Goal: Task Accomplishment & Management: Manage account settings

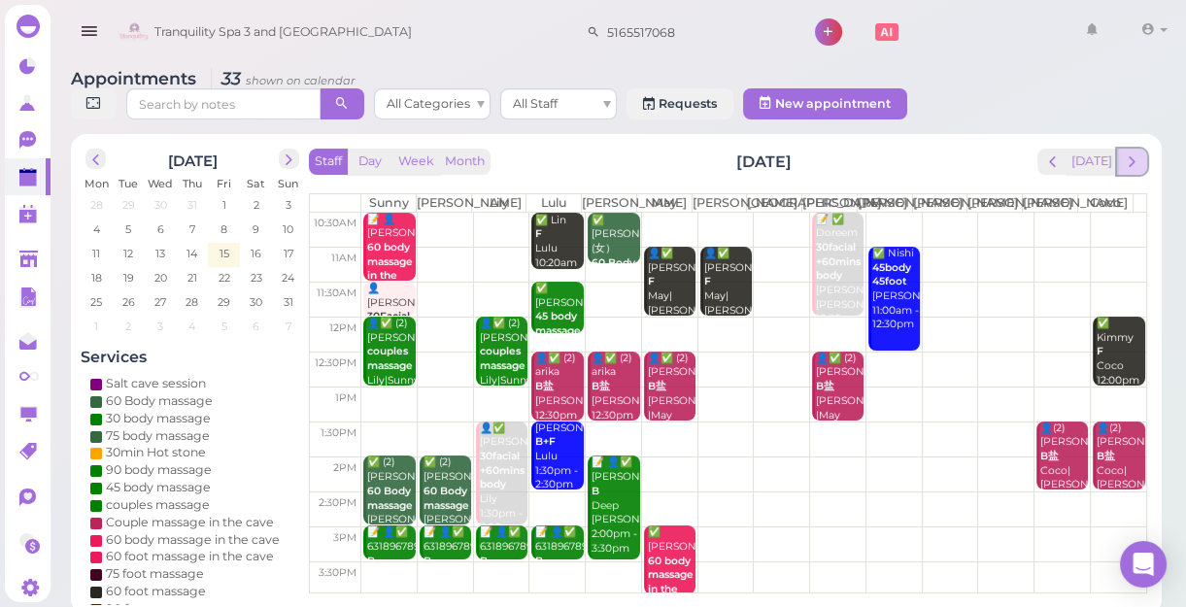
click at [1131, 168] on span "next" at bounding box center [1132, 161] width 18 height 18
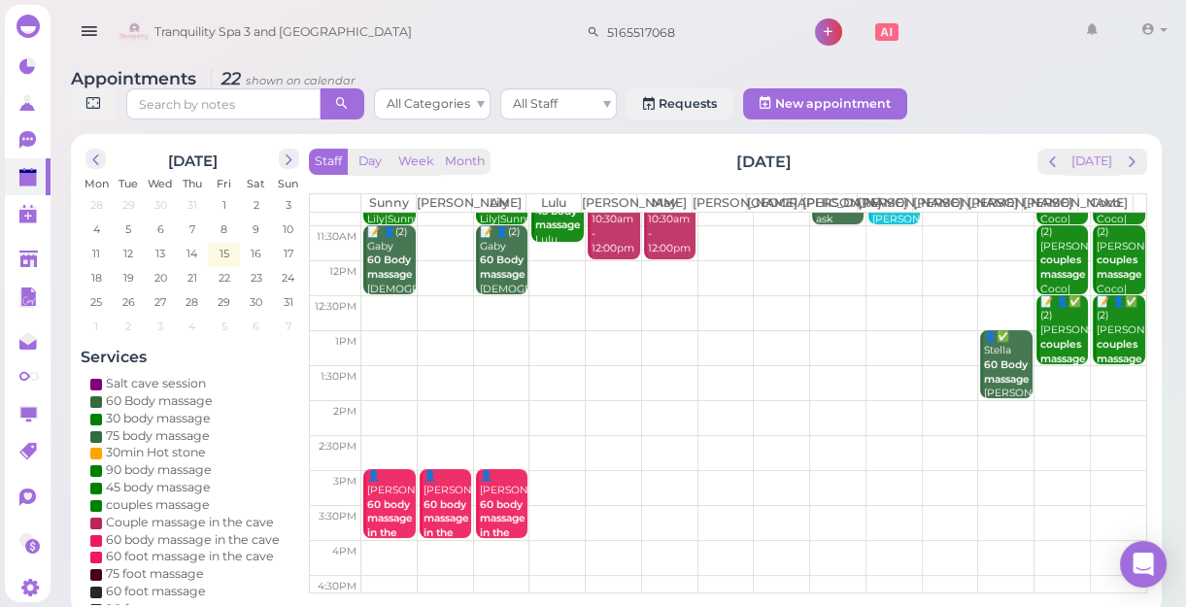
scroll to position [87, 0]
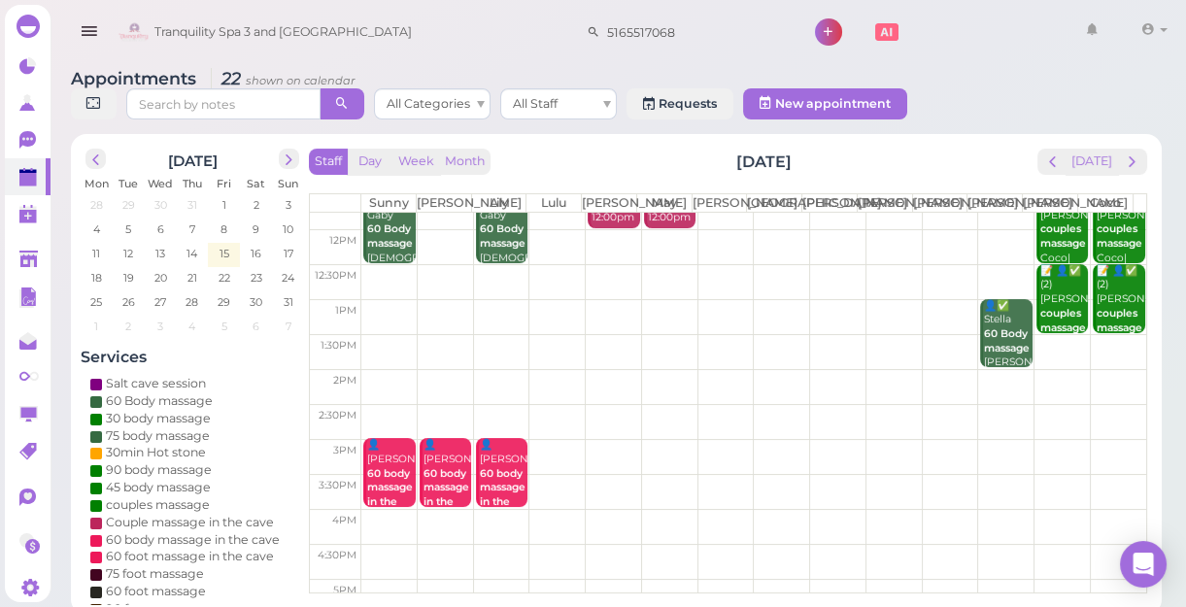
click at [558, 431] on td at bounding box center [753, 421] width 785 height 35
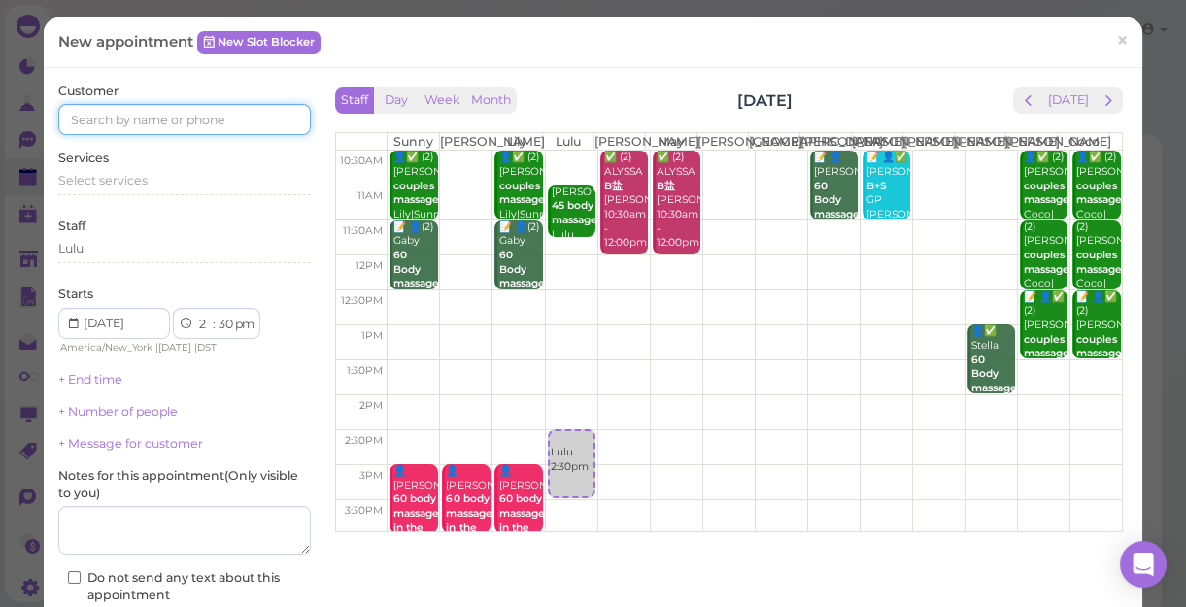
click at [242, 126] on input at bounding box center [184, 119] width 253 height 31
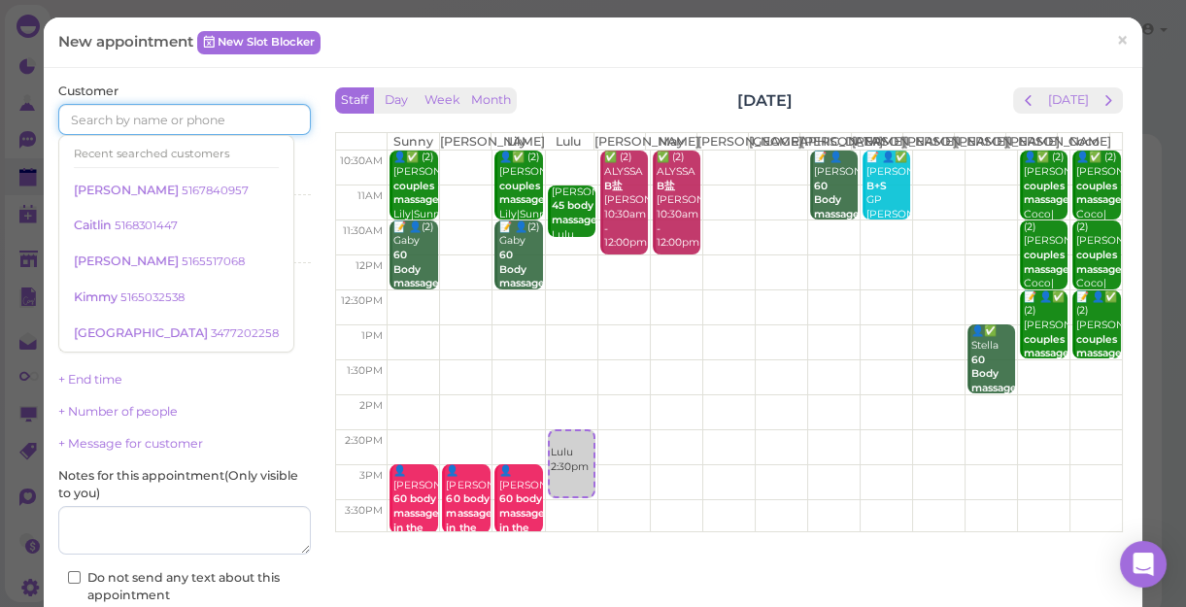
click at [242, 126] on input at bounding box center [184, 119] width 253 height 31
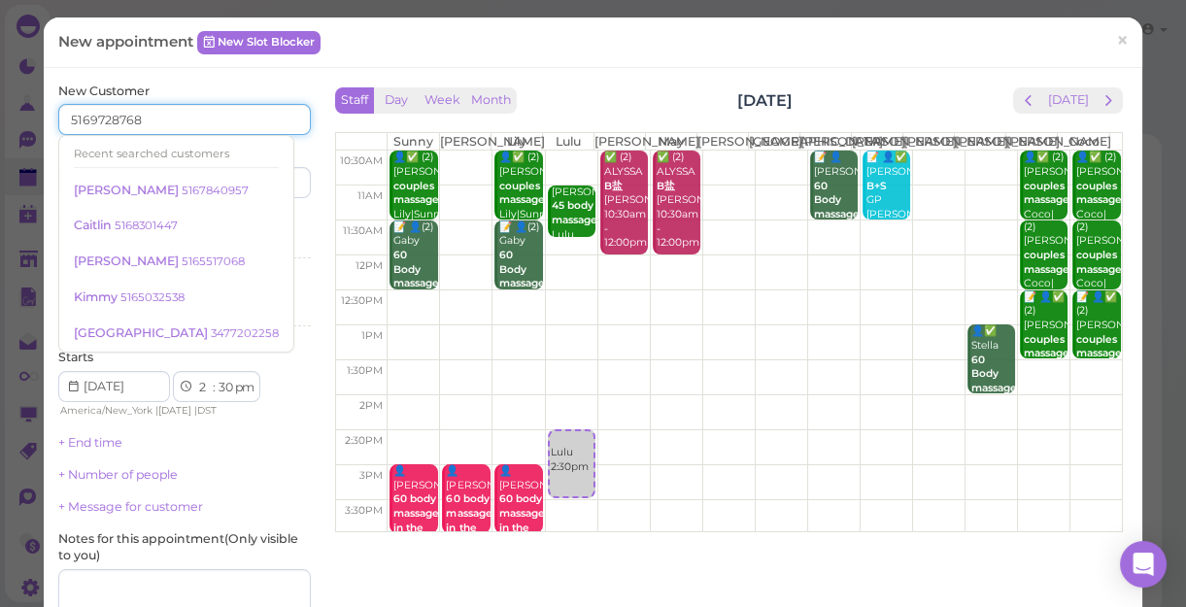
type input "5169728768"
click at [281, 225] on div "Services Select services" at bounding box center [184, 239] width 253 height 53
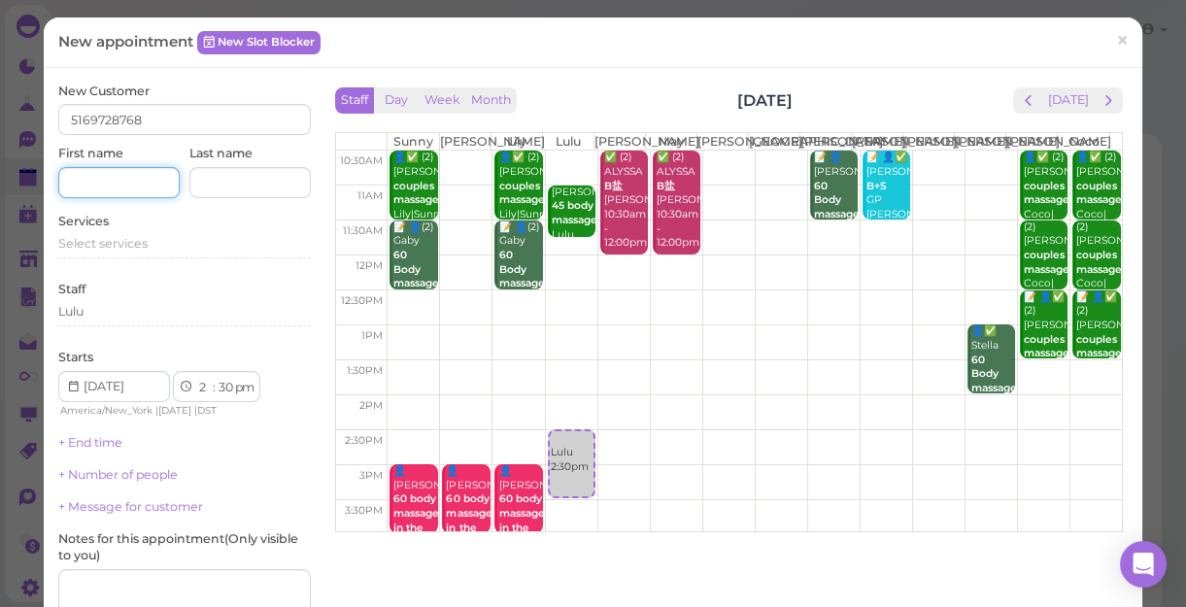
click at [140, 186] on input at bounding box center [118, 182] width 121 height 31
click at [149, 268] on div "New Customer 5169728768 First name [PERSON_NAME] Last name Services Select serv…" at bounding box center [184, 414] width 253 height 663
click at [77, 182] on input "[PERSON_NAME]" at bounding box center [118, 182] width 121 height 31
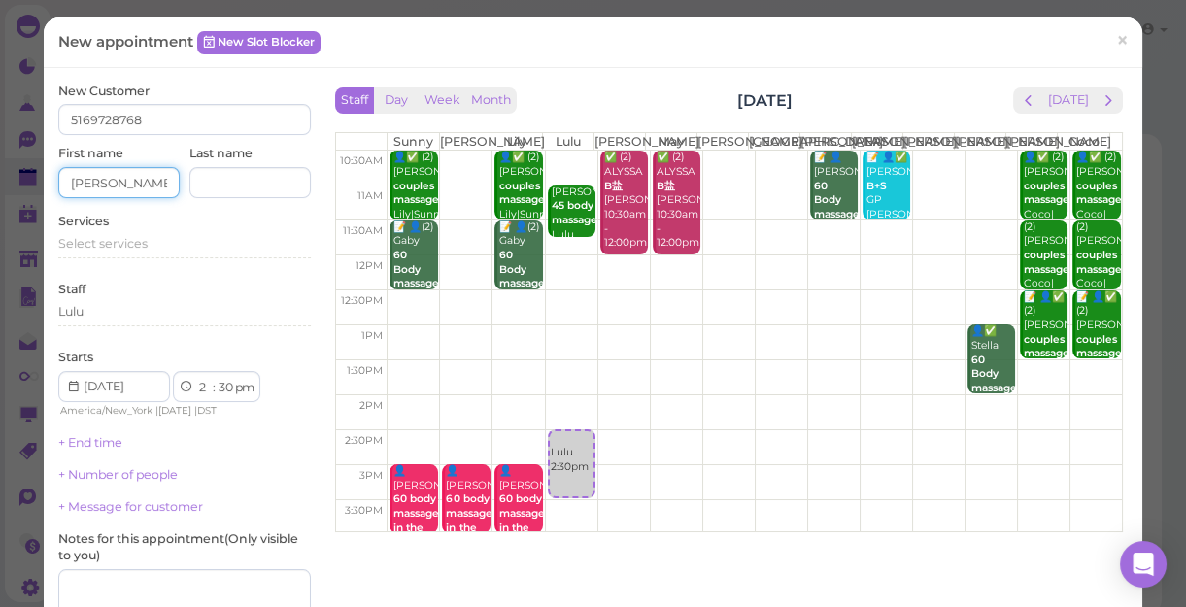
click at [125, 182] on input "[PERSON_NAME]" at bounding box center [118, 182] width 121 height 31
click at [78, 178] on input "[PERSON_NAME]" at bounding box center [118, 182] width 121 height 31
type input "Adamantia"
click at [151, 240] on div "Select services" at bounding box center [184, 243] width 253 height 17
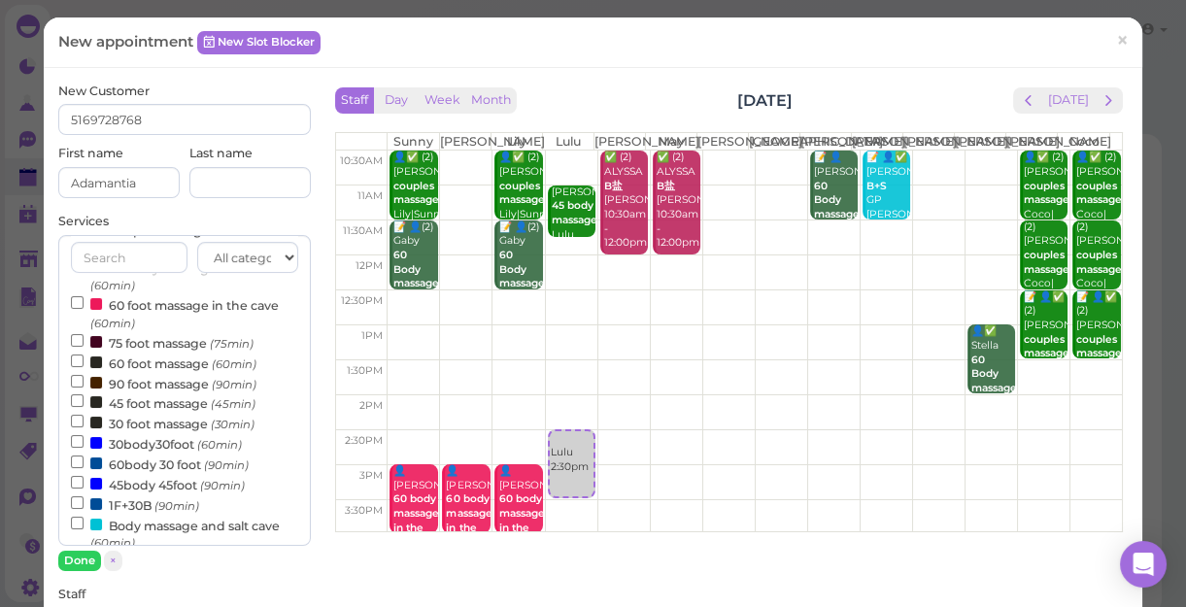
scroll to position [264, 0]
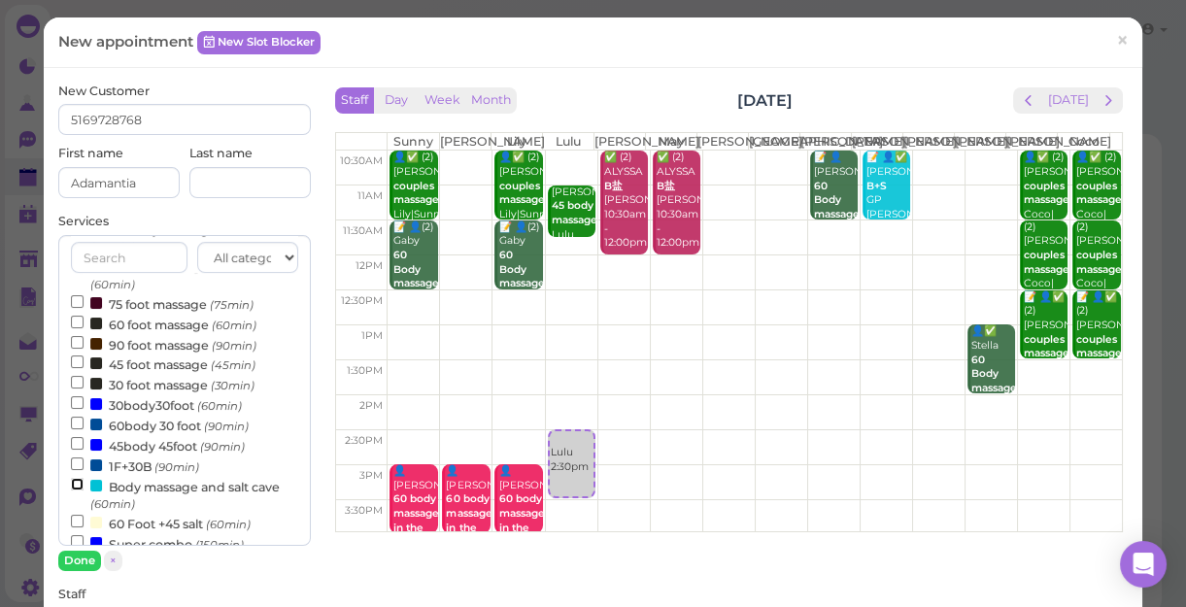
click at [72, 485] on input "Body massage and salt cave (60min)" at bounding box center [77, 484] width 13 height 13
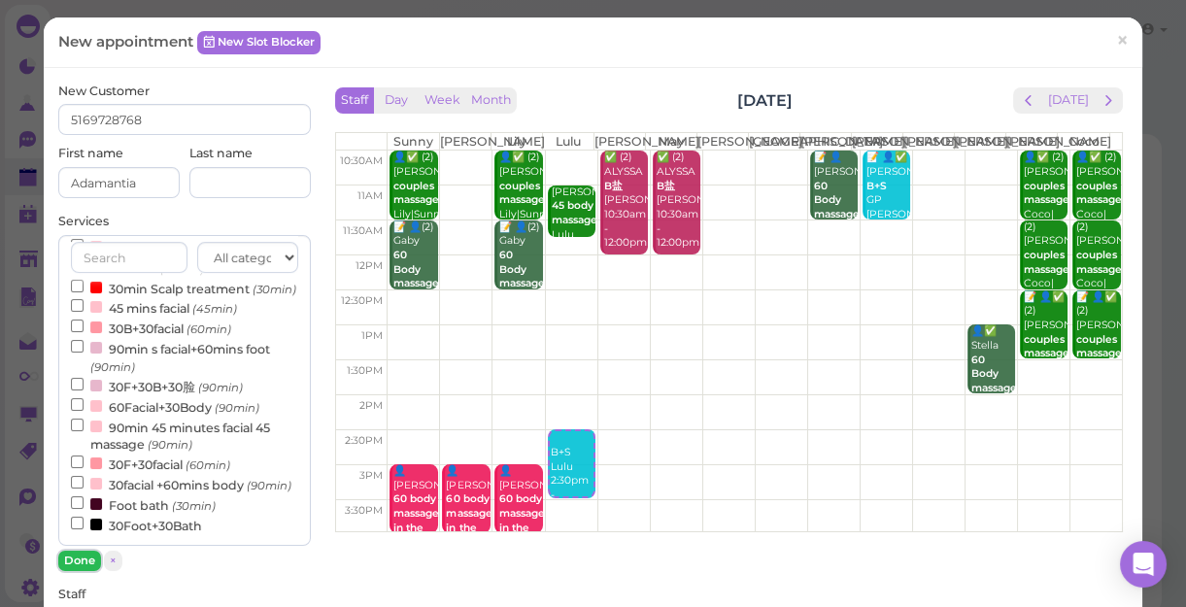
click at [78, 557] on button "Done" at bounding box center [79, 561] width 43 height 20
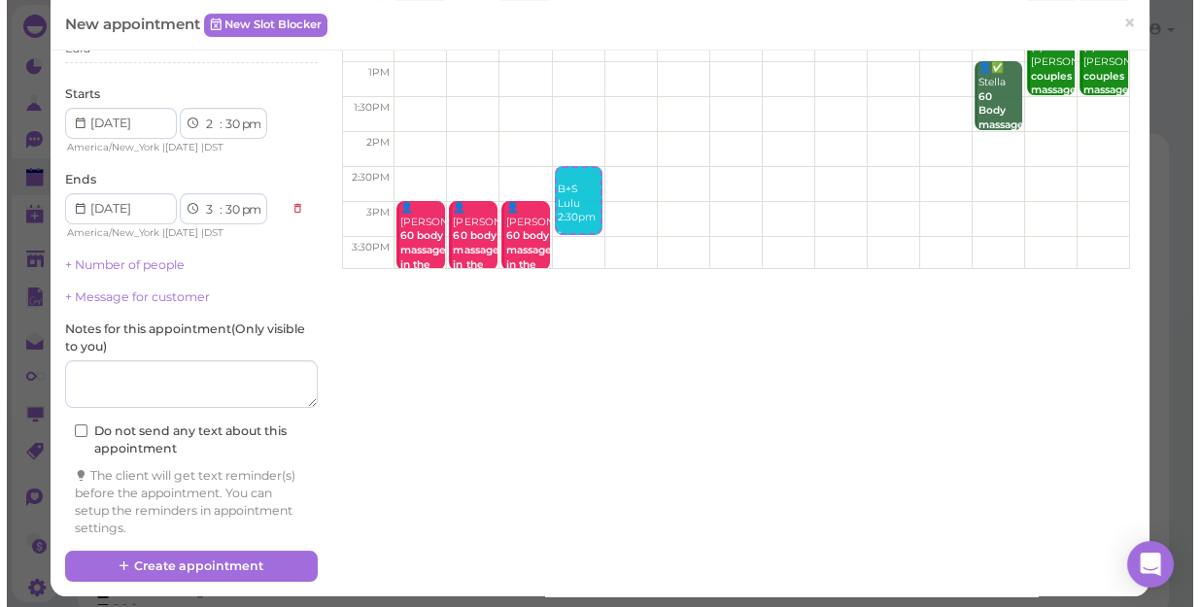
scroll to position [264, 0]
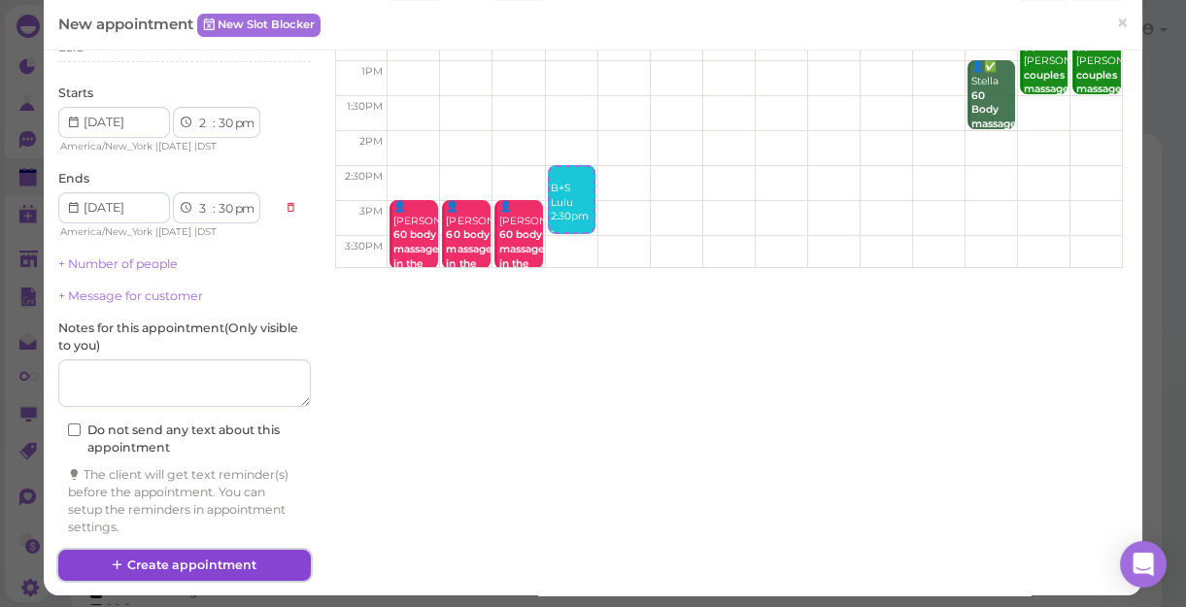
click at [180, 558] on button "Create appointment" at bounding box center [184, 565] width 253 height 31
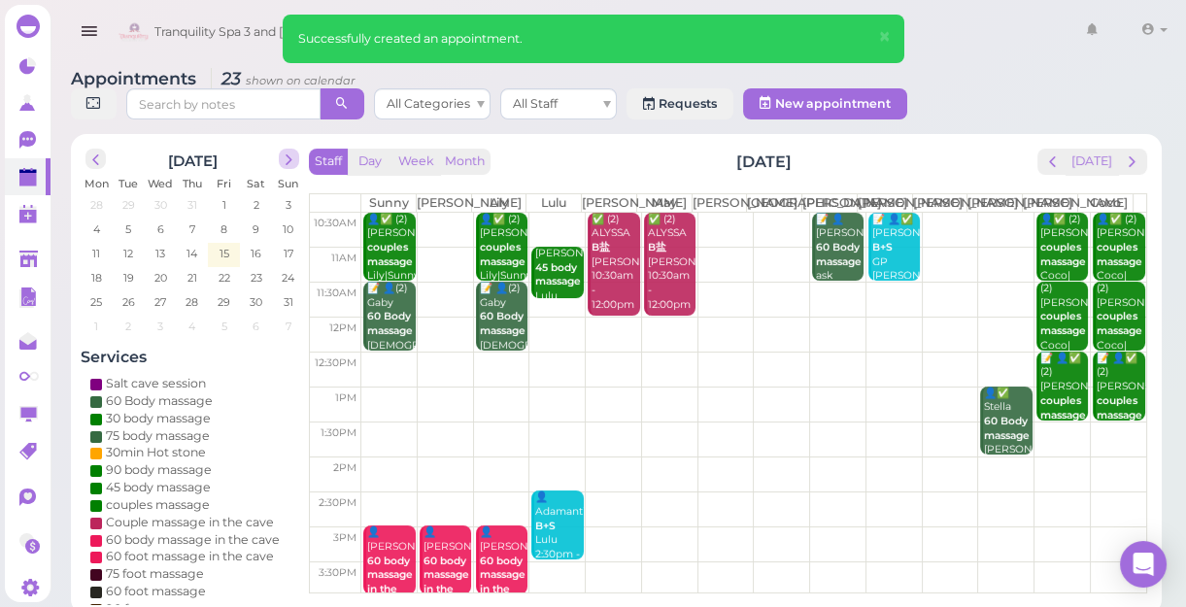
click at [287, 164] on span "next" at bounding box center [289, 160] width 18 height 18
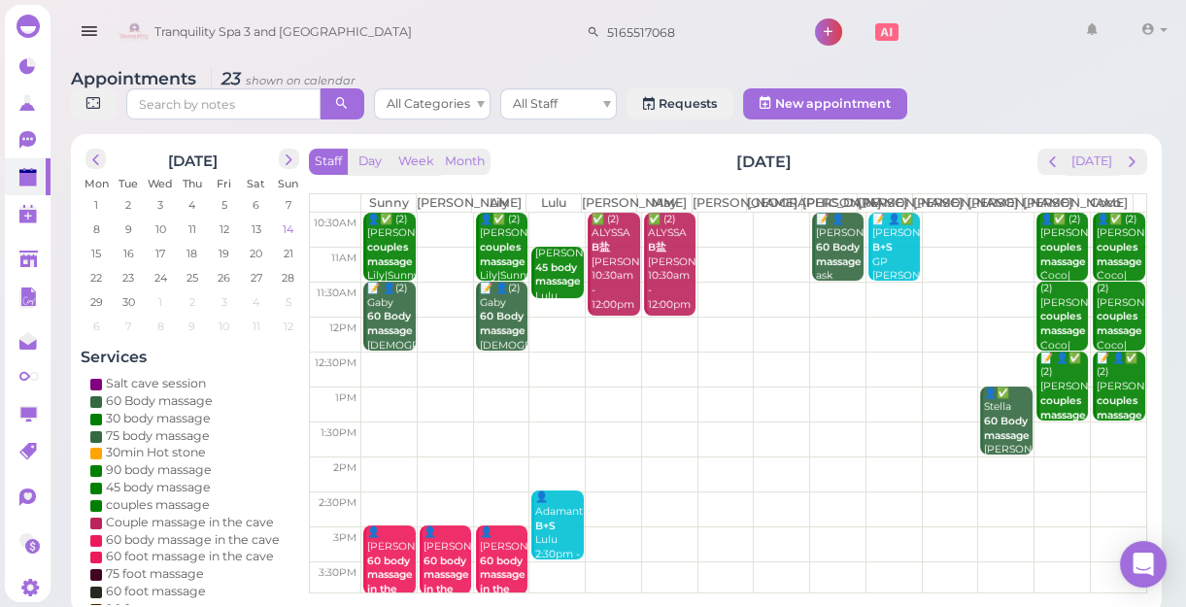
click at [284, 229] on span "14" at bounding box center [288, 228] width 15 height 17
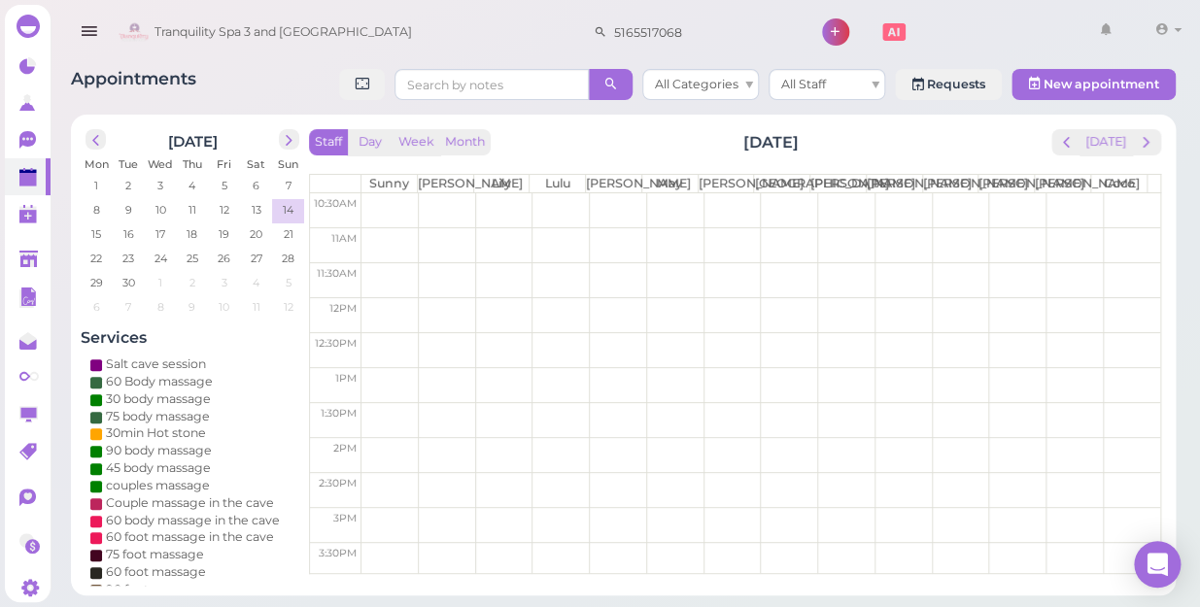
click at [1106, 215] on td at bounding box center [760, 210] width 798 height 35
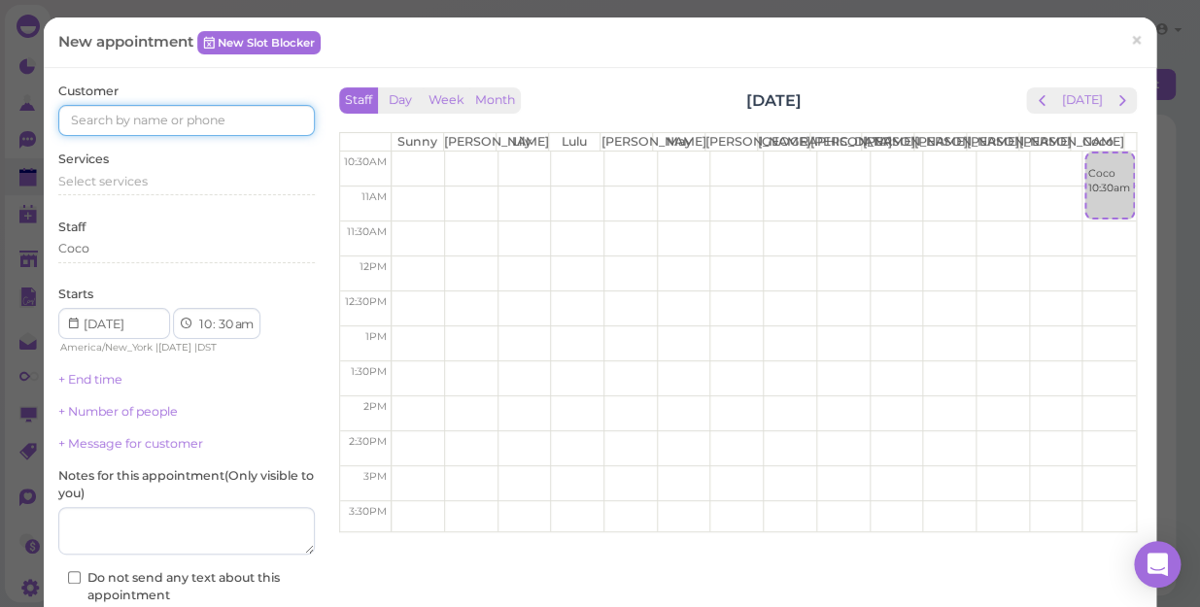
click at [274, 113] on input at bounding box center [186, 120] width 256 height 31
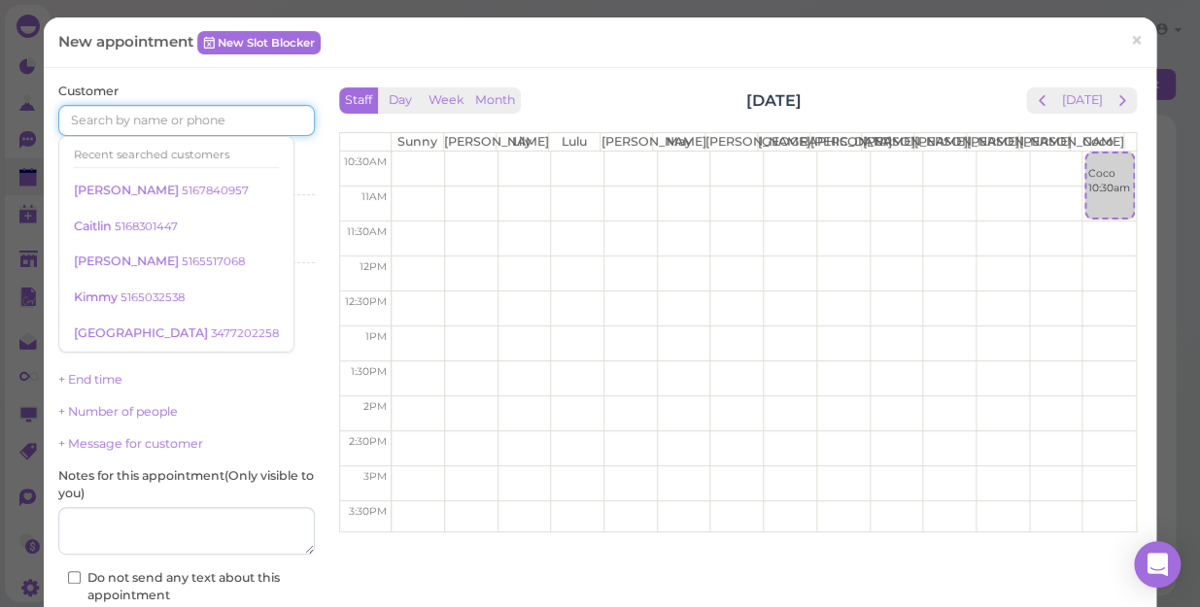
click at [274, 113] on input at bounding box center [186, 120] width 256 height 31
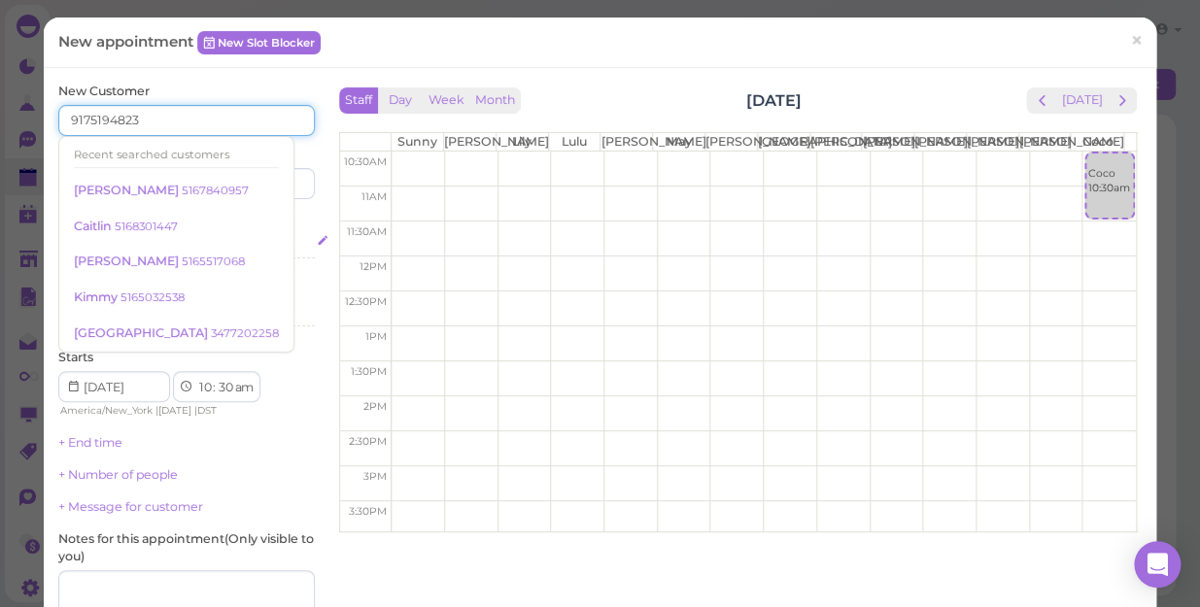
type input "9175194823"
click at [286, 235] on div "Select services" at bounding box center [186, 243] width 256 height 17
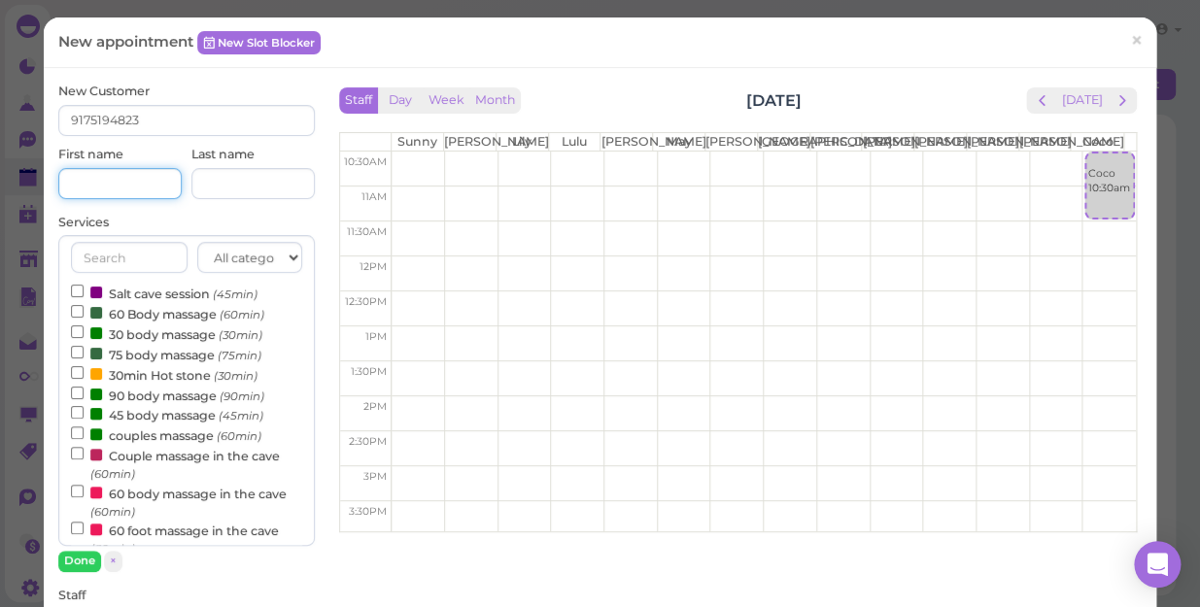
click at [152, 184] on input at bounding box center [119, 183] width 123 height 31
type input "l"
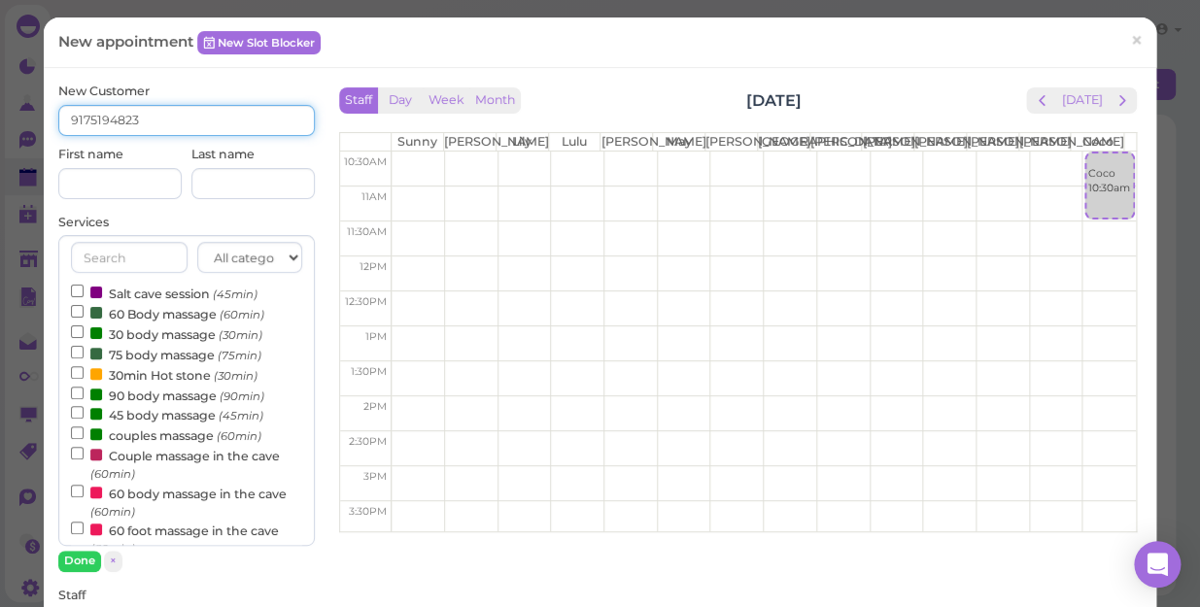
click at [157, 119] on input "9175194823" at bounding box center [186, 120] width 256 height 31
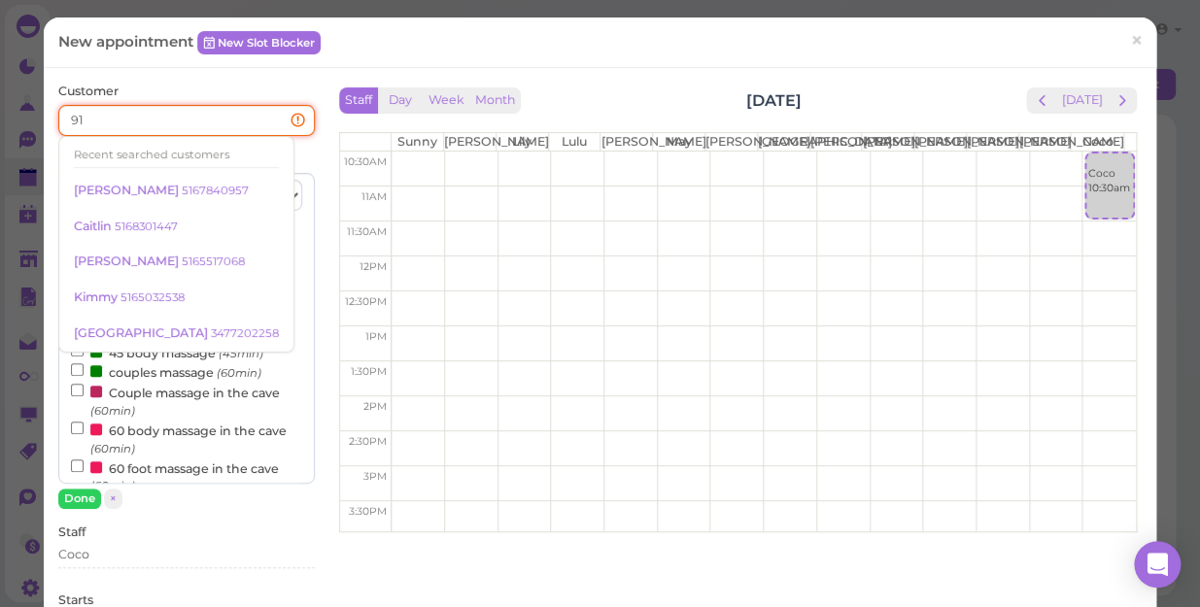
type input "9"
click at [253, 157] on div "Services All categories Relax session Full body Full body full body Salt cave m…" at bounding box center [186, 330] width 256 height 358
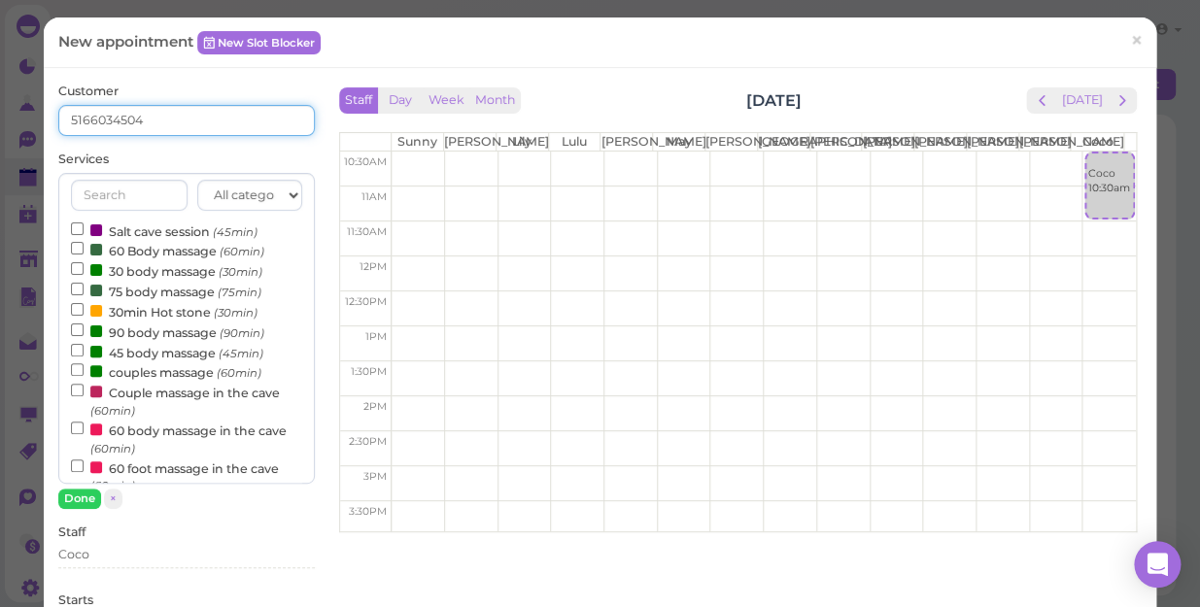
click at [165, 122] on input "5166034504" at bounding box center [186, 120] width 256 height 31
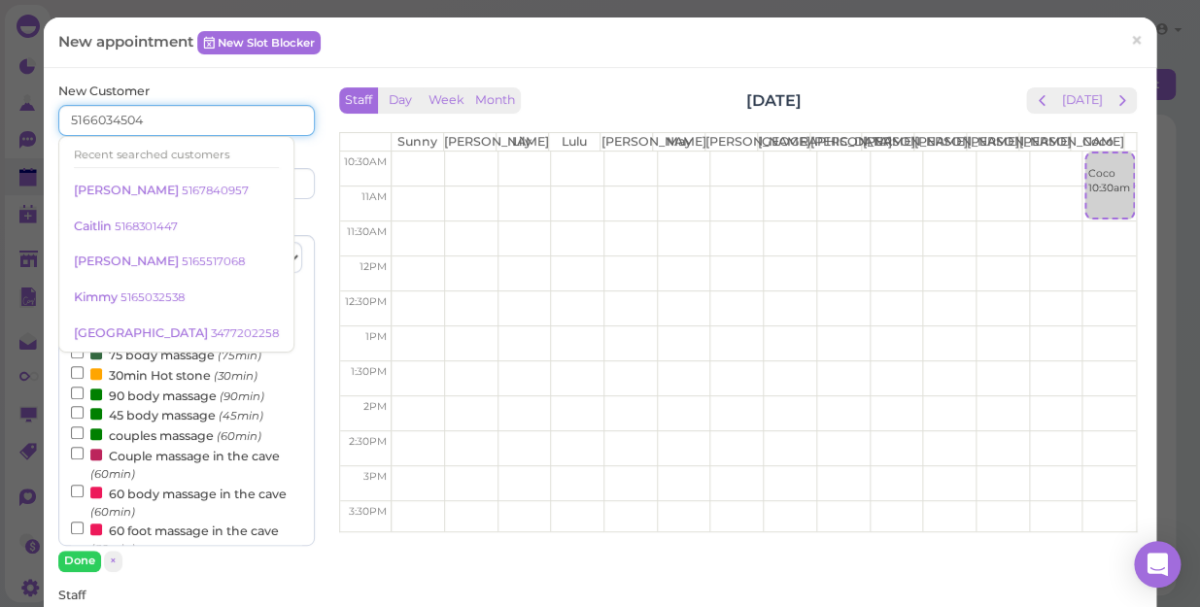
type input "5166034504"
click at [286, 148] on div "Last name" at bounding box center [252, 172] width 123 height 53
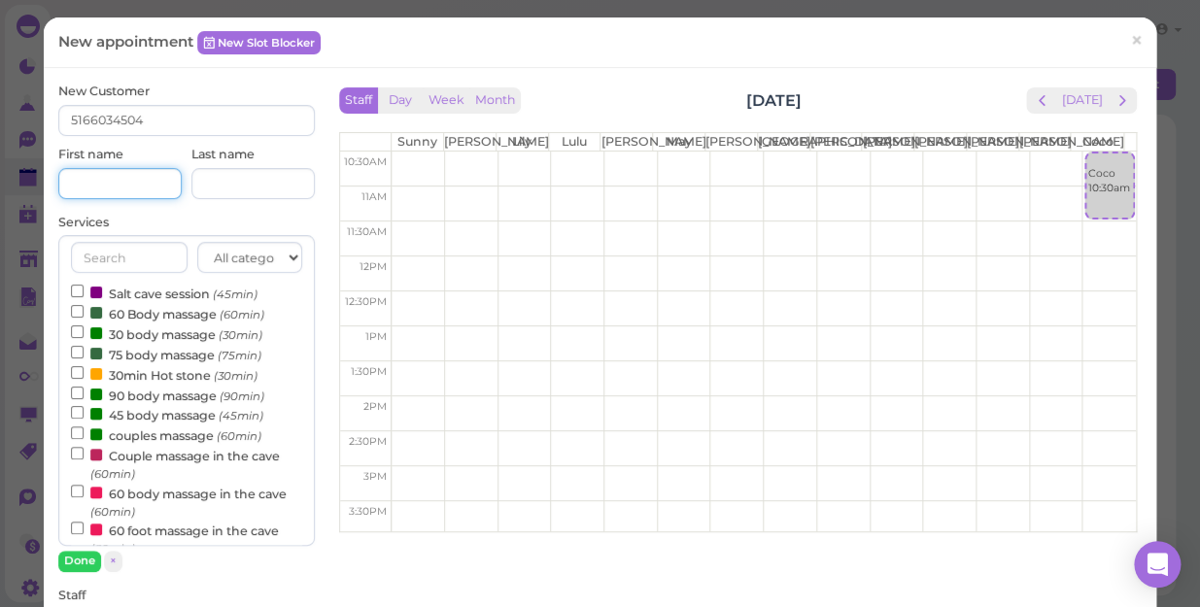
click at [126, 181] on input at bounding box center [119, 183] width 123 height 31
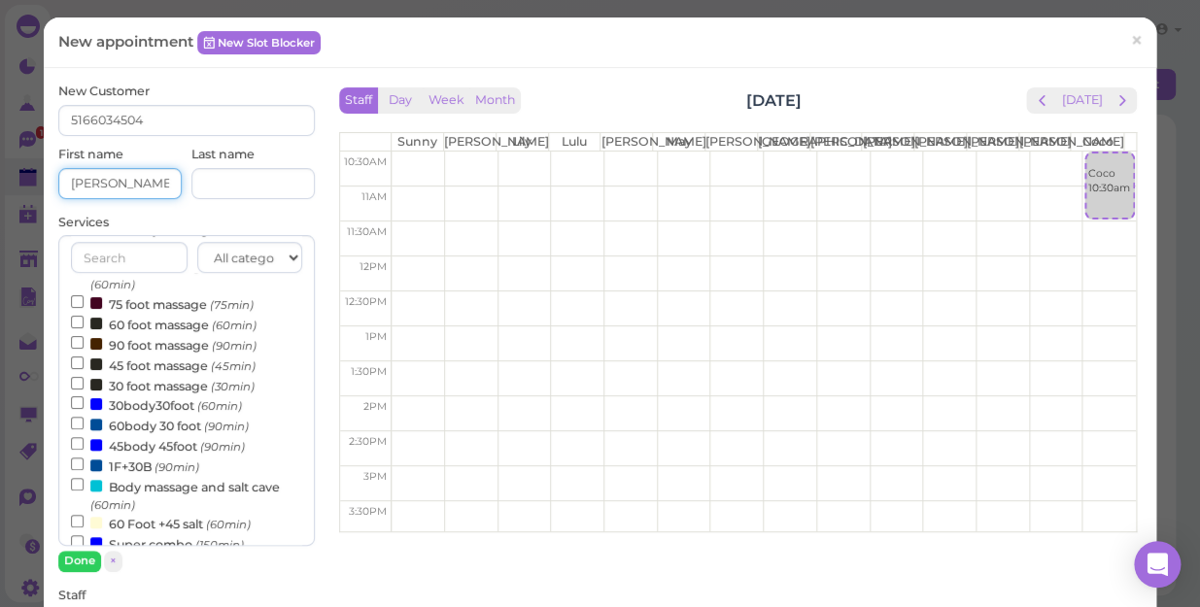
type input "[PERSON_NAME]"
click at [74, 488] on input "Body massage and salt cave (60min)" at bounding box center [77, 484] width 13 height 13
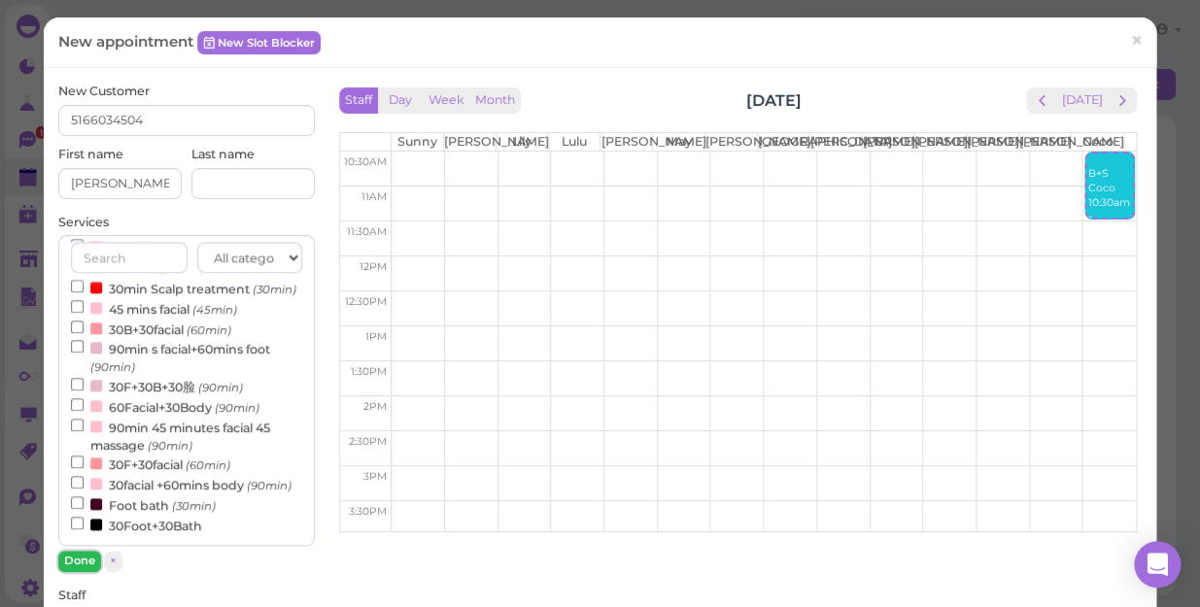
click at [73, 555] on button "Done" at bounding box center [79, 561] width 43 height 20
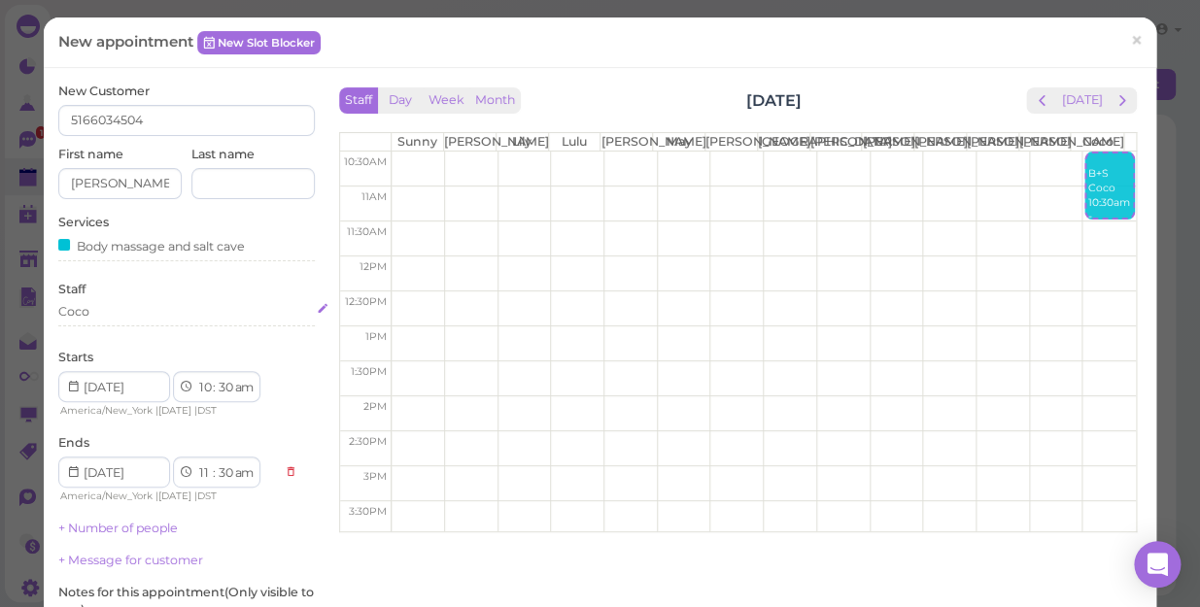
click at [111, 308] on div "Coco" at bounding box center [186, 311] width 256 height 17
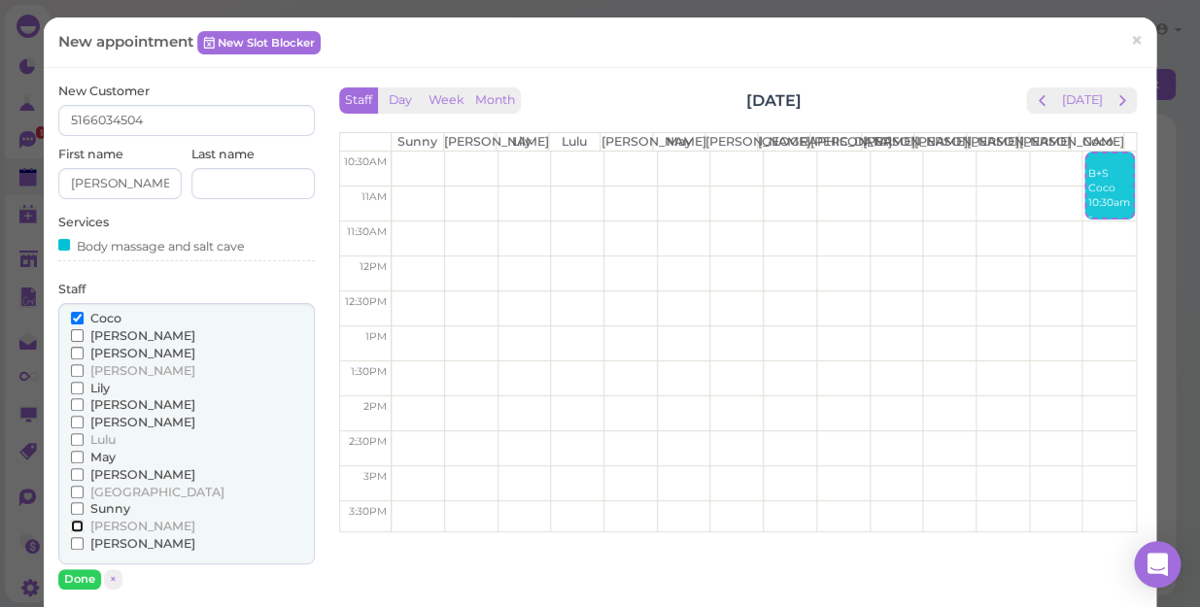
click at [73, 523] on input "[PERSON_NAME]" at bounding box center [77, 526] width 13 height 13
click at [76, 523] on input "[PERSON_NAME]" at bounding box center [77, 526] width 13 height 13
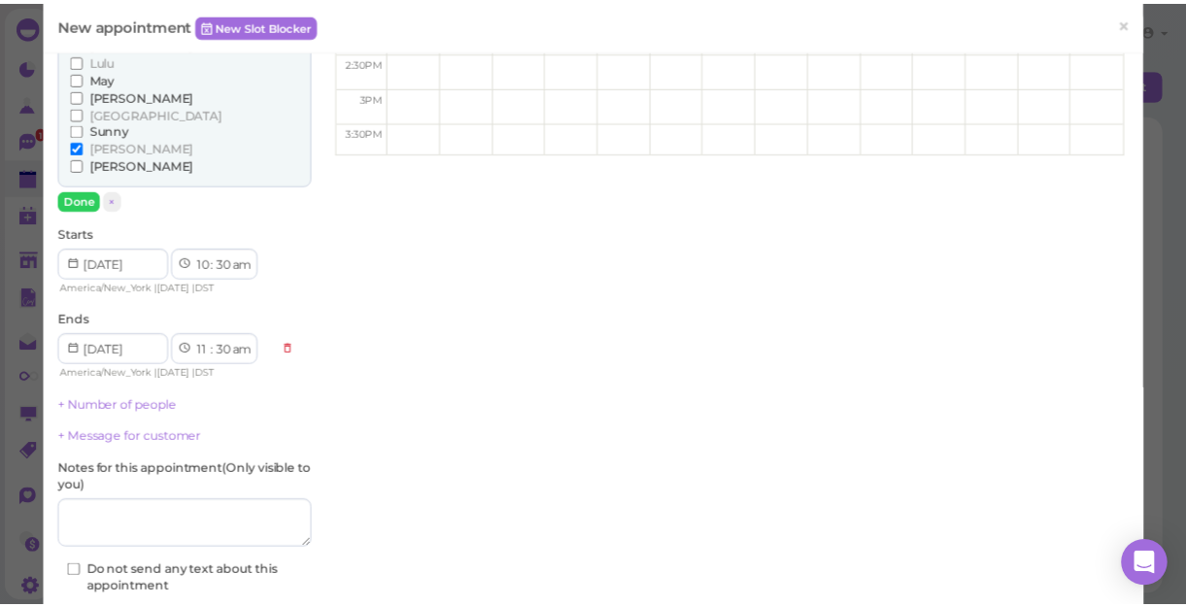
scroll to position [524, 0]
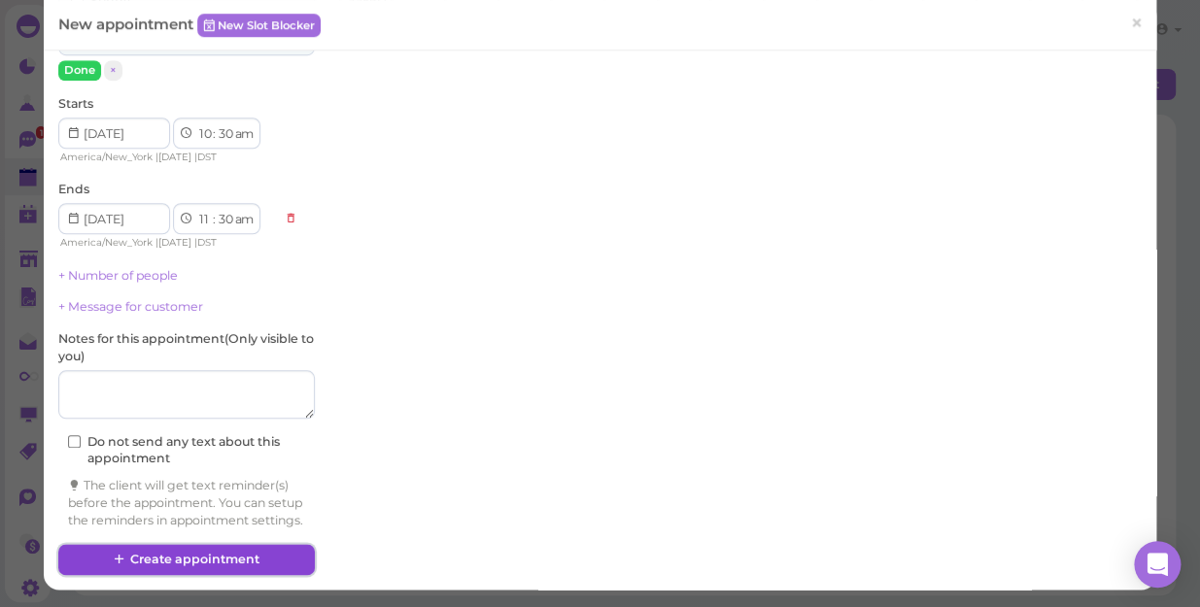
click at [190, 558] on button "Create appointment" at bounding box center [186, 559] width 256 height 31
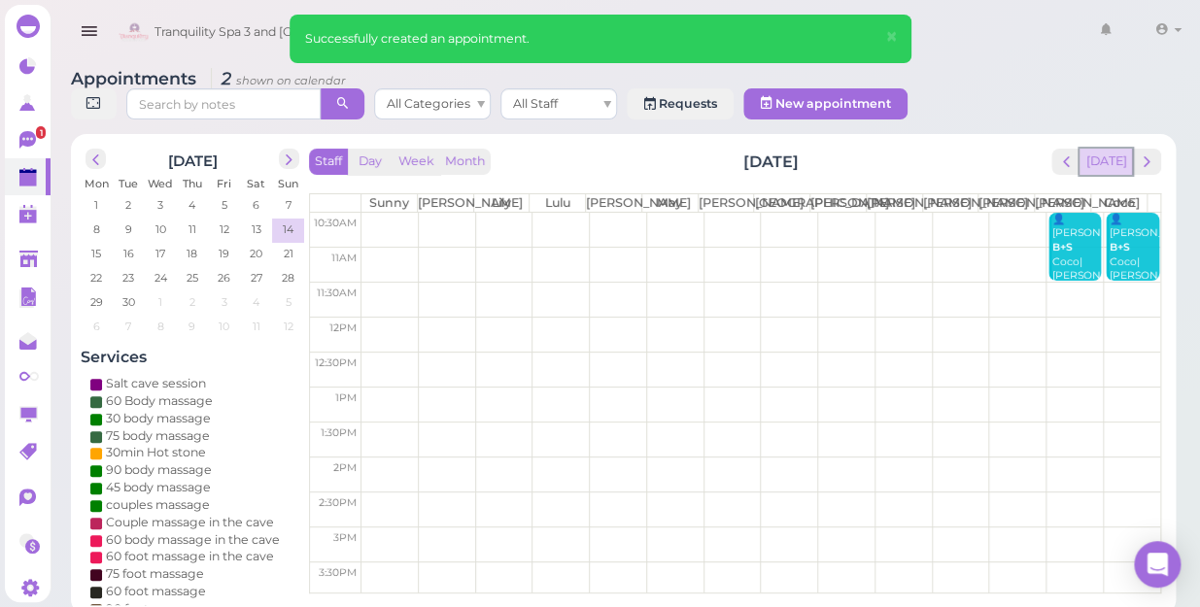
click at [1117, 149] on button "[DATE]" at bounding box center [1105, 162] width 52 height 26
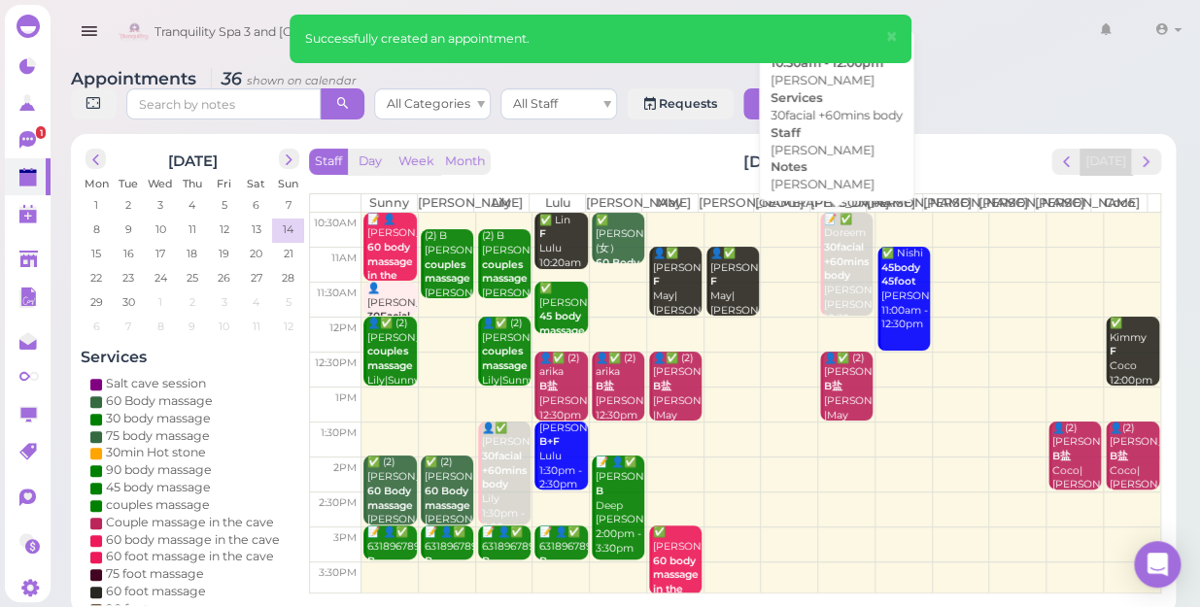
click at [838, 282] on div "📝 ✅ Doreem 30facial +60mins body [PERSON_NAME] [PERSON_NAME] 10:30am - 12:00pm" at bounding box center [848, 284] width 50 height 143
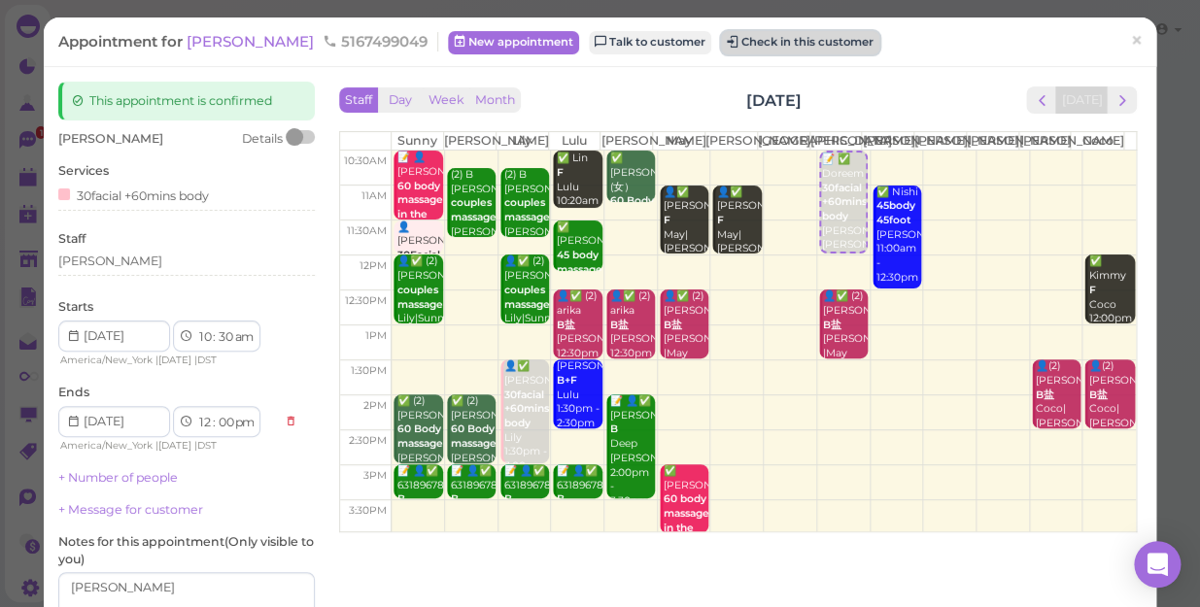
click at [753, 40] on button "Check in this customer" at bounding box center [800, 42] width 158 height 23
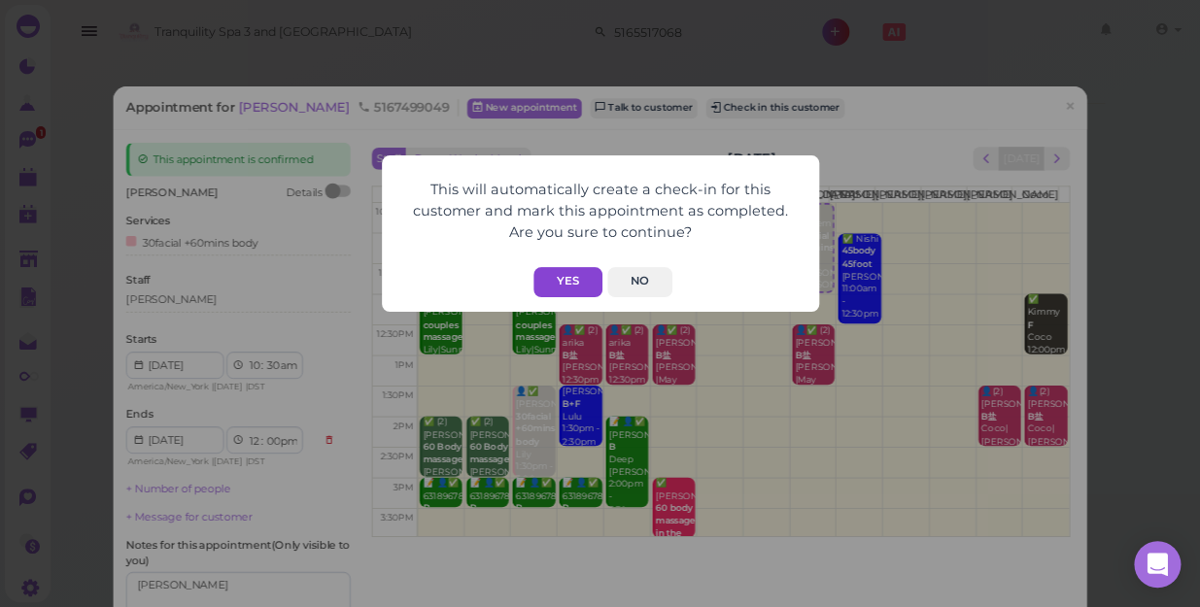
click at [582, 277] on button "Yes" at bounding box center [567, 282] width 69 height 30
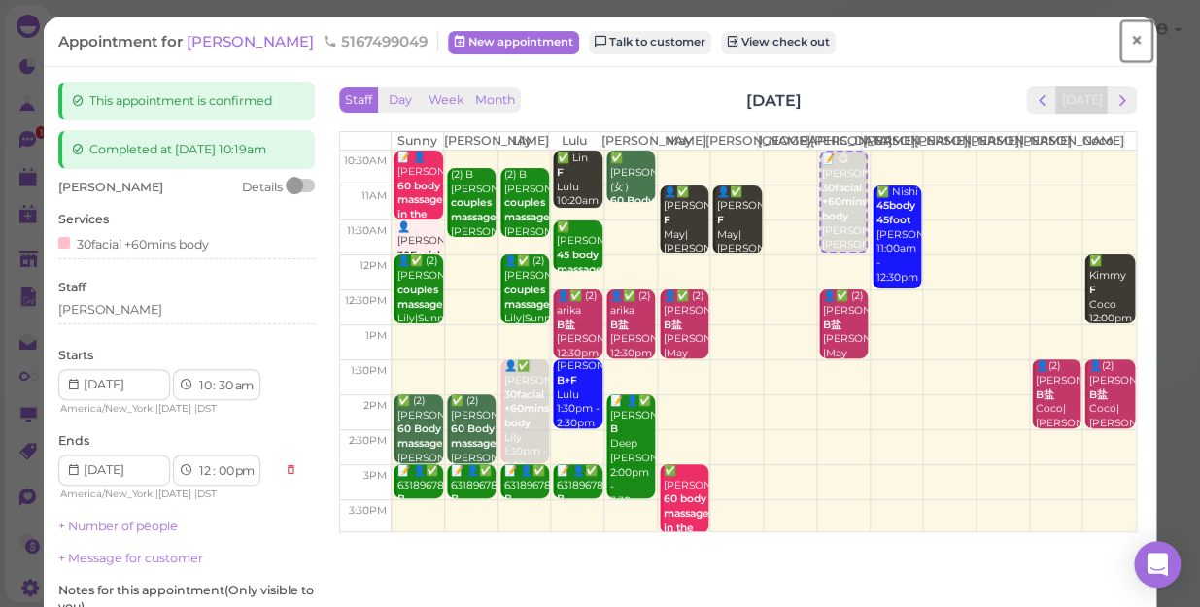
click at [1130, 47] on span "×" at bounding box center [1136, 40] width 13 height 27
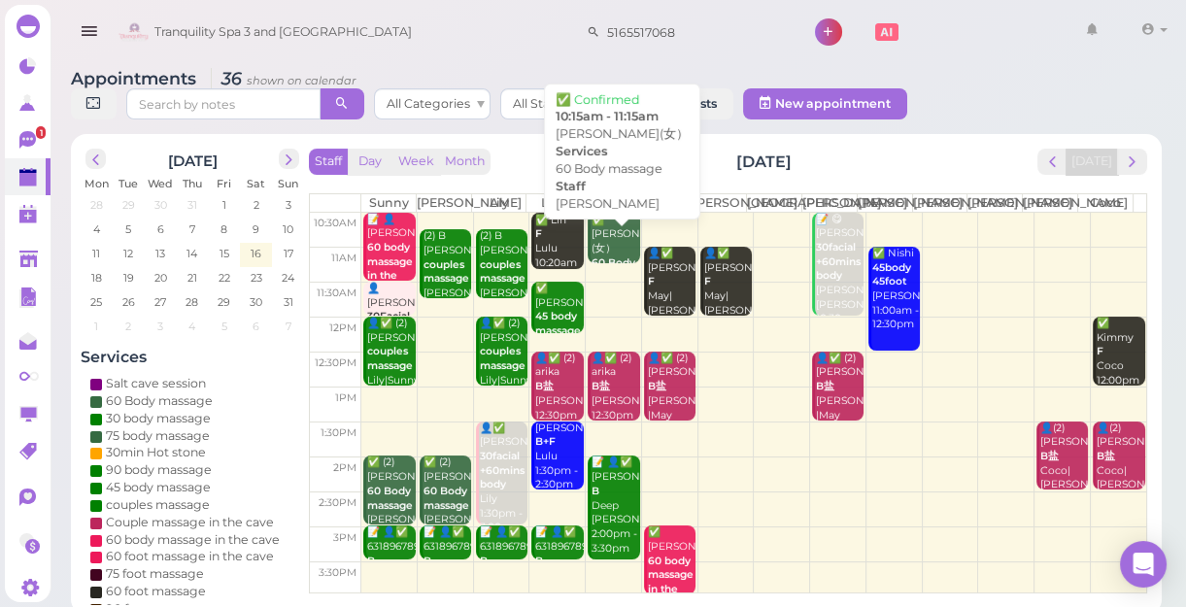
click at [593, 260] on b "60 Body massage" at bounding box center [615, 269] width 46 height 27
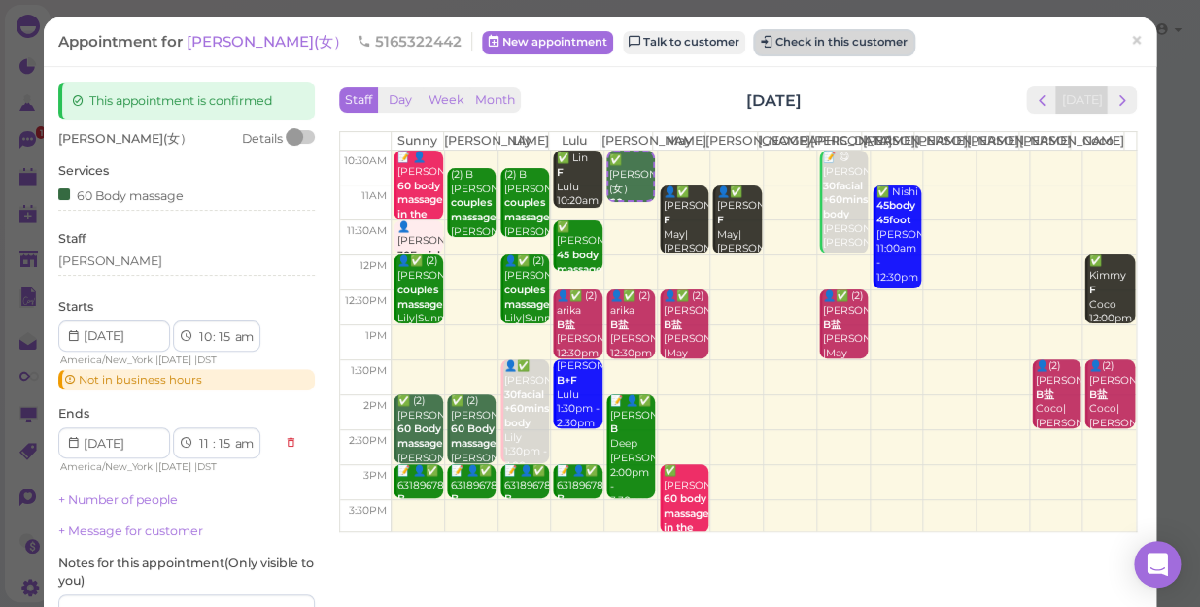
click at [755, 39] on button "Check in this customer" at bounding box center [834, 42] width 158 height 23
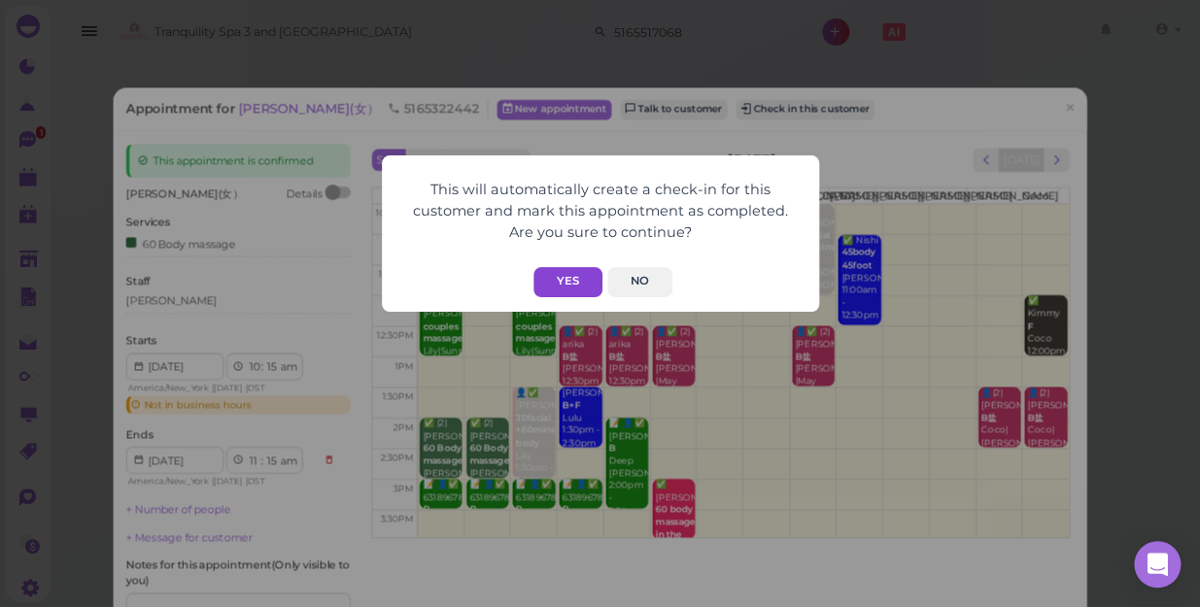
click at [574, 279] on button "Yes" at bounding box center [567, 282] width 69 height 30
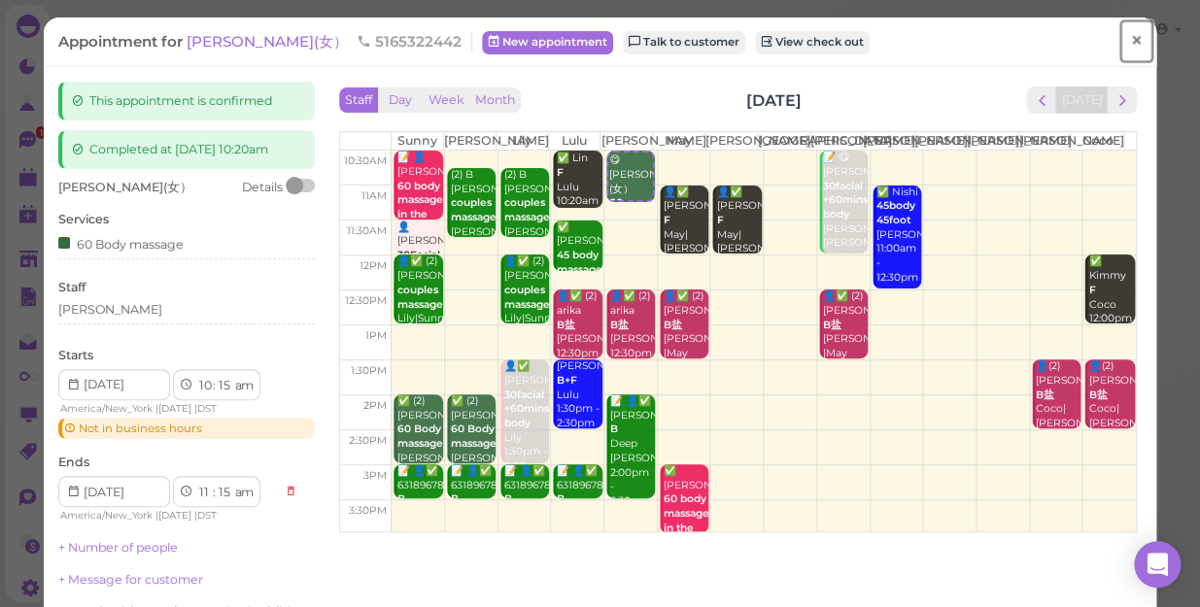
click at [1130, 38] on span "×" at bounding box center [1136, 40] width 13 height 27
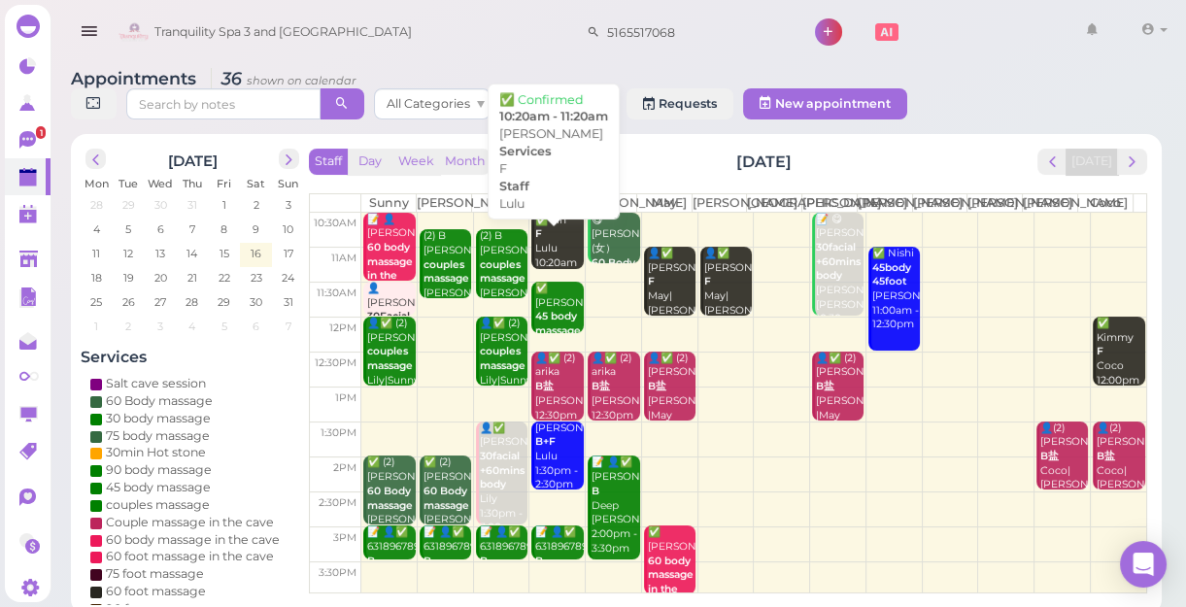
click at [557, 255] on div "✅ [PERSON_NAME] 10:20am - 11:20am" at bounding box center [558, 249] width 49 height 71
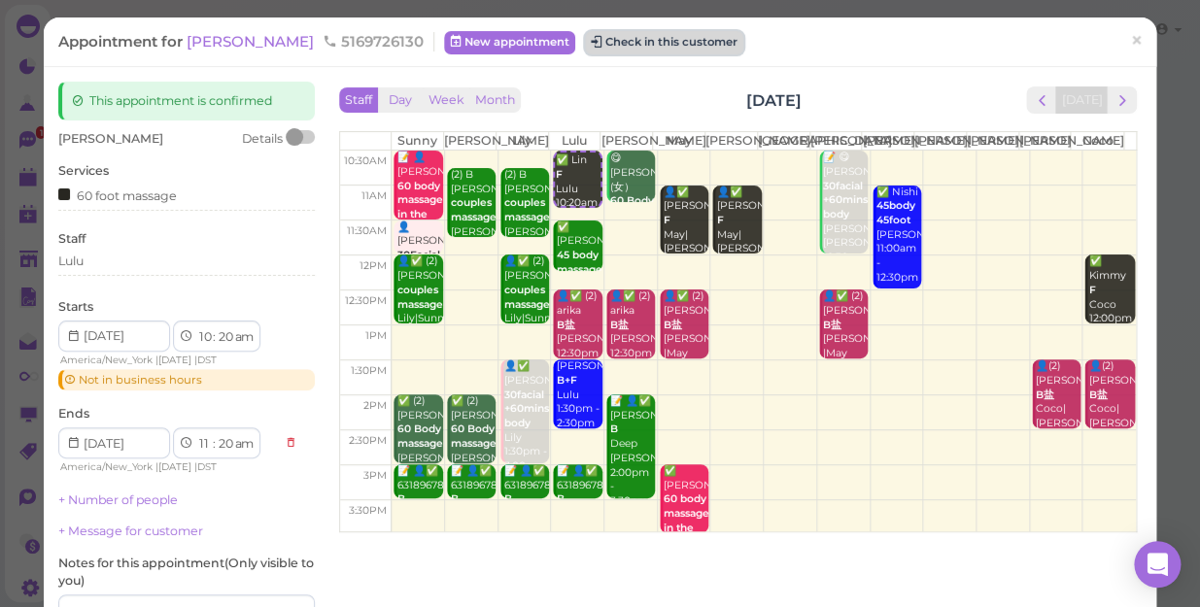
click at [585, 48] on button "Check in this customer" at bounding box center [664, 42] width 158 height 23
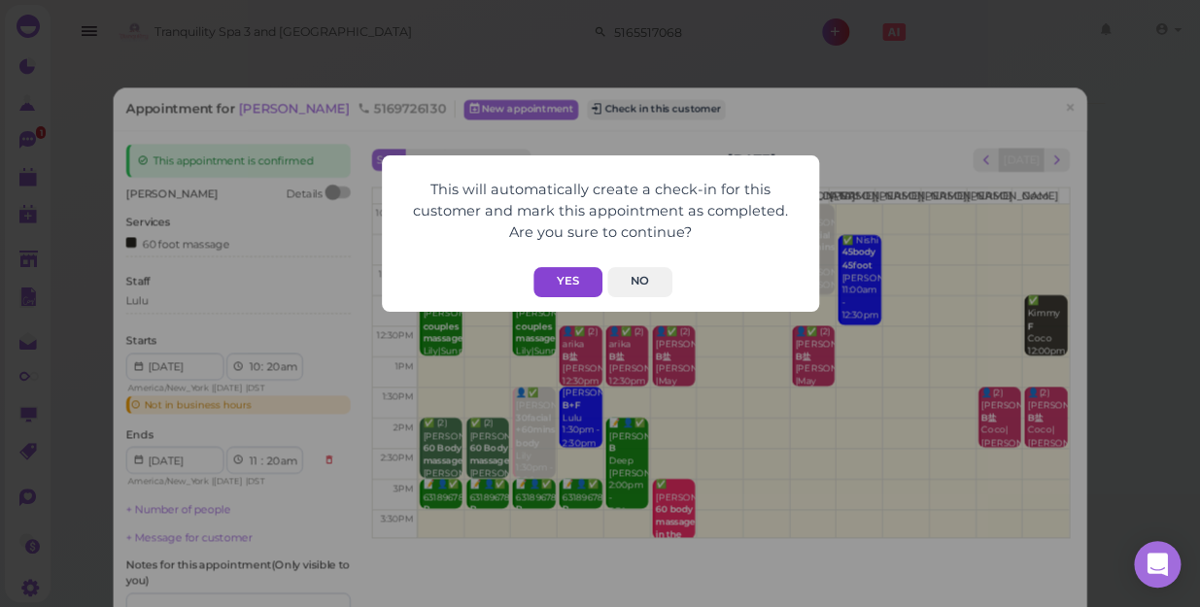
click at [571, 286] on button "Yes" at bounding box center [567, 282] width 69 height 30
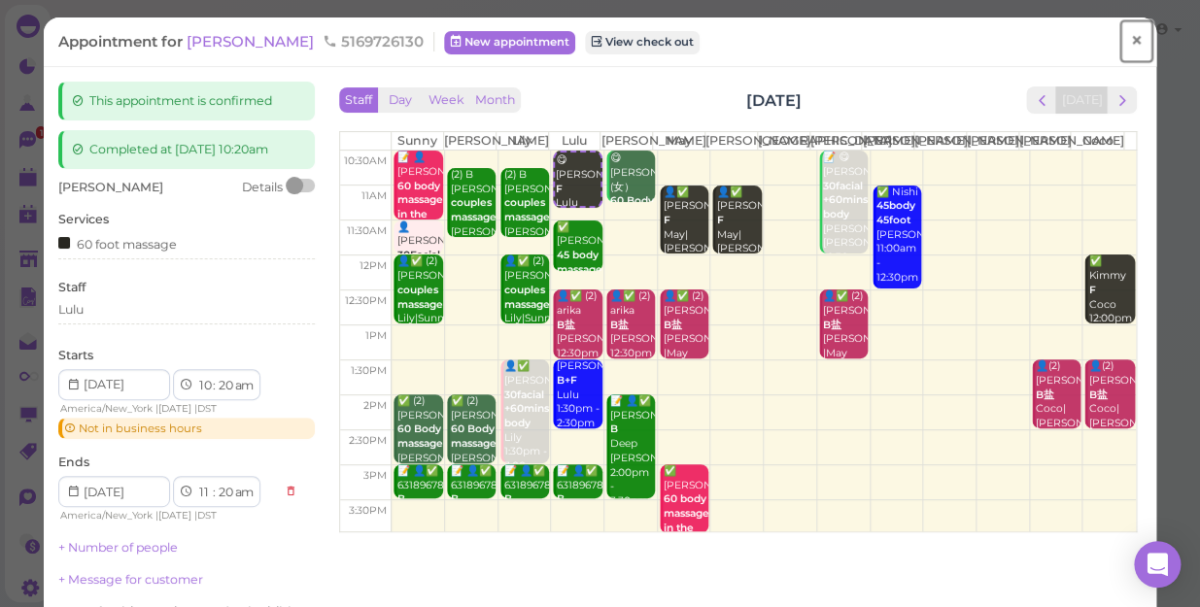
click at [1118, 42] on link "×" at bounding box center [1136, 41] width 36 height 46
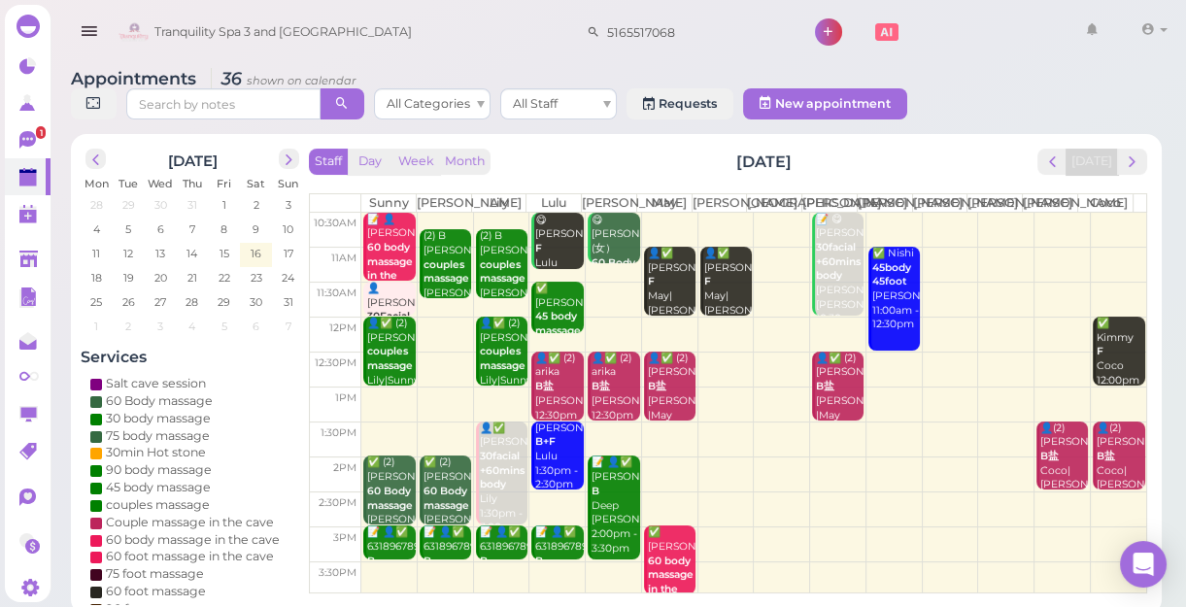
click at [1005, 341] on td at bounding box center [753, 334] width 785 height 35
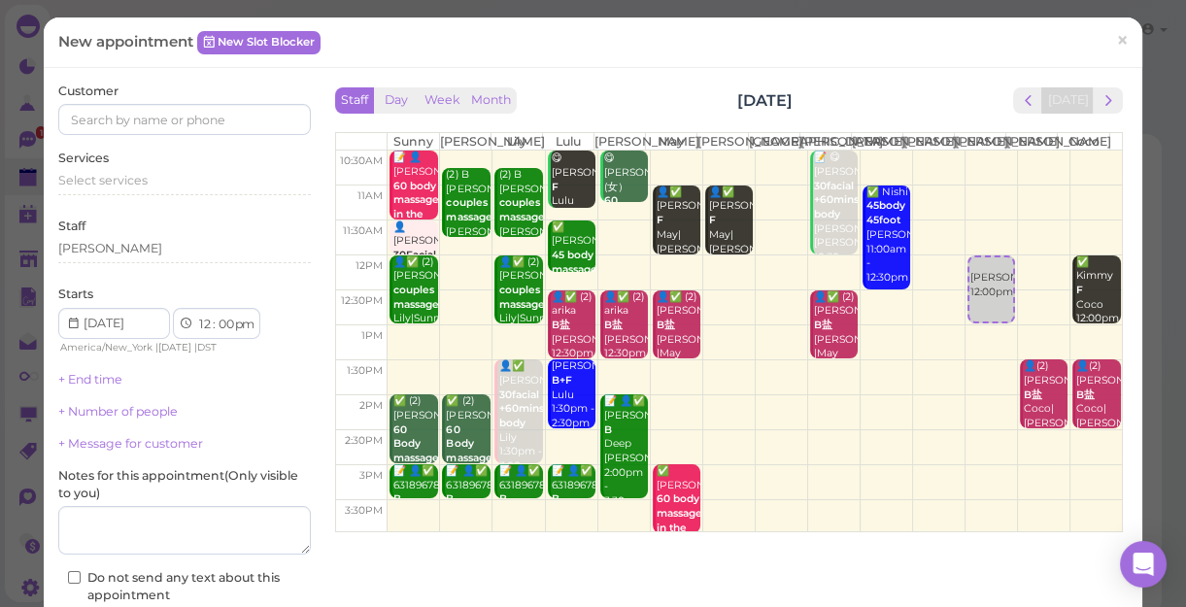
drag, startPoint x: 373, startPoint y: 140, endPoint x: 457, endPoint y: 160, distance: 86.9
click at [372, 140] on th at bounding box center [361, 134] width 51 height 17
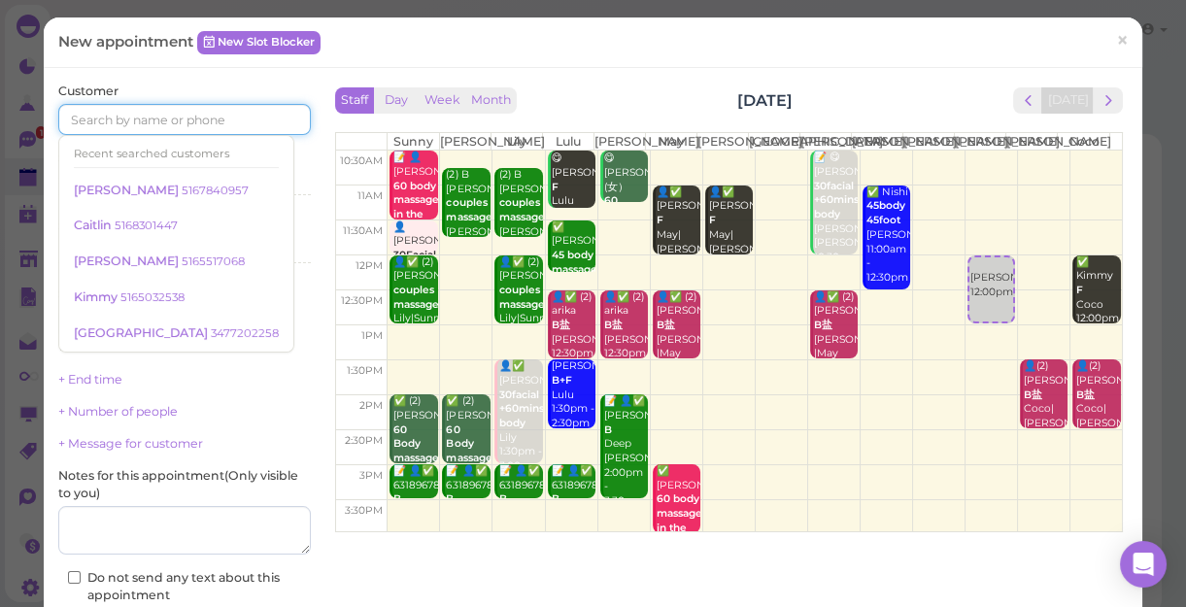
click at [217, 123] on input at bounding box center [184, 119] width 253 height 31
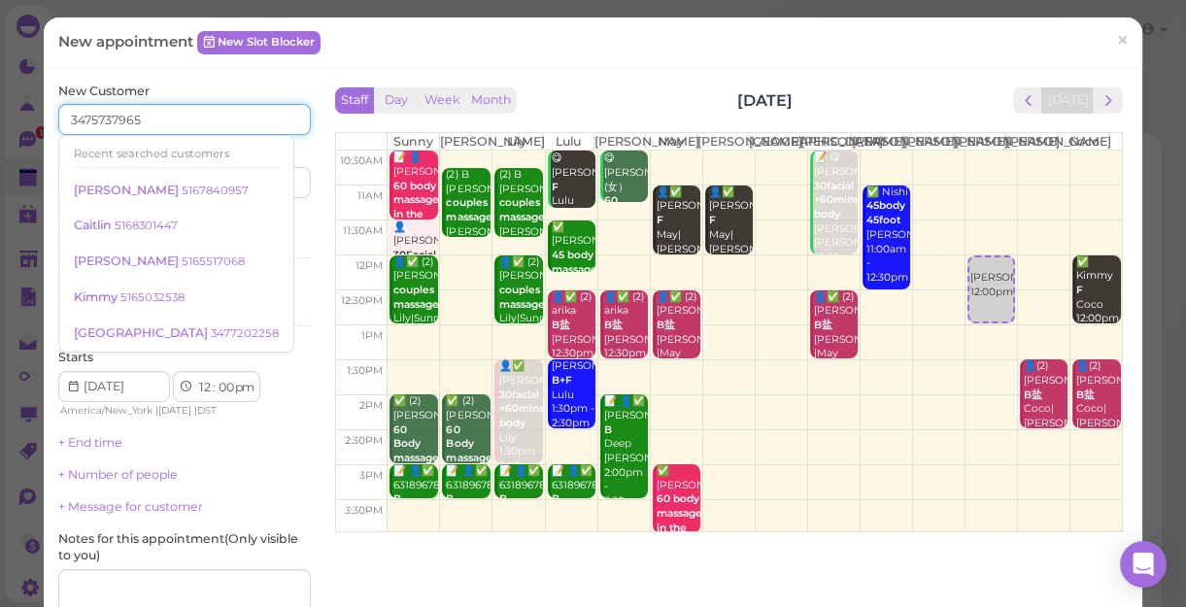
type input "3475737965"
click at [280, 151] on div "Last name" at bounding box center [249, 171] width 121 height 53
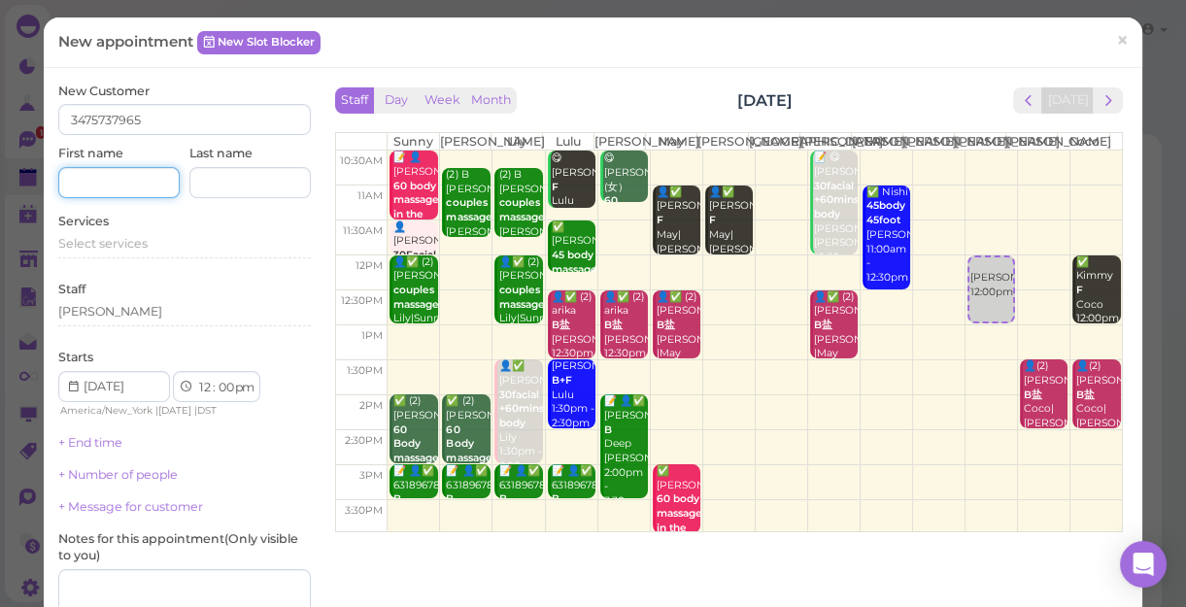
click at [142, 186] on input at bounding box center [118, 182] width 121 height 31
type input "[PERSON_NAME]"
click at [116, 237] on span "Select services" at bounding box center [102, 243] width 89 height 15
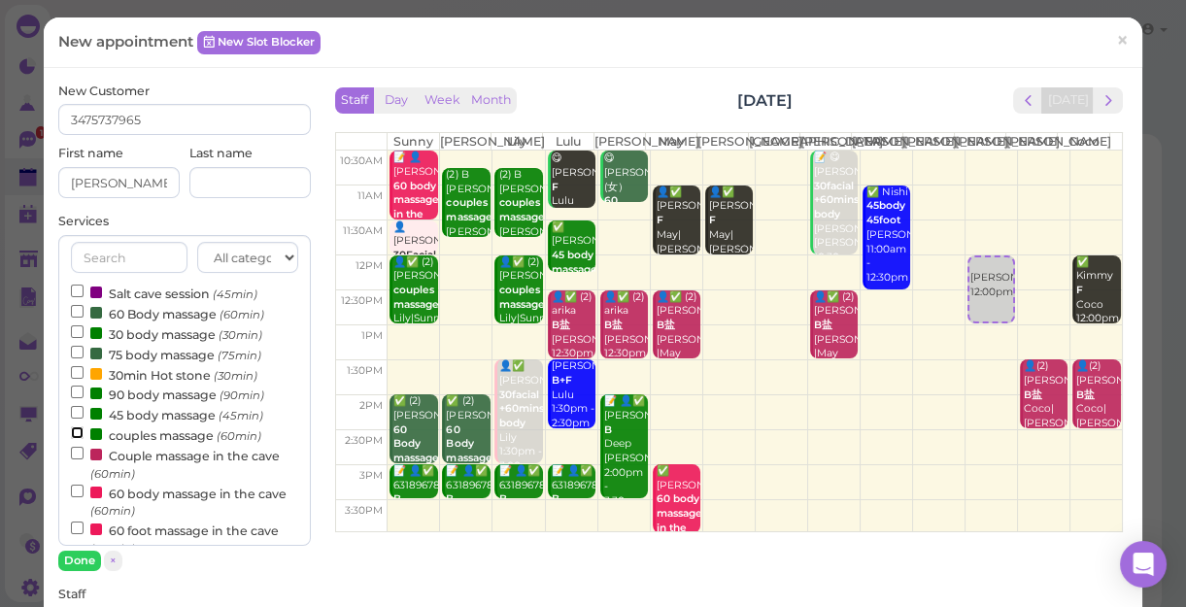
click at [76, 432] on input "couples massage (60min)" at bounding box center [77, 432] width 13 height 13
click at [84, 555] on button "Done" at bounding box center [79, 561] width 43 height 20
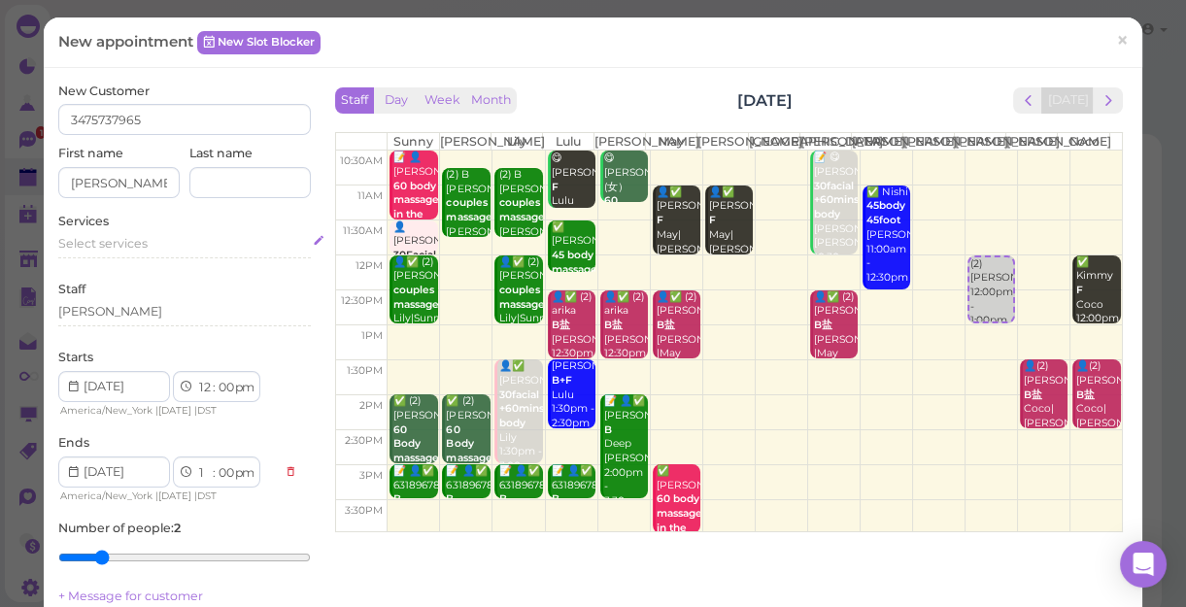
click at [127, 246] on span "Select services" at bounding box center [102, 243] width 89 height 15
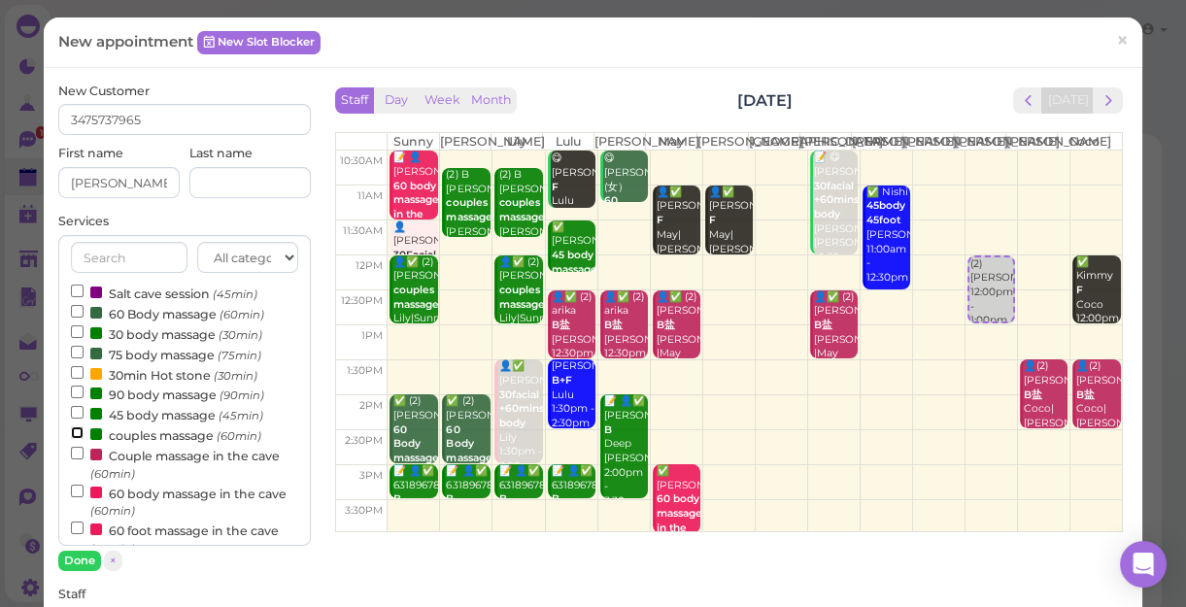
click at [76, 431] on input "couples massage (60min)" at bounding box center [77, 432] width 13 height 13
click at [78, 552] on button "Done" at bounding box center [79, 561] width 43 height 20
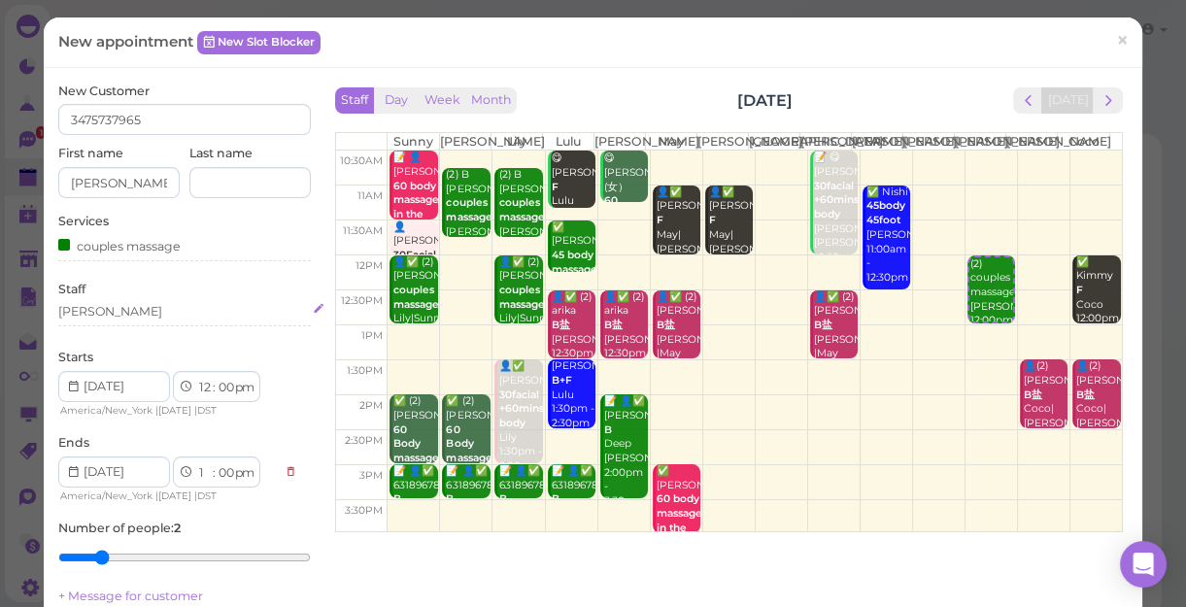
click at [100, 310] on div "[PERSON_NAME]" at bounding box center [184, 311] width 253 height 17
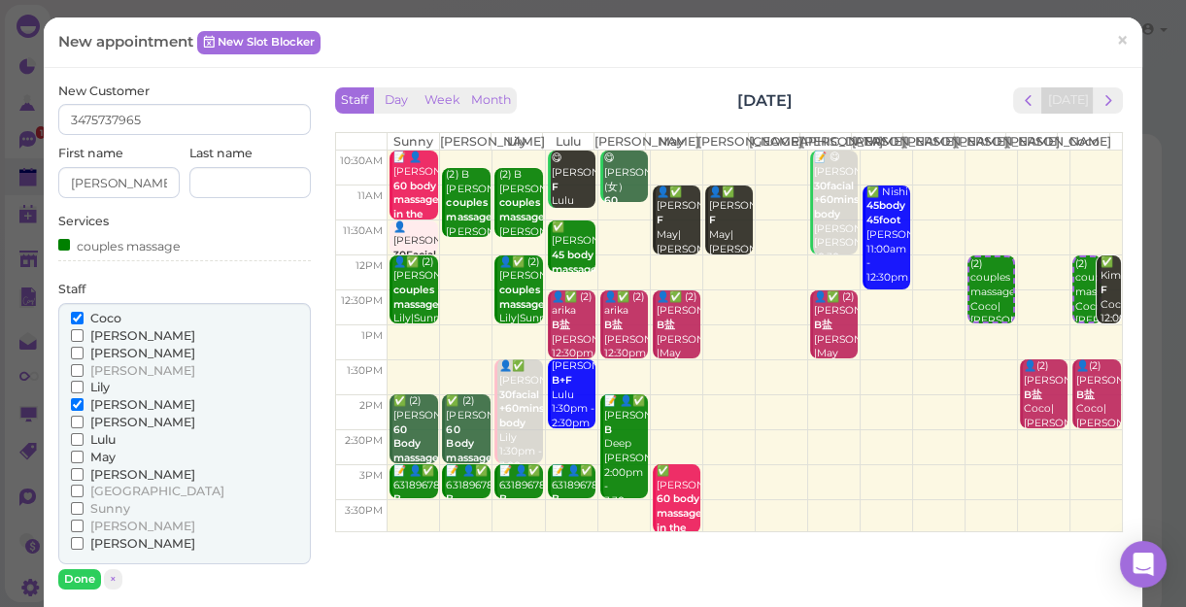
click at [71, 316] on input "Coco" at bounding box center [77, 318] width 13 height 13
click at [75, 524] on input "[PERSON_NAME]" at bounding box center [77, 526] width 13 height 13
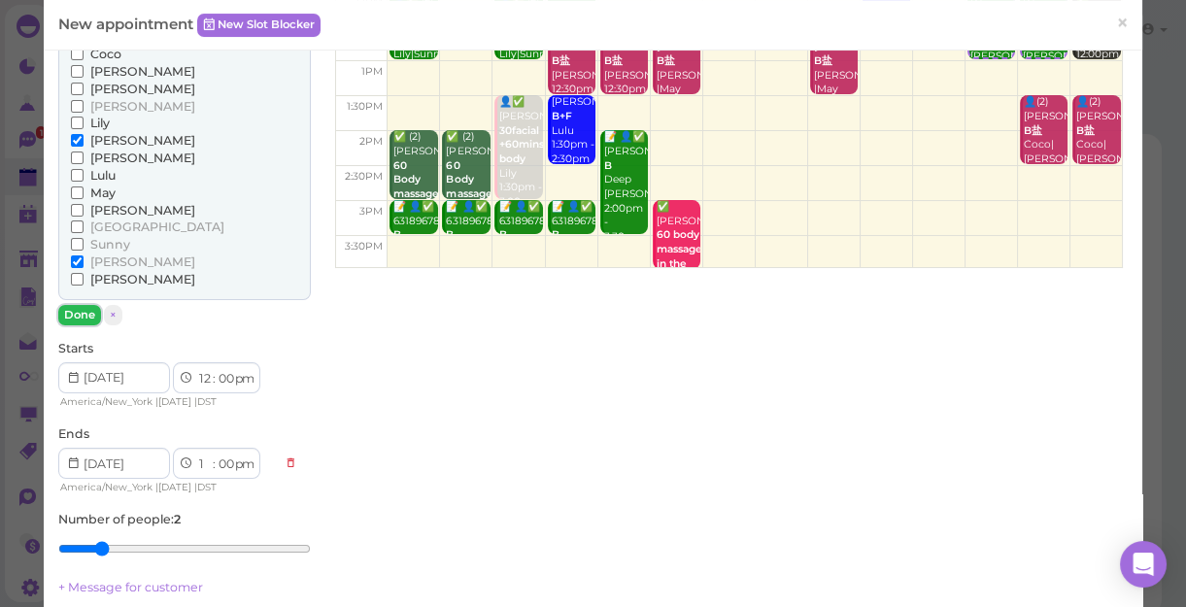
click at [80, 309] on button "Done" at bounding box center [79, 315] width 43 height 20
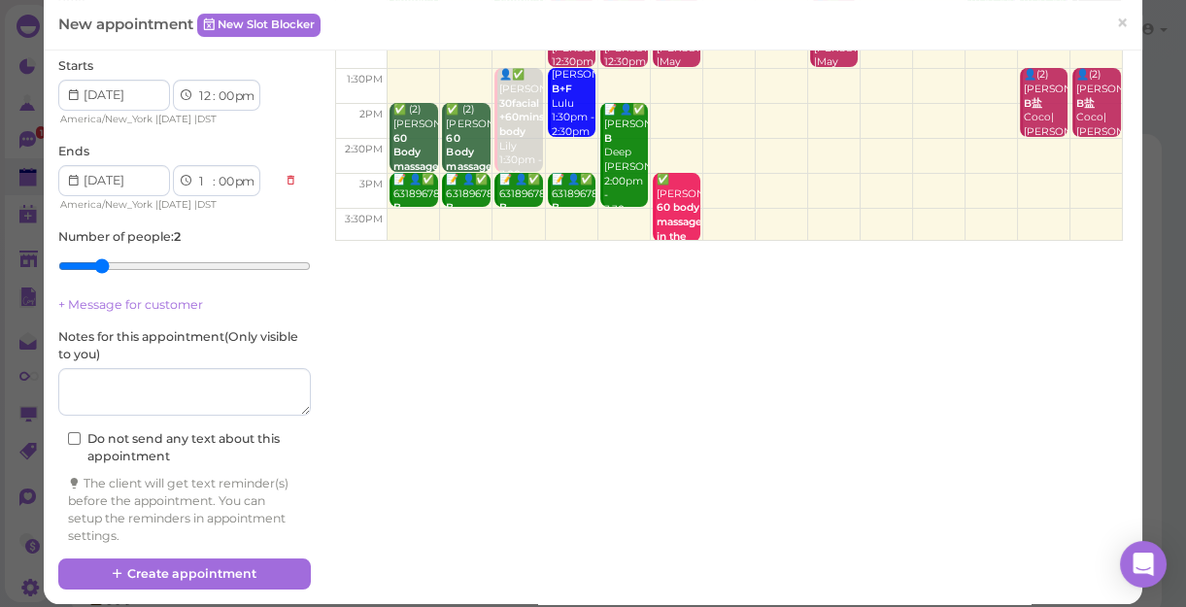
scroll to position [305, 0]
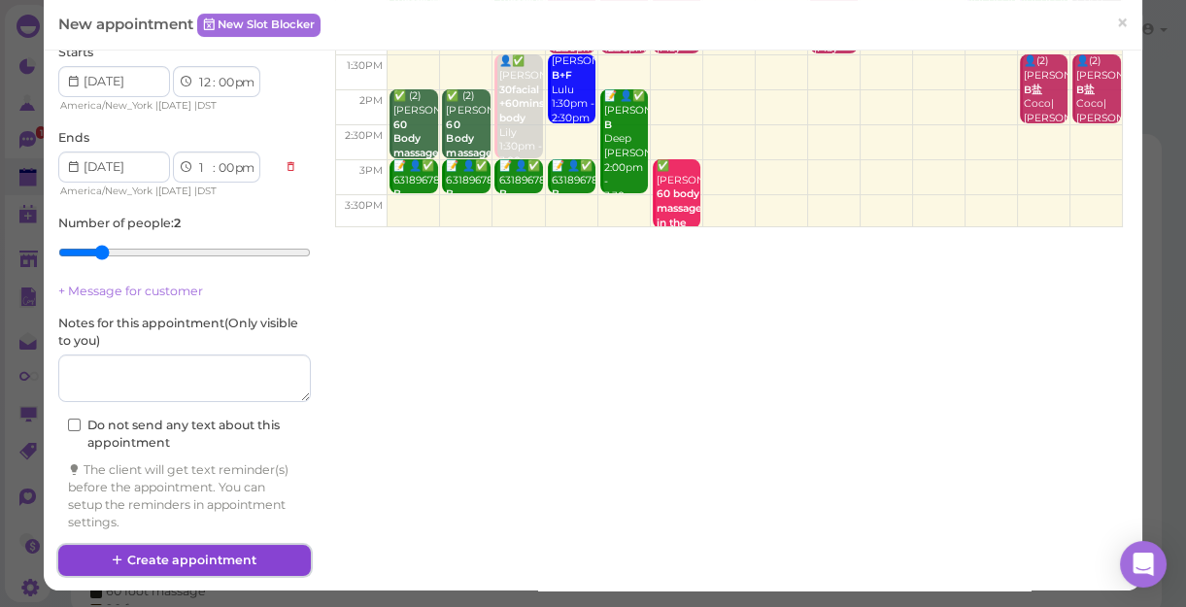
click at [255, 554] on button "Create appointment" at bounding box center [184, 560] width 253 height 31
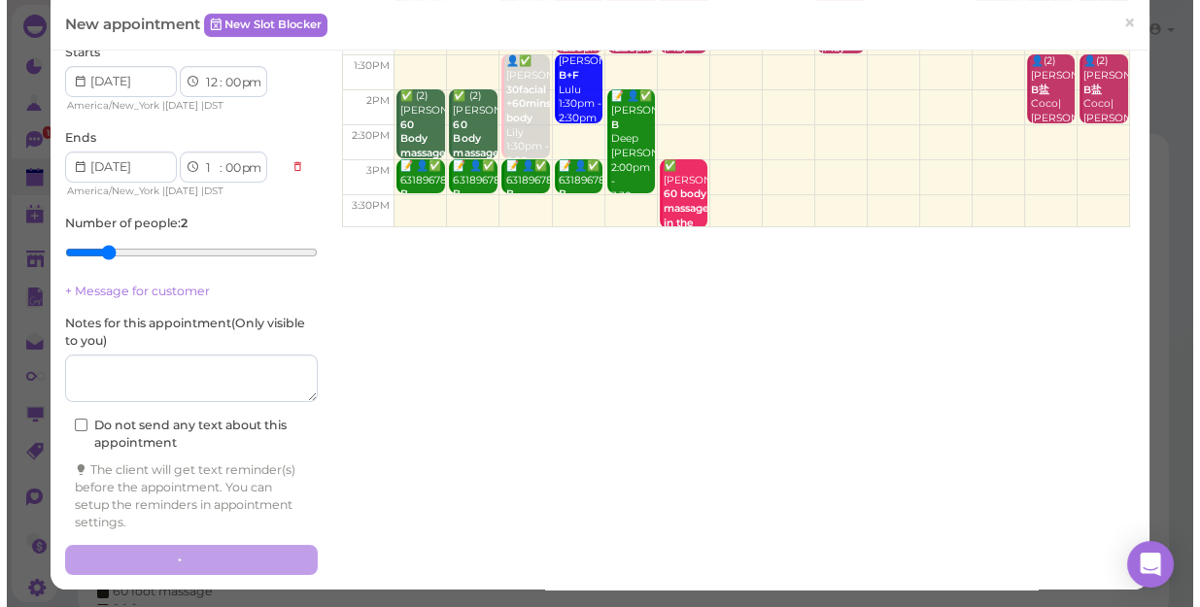
scroll to position [0, 0]
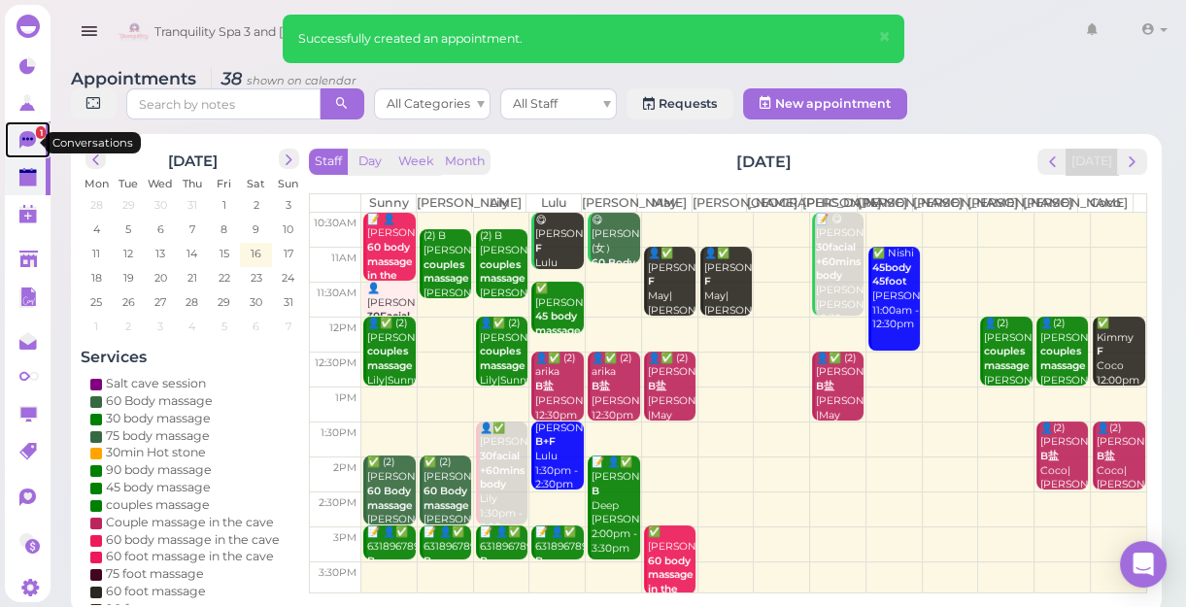
click at [28, 145] on icon at bounding box center [27, 139] width 17 height 17
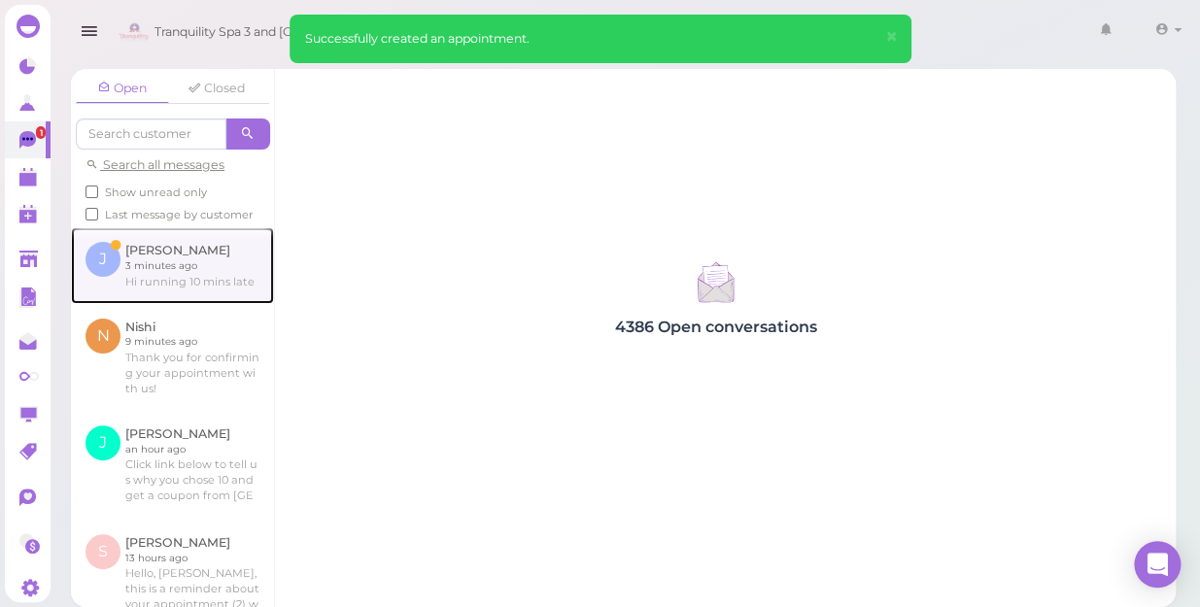
click at [153, 271] on link at bounding box center [172, 265] width 203 height 76
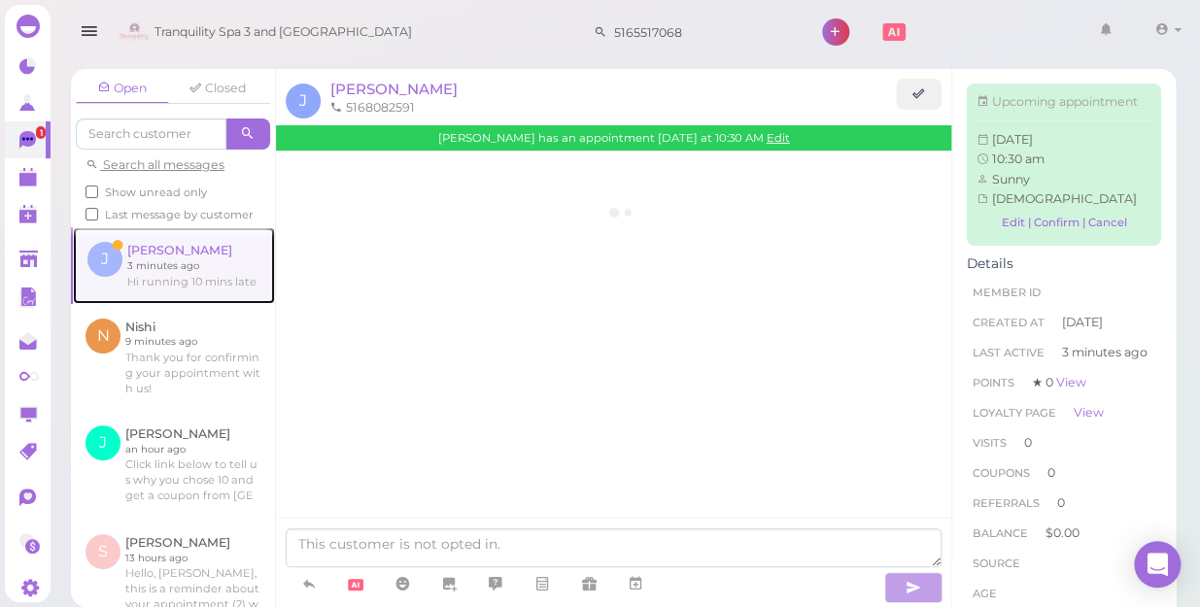
scroll to position [622, 0]
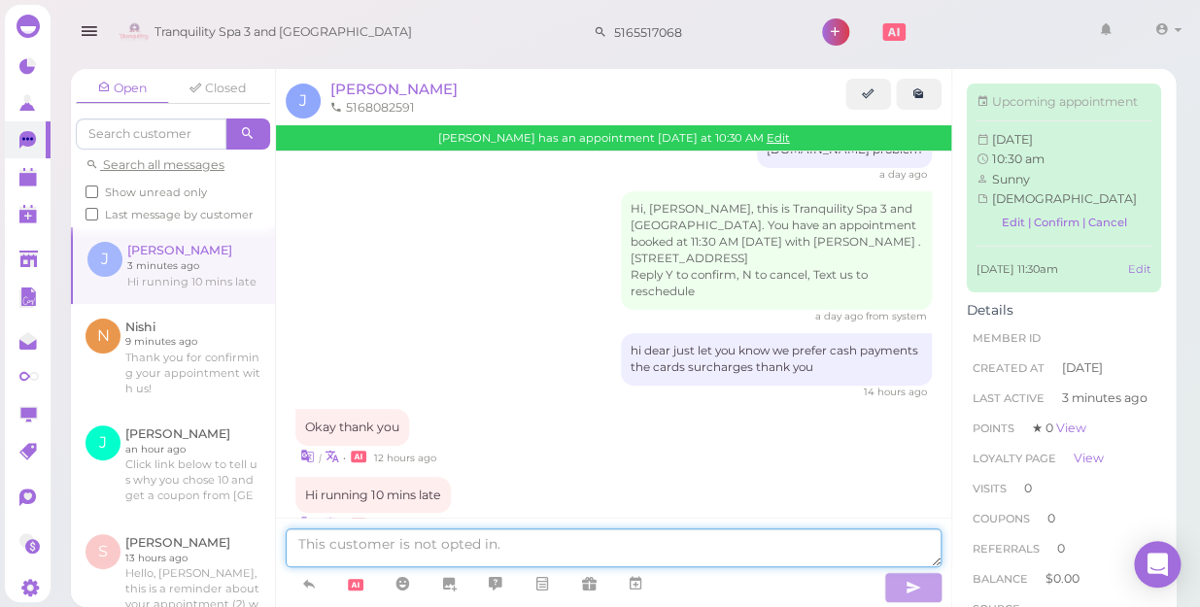
click at [510, 556] on textarea at bounding box center [614, 547] width 656 height 39
type textarea "ok"
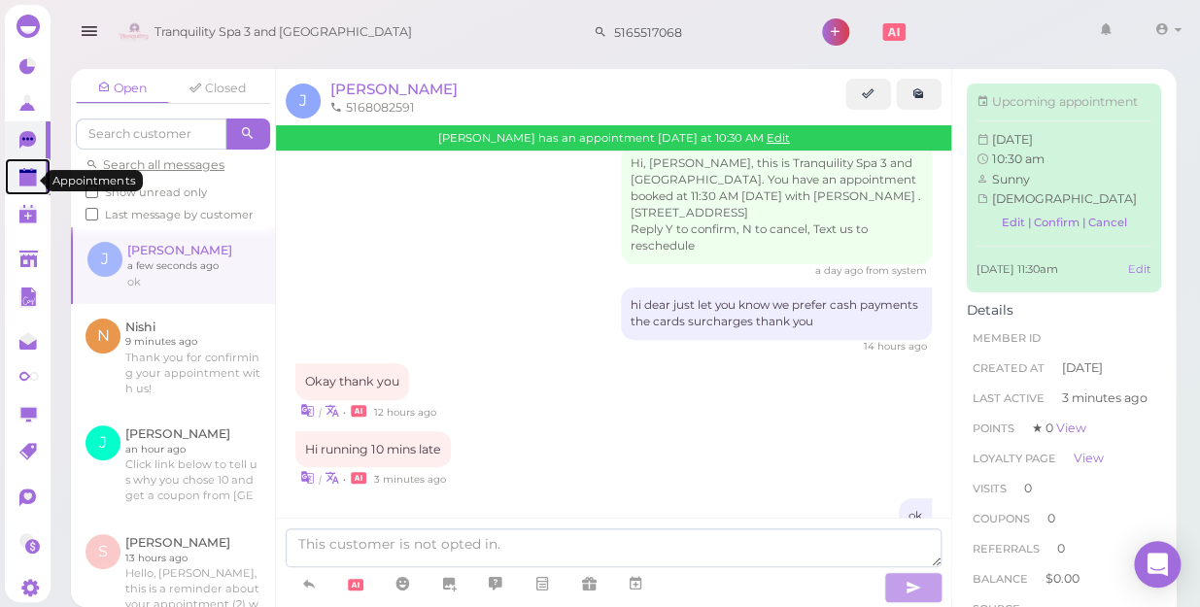
click at [23, 185] on polygon at bounding box center [27, 180] width 17 height 14
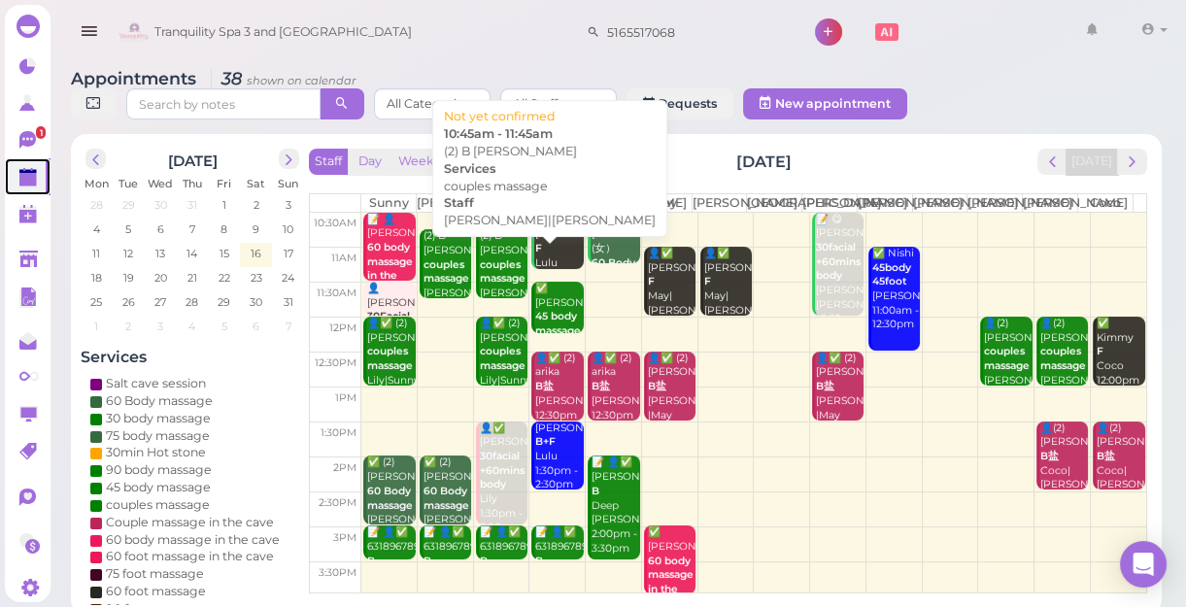
click at [509, 286] on b "couples massage" at bounding box center [503, 271] width 46 height 27
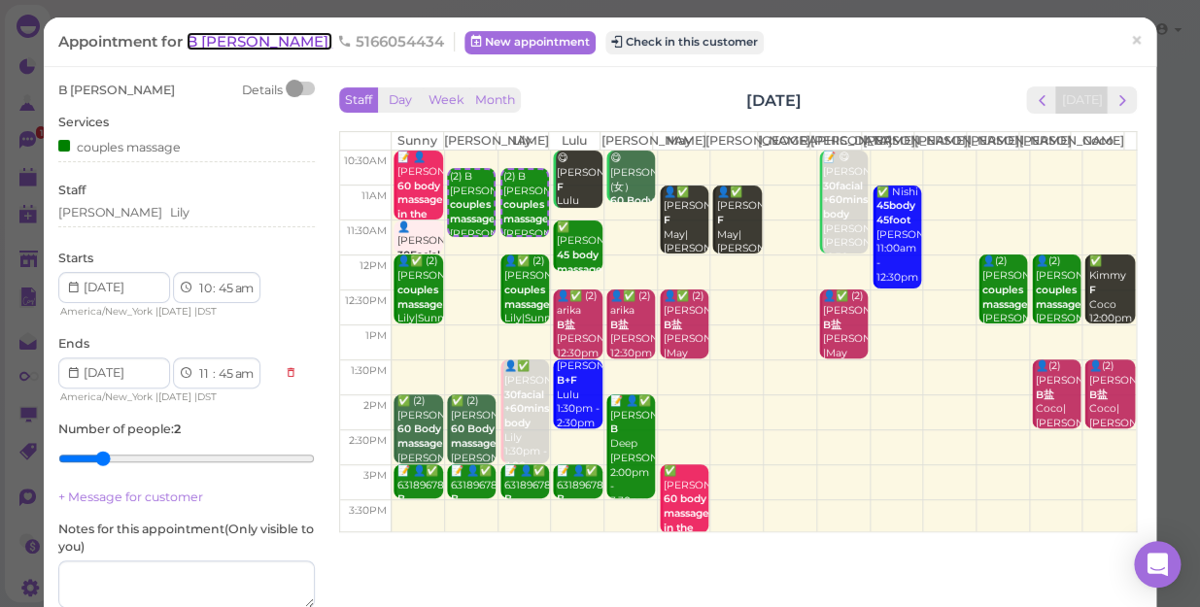
click at [238, 43] on span "B [PERSON_NAME]" at bounding box center [259, 41] width 146 height 18
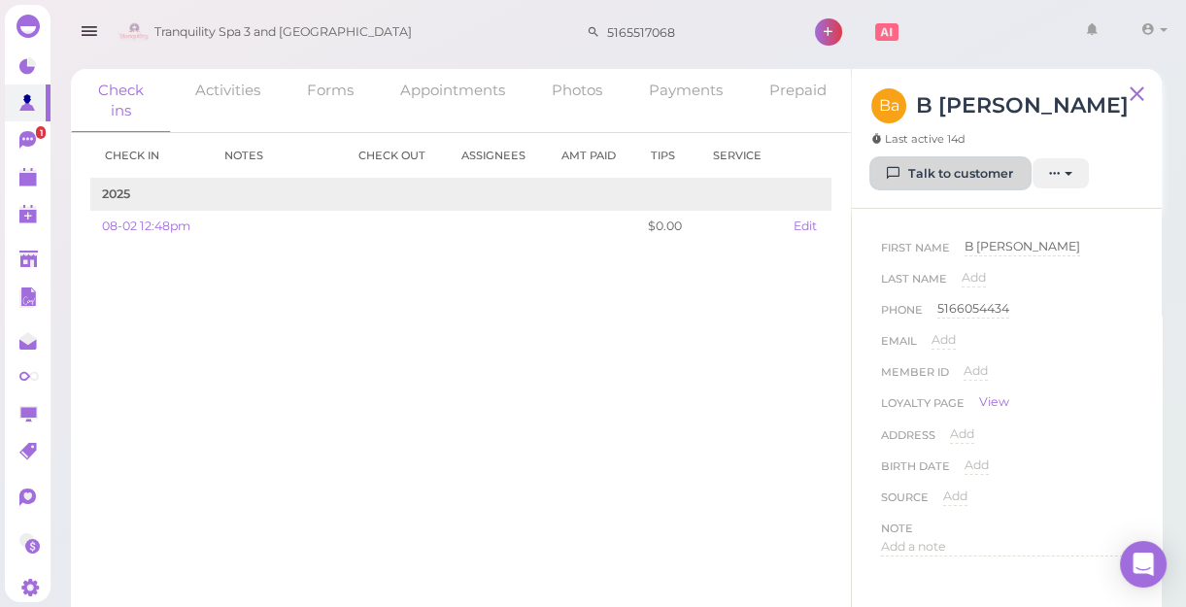
click at [956, 166] on link "Talk to customer" at bounding box center [950, 173] width 158 height 31
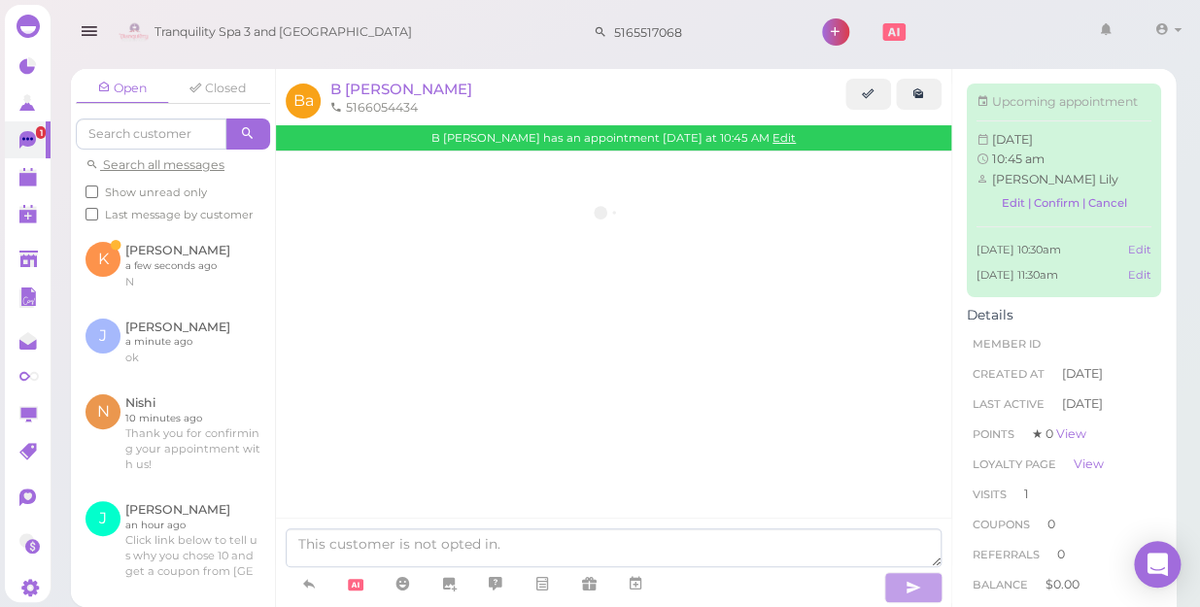
scroll to position [511, 0]
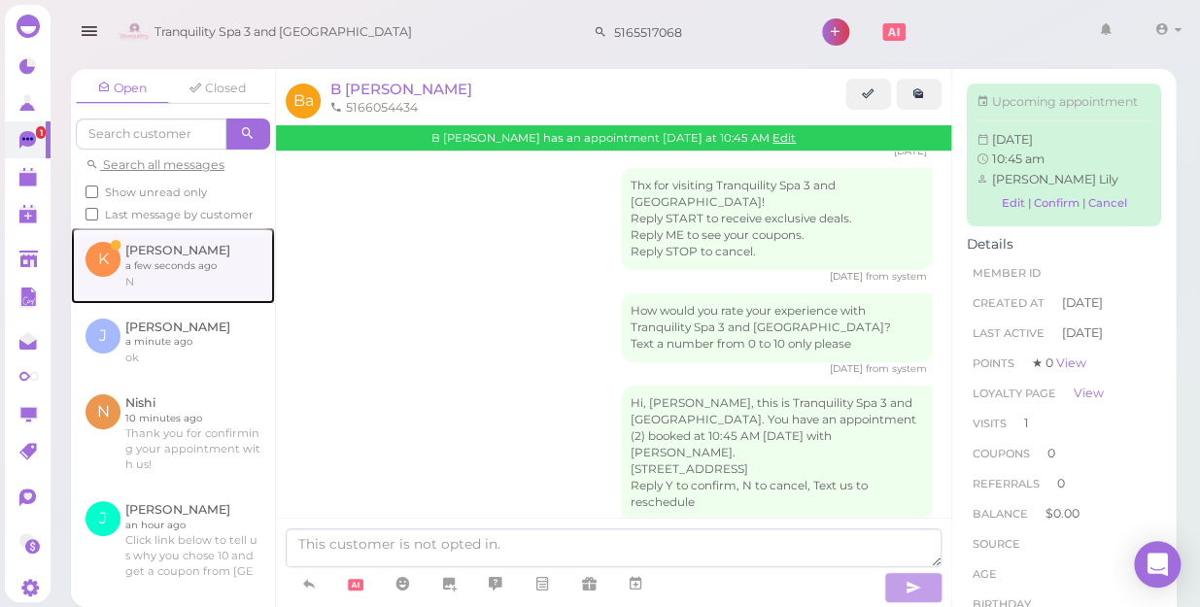
click at [161, 284] on link at bounding box center [173, 265] width 204 height 76
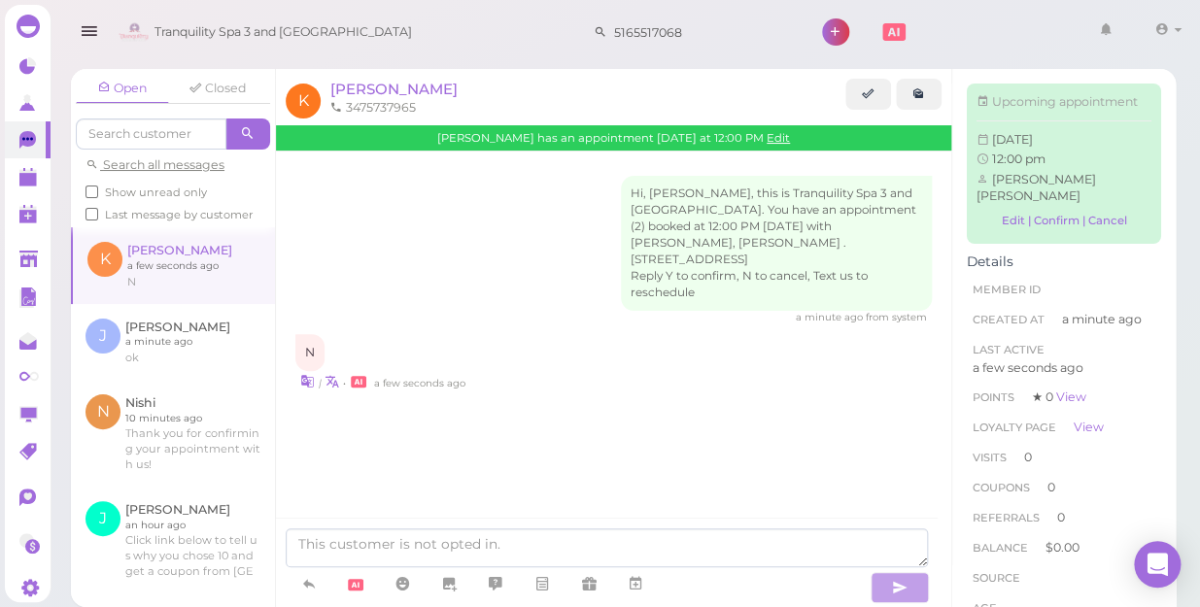
click at [748, 145] on div "[PERSON_NAME] has an appointment [DATE] at 12:00 PM Edit" at bounding box center [613, 137] width 675 height 25
click at [766, 135] on link "Edit" at bounding box center [777, 138] width 23 height 14
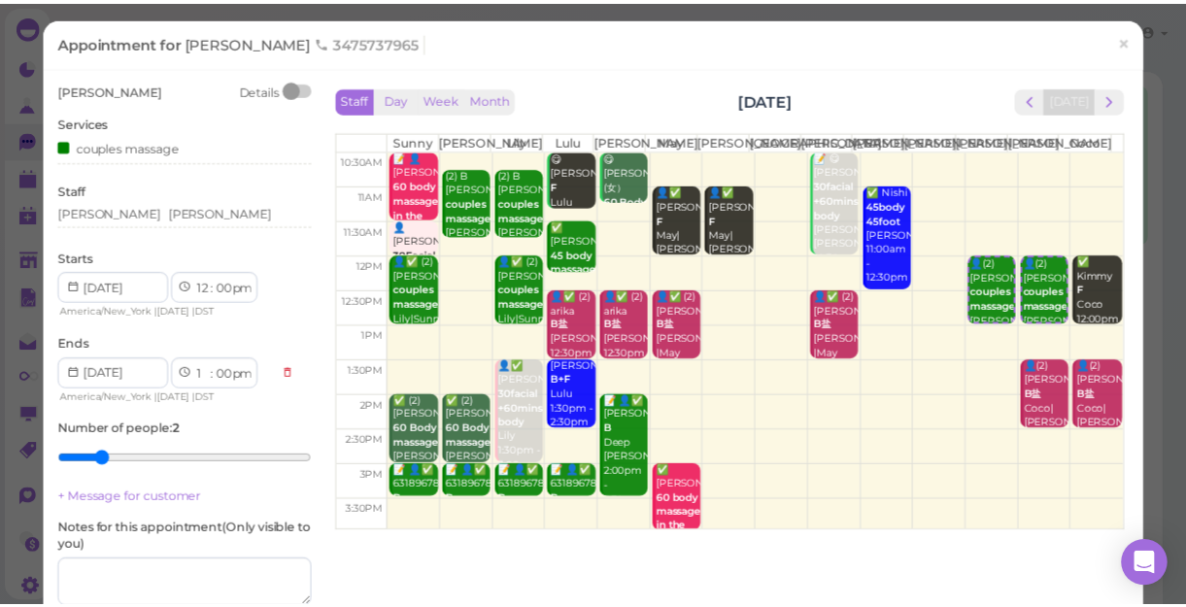
scroll to position [176, 0]
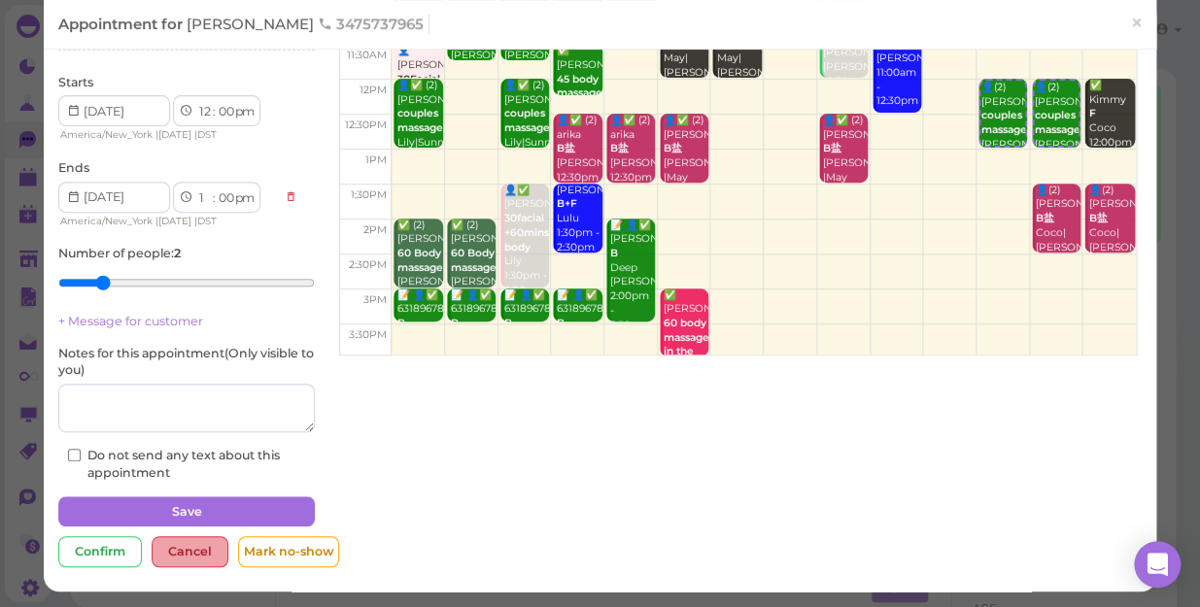
click at [201, 554] on div "Cancel" at bounding box center [190, 551] width 77 height 31
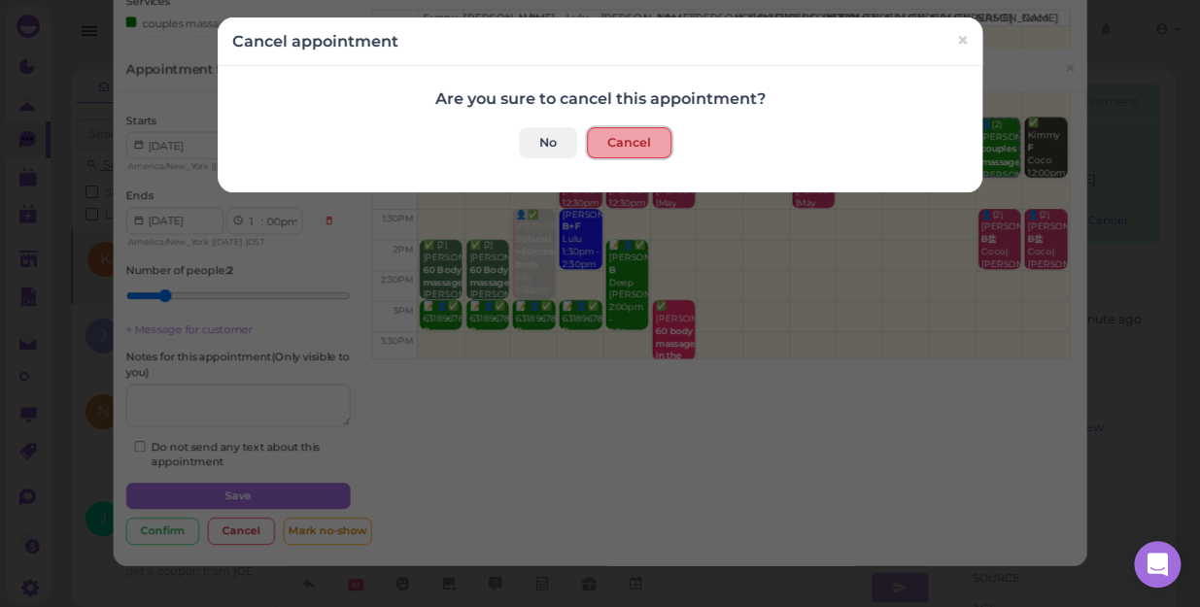
click at [632, 139] on button "Cancel" at bounding box center [629, 142] width 85 height 31
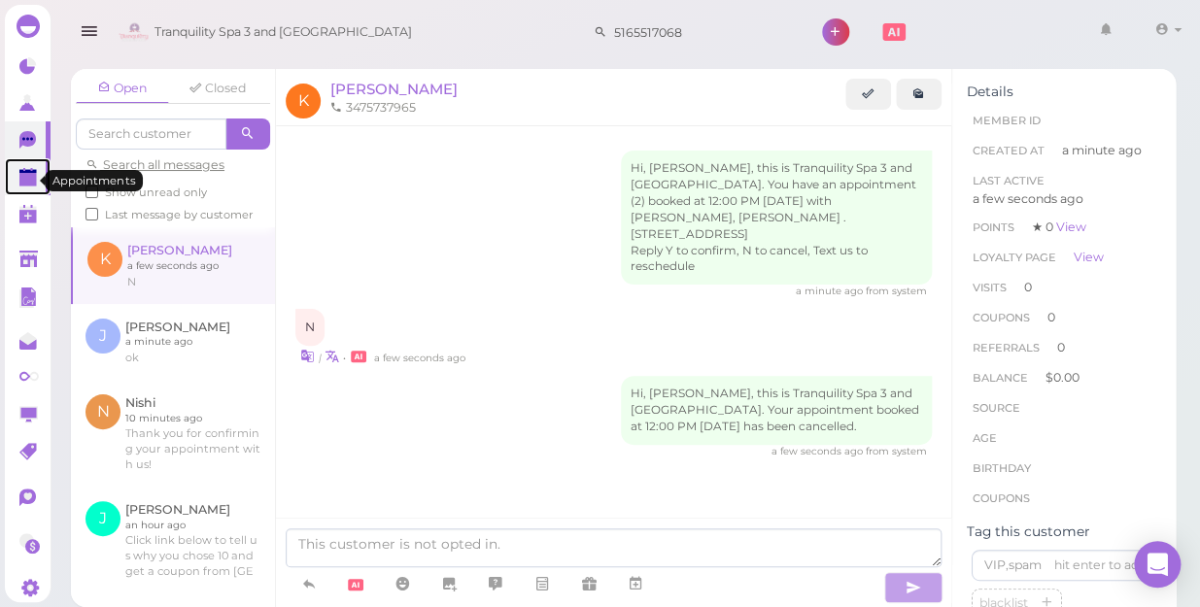
click at [23, 167] on link at bounding box center [28, 176] width 46 height 37
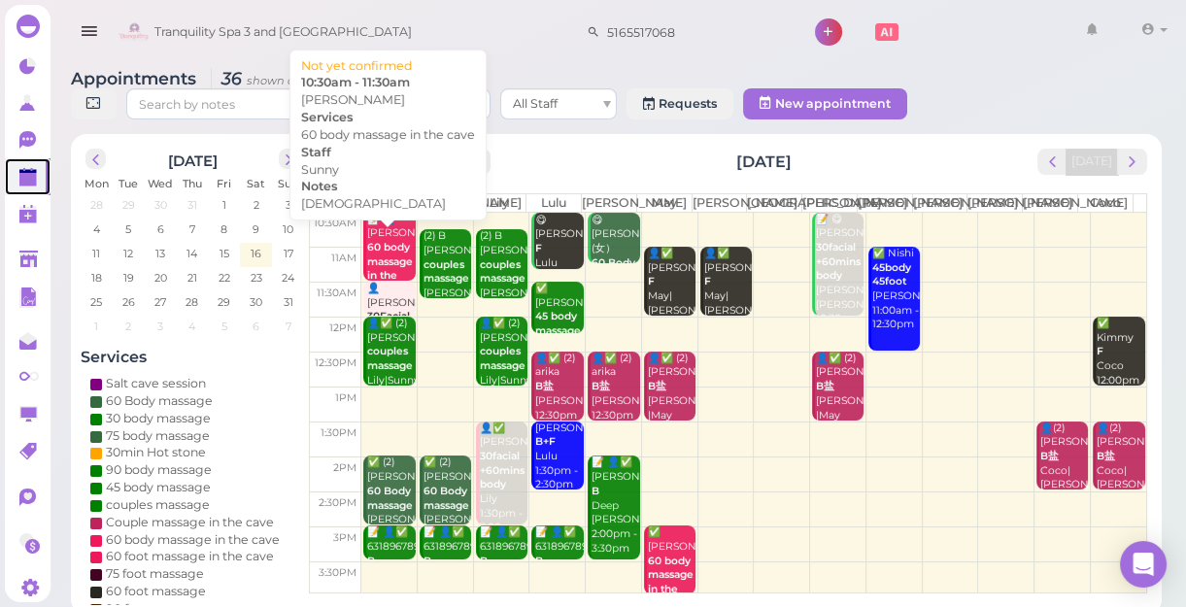
click at [379, 294] on b "60 body massage in the cave" at bounding box center [390, 268] width 46 height 55
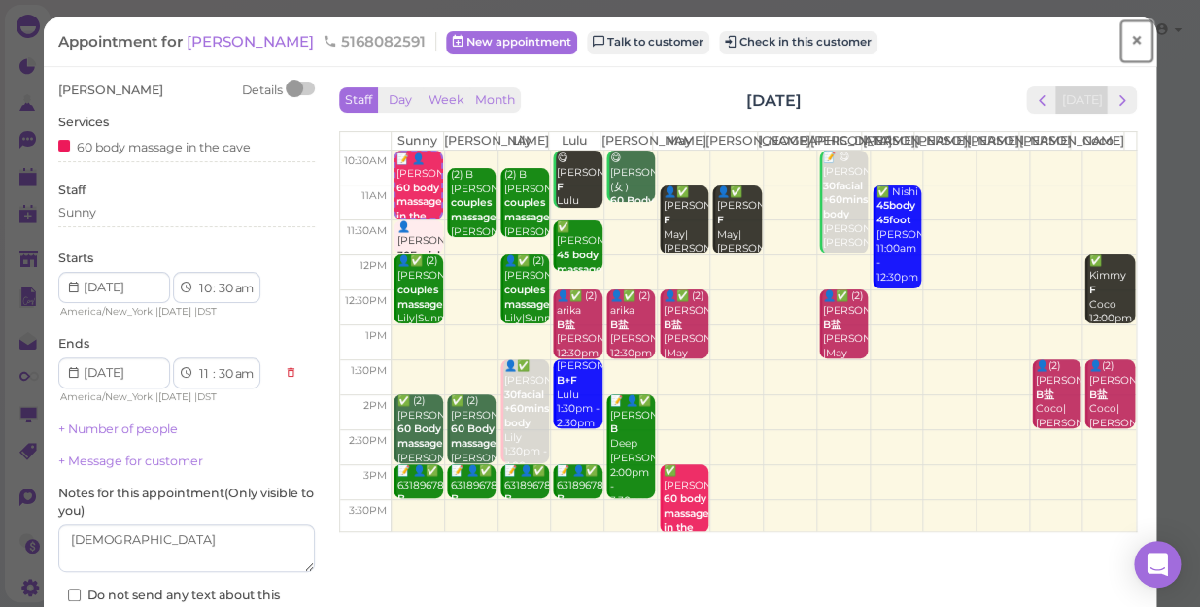
click at [1130, 40] on span "×" at bounding box center [1136, 40] width 13 height 27
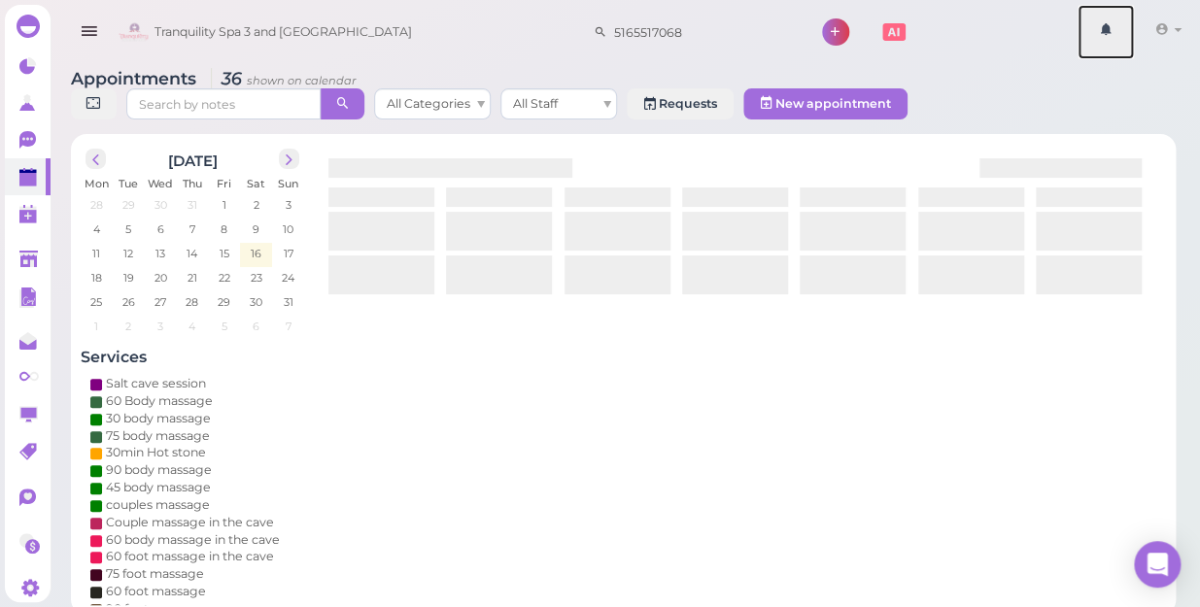
click at [1124, 40] on link at bounding box center [1105, 32] width 56 height 54
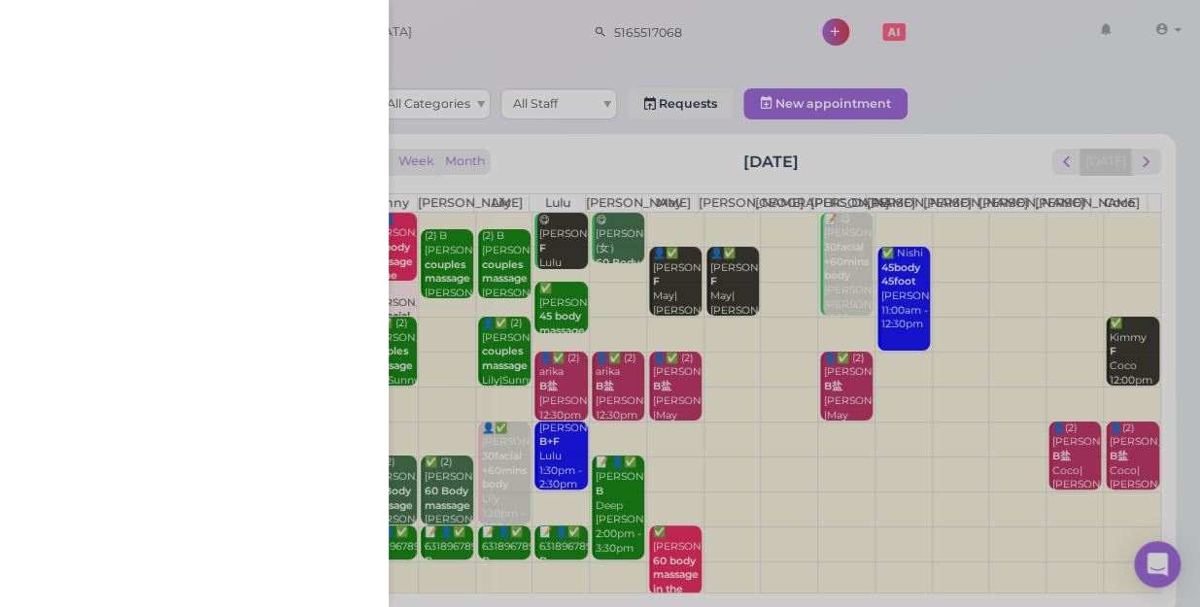
click at [690, 33] on div at bounding box center [600, 303] width 1200 height 607
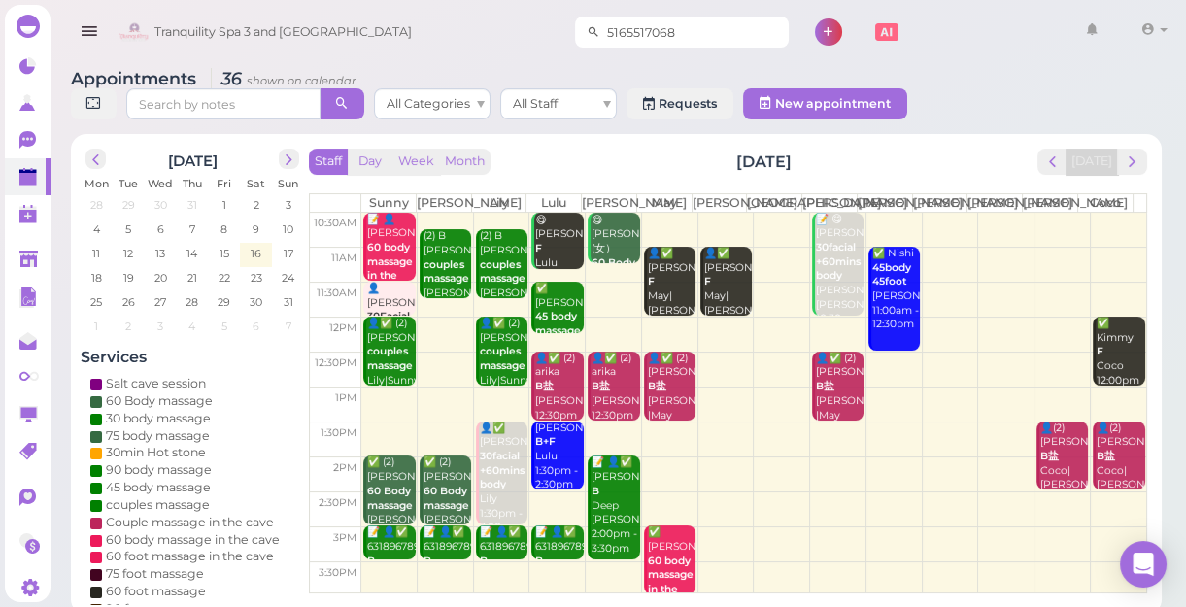
click at [690, 31] on input "5165517068" at bounding box center [694, 32] width 188 height 31
type input "5"
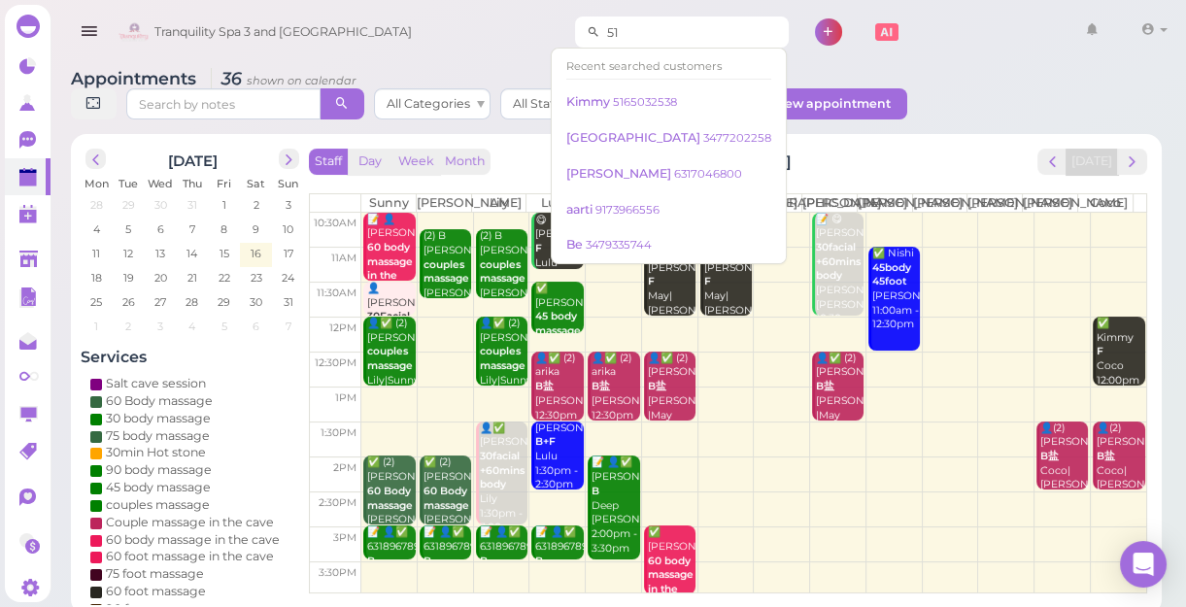
type input "5"
click at [1000, 78] on div "Appointments 36 shown on calendar All Categories All Staff Requests New appoint…" at bounding box center [616, 96] width 1091 height 55
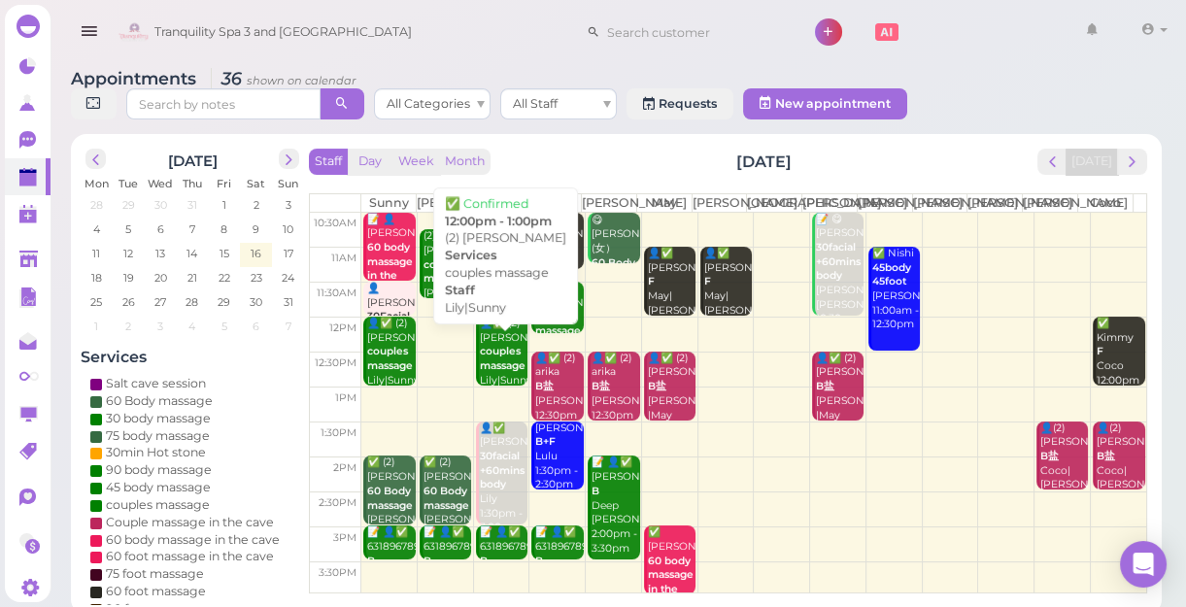
click at [487, 372] on b "couples massage" at bounding box center [503, 358] width 46 height 27
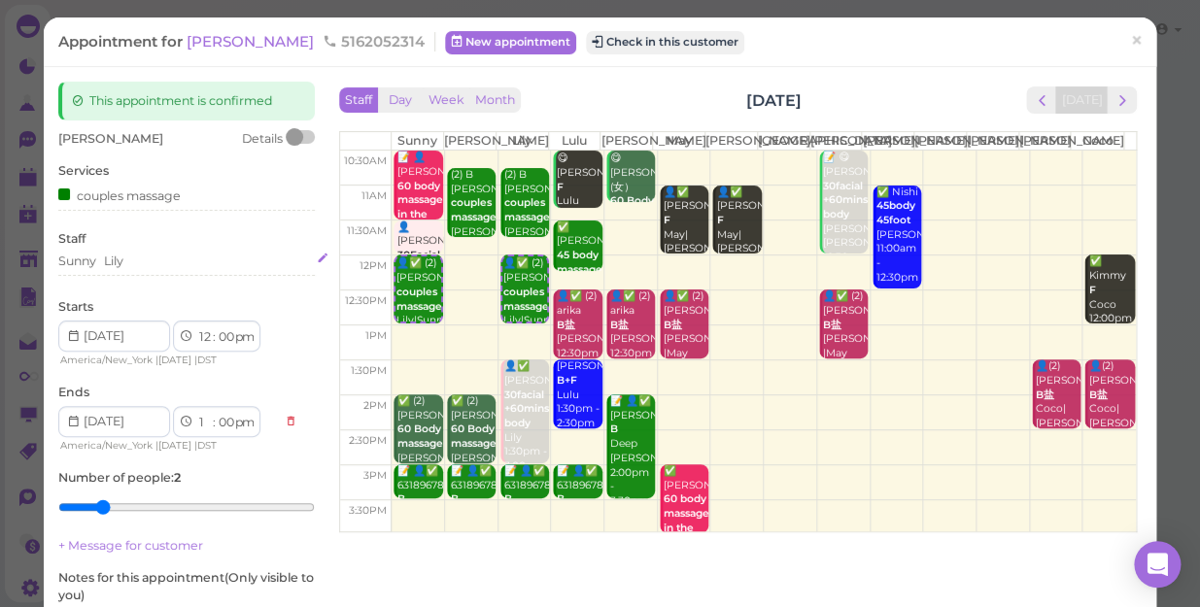
click at [129, 262] on div "Sunny [PERSON_NAME]" at bounding box center [186, 261] width 256 height 17
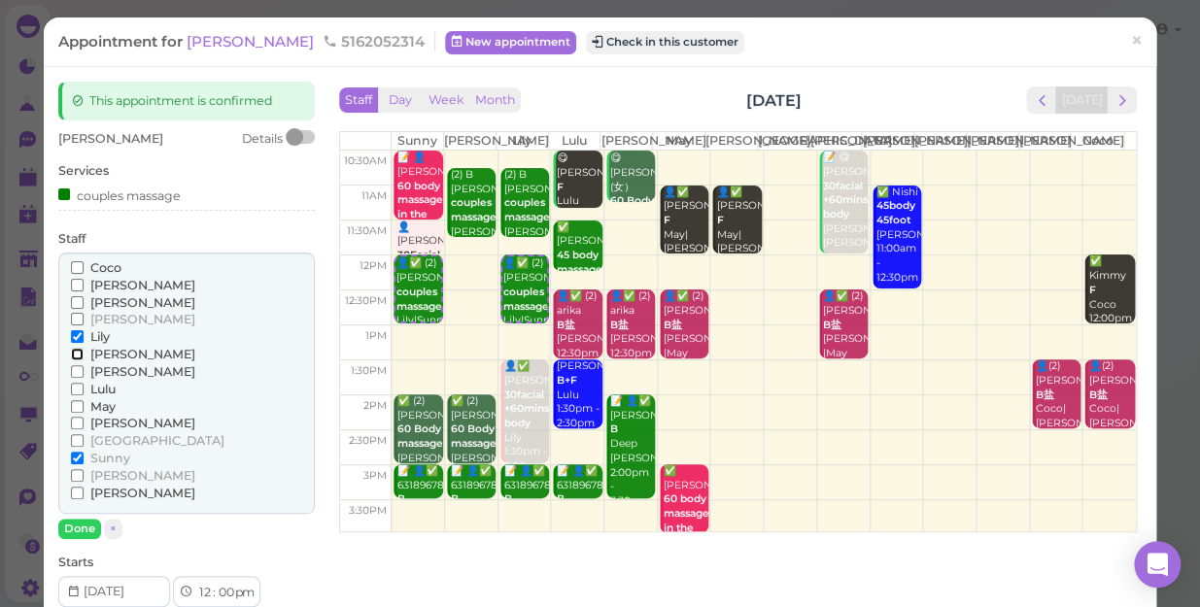
click at [78, 355] on input "[PERSON_NAME]" at bounding box center [77, 354] width 13 height 13
click at [75, 333] on input "Lily" at bounding box center [77, 336] width 13 height 13
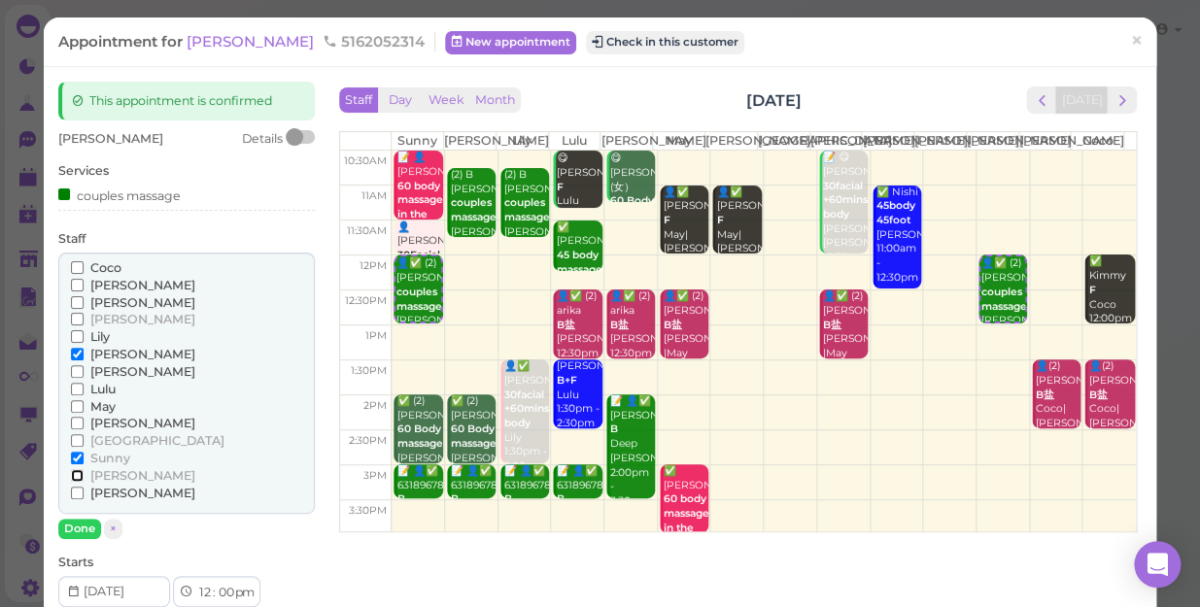
click at [74, 475] on input "[PERSON_NAME]" at bounding box center [77, 475] width 13 height 13
click at [78, 456] on input "Sunny" at bounding box center [77, 458] width 13 height 13
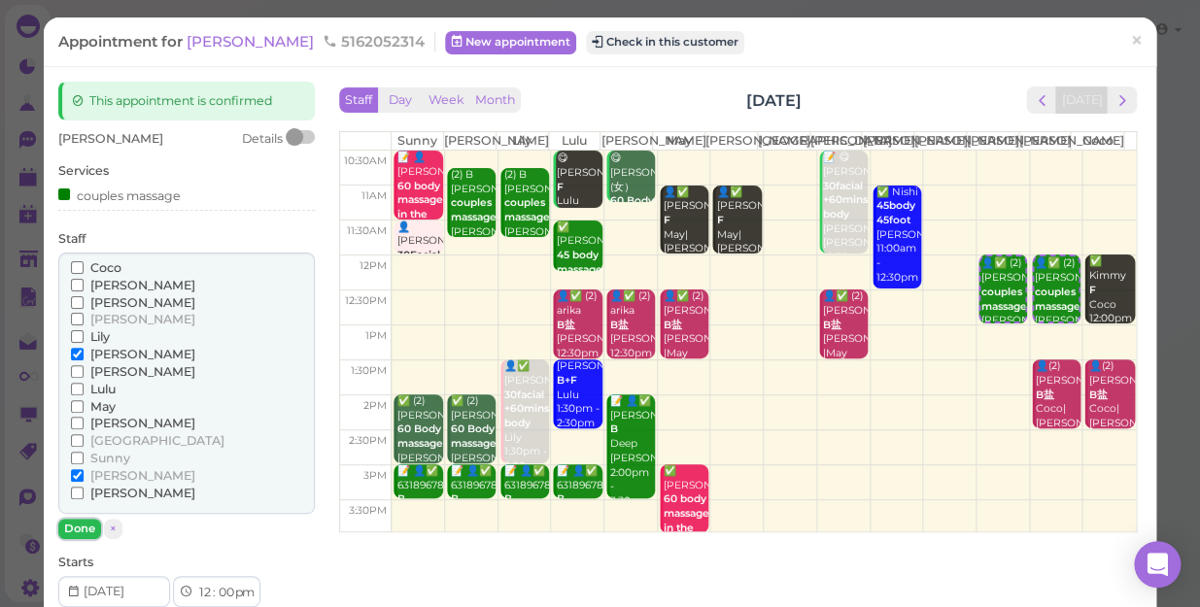
click at [86, 530] on button "Done" at bounding box center [79, 529] width 43 height 20
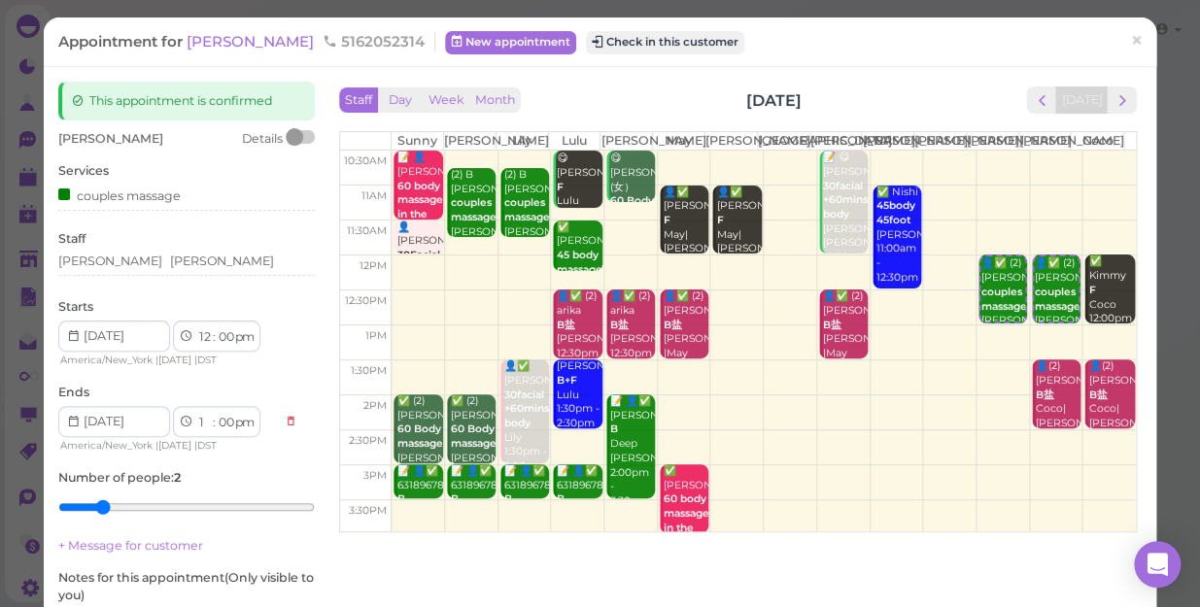
scroll to position [176, 0]
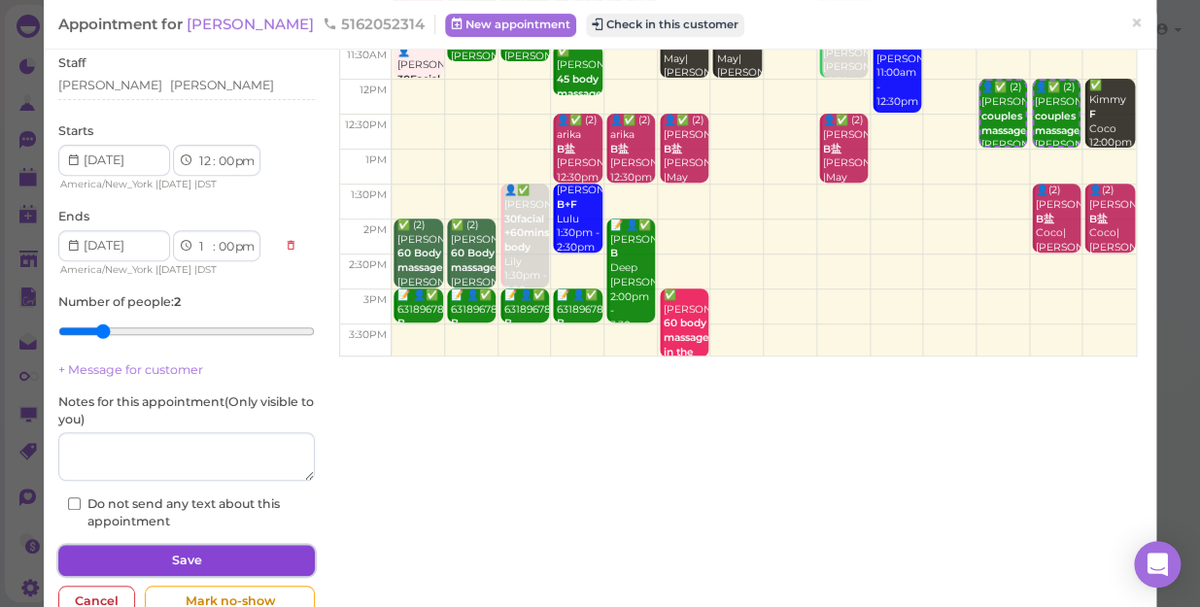
click at [156, 555] on button "Save" at bounding box center [186, 560] width 256 height 31
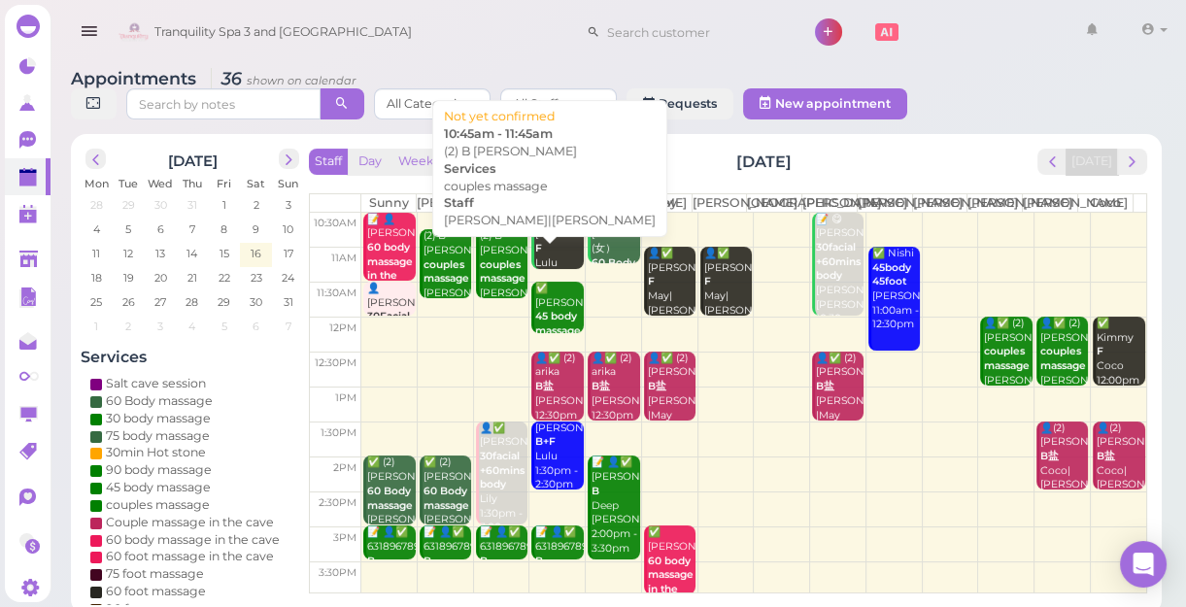
click at [490, 286] on b "couples massage" at bounding box center [503, 271] width 46 height 27
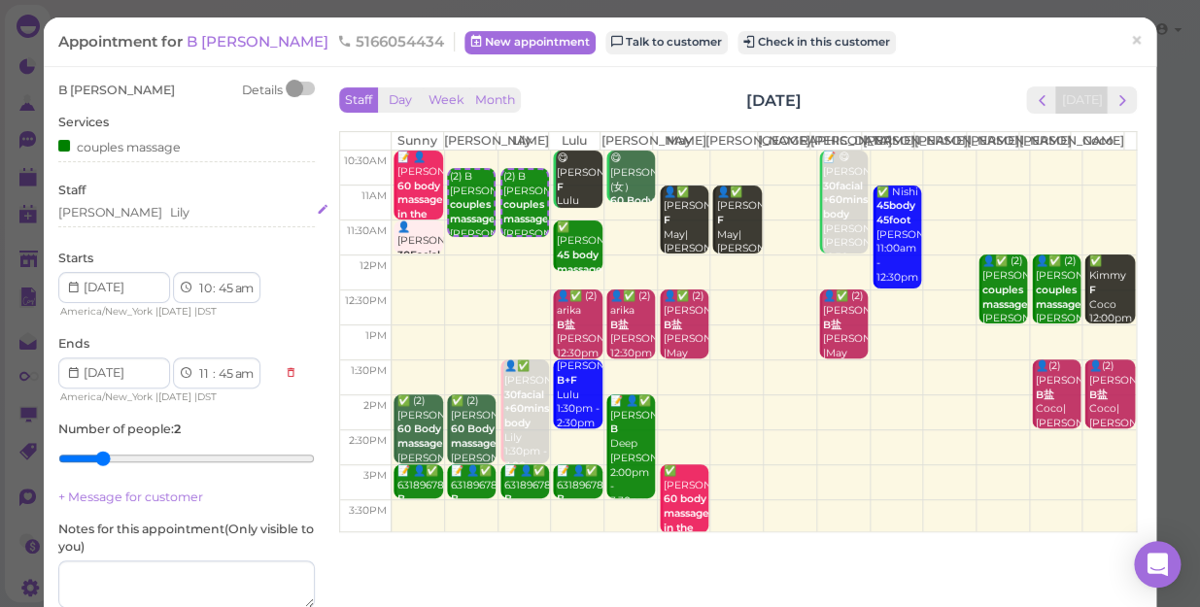
click at [126, 213] on div "[PERSON_NAME]" at bounding box center [186, 212] width 256 height 17
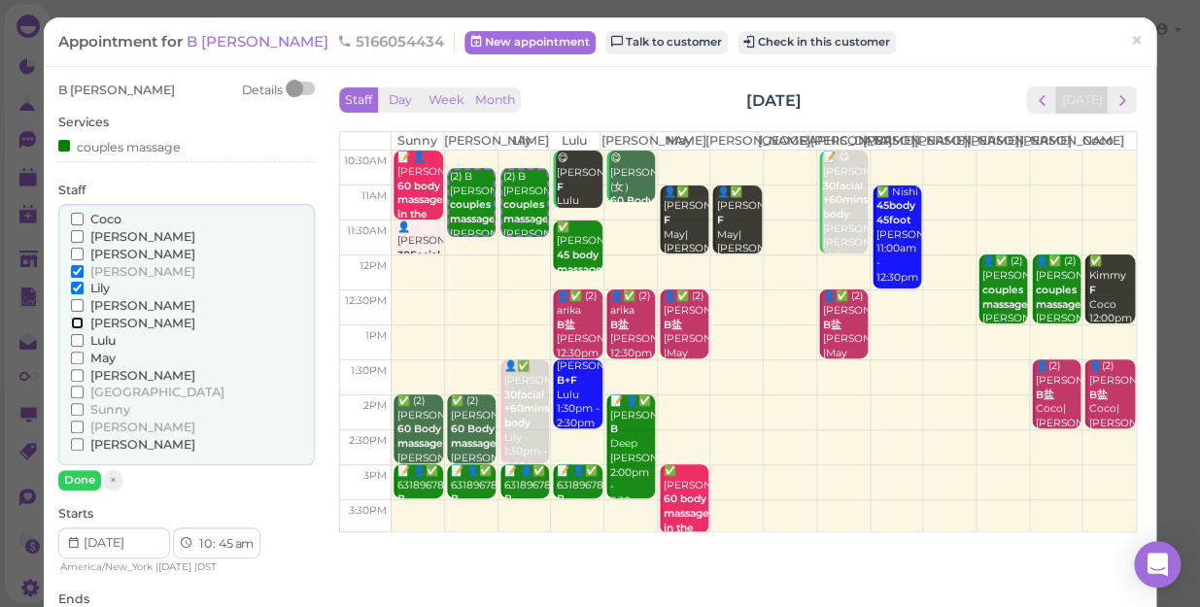
click at [75, 323] on input "[PERSON_NAME]" at bounding box center [77, 323] width 13 height 13
click at [76, 371] on input "[PERSON_NAME]" at bounding box center [77, 375] width 13 height 13
click at [71, 289] on input "Lily" at bounding box center [77, 288] width 13 height 13
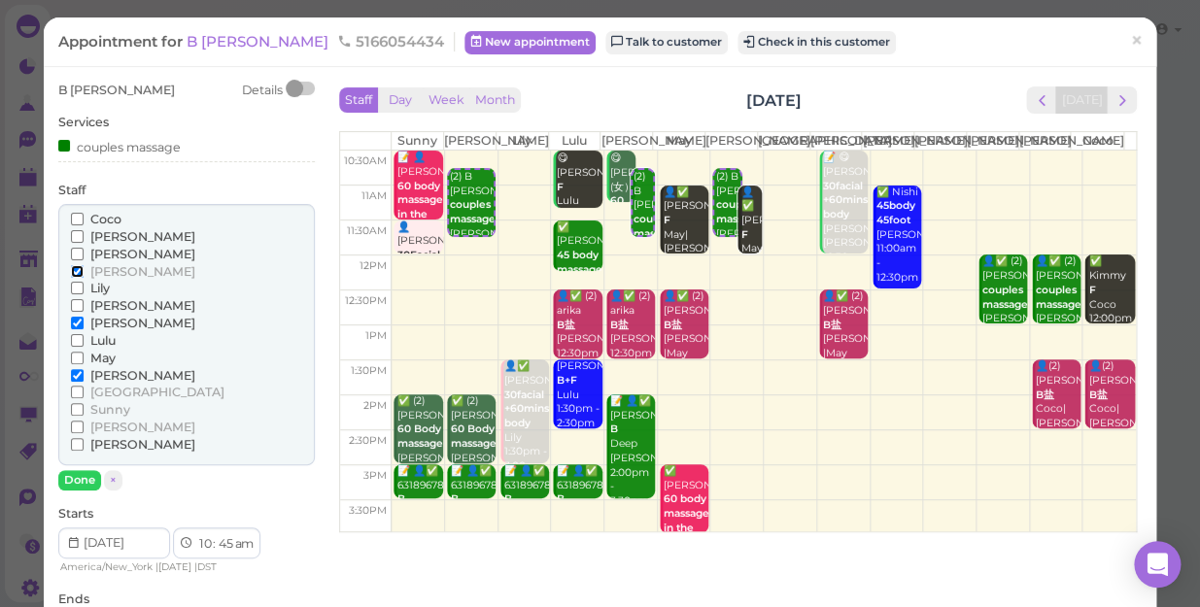
click at [71, 271] on input "[PERSON_NAME]" at bounding box center [77, 271] width 13 height 13
click at [68, 474] on button "Done" at bounding box center [79, 480] width 43 height 20
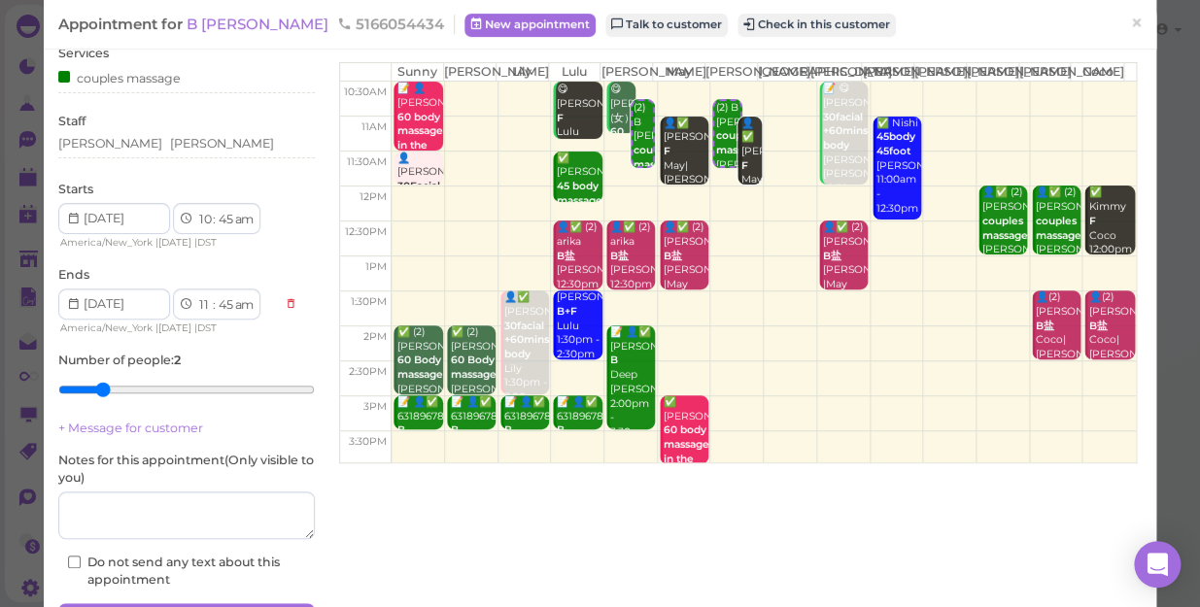
scroll to position [176, 0]
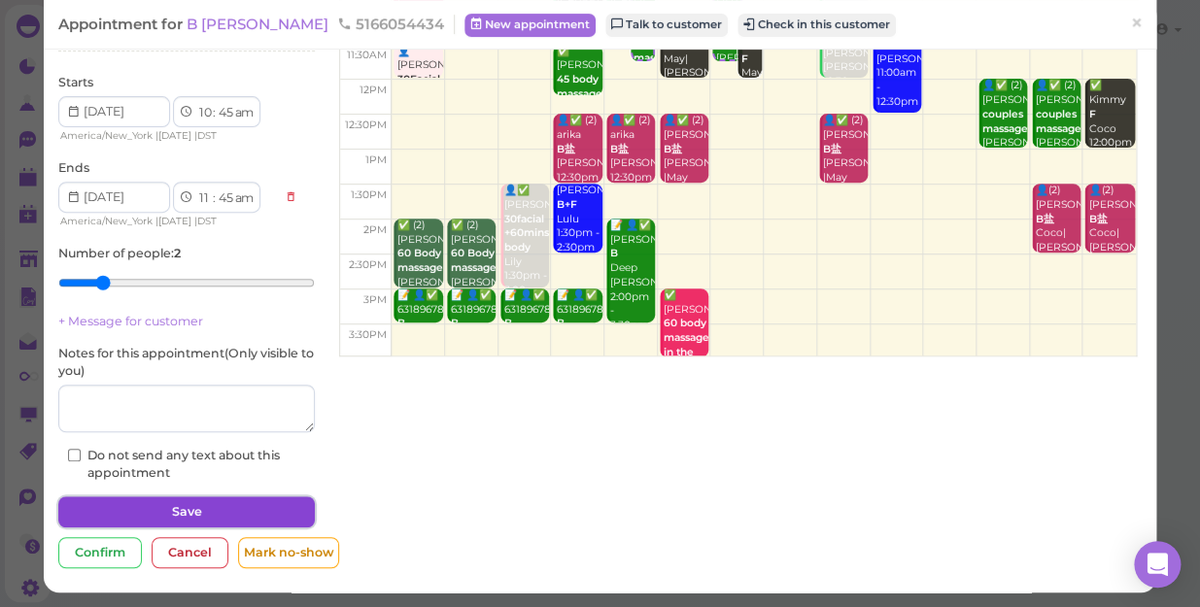
click at [153, 514] on button "Save" at bounding box center [186, 511] width 256 height 31
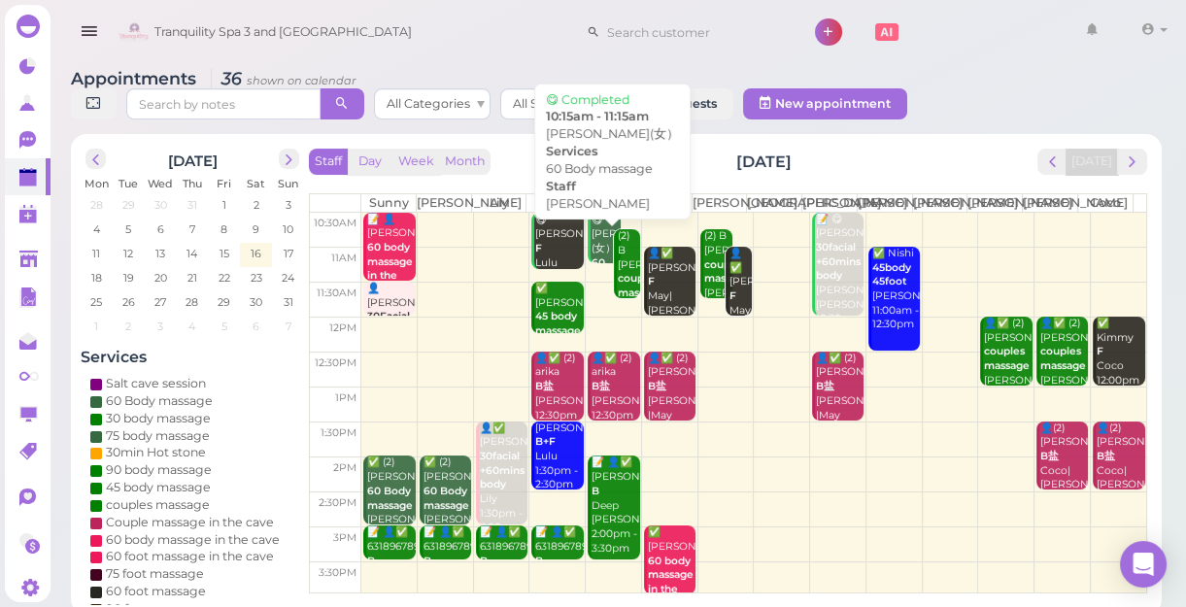
click at [592, 257] on div "😋 [PERSON_NAME](女） 60 Body massage [PERSON_NAME] 10:15am - 11:15am" at bounding box center [605, 285] width 29 height 143
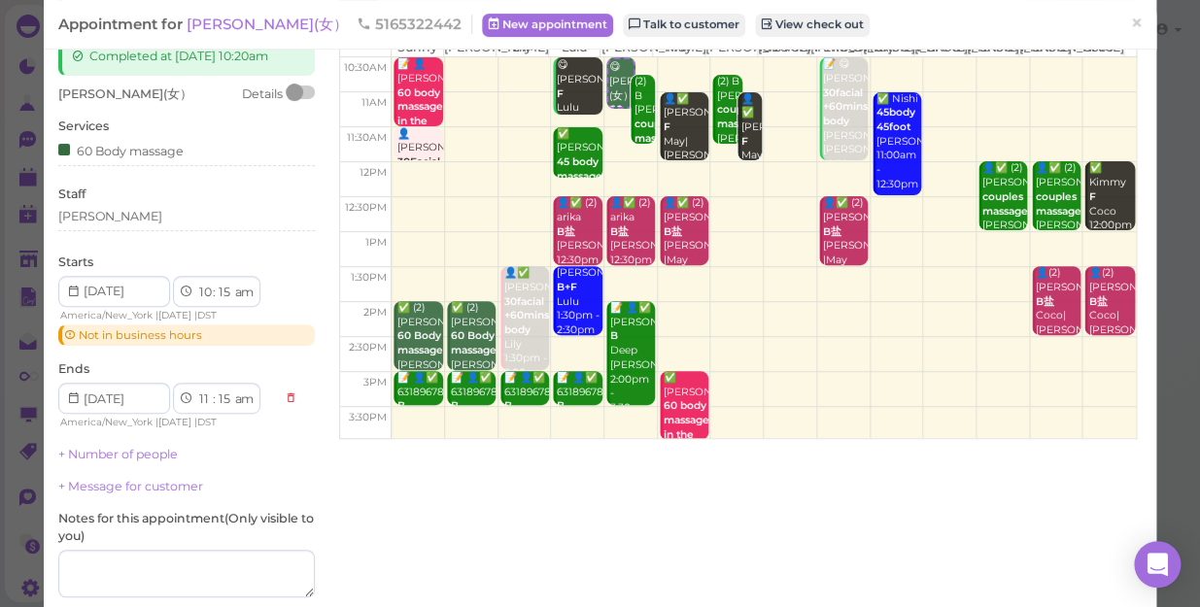
scroll to position [83, 0]
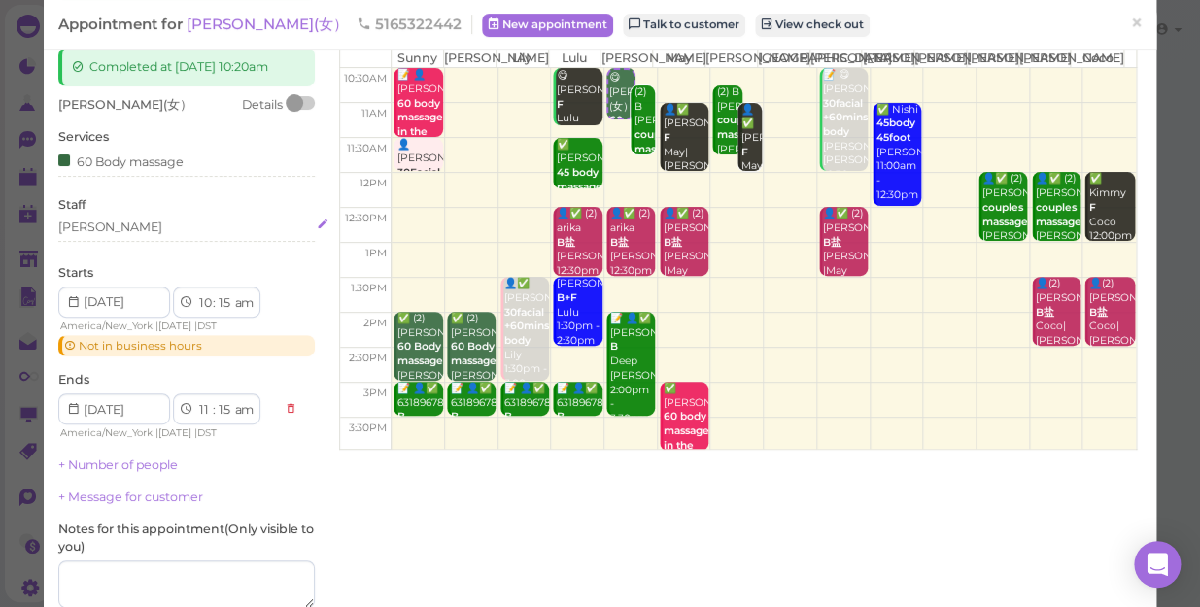
click at [86, 227] on div "[PERSON_NAME]" at bounding box center [186, 227] width 256 height 17
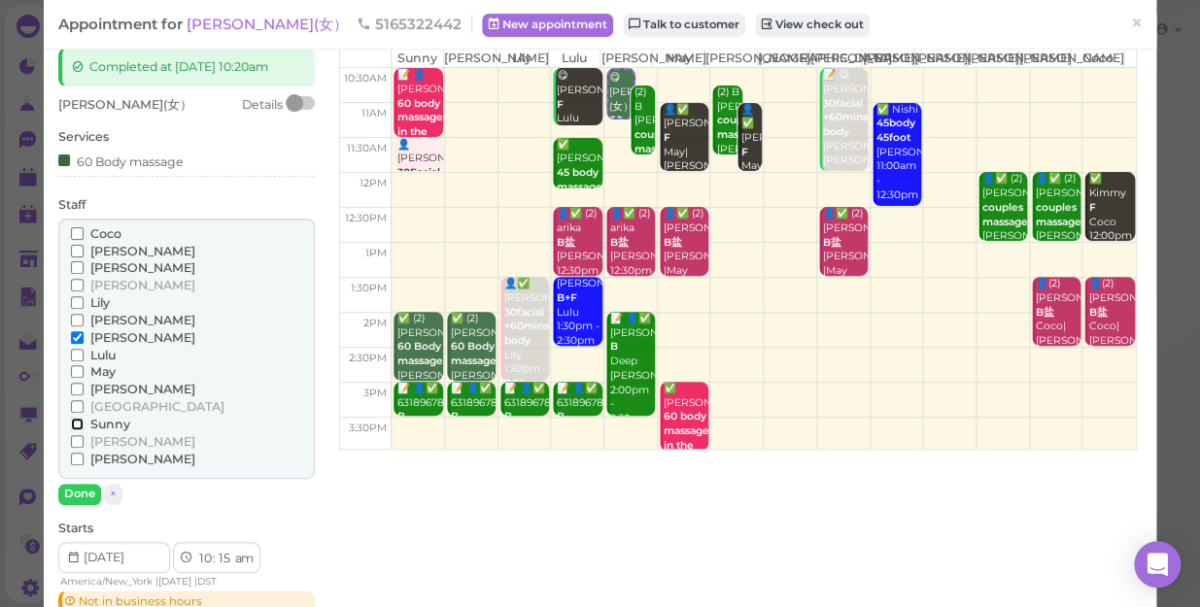
click at [72, 423] on input "Sunny" at bounding box center [77, 424] width 13 height 13
click at [77, 337] on input "[PERSON_NAME]" at bounding box center [77, 337] width 13 height 13
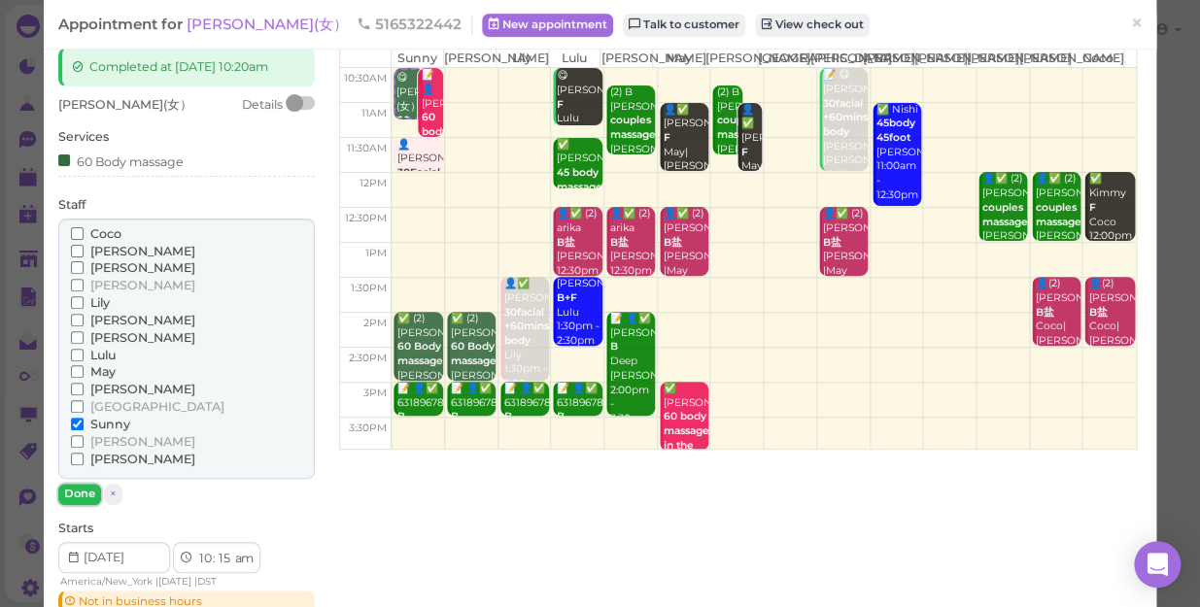
click at [78, 489] on button "Done" at bounding box center [79, 494] width 43 height 20
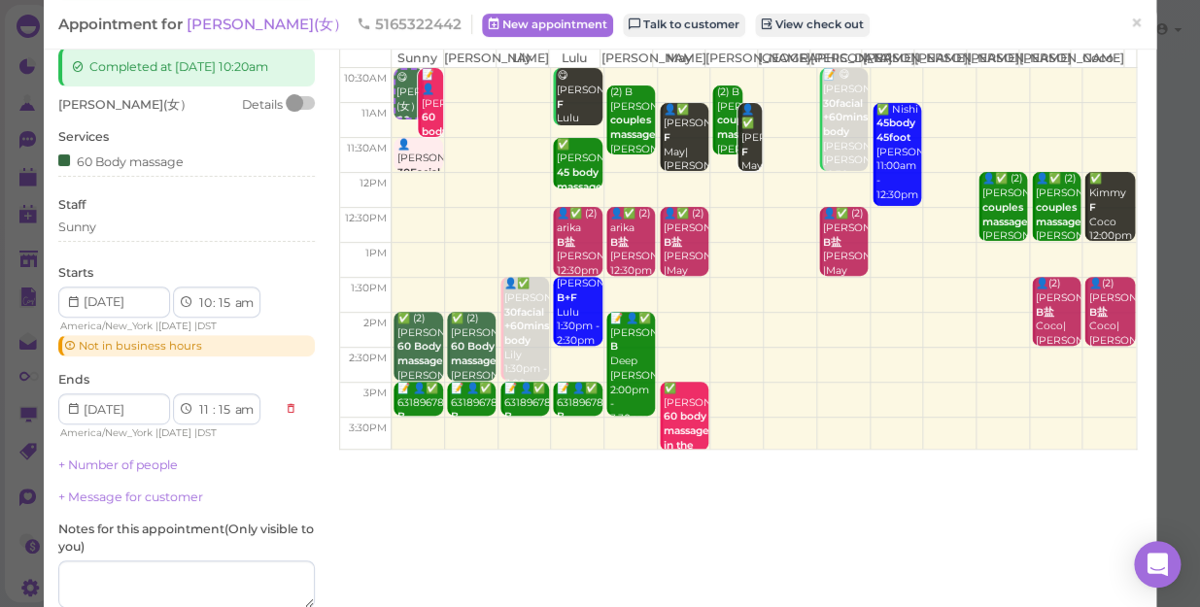
scroll to position [259, 0]
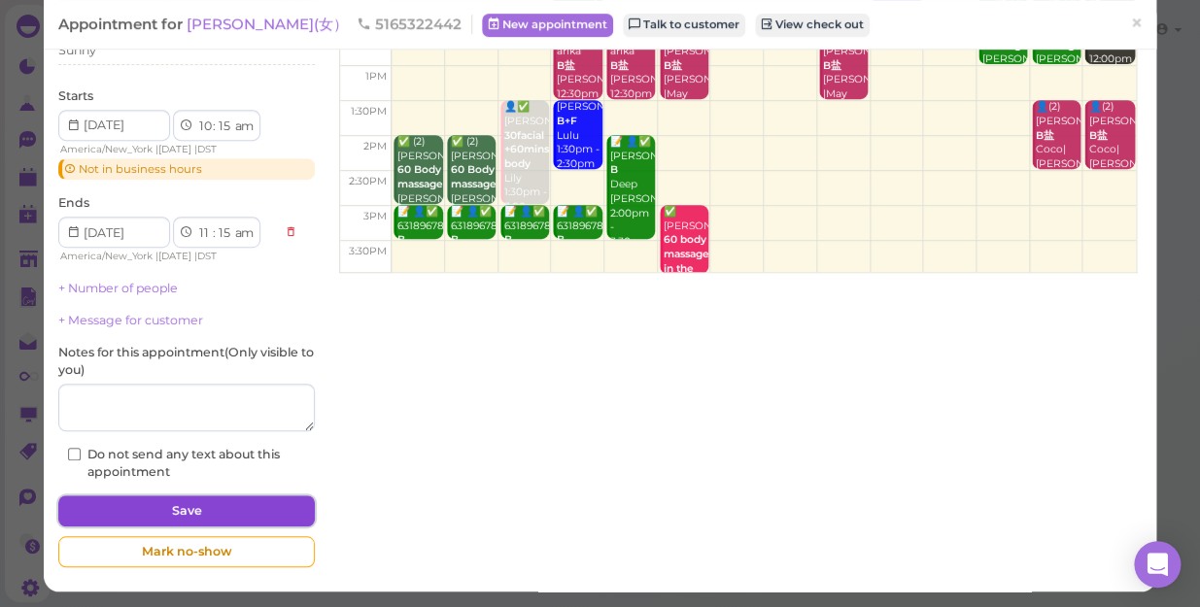
click at [147, 510] on button "Save" at bounding box center [186, 510] width 256 height 31
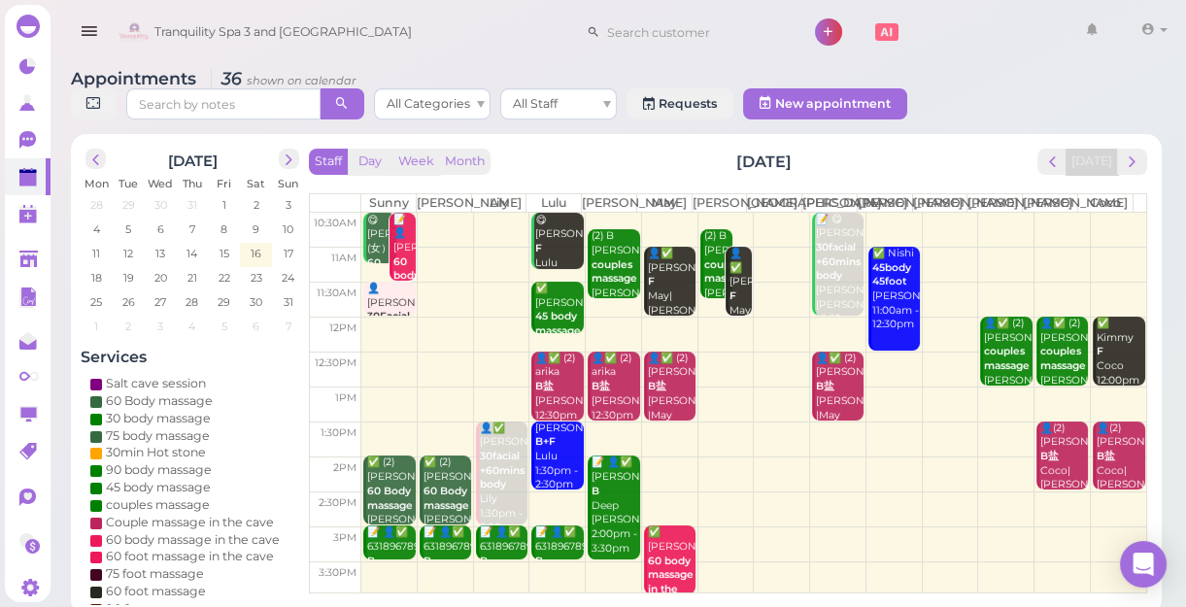
click at [398, 286] on div "📝 👤[PERSON_NAME] 60 body massage in the cave [DEMOGRAPHIC_DATA], Sunny 10:30am …" at bounding box center [403, 313] width 23 height 200
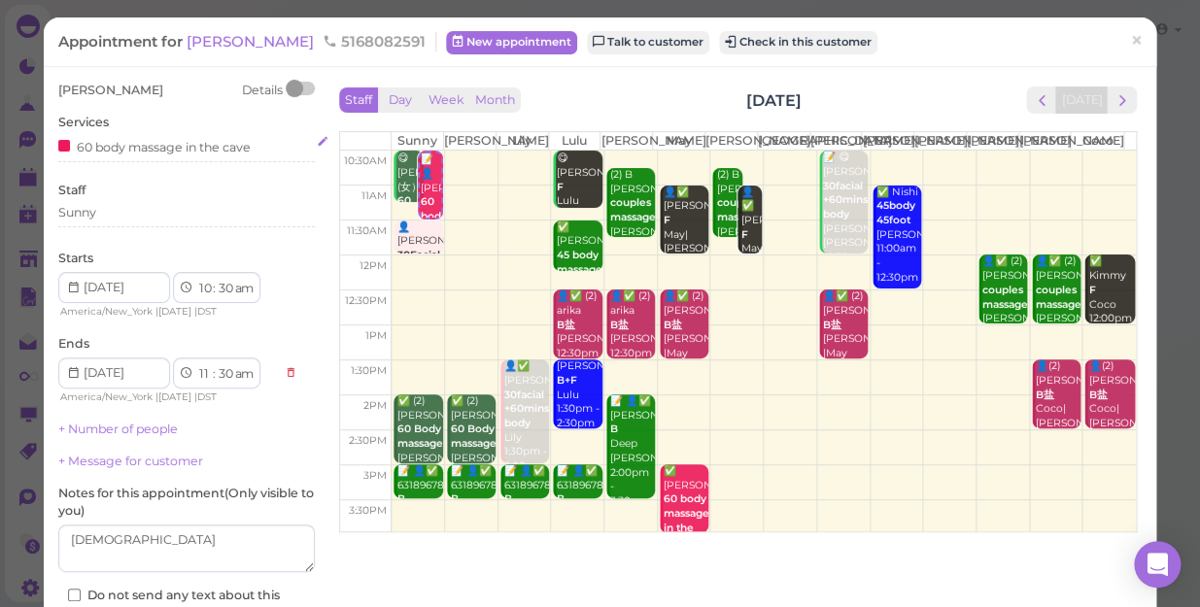
click at [250, 148] on div "60 body massage in the cave" at bounding box center [154, 146] width 192 height 20
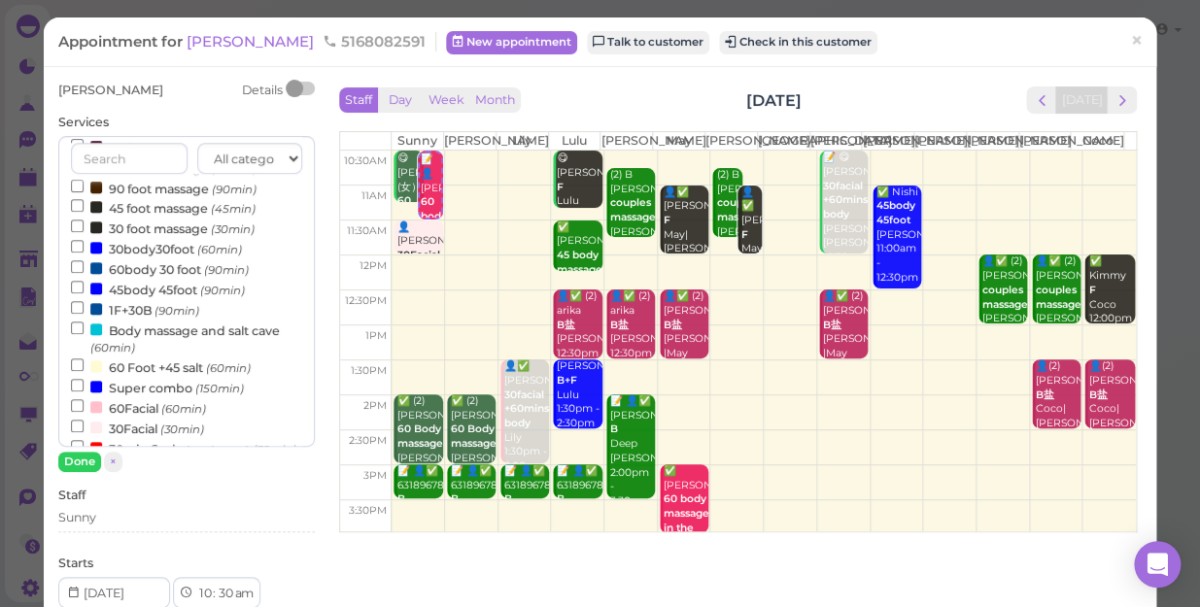
scroll to position [353, 0]
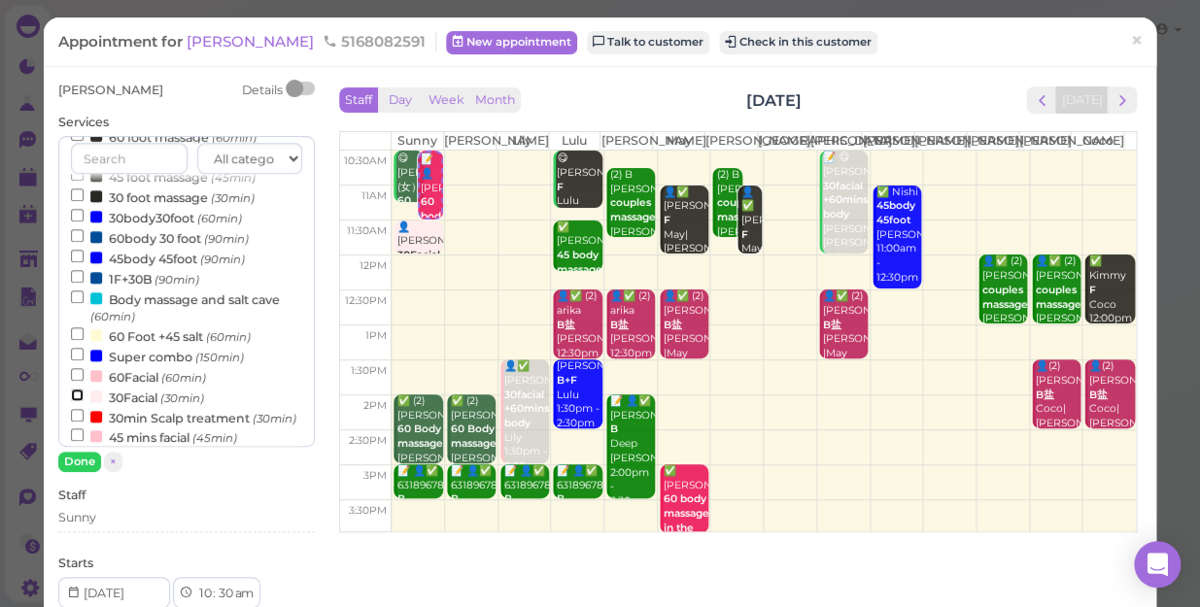
click at [80, 394] on input "30Facial (30min)" at bounding box center [77, 395] width 13 height 13
select select "12"
select select "00"
select select "pm"
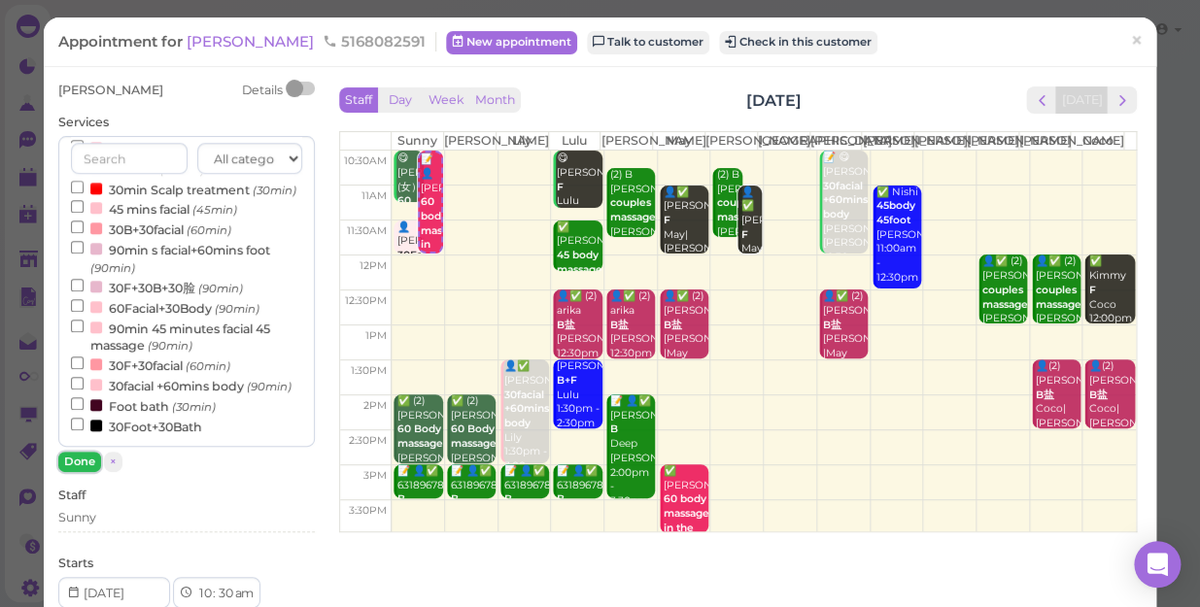
click at [69, 463] on button "Done" at bounding box center [79, 462] width 43 height 20
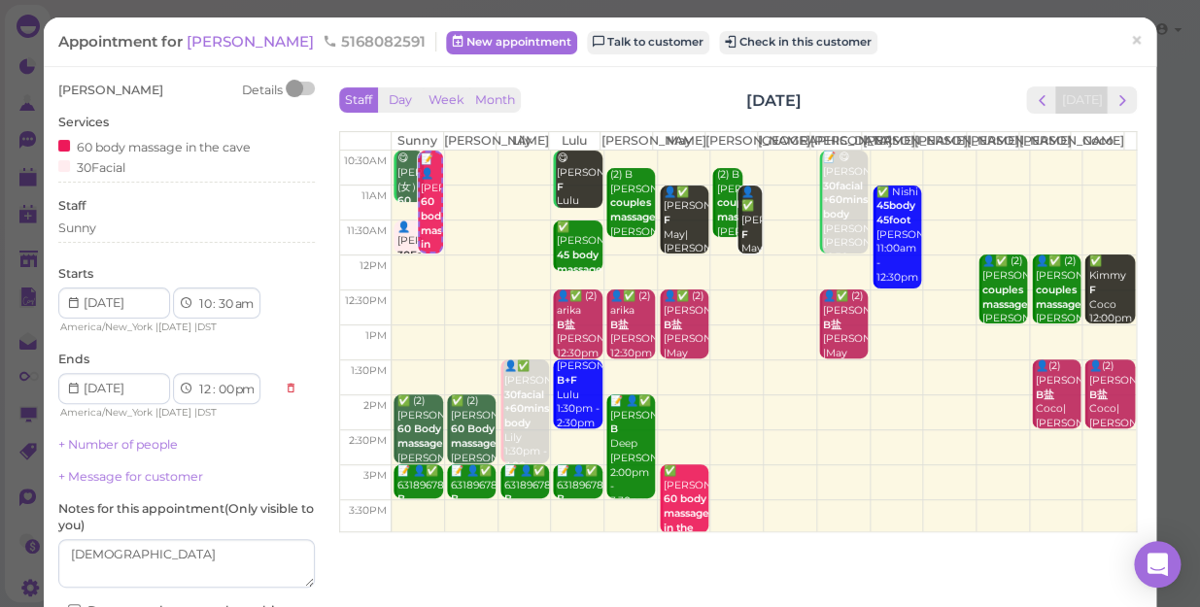
scroll to position [87, 0]
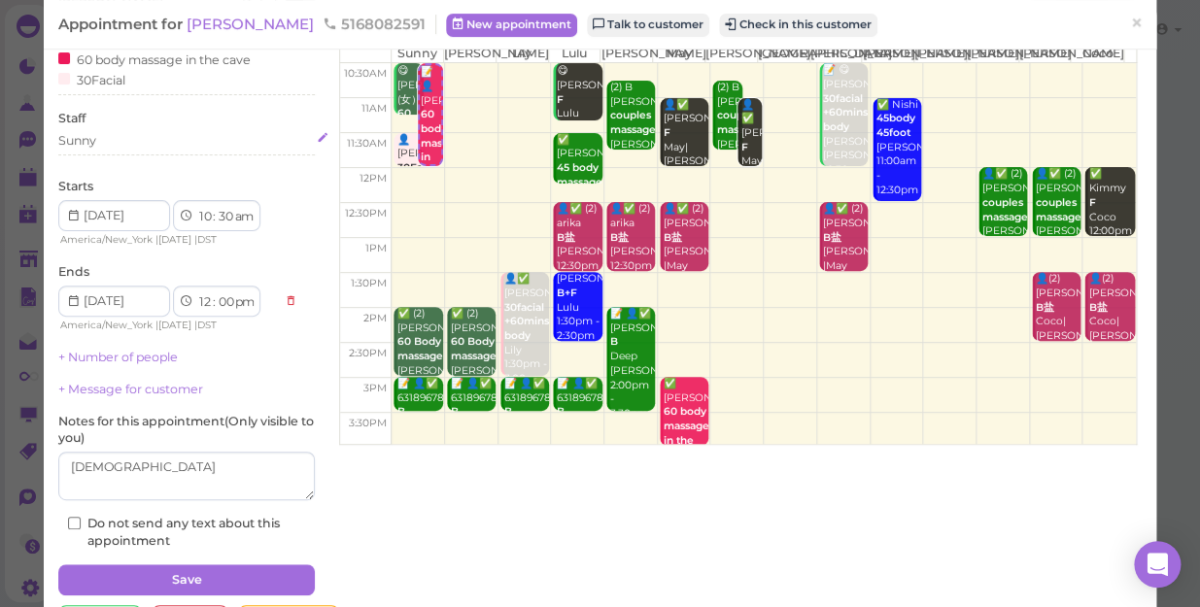
click at [97, 147] on div "Sunny" at bounding box center [186, 140] width 256 height 17
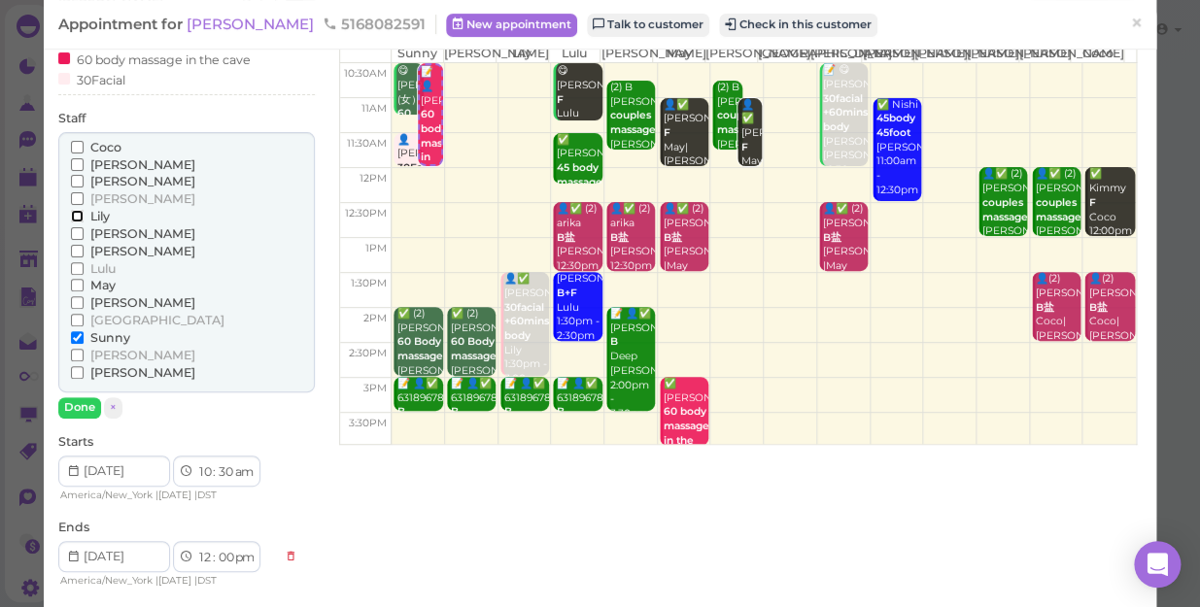
click at [73, 210] on input "Lily" at bounding box center [77, 216] width 13 height 13
click at [71, 329] on label "Sunny" at bounding box center [100, 337] width 59 height 17
click at [71, 331] on input "Sunny" at bounding box center [77, 337] width 13 height 13
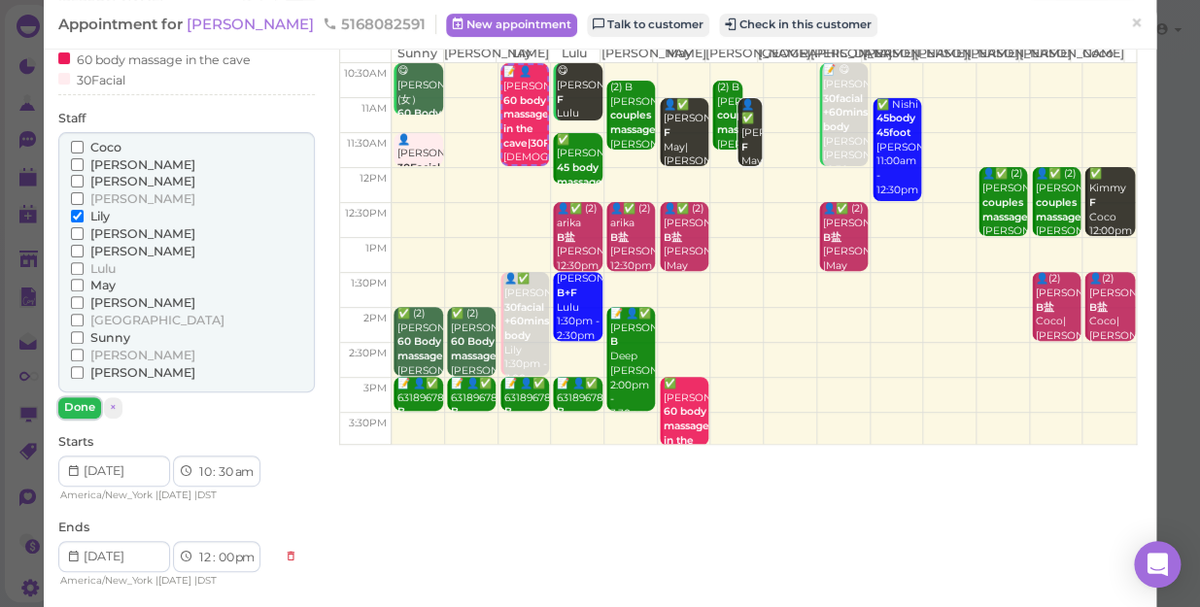
click at [78, 406] on button "Done" at bounding box center [79, 407] width 43 height 20
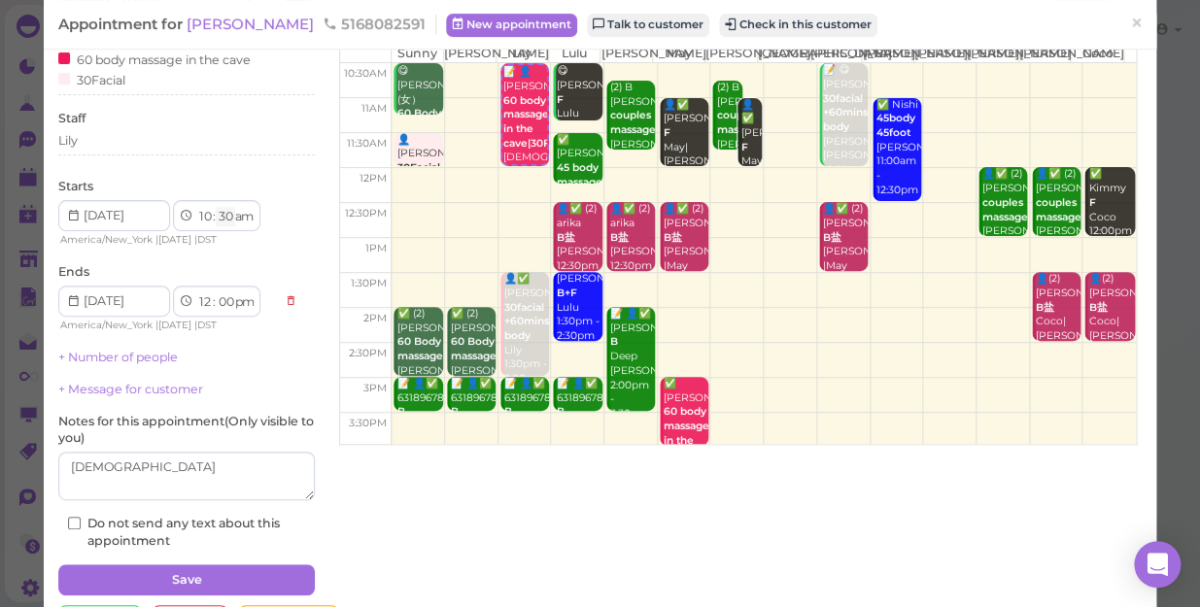
click at [224, 219] on select "00 05 10 15 20 25 30 35 40 45 50 55" at bounding box center [225, 217] width 19 height 20
select select "45"
click at [216, 207] on select "00 05 10 15 20 25 30 35 40 45 50 55" at bounding box center [225, 217] width 19 height 20
select select "15"
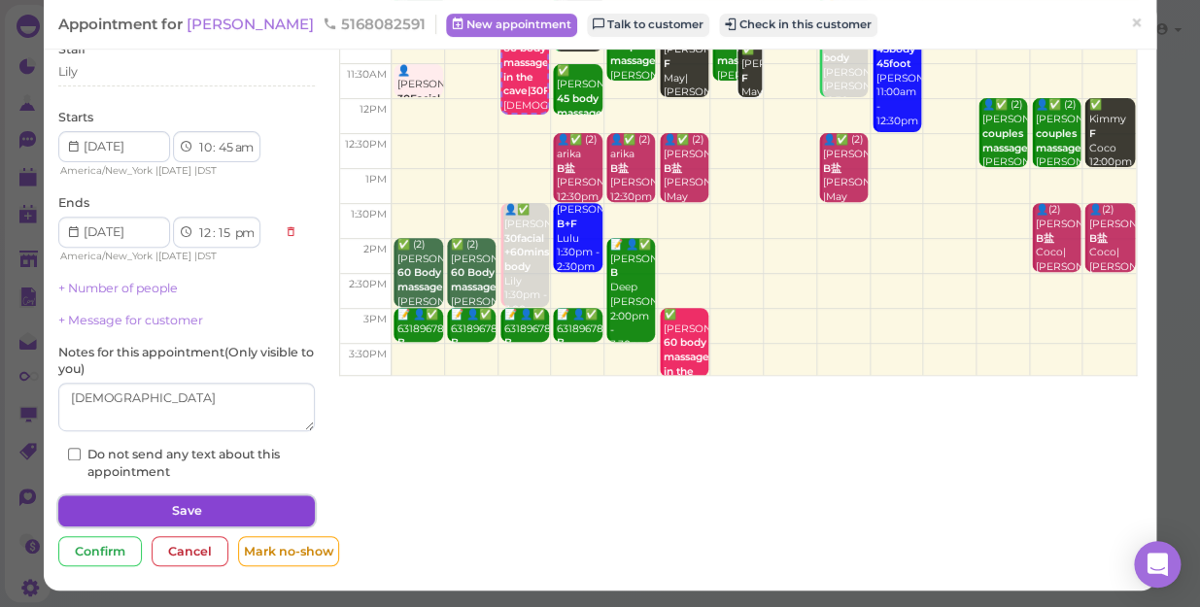
click at [253, 512] on button "Save" at bounding box center [186, 510] width 256 height 31
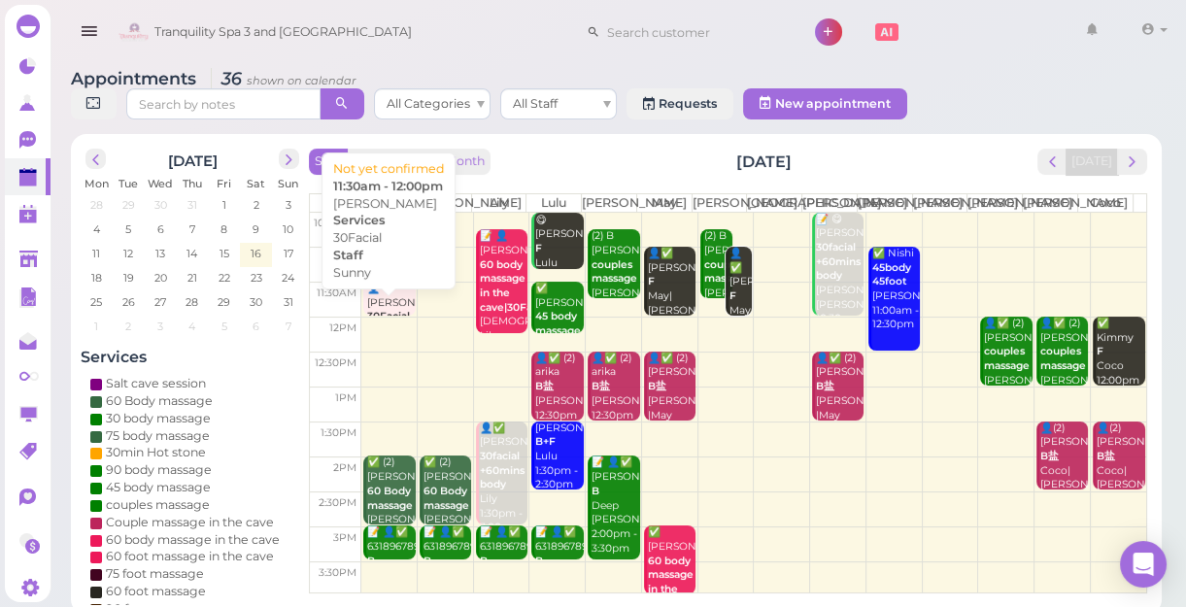
click at [393, 316] on b "30Facial" at bounding box center [388, 316] width 43 height 13
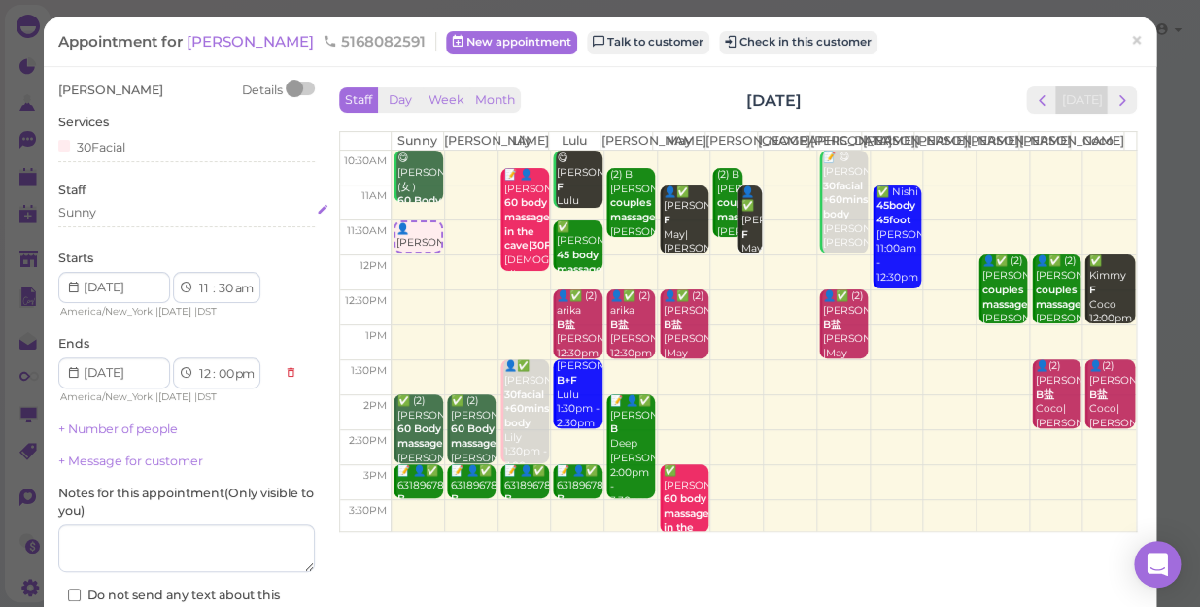
click at [106, 220] on div "Sunny" at bounding box center [186, 212] width 256 height 17
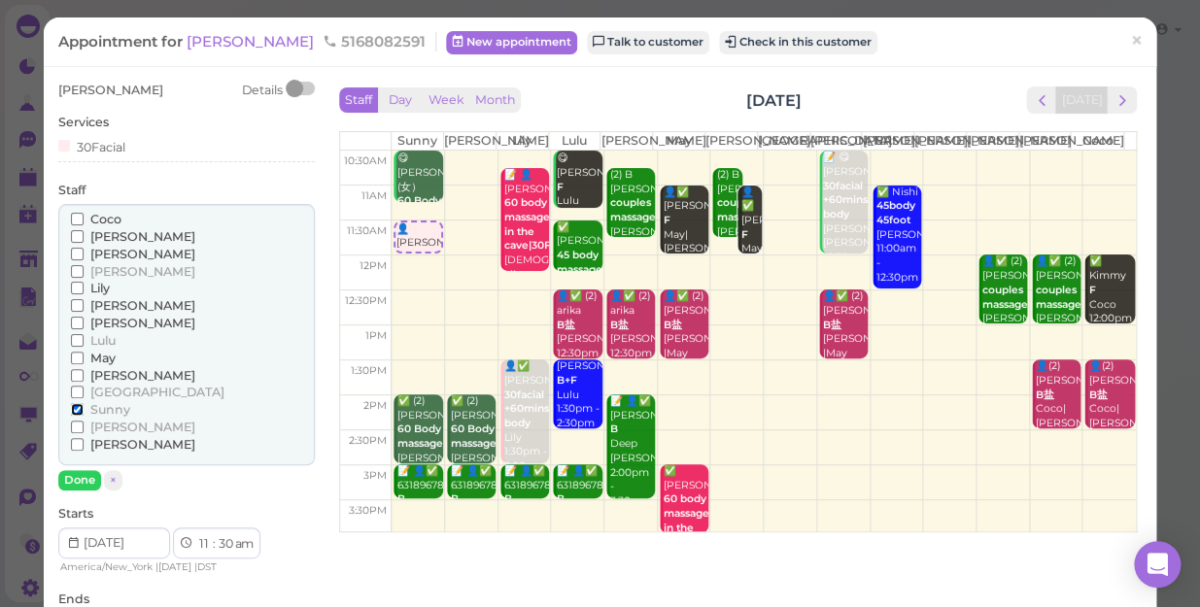
click at [74, 409] on input "Sunny" at bounding box center [77, 409] width 13 height 13
click at [78, 478] on button "Done" at bounding box center [79, 480] width 43 height 20
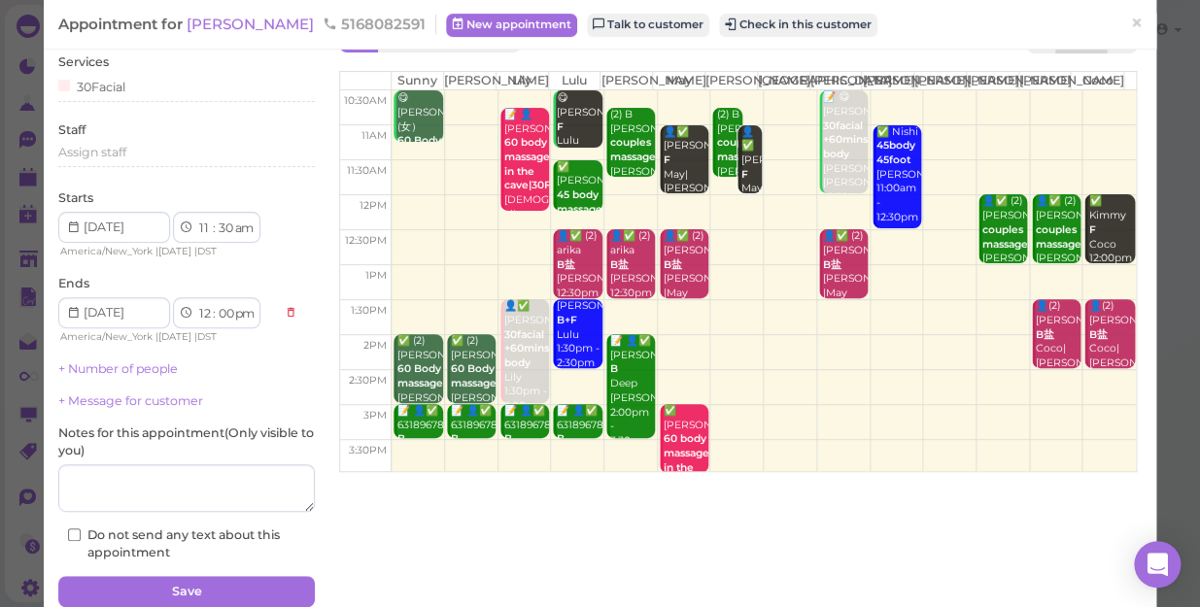
scroll to position [141, 0]
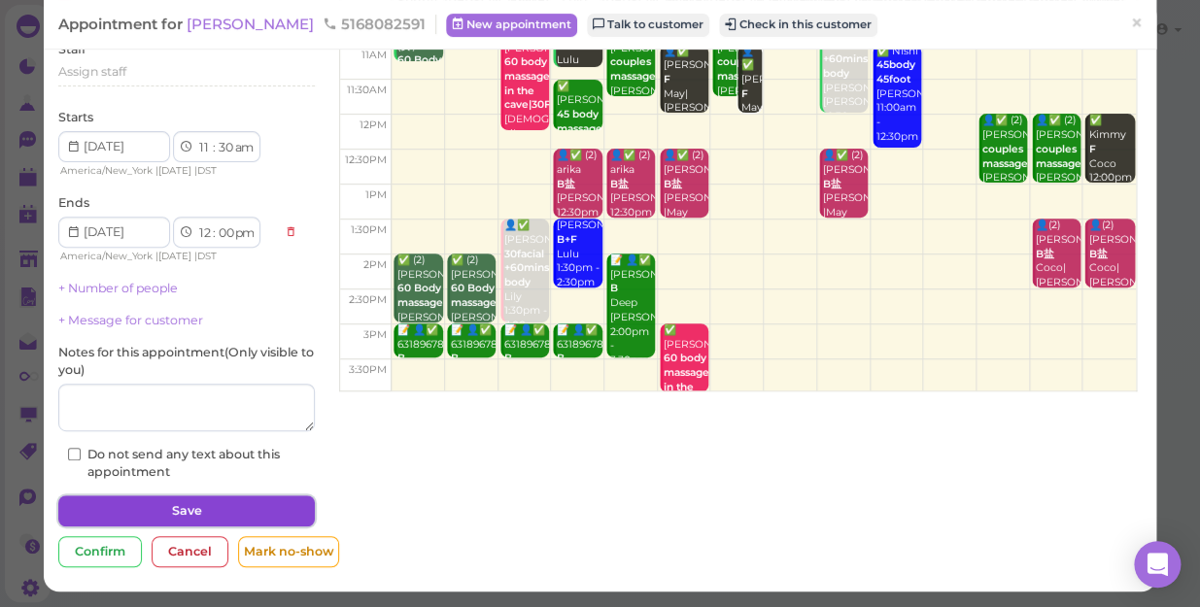
click at [220, 502] on button "Save" at bounding box center [186, 510] width 256 height 31
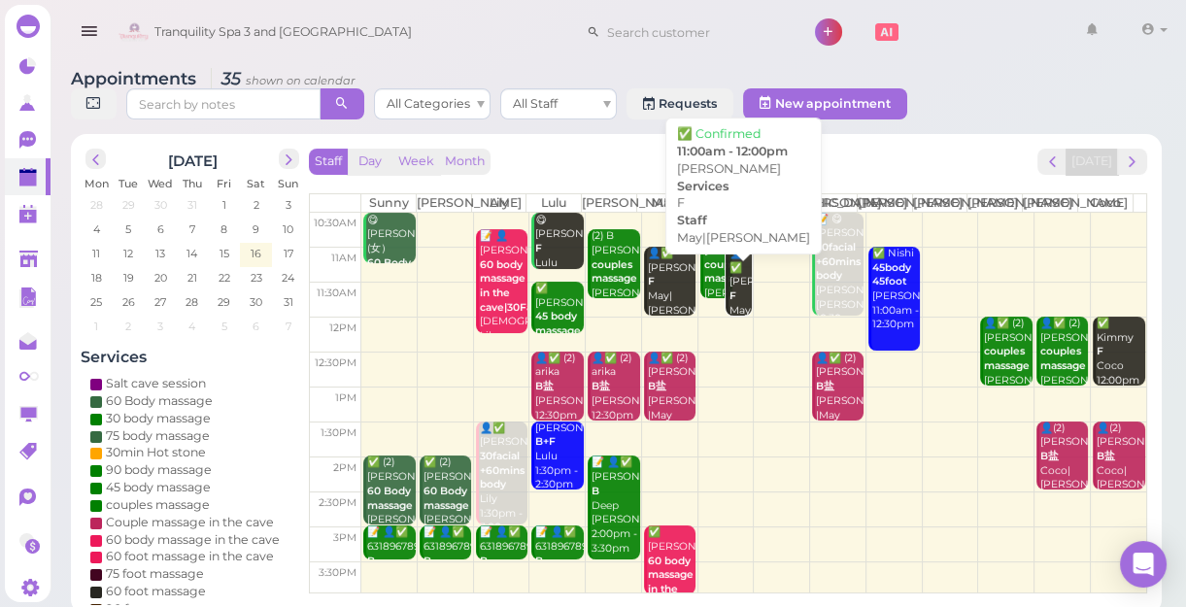
click at [738, 321] on div "👤✅ [PERSON_NAME]|[PERSON_NAME] 11:00am - 12:00pm" at bounding box center [739, 311] width 23 height 128
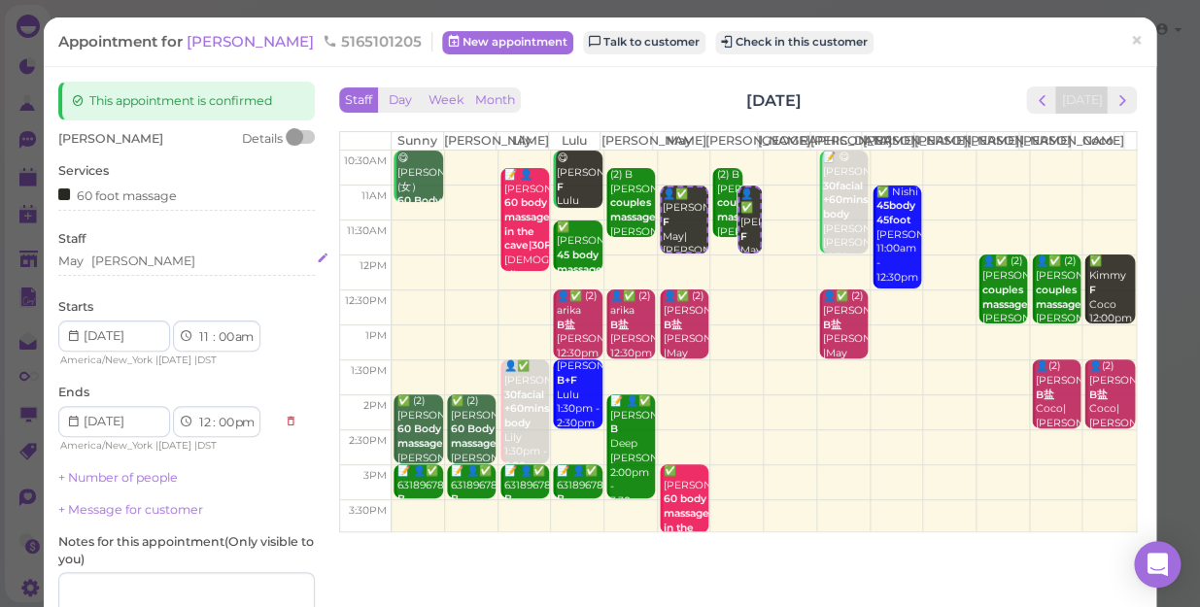
click at [131, 262] on div "May [PERSON_NAME]" at bounding box center [186, 261] width 256 height 17
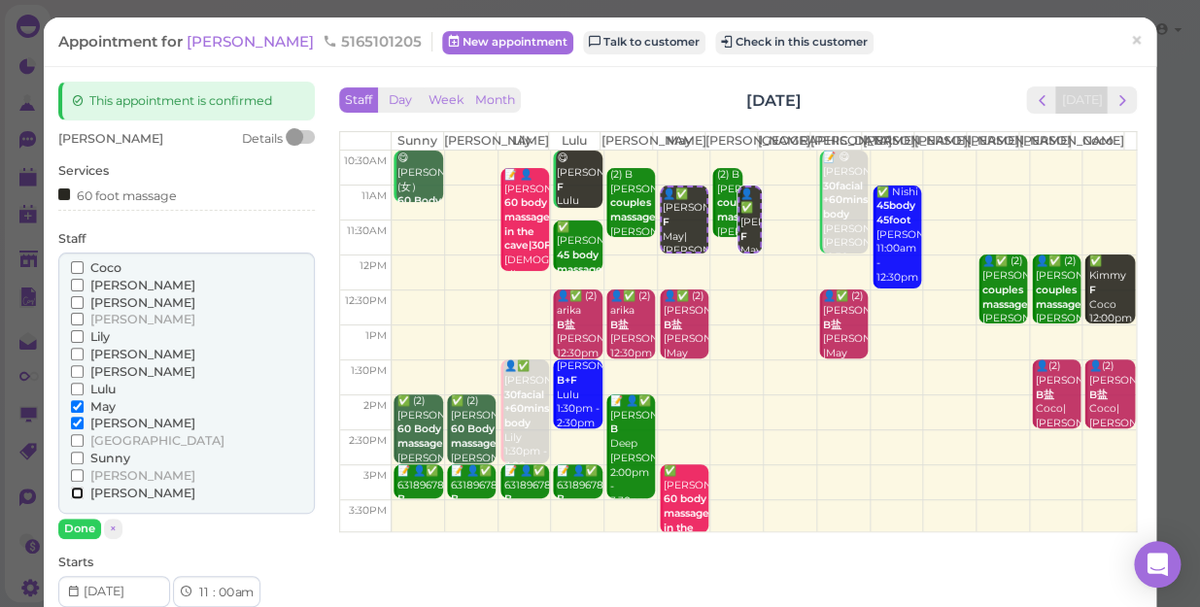
click at [72, 487] on input "[PERSON_NAME]" at bounding box center [77, 493] width 13 height 13
click at [77, 423] on input "[PERSON_NAME]" at bounding box center [77, 423] width 13 height 13
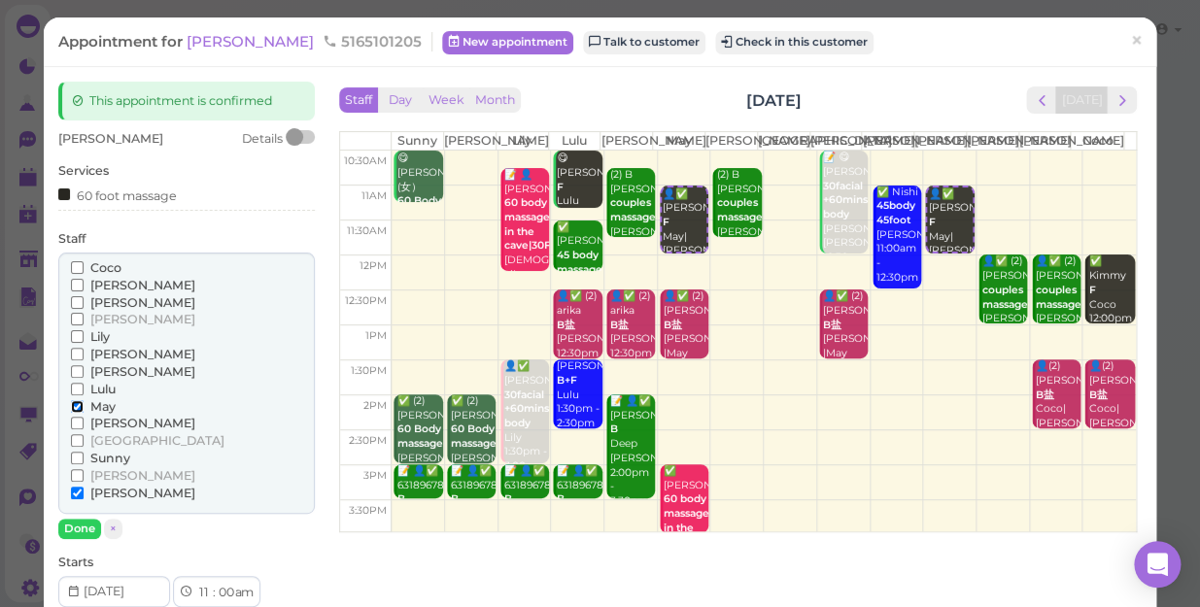
click at [71, 400] on input "May" at bounding box center [77, 406] width 13 height 13
click at [77, 355] on input "[PERSON_NAME]" at bounding box center [77, 354] width 13 height 13
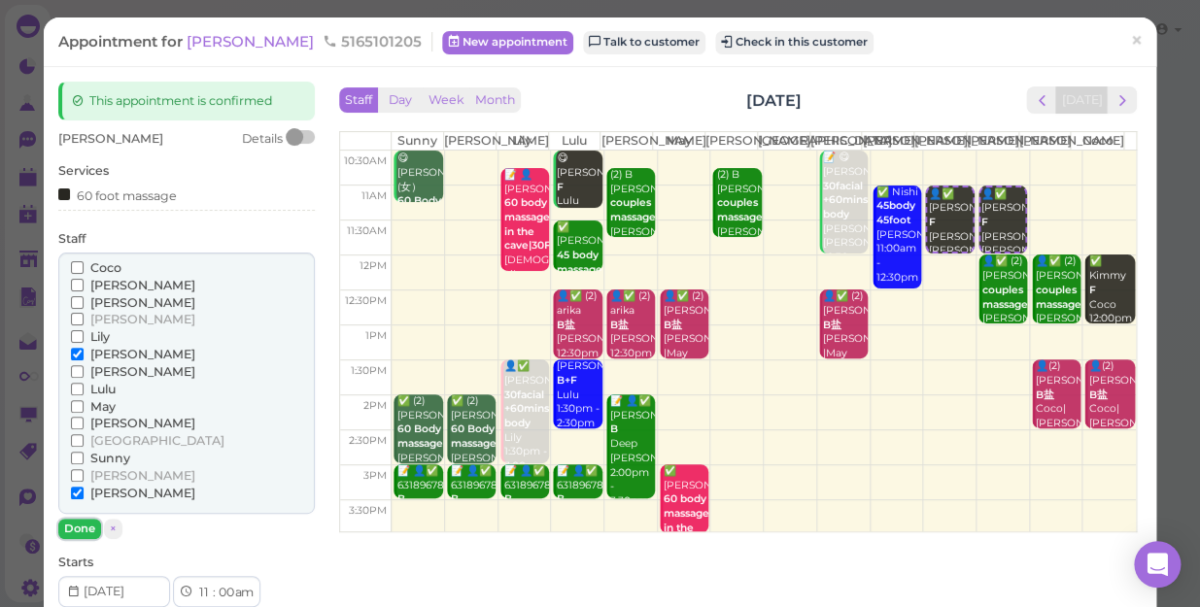
click at [78, 523] on button "Done" at bounding box center [79, 529] width 43 height 20
click at [78, 523] on div "[PERSON_NAME] Details Services 60 foot massage Staff [PERSON_NAME] [PERSON_NAME…" at bounding box center [186, 527] width 256 height 795
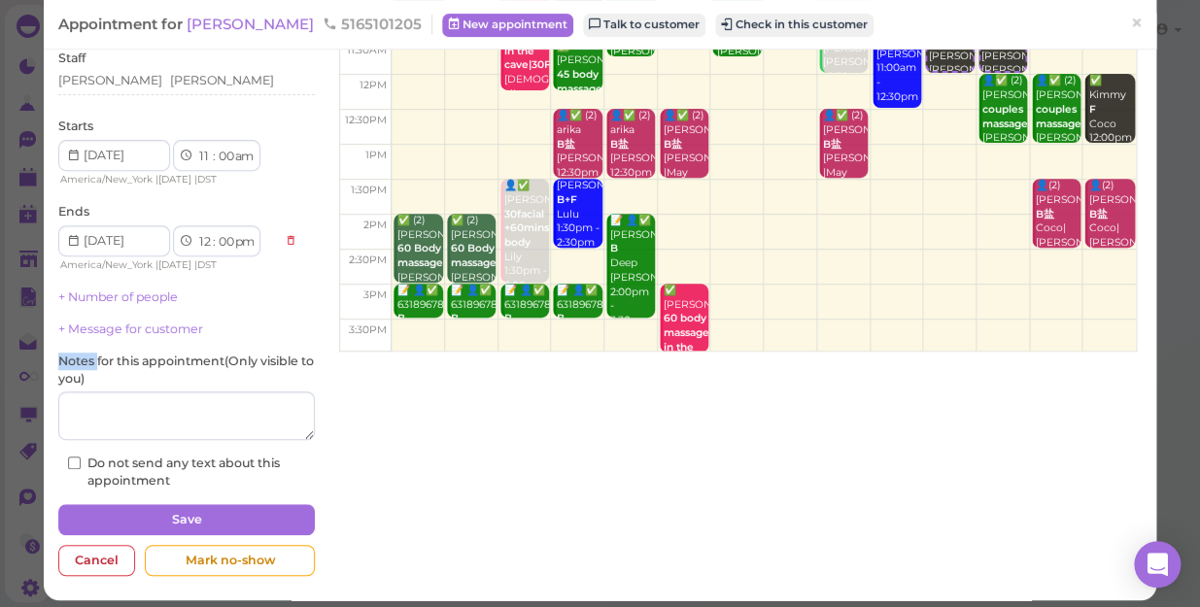
scroll to position [189, 0]
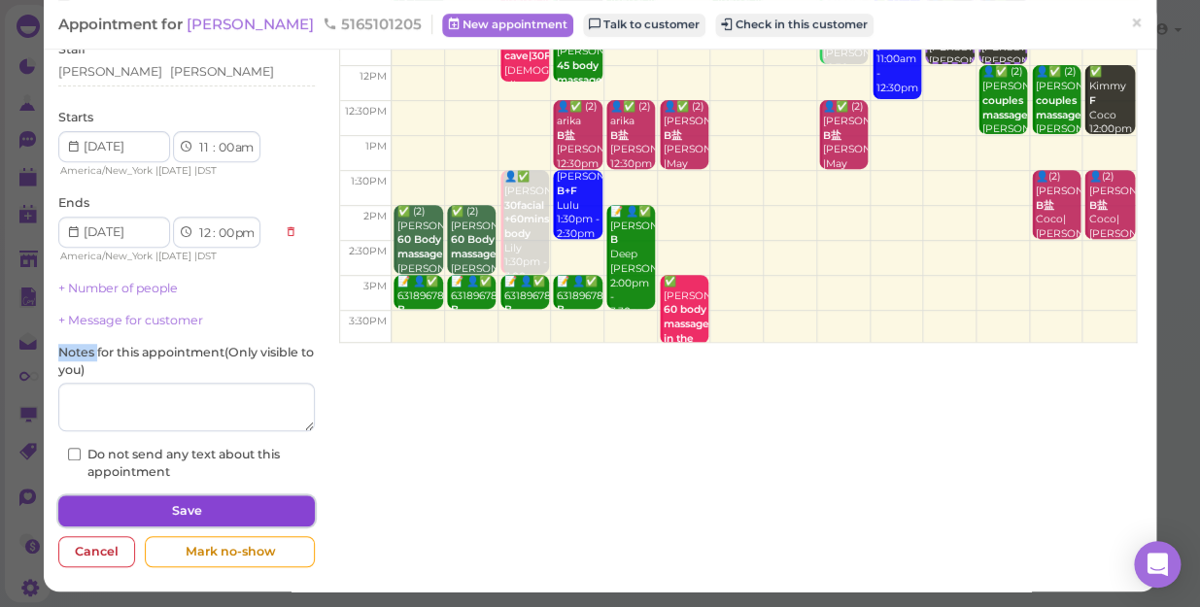
click at [209, 508] on button "Save" at bounding box center [186, 510] width 256 height 31
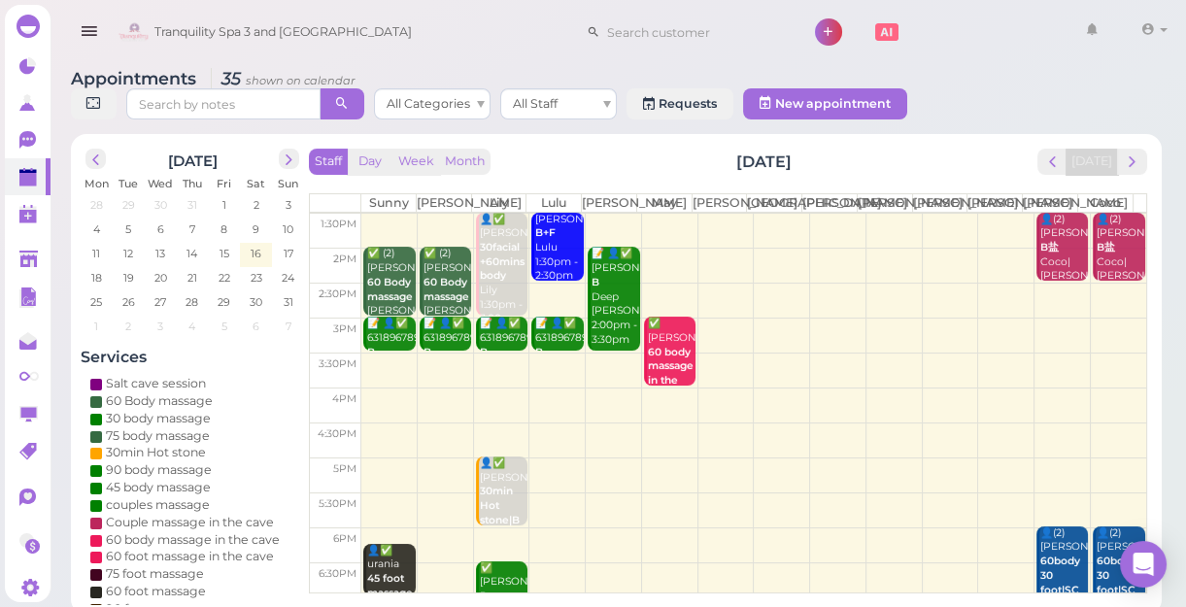
scroll to position [264, 0]
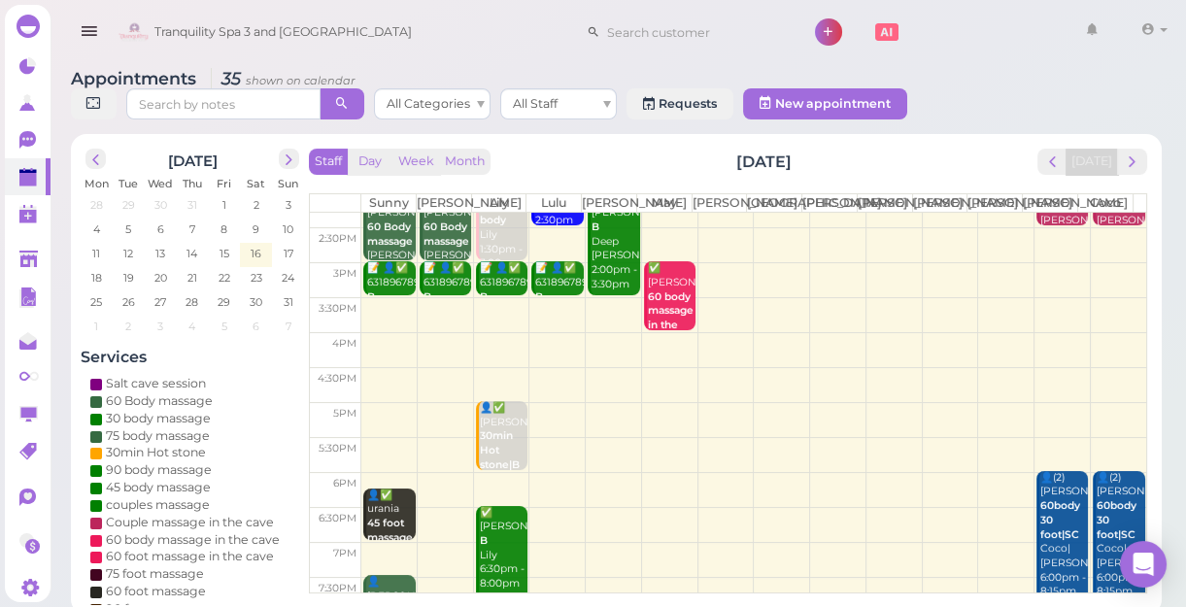
click at [607, 354] on td at bounding box center [753, 349] width 785 height 35
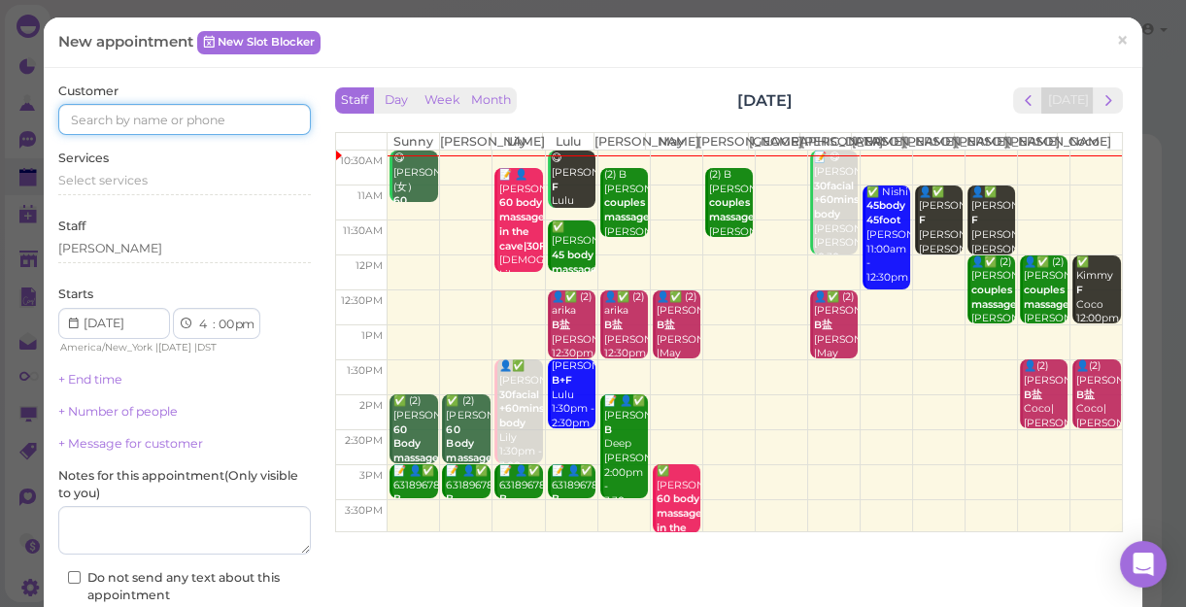
click at [277, 126] on input at bounding box center [184, 119] width 253 height 31
type input "5162330509"
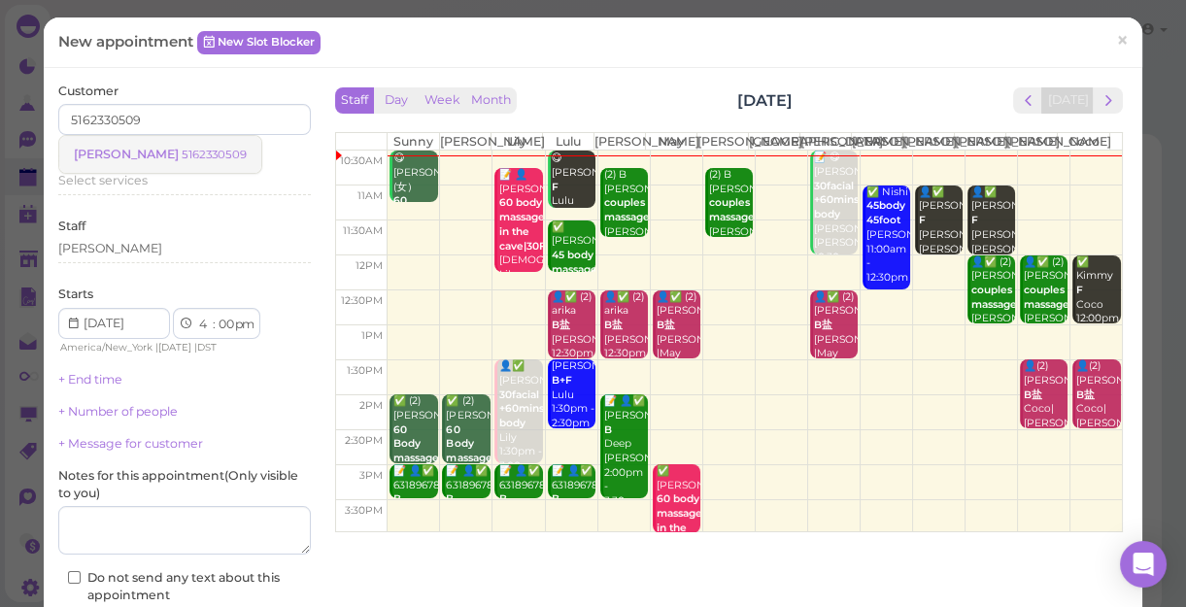
click at [186, 156] on small "5162330509" at bounding box center [214, 155] width 65 height 14
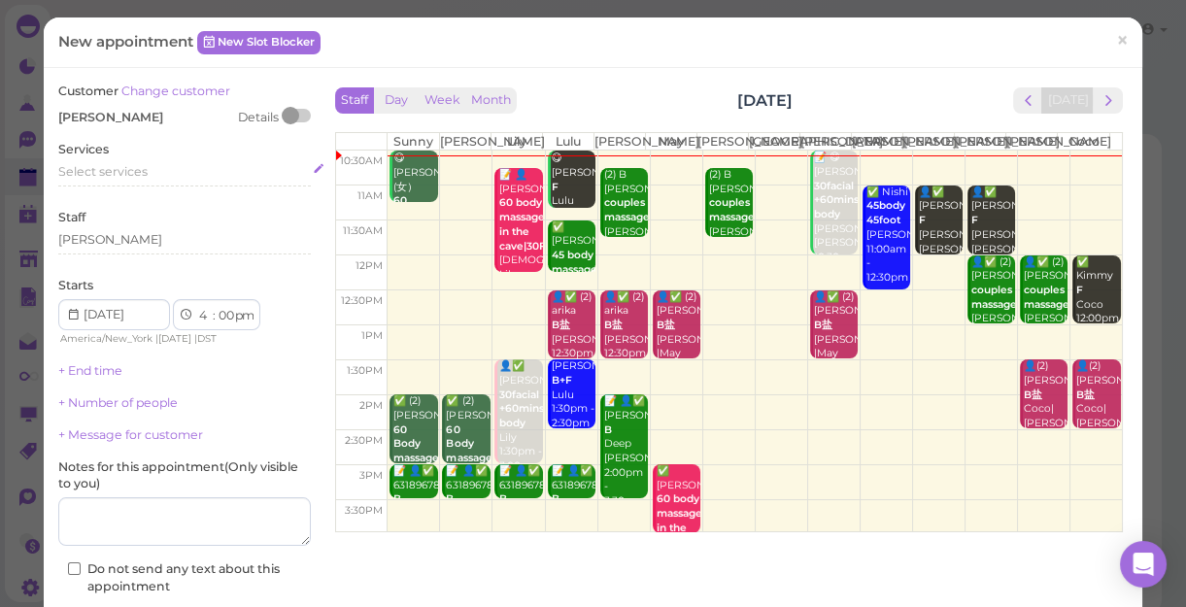
click at [156, 166] on div "Select services" at bounding box center [184, 171] width 253 height 17
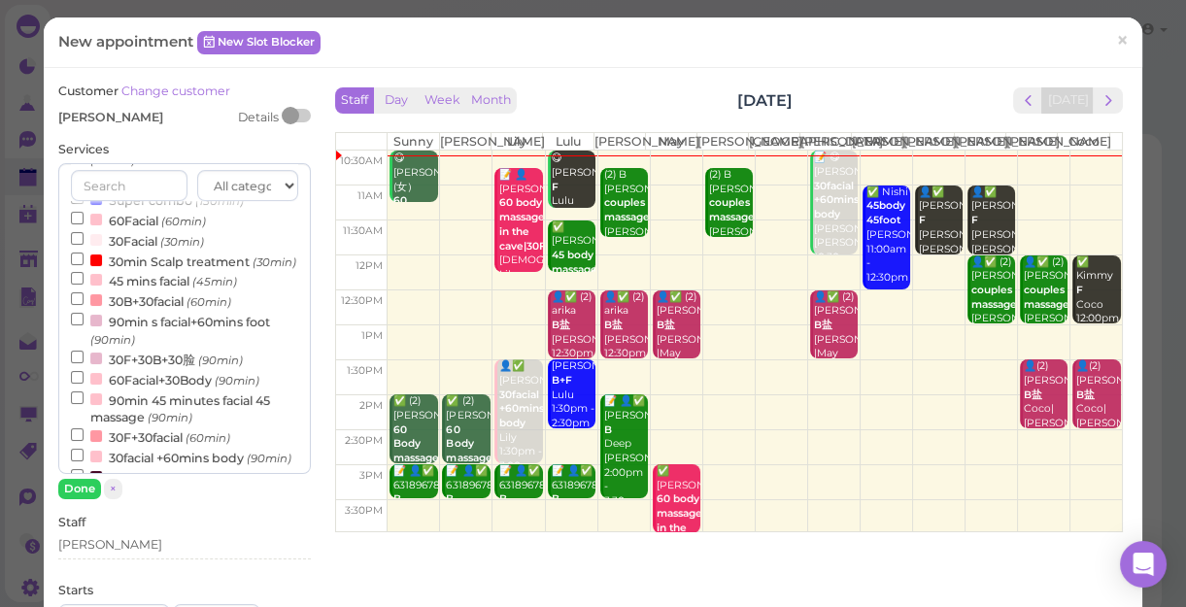
scroll to position [448, 0]
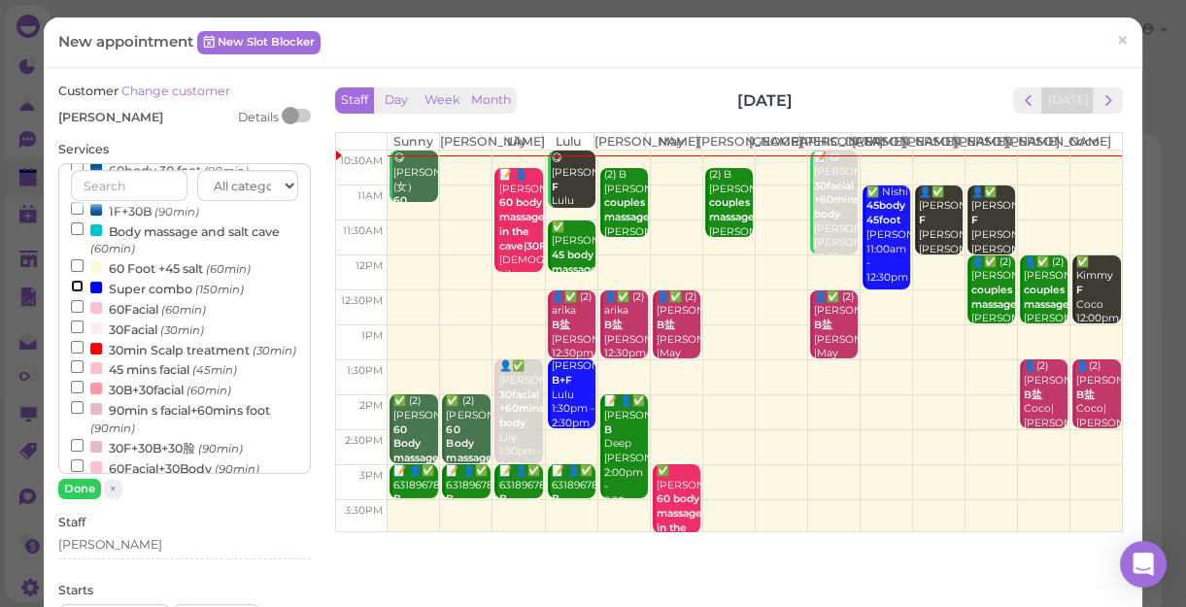
click at [74, 290] on input "Super combo (150min)" at bounding box center [77, 286] width 13 height 13
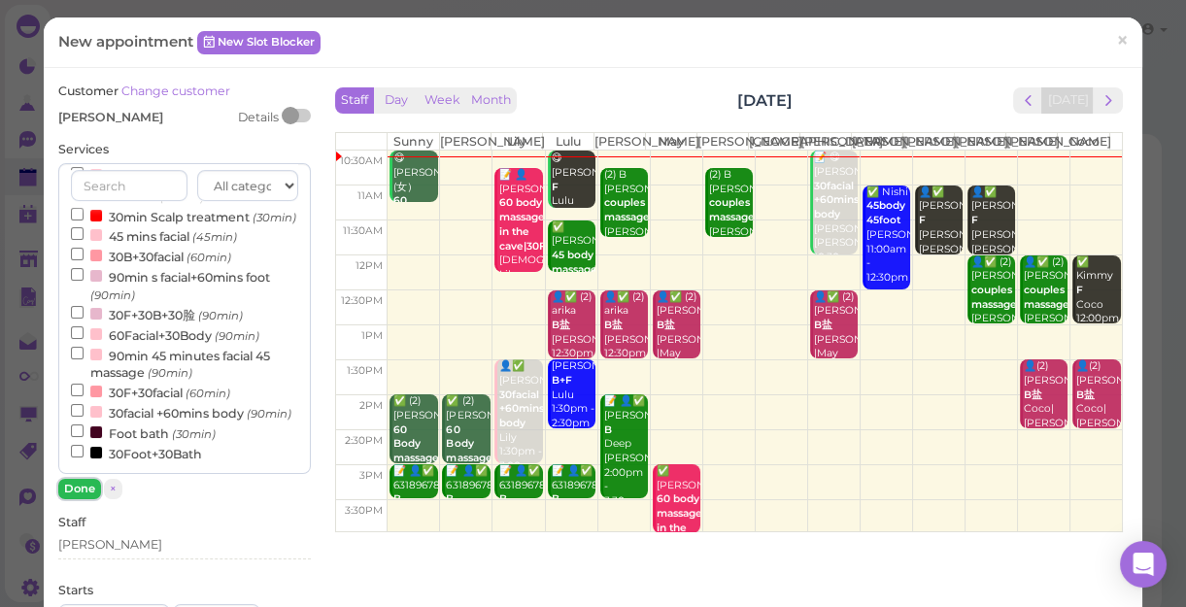
click at [80, 485] on button "Done" at bounding box center [79, 489] width 43 height 20
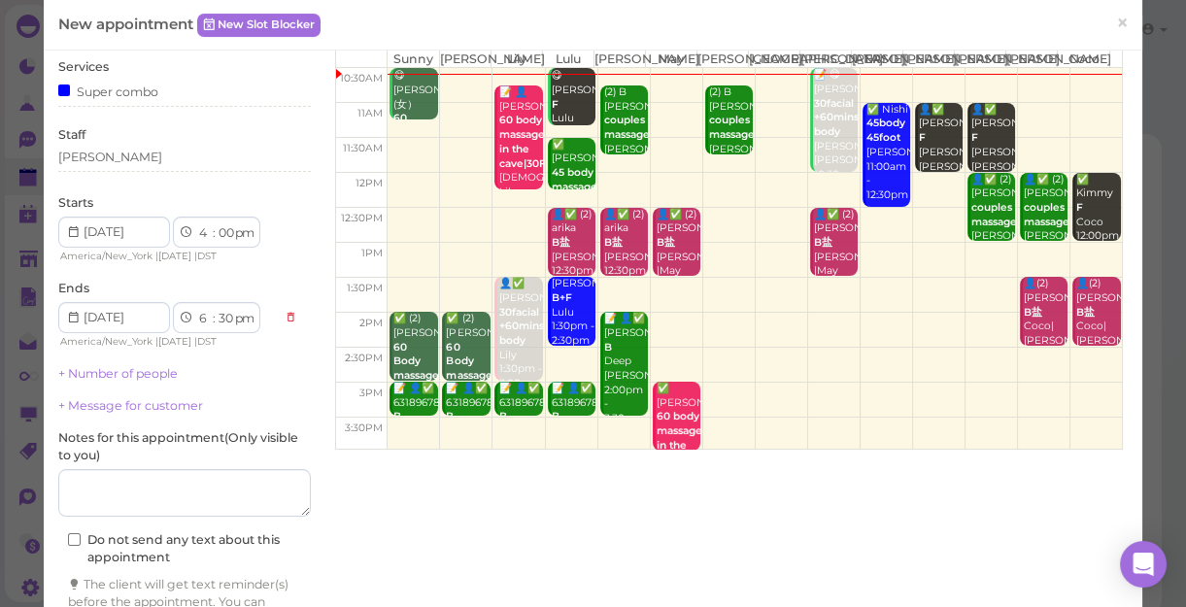
scroll to position [176, 0]
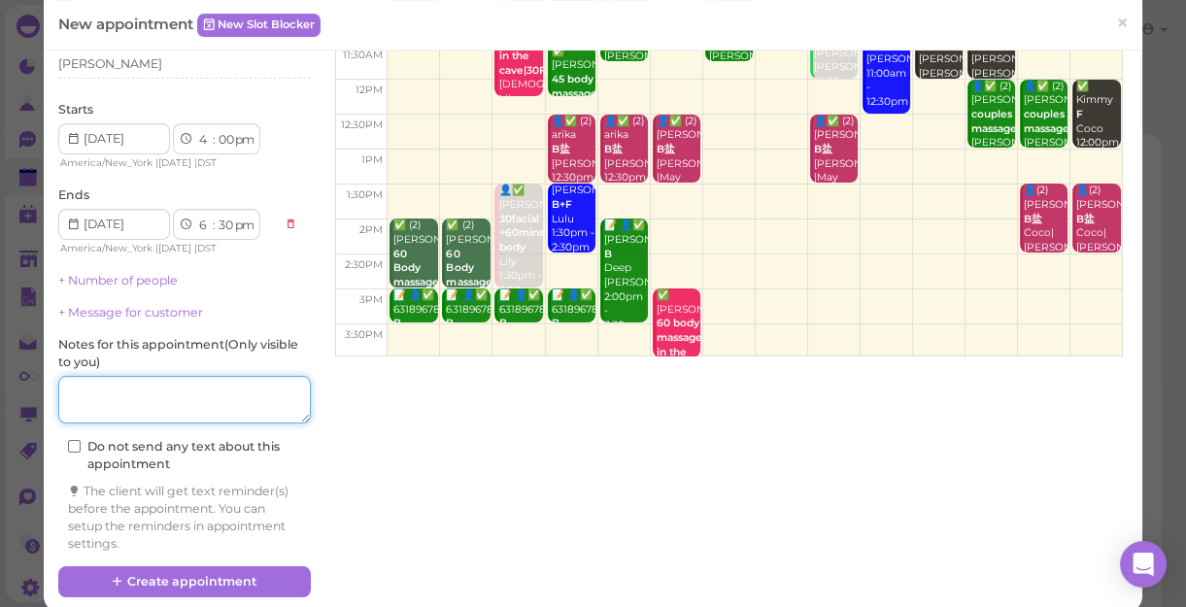
click at [148, 401] on textarea at bounding box center [184, 400] width 253 height 49
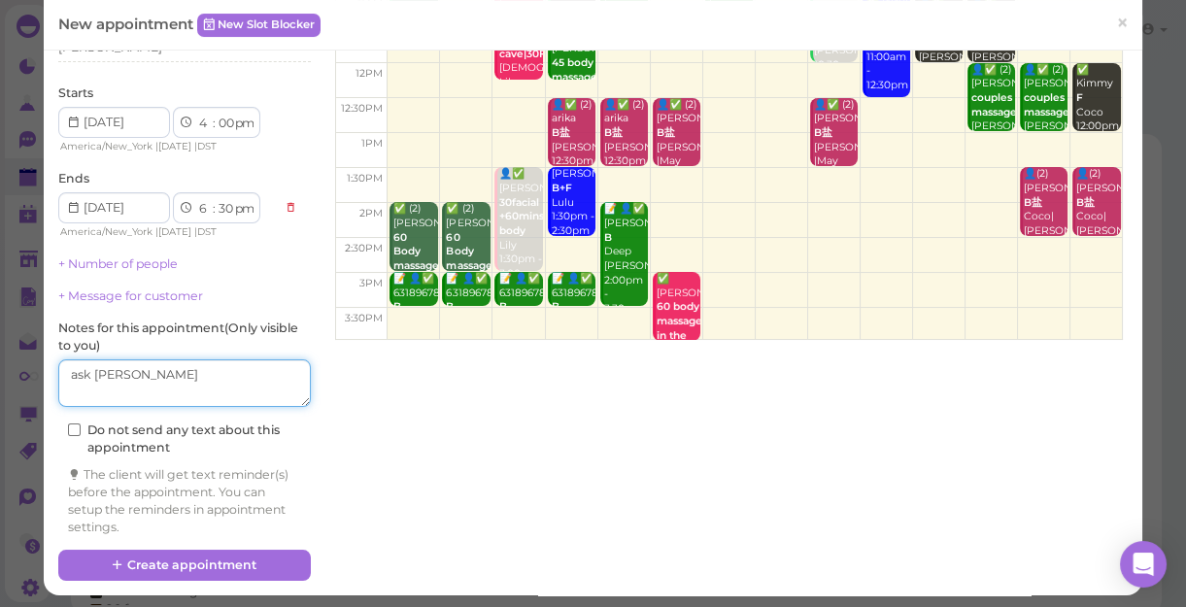
scroll to position [197, 0]
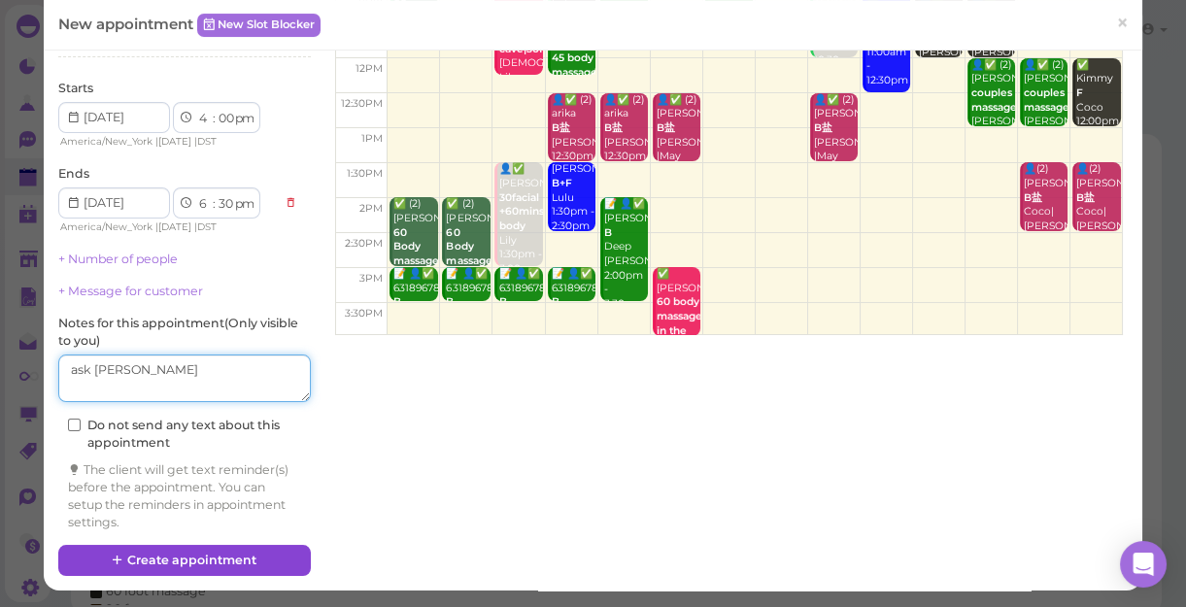
type textarea "ask [PERSON_NAME]"
click at [241, 554] on button "Create appointment" at bounding box center [184, 560] width 253 height 31
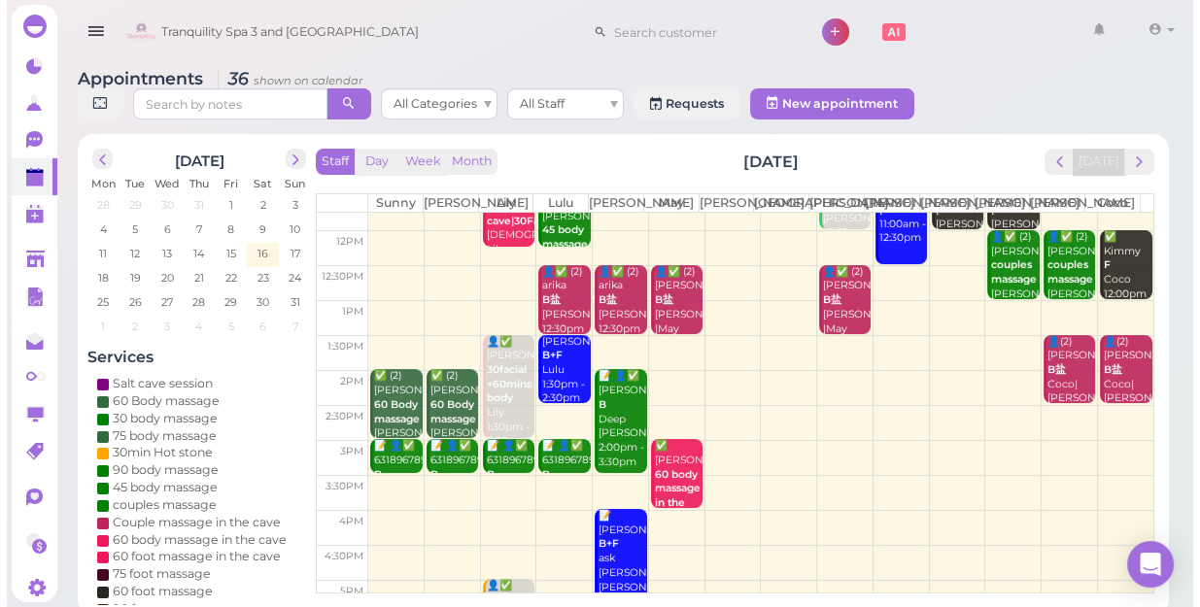
scroll to position [175, 0]
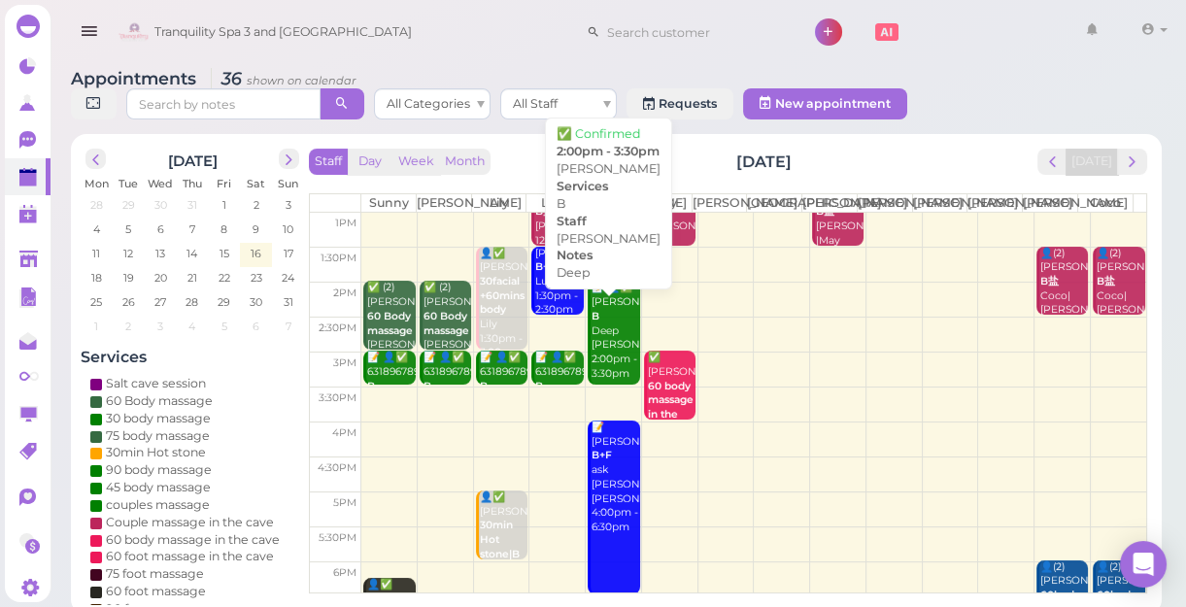
click at [612, 354] on div "📝 👤✅ [PERSON_NAME] Deep [PERSON_NAME] 2:00pm - 3:30pm" at bounding box center [615, 331] width 49 height 100
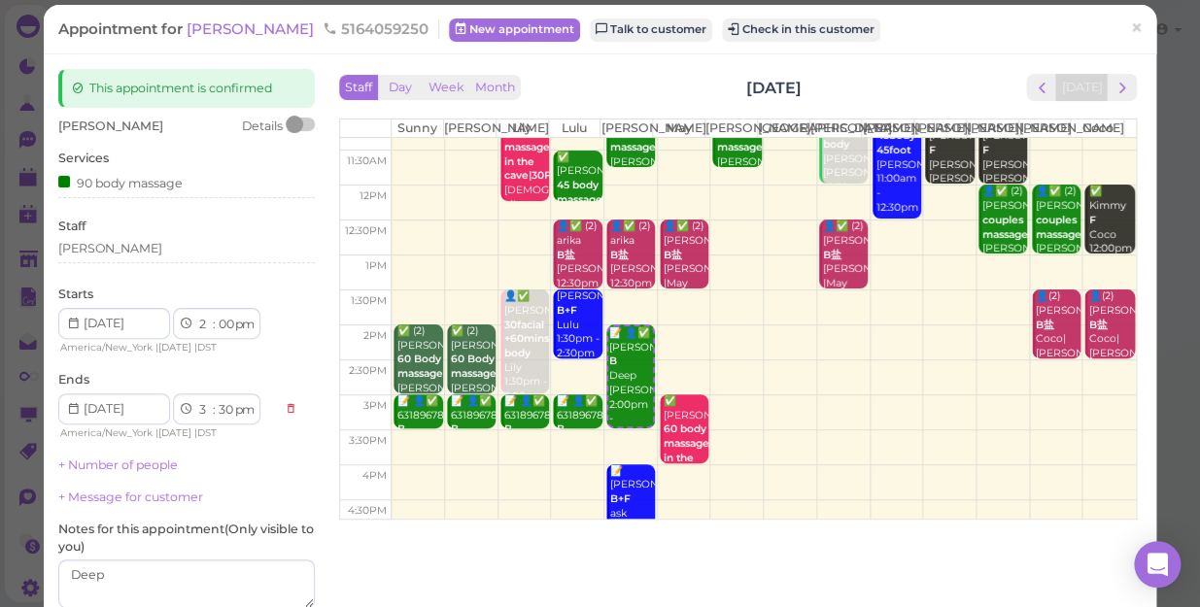
scroll to position [87, 0]
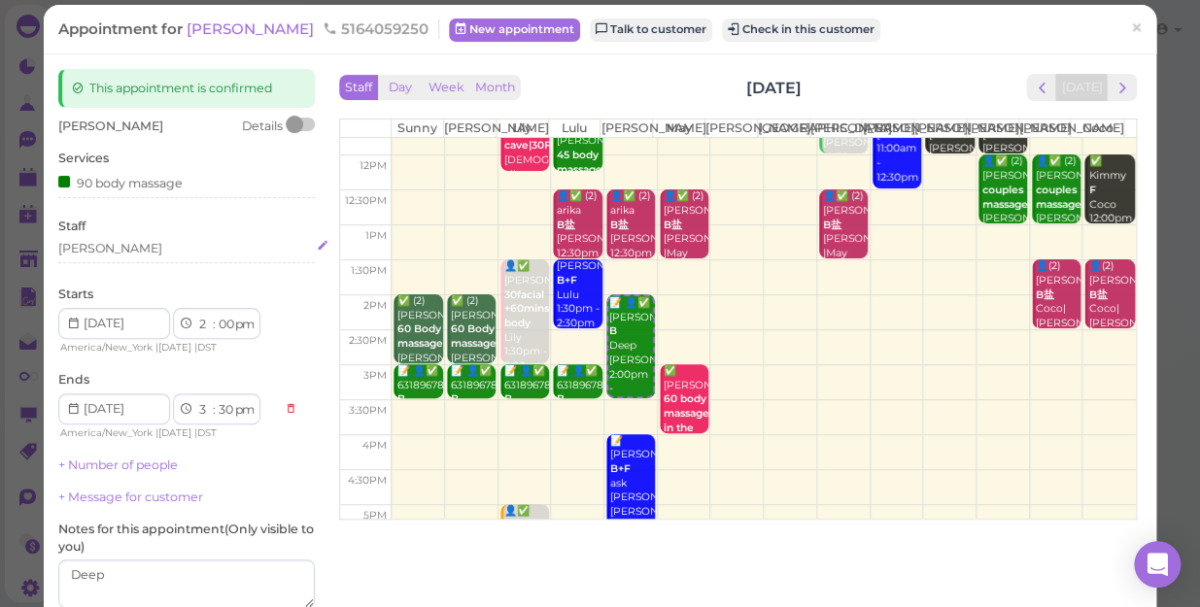
click at [91, 252] on div "[PERSON_NAME]" at bounding box center [186, 248] width 256 height 17
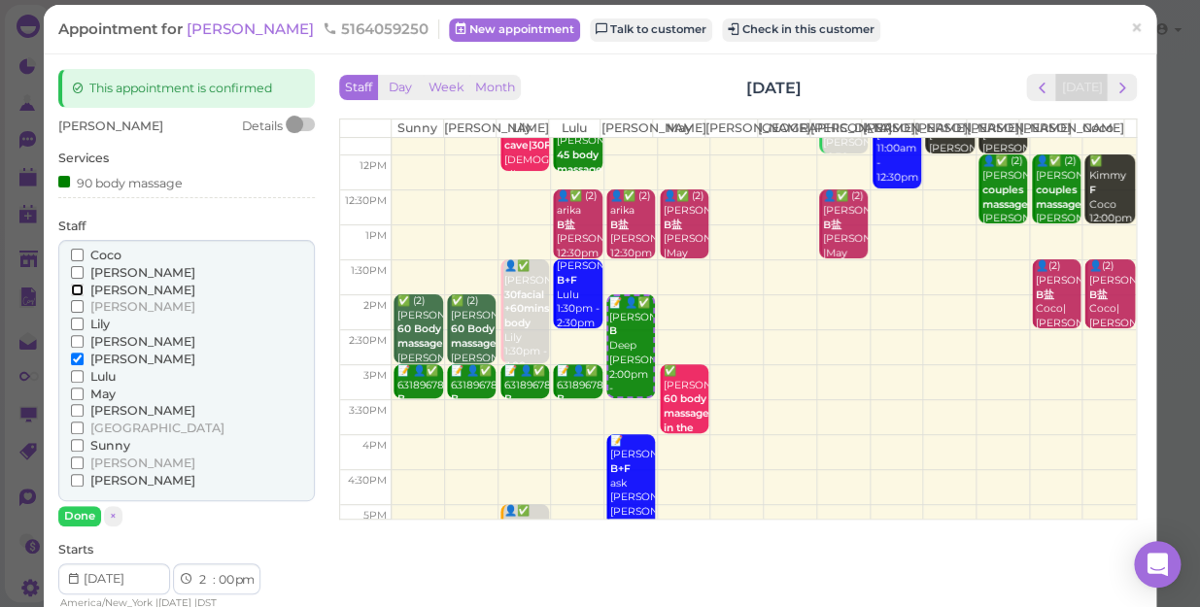
click at [73, 290] on input "[PERSON_NAME]" at bounding box center [77, 290] width 13 height 13
click at [74, 355] on input "[PERSON_NAME]" at bounding box center [77, 359] width 13 height 13
click at [71, 359] on input "[PERSON_NAME]" at bounding box center [77, 359] width 13 height 13
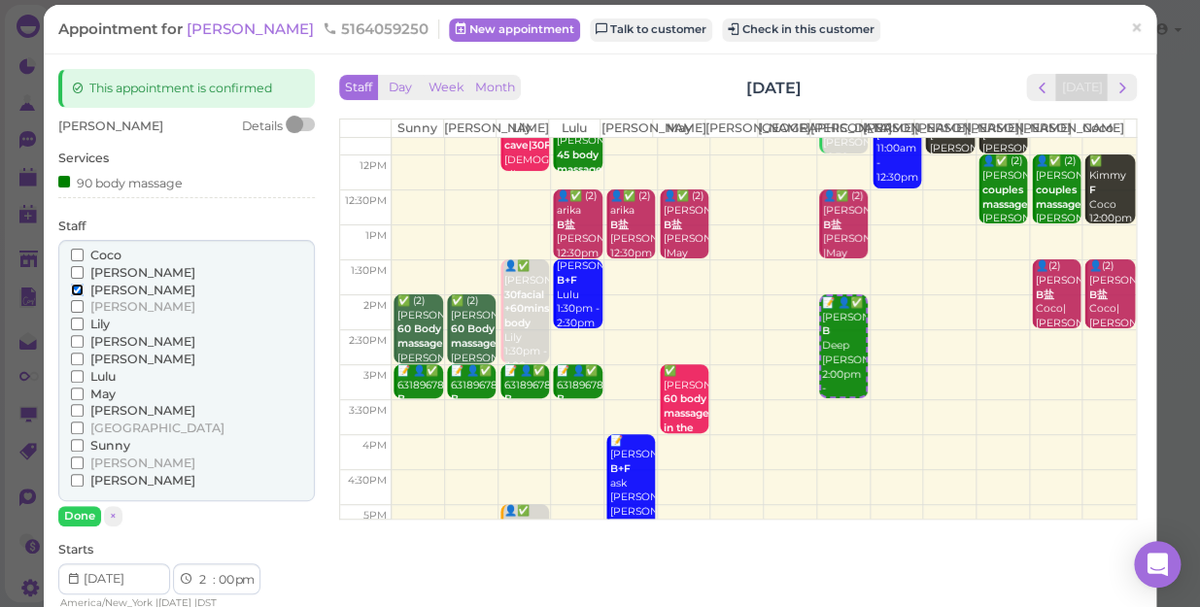
click at [74, 287] on input "[PERSON_NAME]" at bounding box center [77, 290] width 13 height 13
click at [78, 392] on input "May" at bounding box center [77, 394] width 13 height 13
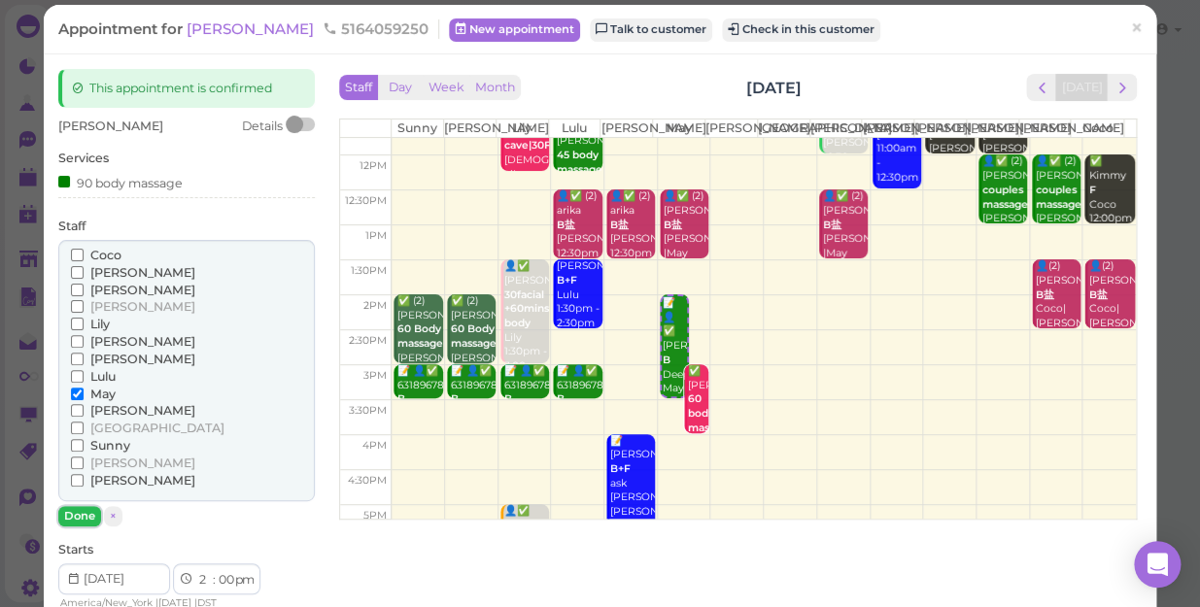
click at [84, 512] on button "Done" at bounding box center [79, 516] width 43 height 20
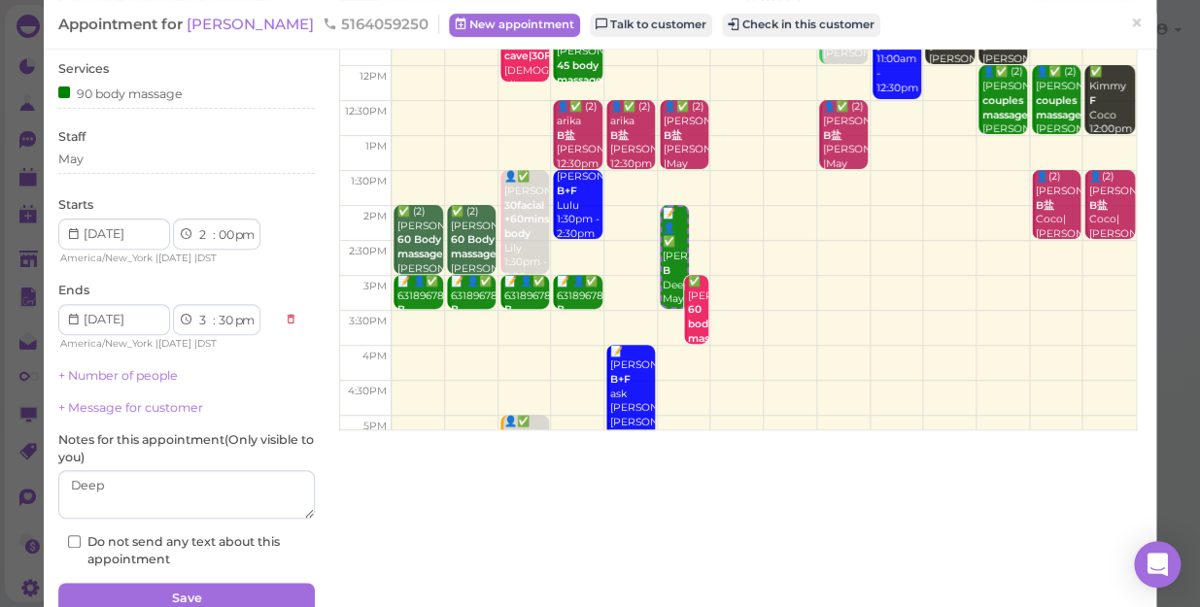
scroll to position [189, 0]
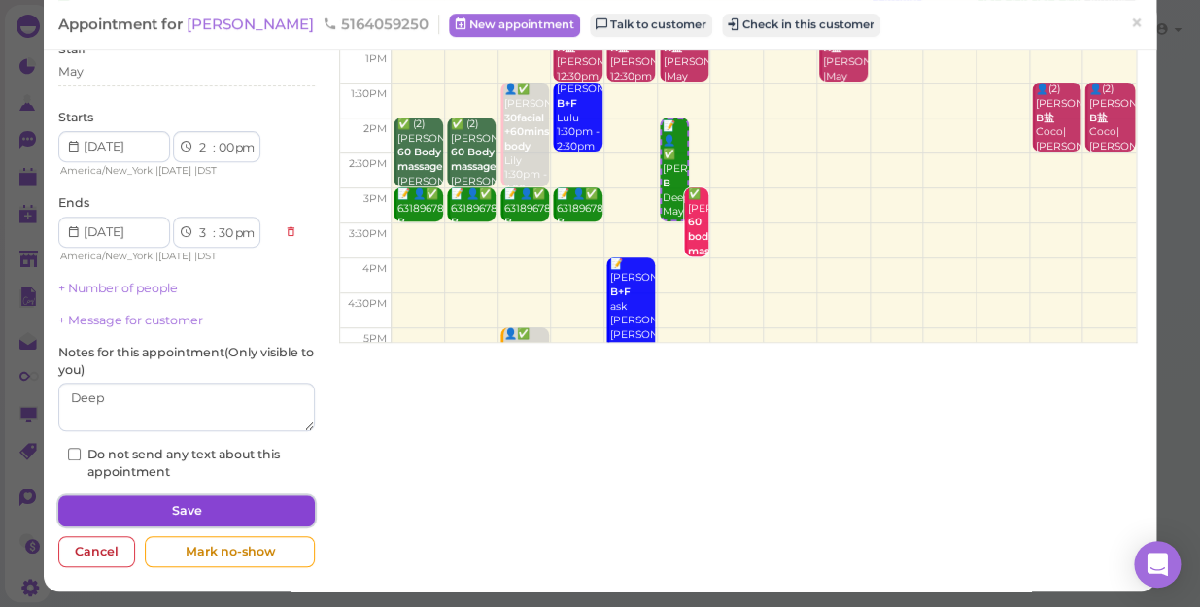
click at [189, 512] on button "Save" at bounding box center [186, 510] width 256 height 31
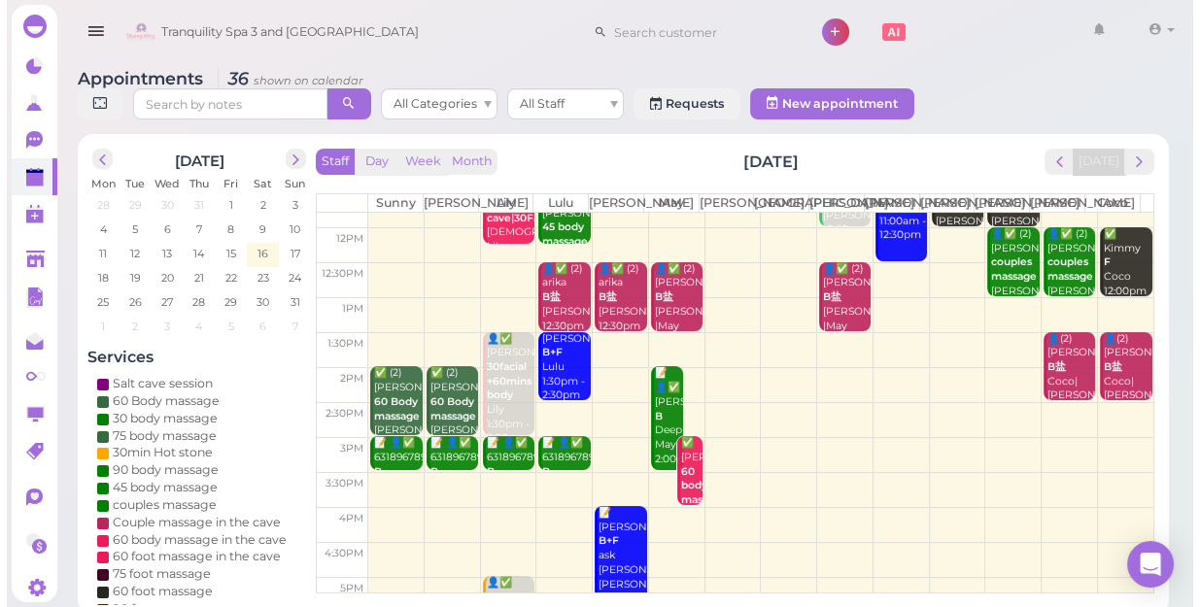
scroll to position [176, 0]
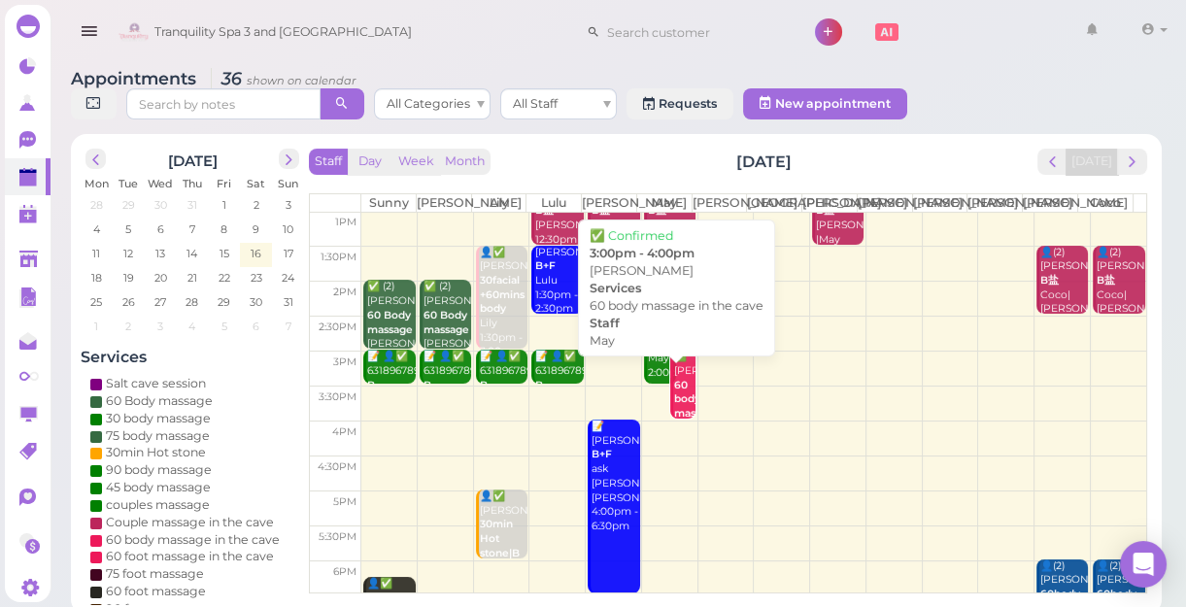
click at [676, 424] on b "60 body massage in the cave" at bounding box center [697, 421] width 46 height 84
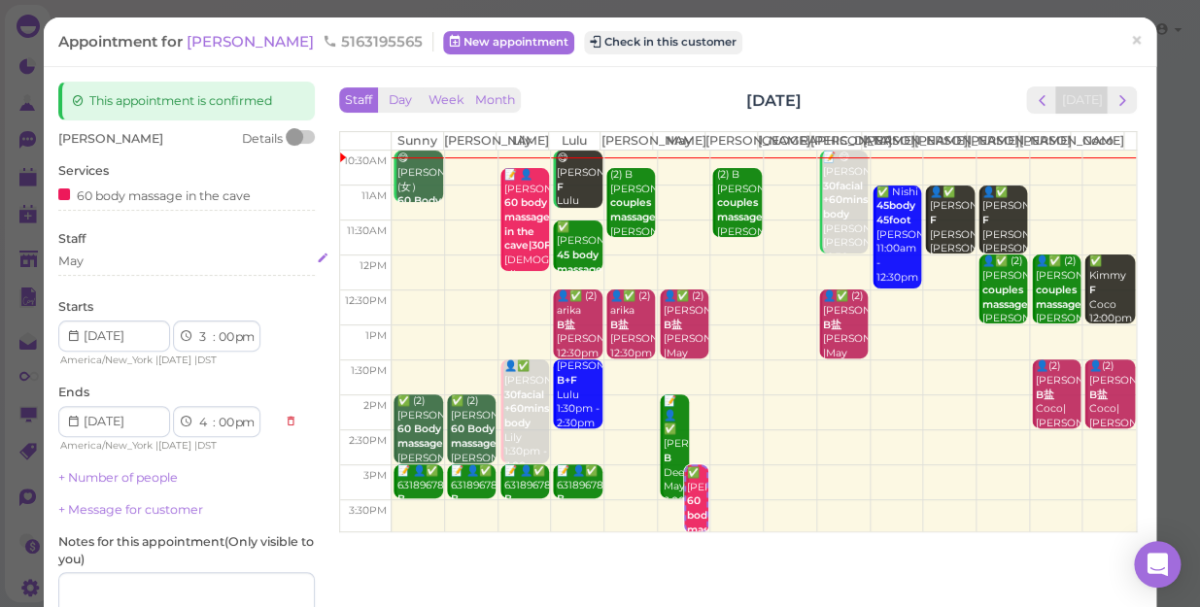
click at [97, 265] on div "May" at bounding box center [186, 261] width 256 height 17
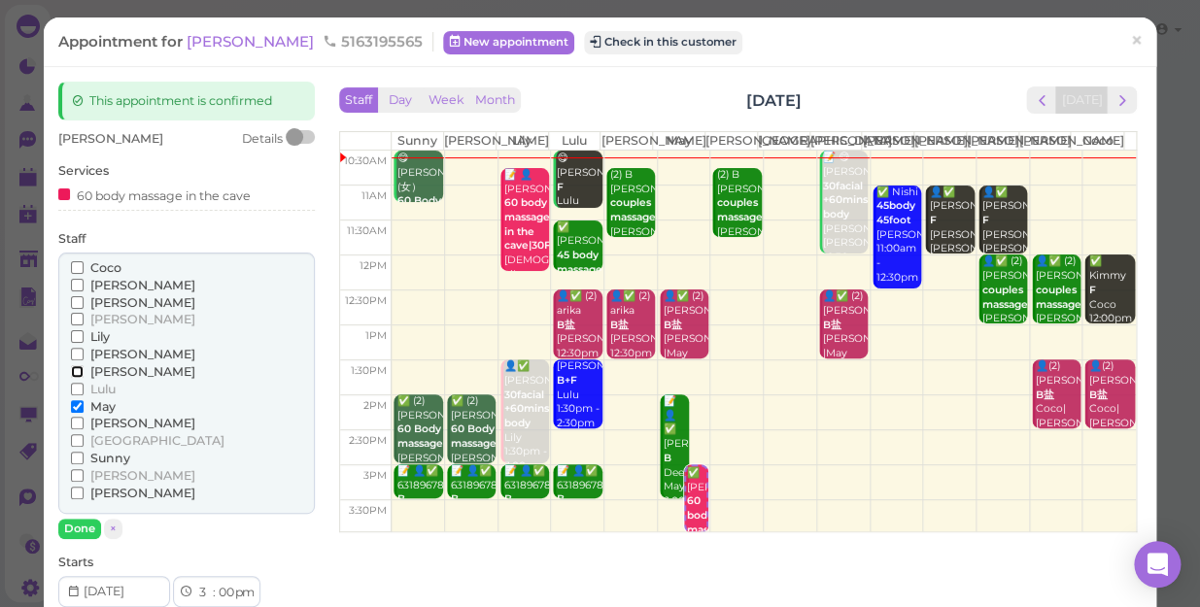
click at [77, 371] on input "[PERSON_NAME]" at bounding box center [77, 371] width 13 height 13
click at [73, 401] on input "May" at bounding box center [77, 406] width 13 height 13
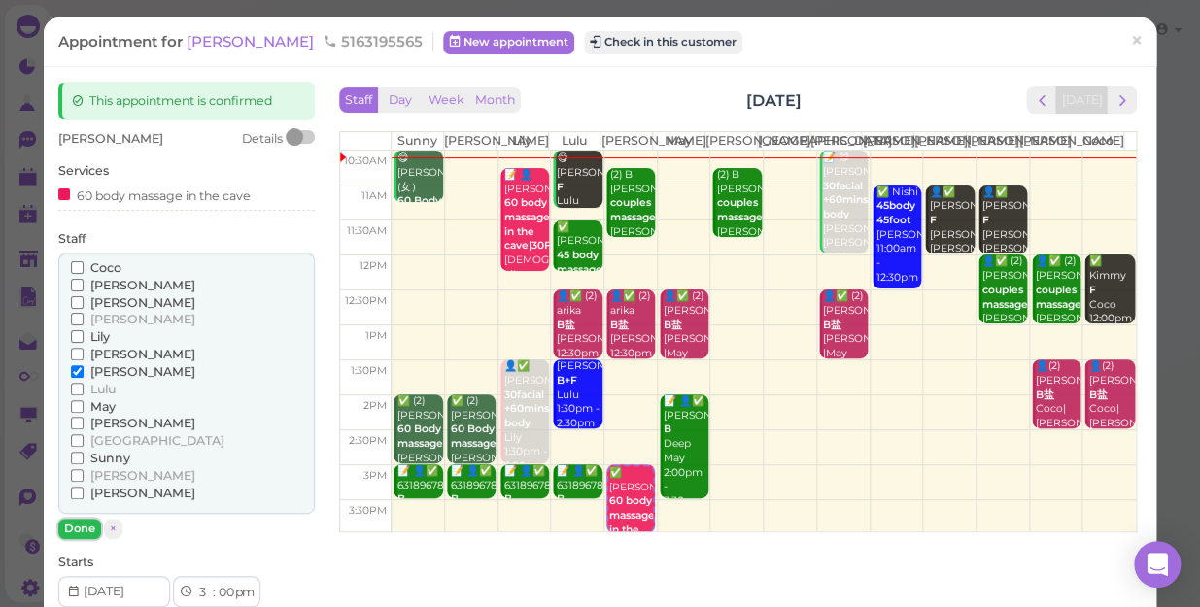
click at [81, 524] on button "Done" at bounding box center [79, 529] width 43 height 20
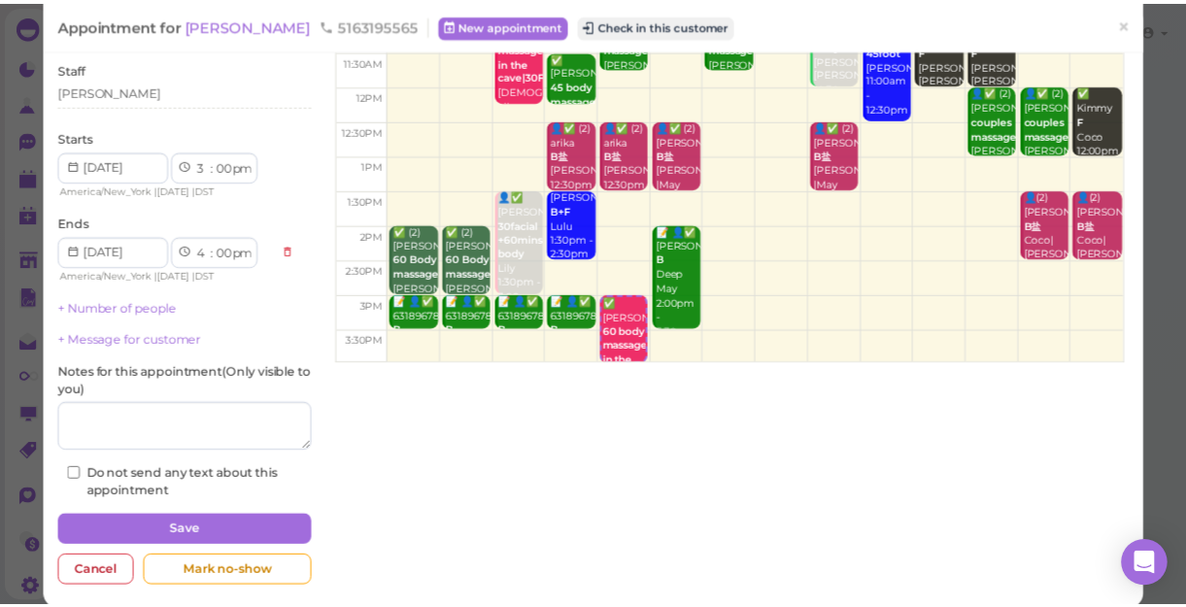
scroll to position [176, 0]
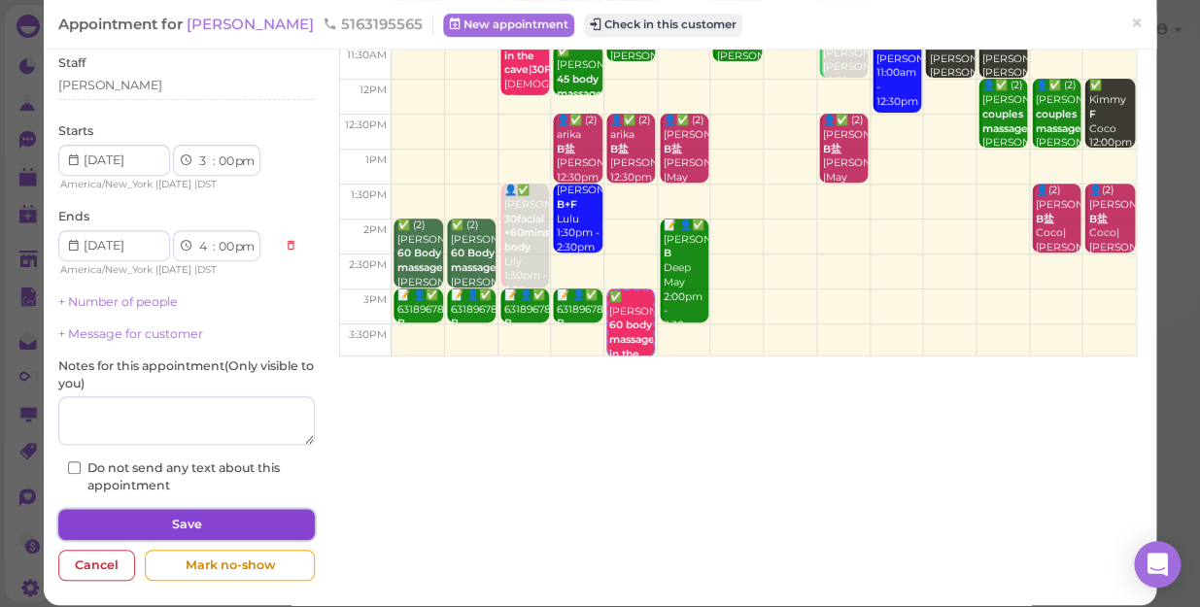
click at [134, 521] on button "Save" at bounding box center [186, 524] width 256 height 31
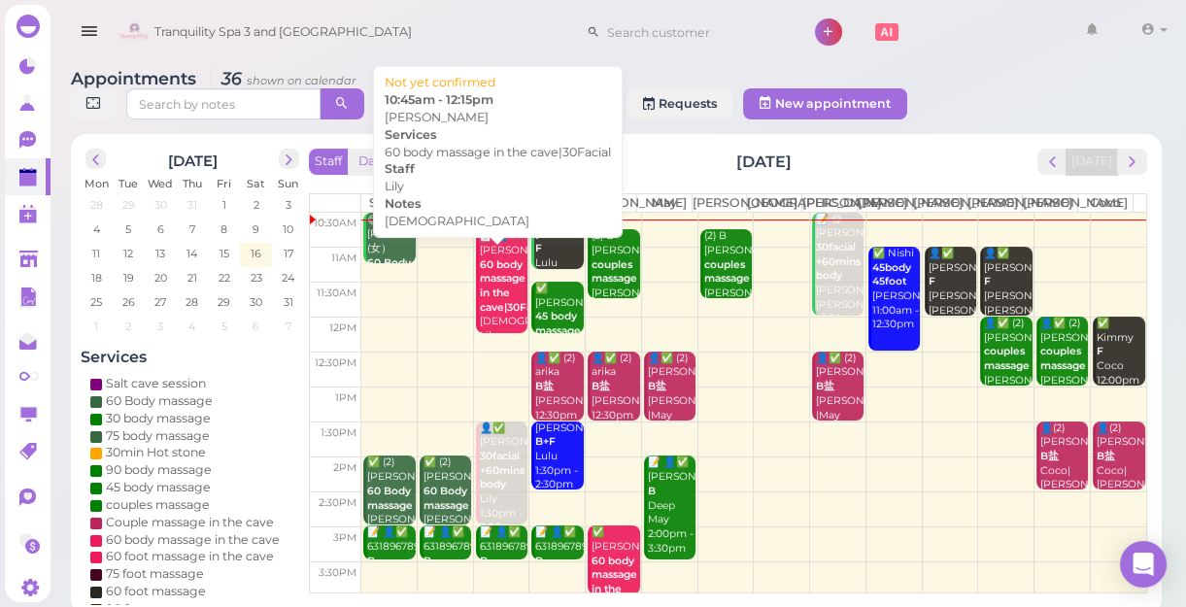
click at [493, 314] on b "60 body massage in the cave|30Facial" at bounding box center [515, 285] width 70 height 55
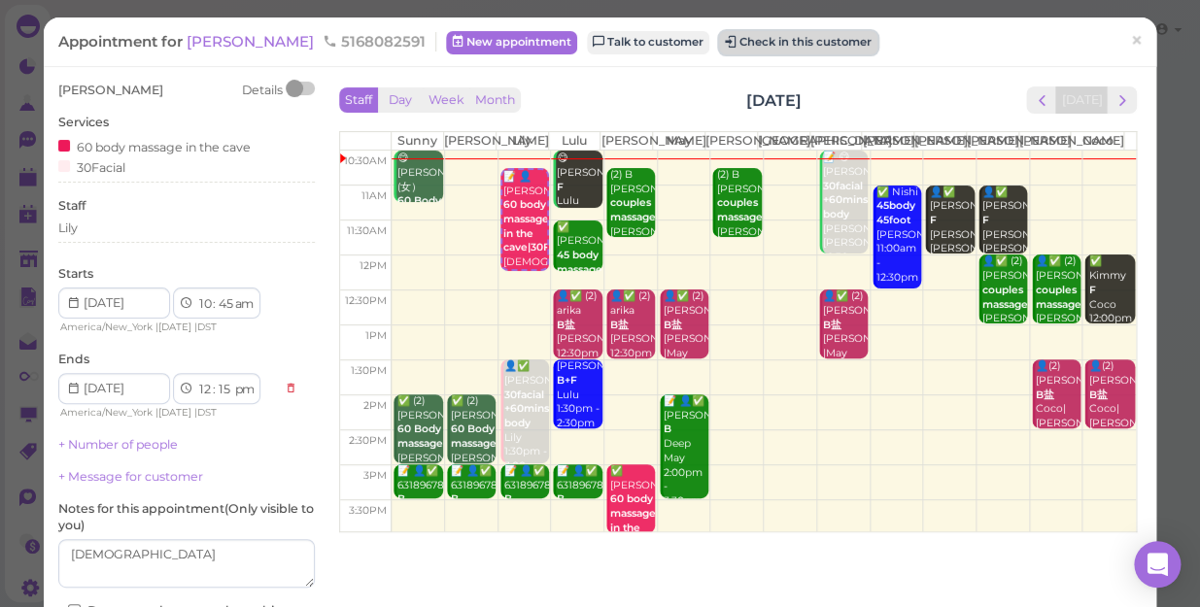
click at [719, 40] on button "Check in this customer" at bounding box center [798, 42] width 158 height 23
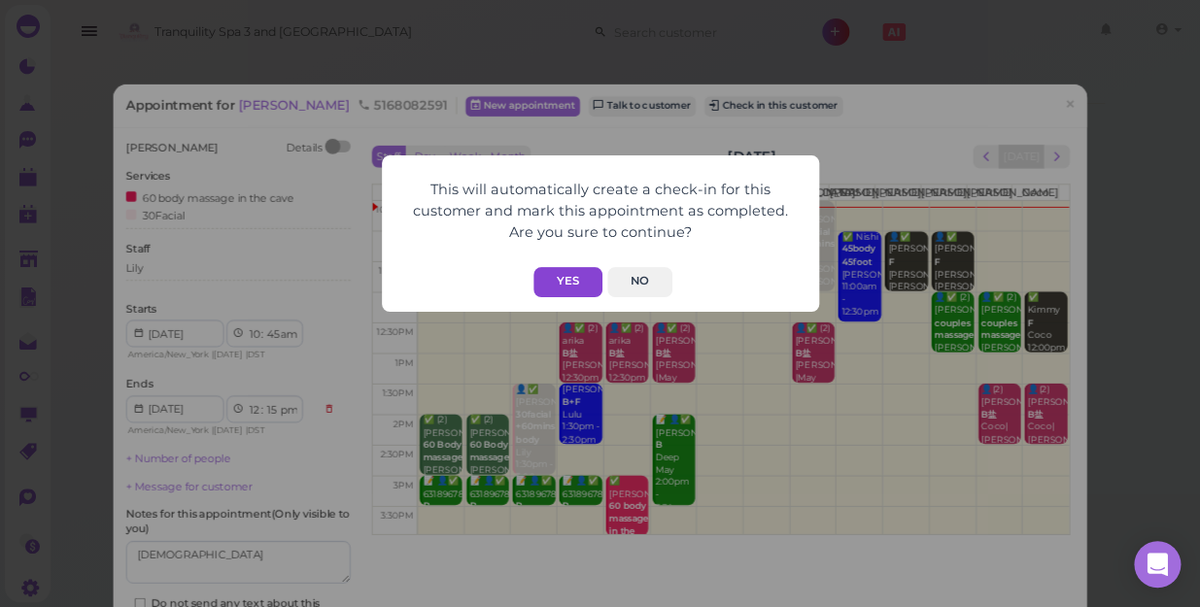
click at [569, 281] on button "Yes" at bounding box center [567, 282] width 69 height 30
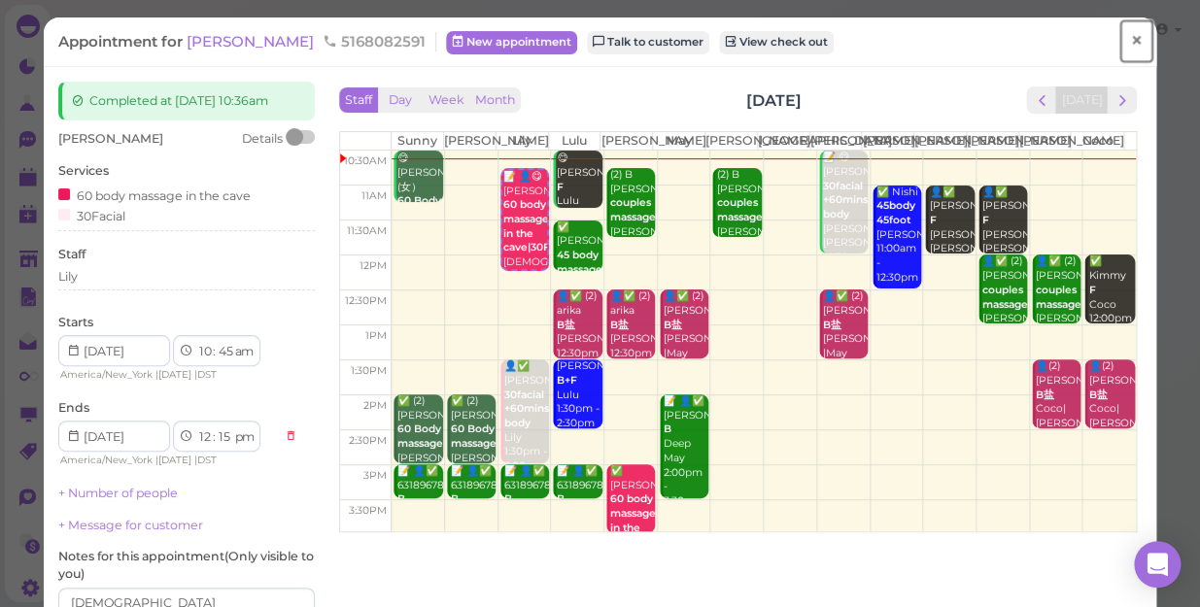
click at [1130, 39] on span "×" at bounding box center [1136, 40] width 13 height 27
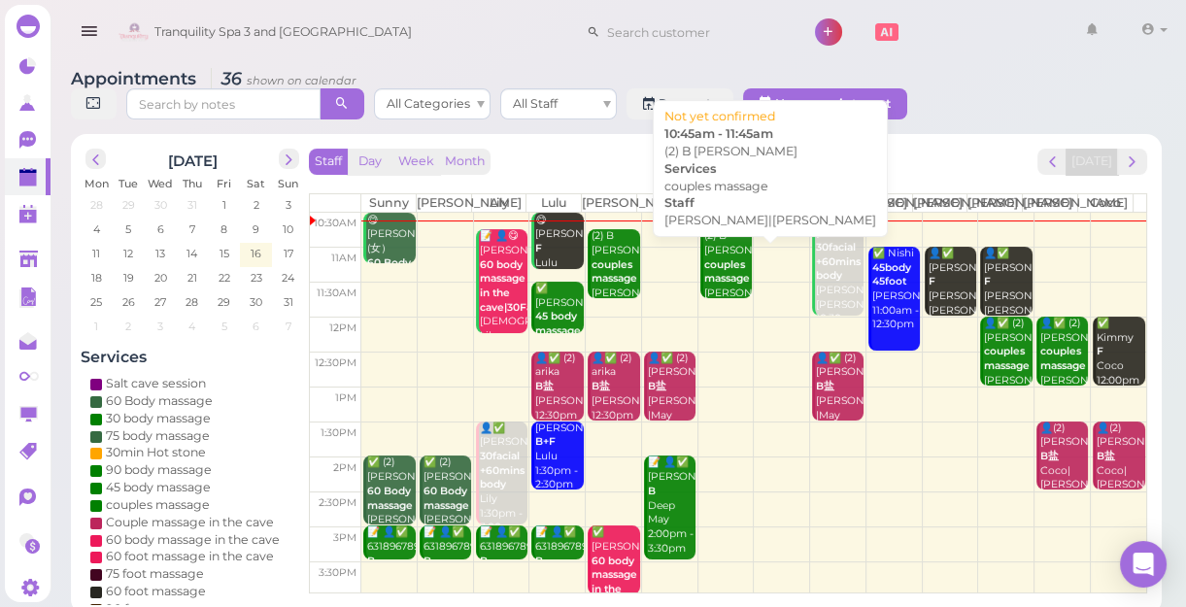
click at [714, 301] on div "(2) B [PERSON_NAME] couples massage [PERSON_NAME]|[PERSON_NAME] 10:45am - 11:45…" at bounding box center [727, 286] width 49 height 115
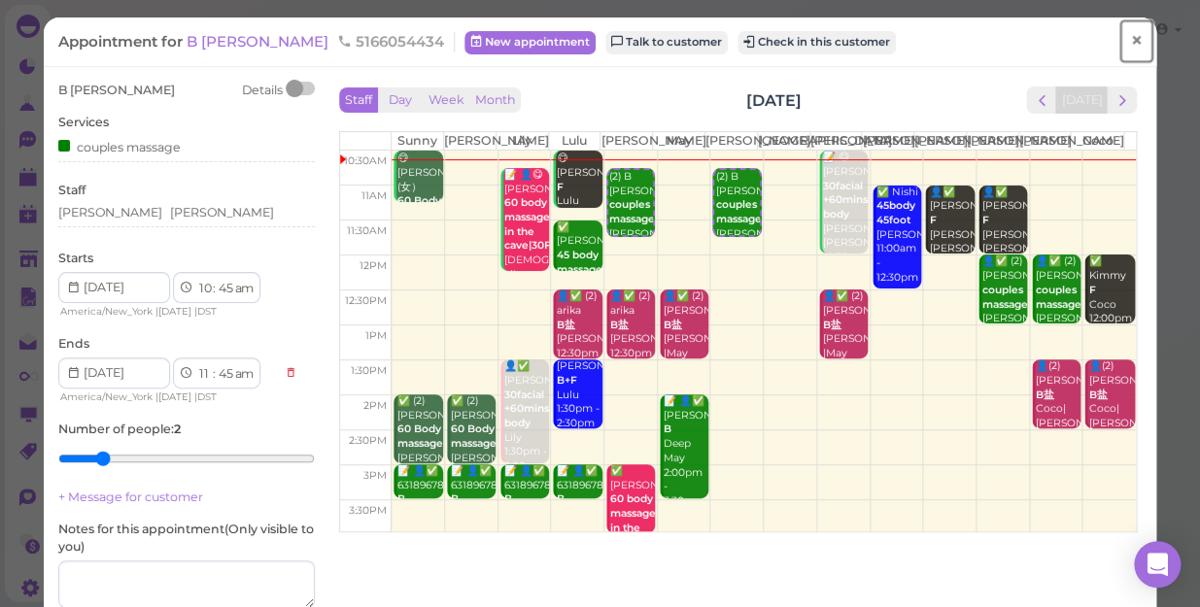
click at [1130, 40] on span "×" at bounding box center [1136, 40] width 13 height 27
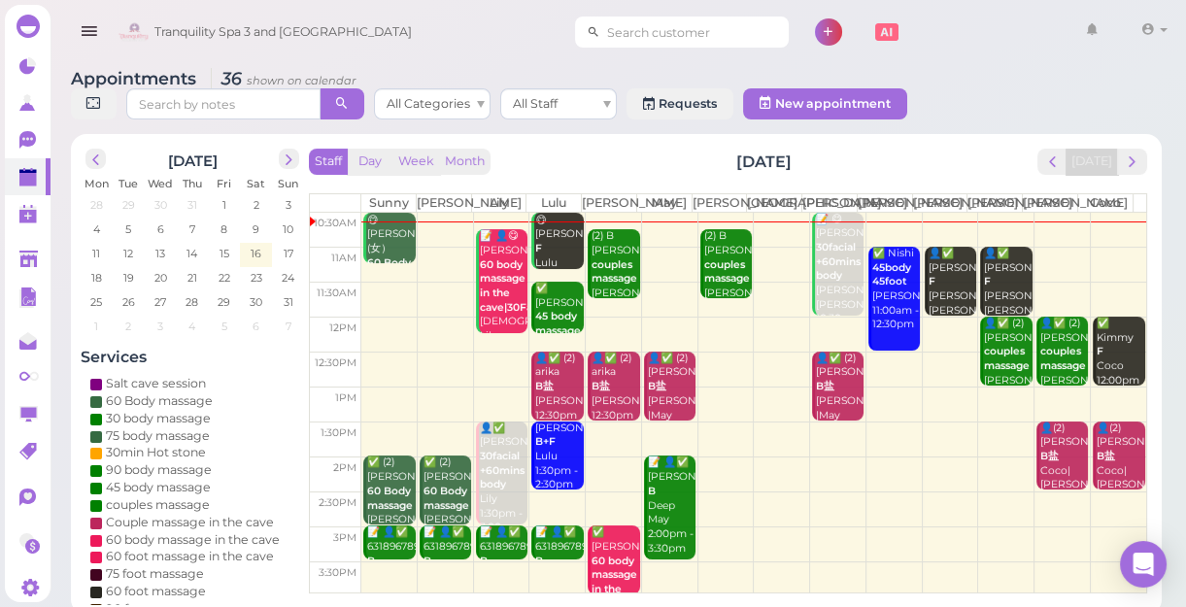
click at [701, 31] on input at bounding box center [694, 32] width 188 height 31
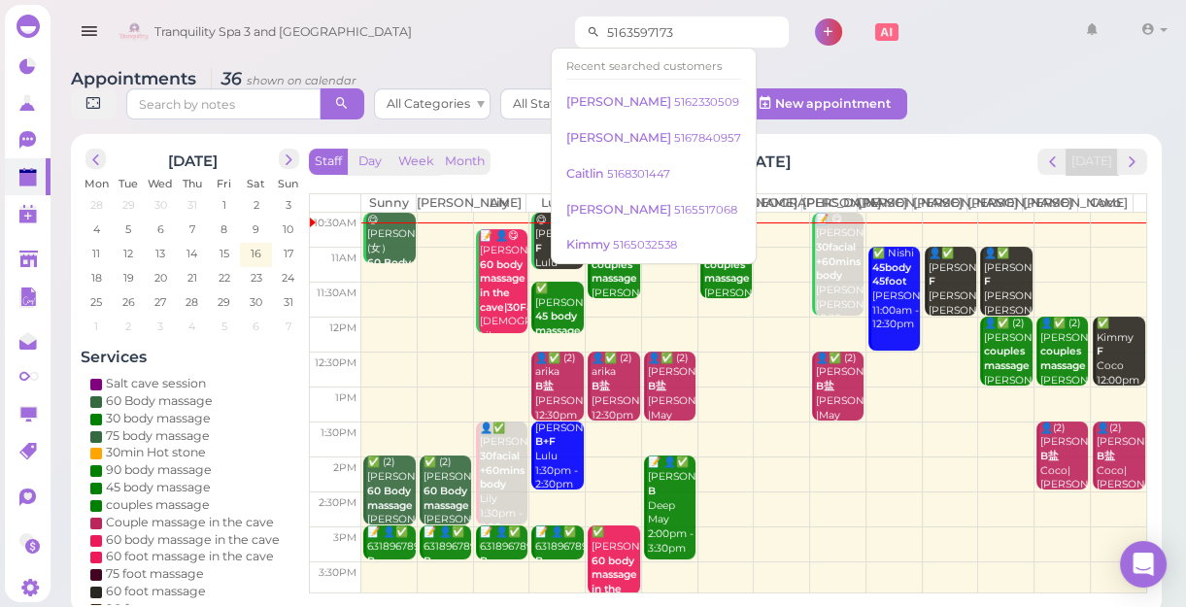
click at [667, 34] on input "5163597173" at bounding box center [694, 32] width 188 height 31
type input "5163597173"
click at [684, 57] on div "Recent searched customers" at bounding box center [653, 65] width 175 height 25
click at [659, 66] on div "Recent searched customers" at bounding box center [653, 65] width 175 height 25
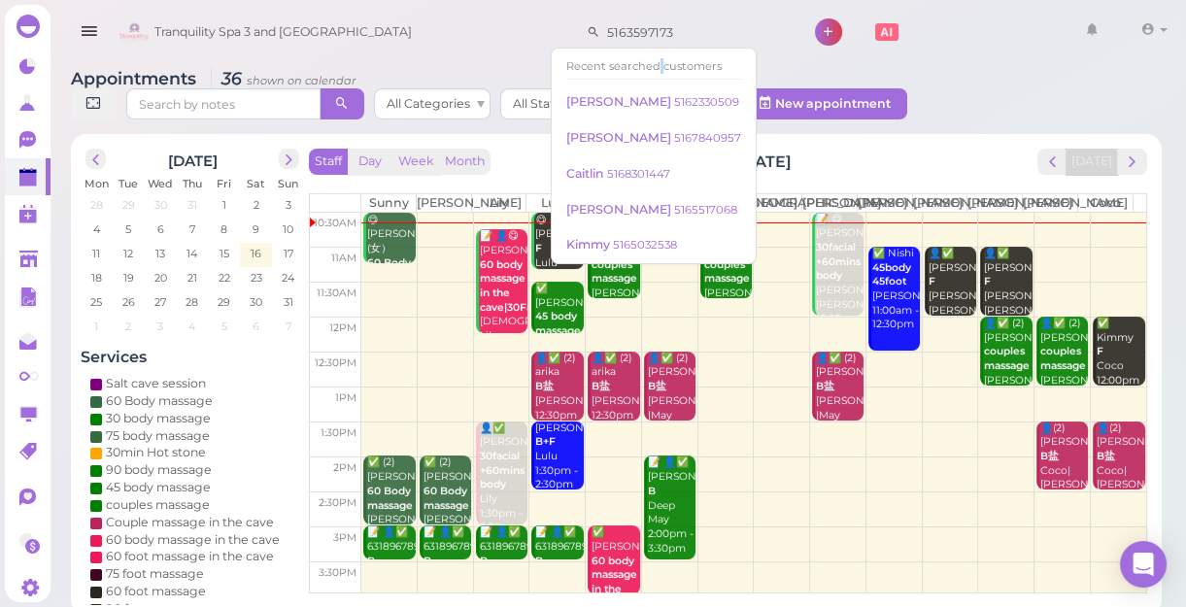
click at [444, 246] on td at bounding box center [753, 230] width 785 height 35
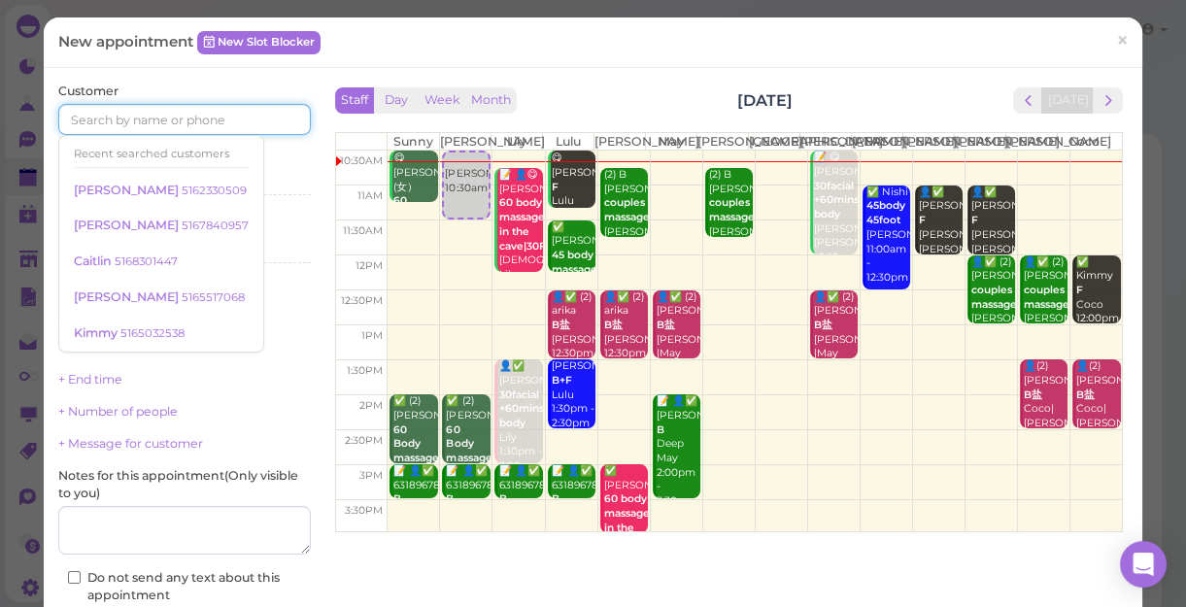
click at [253, 113] on input at bounding box center [184, 119] width 253 height 31
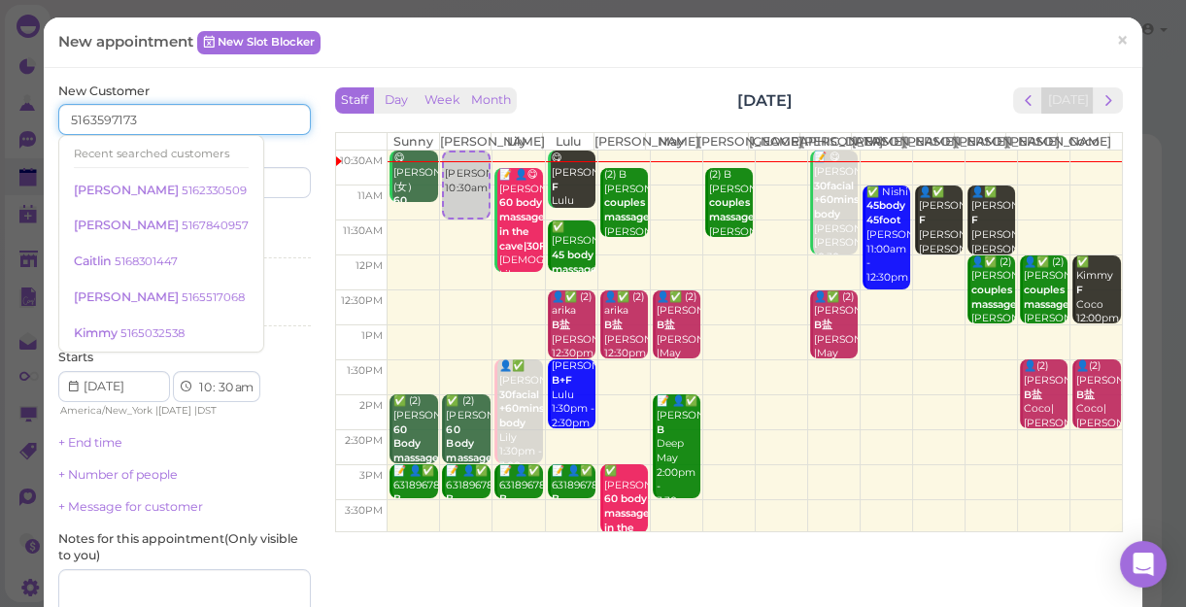
type input "5163597173"
click at [284, 153] on div "Last name" at bounding box center [249, 171] width 121 height 53
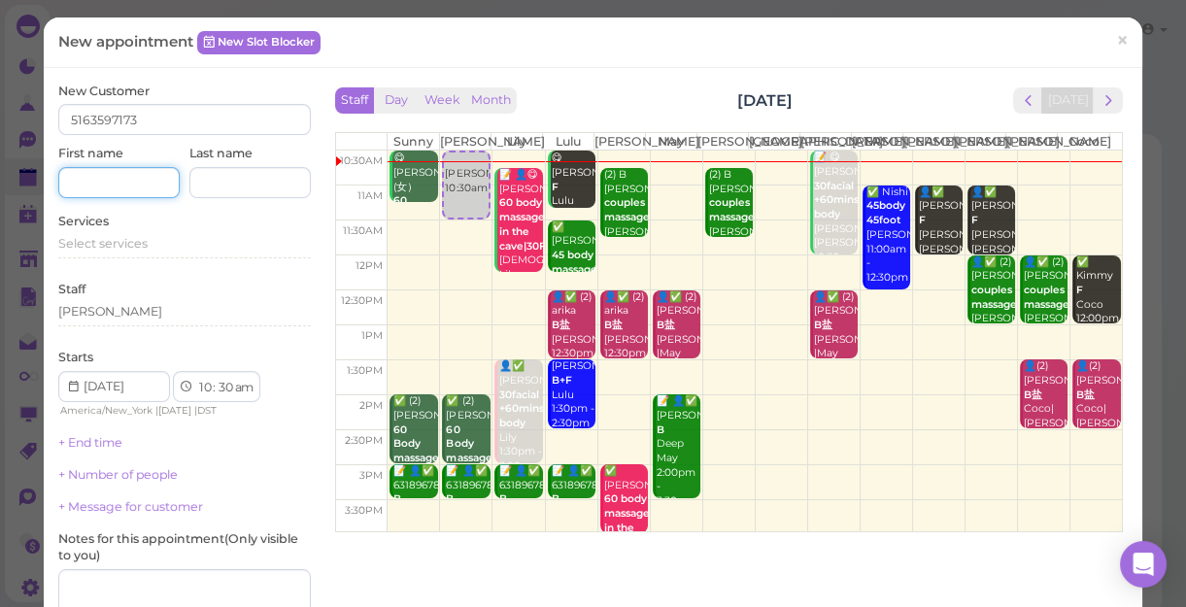
click at [152, 186] on input at bounding box center [118, 182] width 121 height 31
type input "b"
type input "[PERSON_NAME]"
click at [151, 245] on div "Select services" at bounding box center [184, 243] width 253 height 17
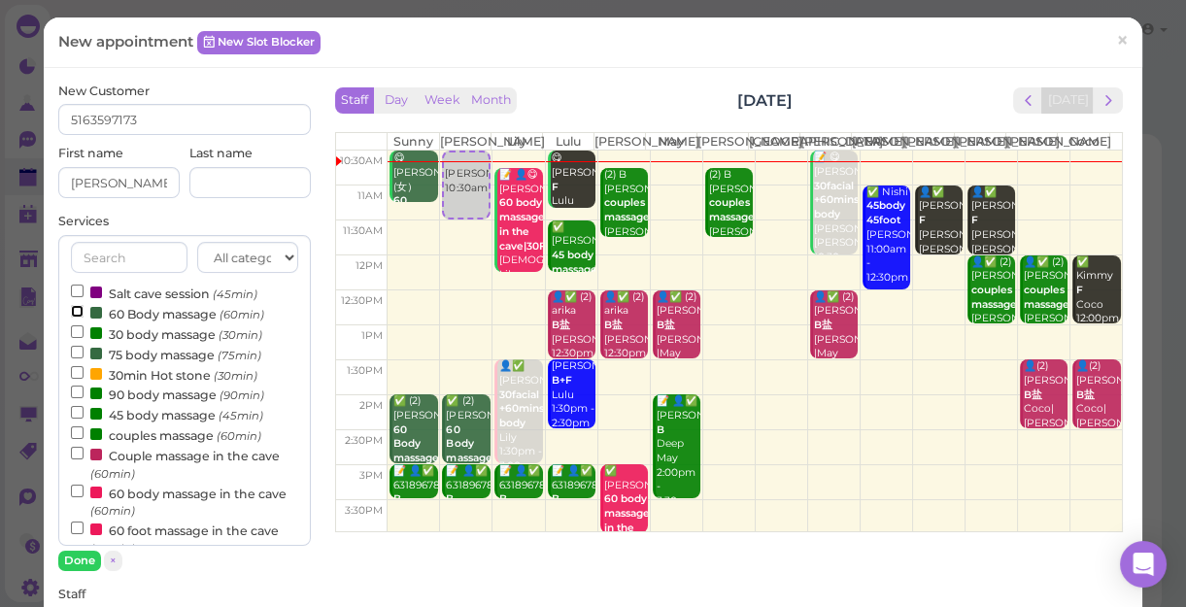
click at [77, 311] on input "60 Body massage (60min)" at bounding box center [77, 311] width 13 height 13
click at [72, 309] on input "60 Body massage (60min)" at bounding box center [77, 311] width 13 height 13
click at [77, 314] on input "60 Body massage (60min)" at bounding box center [77, 311] width 13 height 13
click at [81, 556] on button "Done" at bounding box center [79, 561] width 43 height 20
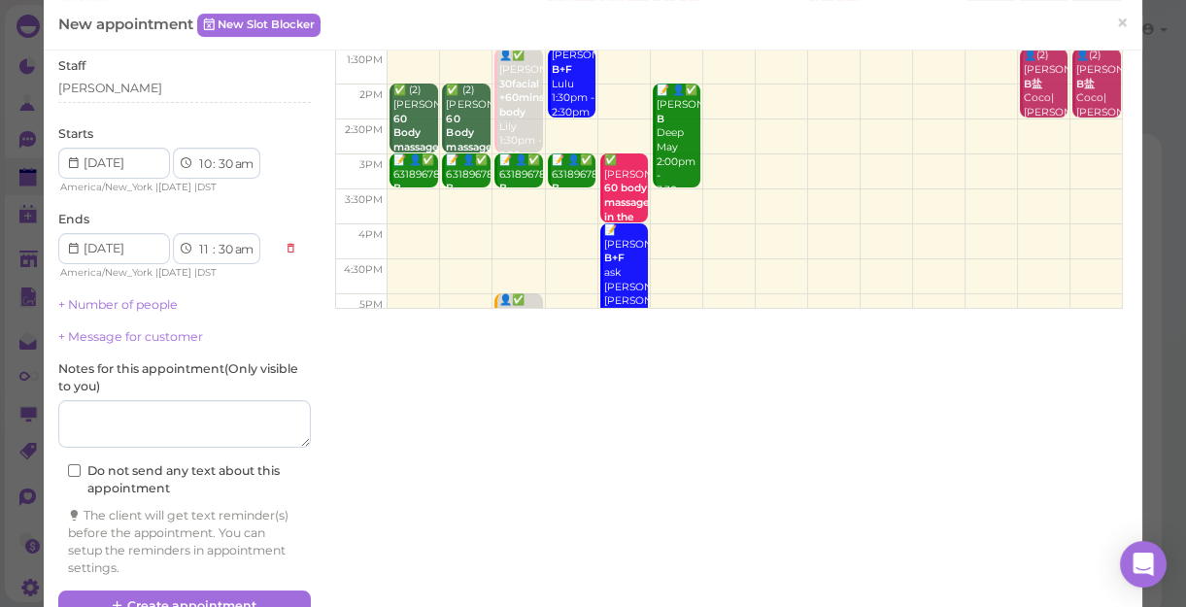
scroll to position [269, 0]
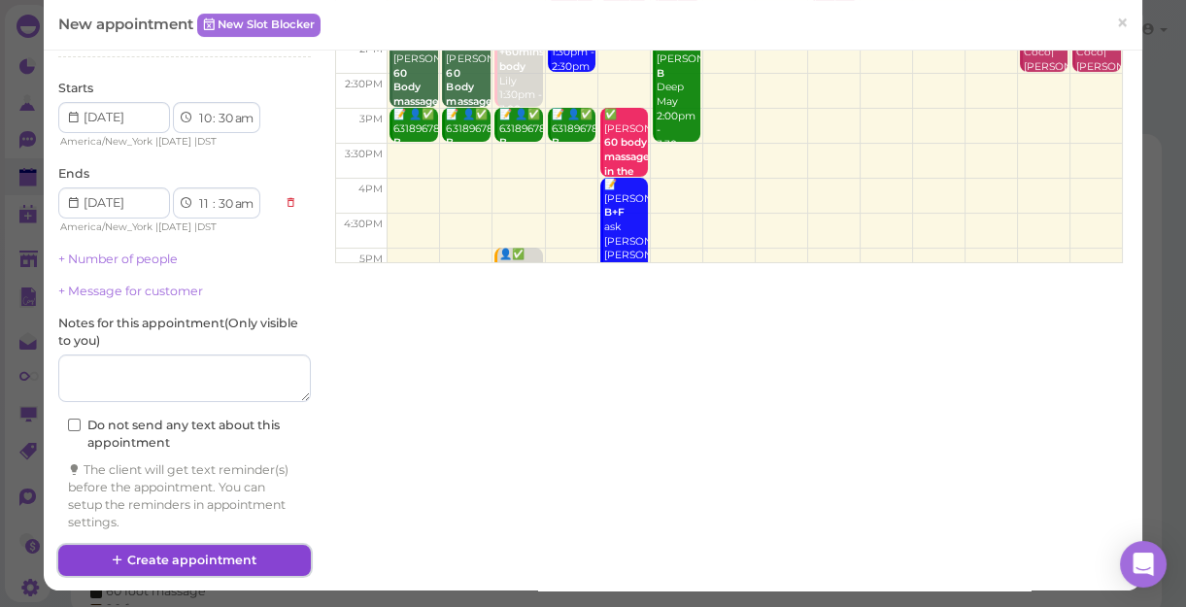
click at [234, 560] on button "Create appointment" at bounding box center [184, 560] width 253 height 31
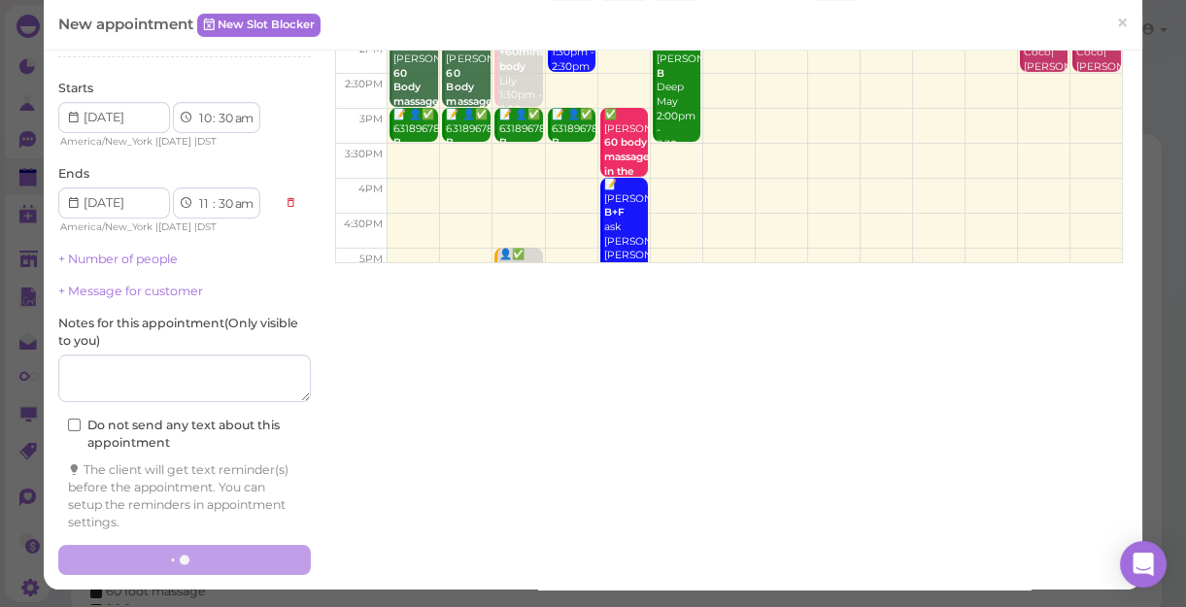
scroll to position [268, 0]
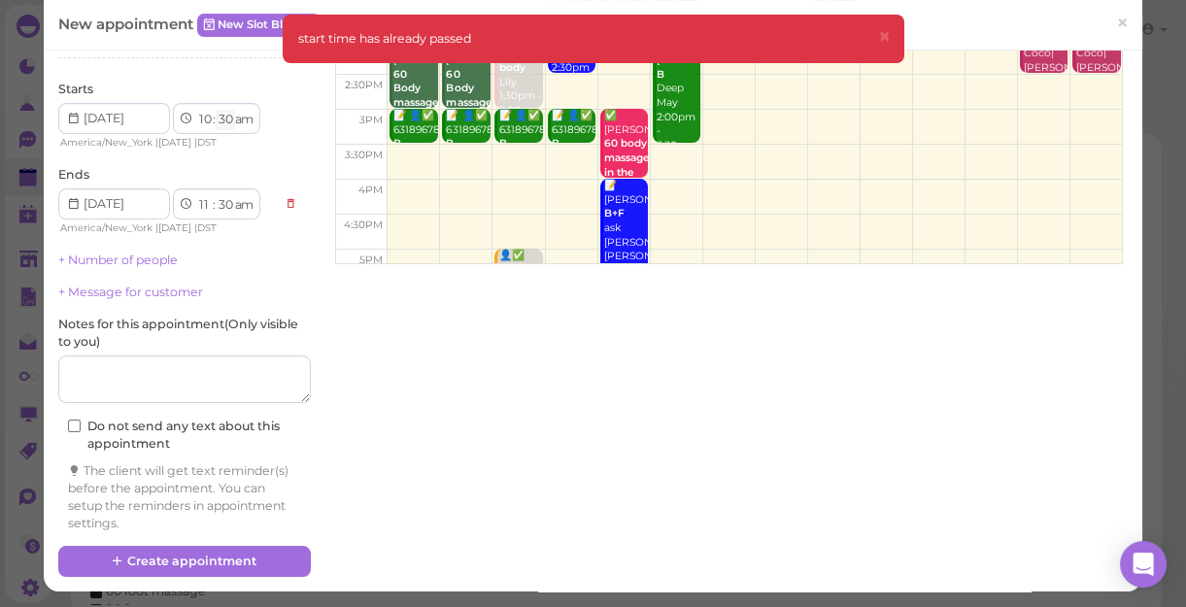
click at [226, 120] on select "00 05 10 15 20 25 30 35 40 45 50 55" at bounding box center [225, 120] width 19 height 20
select select "45"
click at [216, 110] on select "00 05 10 15 20 25 30 35 40 45 50 55" at bounding box center [225, 120] width 19 height 20
select select "45"
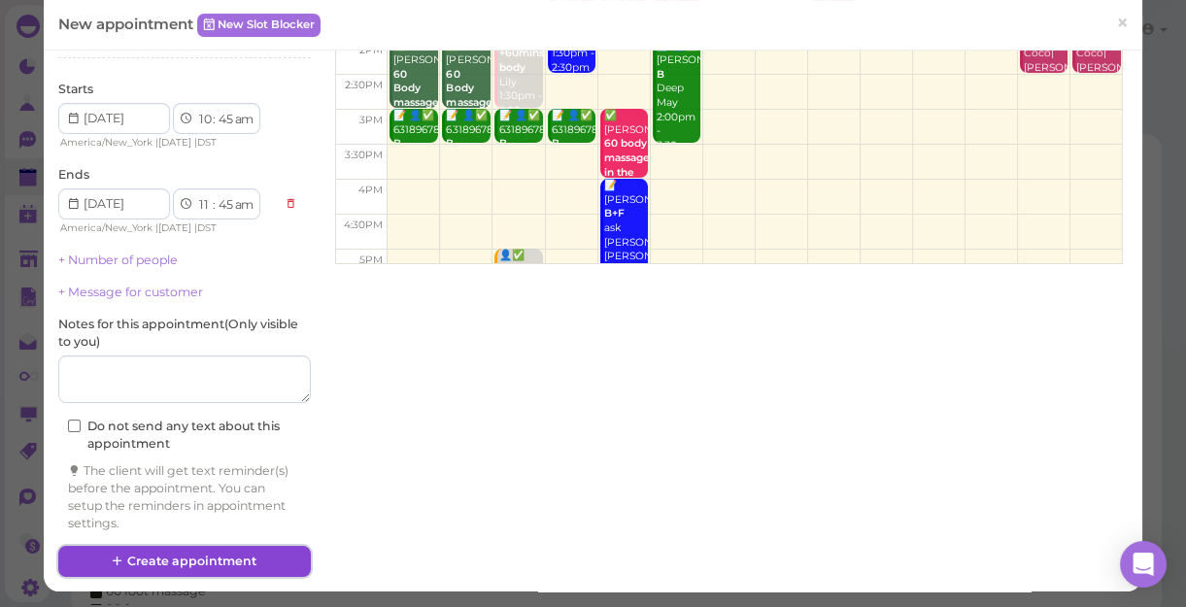
click at [212, 556] on button "Create appointment" at bounding box center [184, 561] width 253 height 31
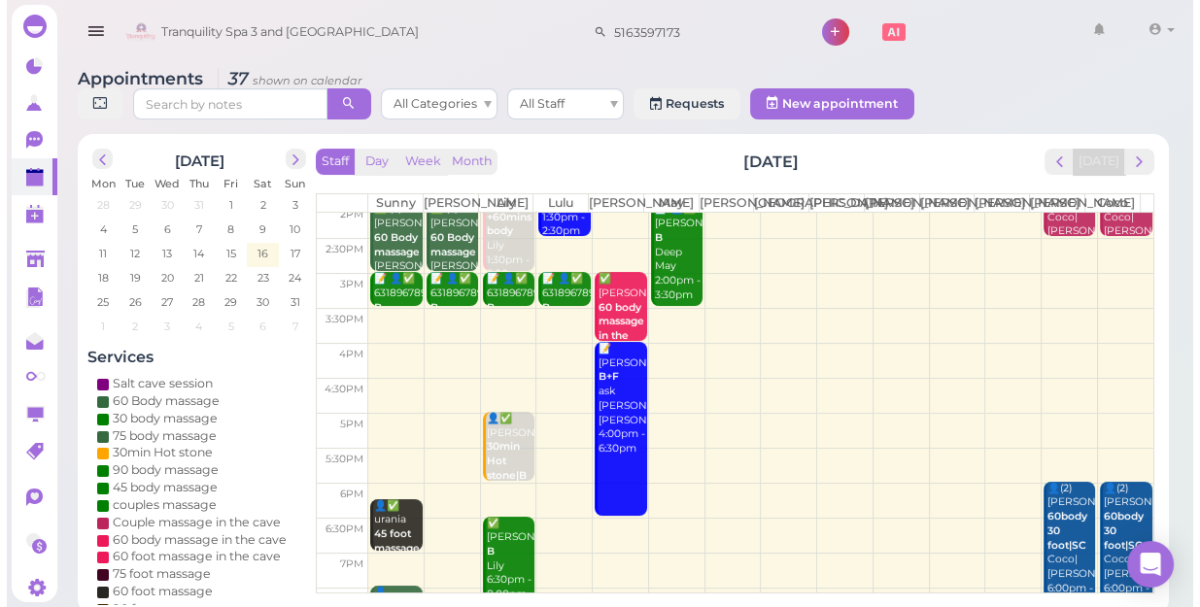
scroll to position [264, 0]
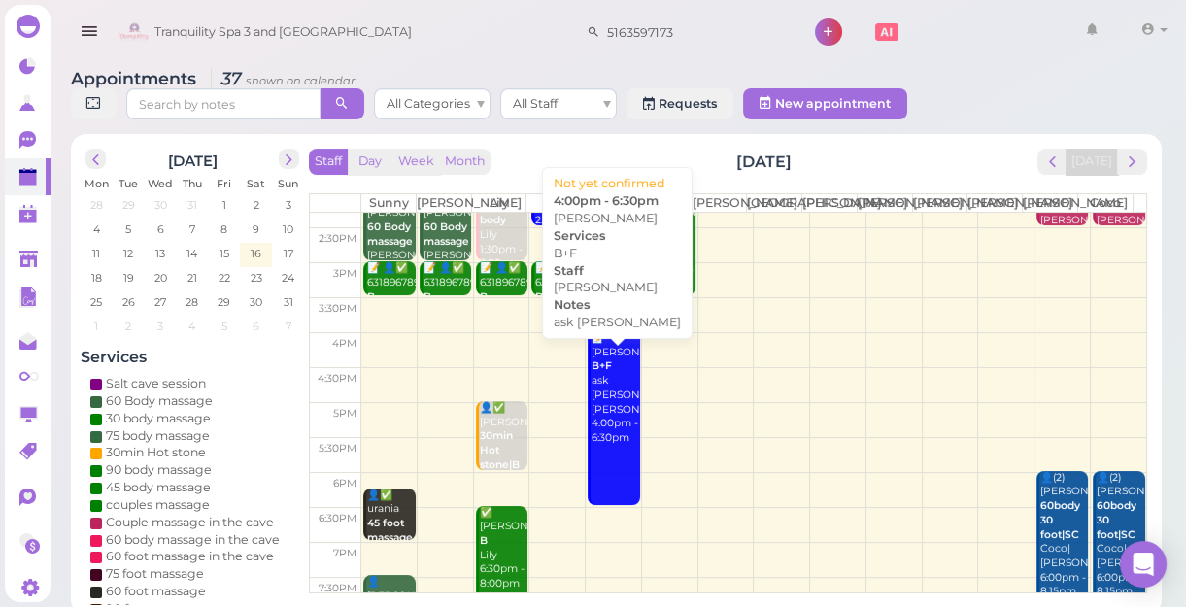
click at [605, 481] on link "📝 [PERSON_NAME]+F ask [PERSON_NAME] [PERSON_NAME] 4:00pm - 6:30pm" at bounding box center [613, 418] width 51 height 174
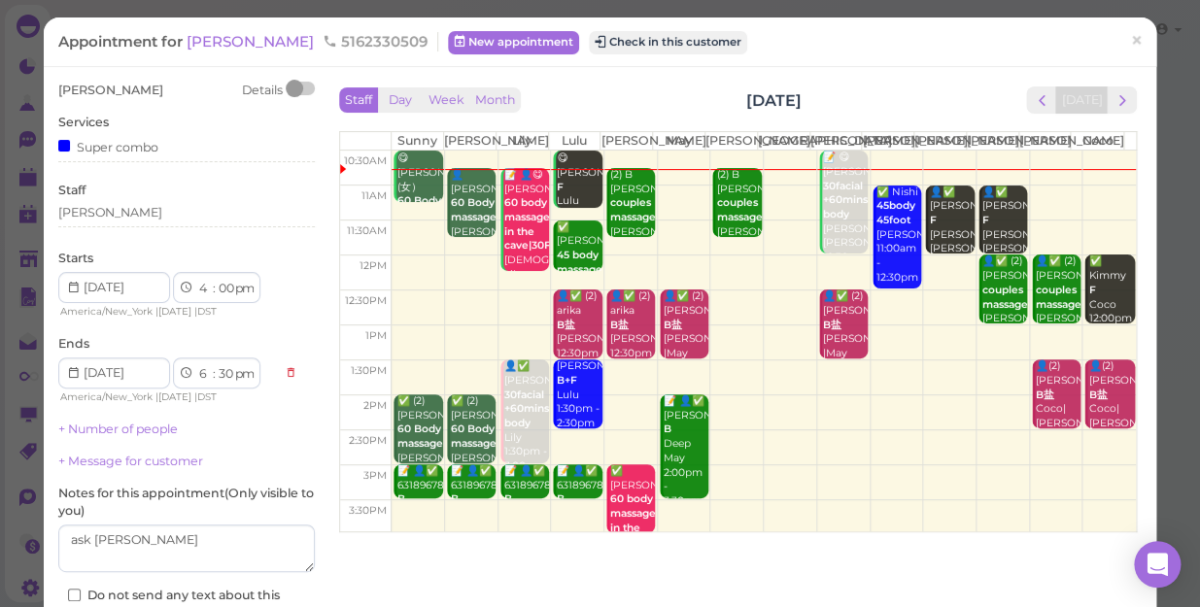
click at [826, 395] on td at bounding box center [763, 377] width 744 height 35
click at [818, 395] on td at bounding box center [763, 377] width 744 height 35
click at [826, 395] on td at bounding box center [763, 377] width 744 height 35
click at [1130, 44] on span "×" at bounding box center [1136, 40] width 13 height 27
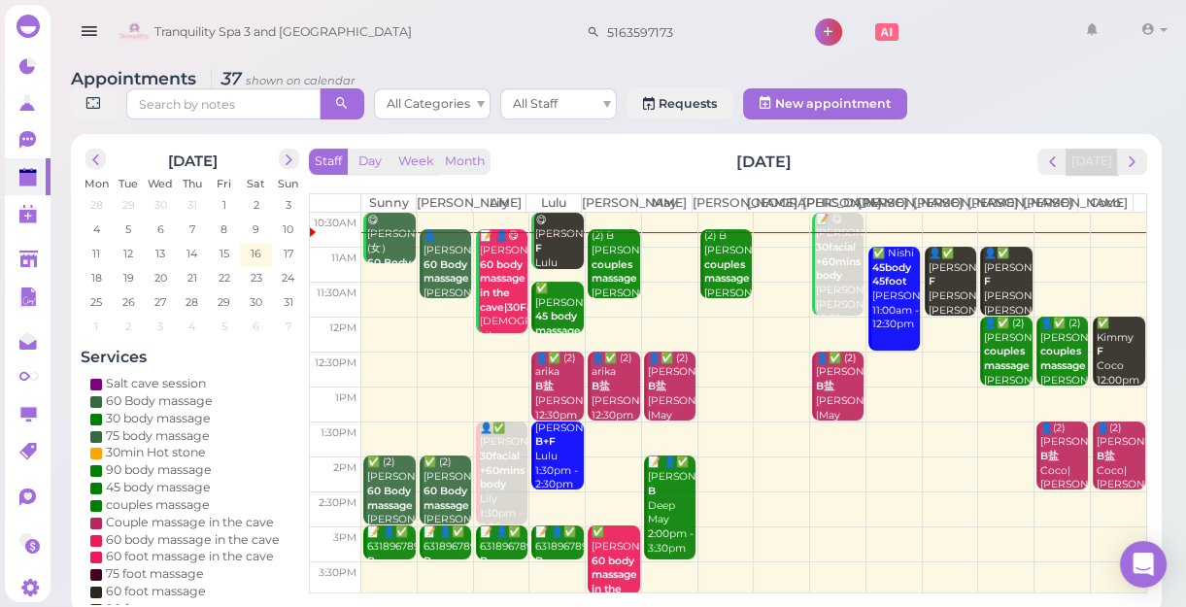
click at [826, 457] on td at bounding box center [753, 439] width 785 height 35
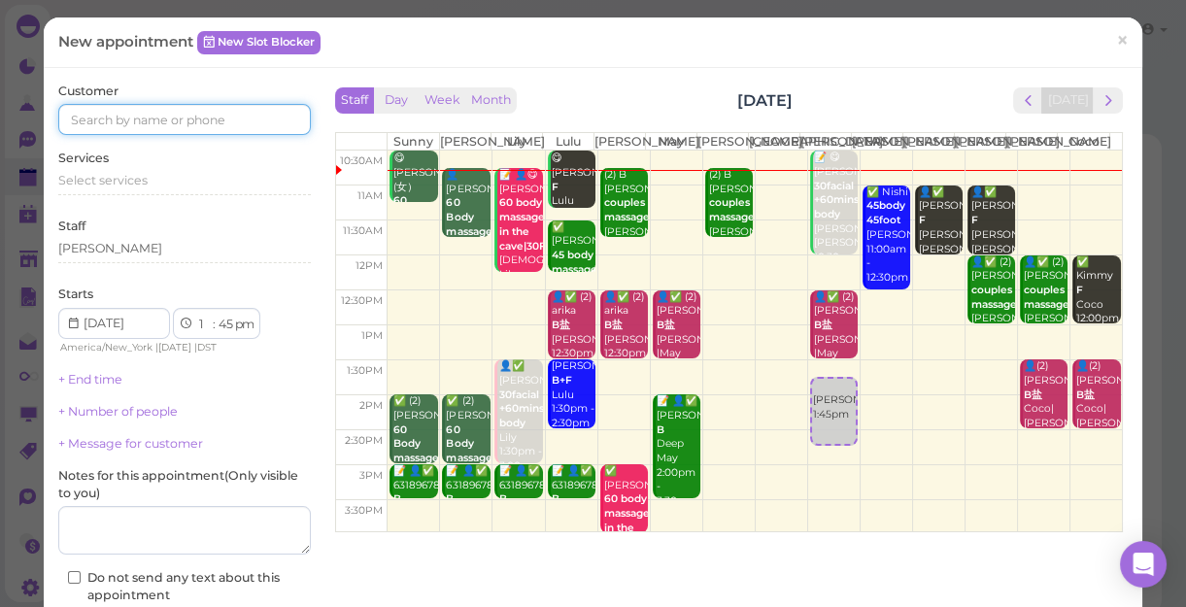
click at [160, 109] on input at bounding box center [184, 119] width 253 height 31
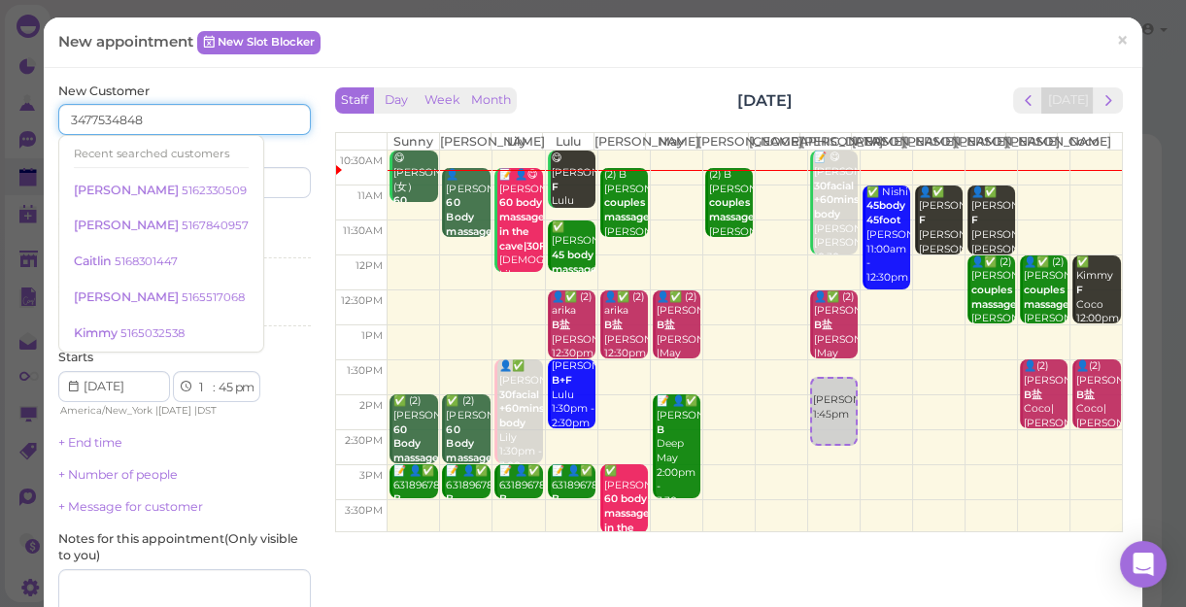
type input "3477534848"
click at [270, 222] on div "Services Select services" at bounding box center [184, 239] width 253 height 53
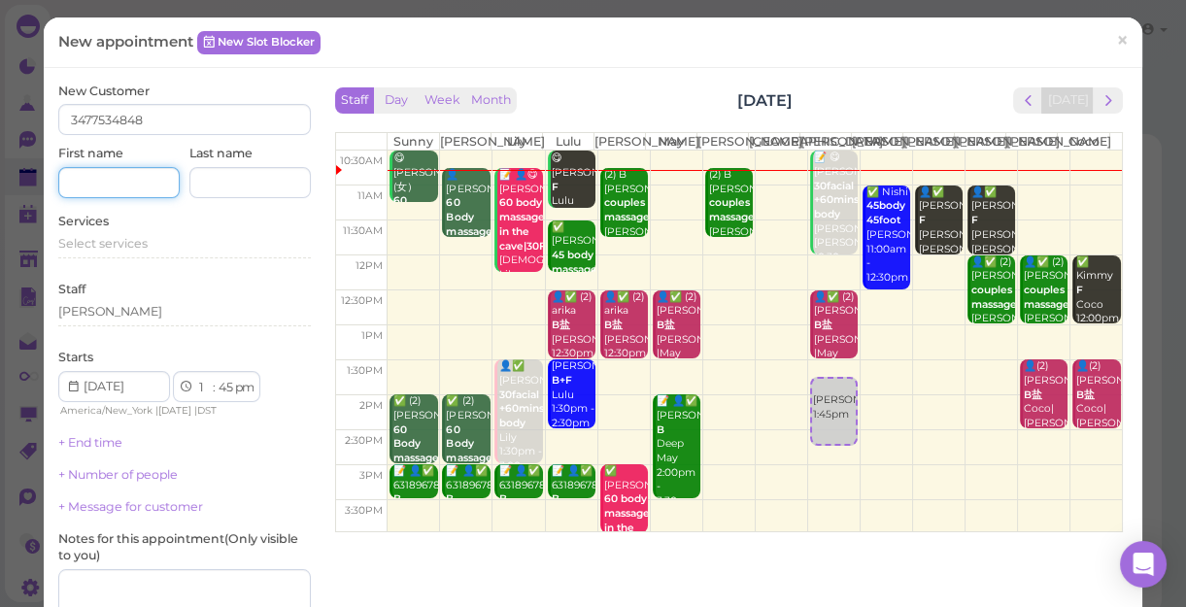
click at [137, 171] on input at bounding box center [118, 182] width 121 height 31
type input "[PERSON_NAME]"
click at [134, 241] on span "Select services" at bounding box center [102, 243] width 89 height 15
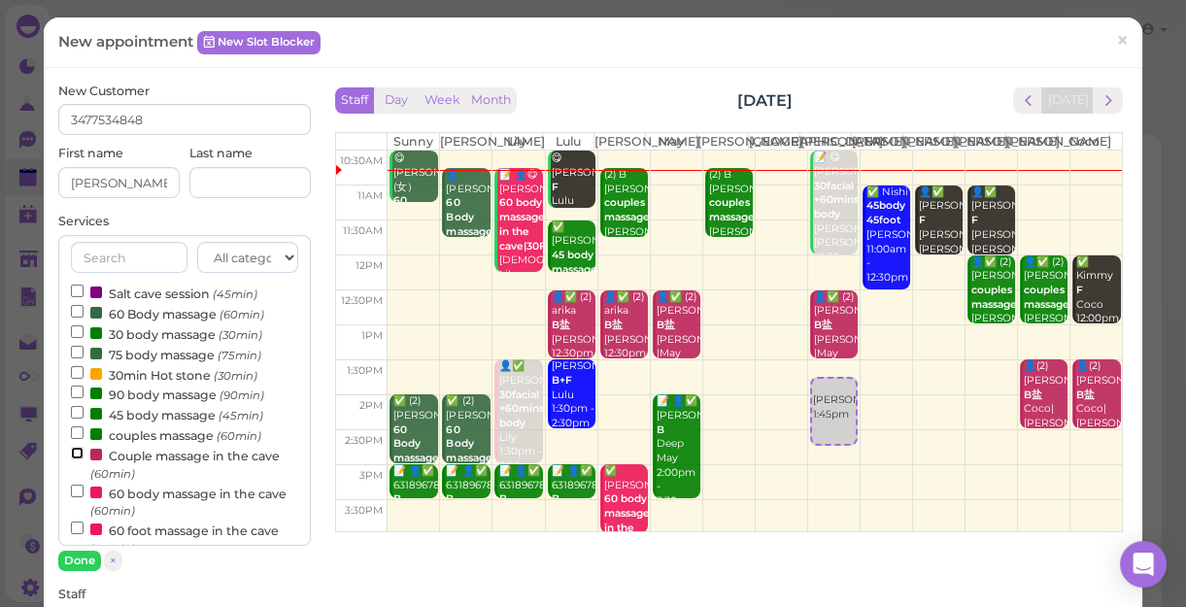
click at [75, 453] on input "Couple massage in the cave (60min)" at bounding box center [77, 453] width 13 height 13
click at [72, 452] on input "Couple massage in the cave (60min)" at bounding box center [77, 453] width 13 height 13
click at [80, 560] on button "Done" at bounding box center [79, 561] width 43 height 20
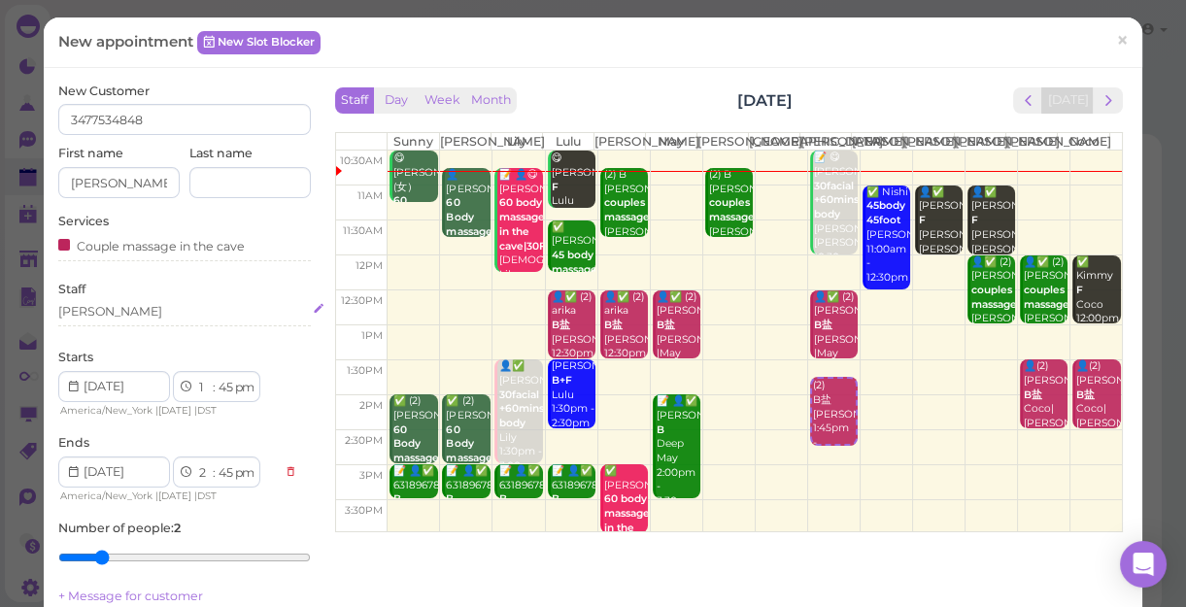
click at [97, 311] on div "[PERSON_NAME]" at bounding box center [110, 311] width 104 height 17
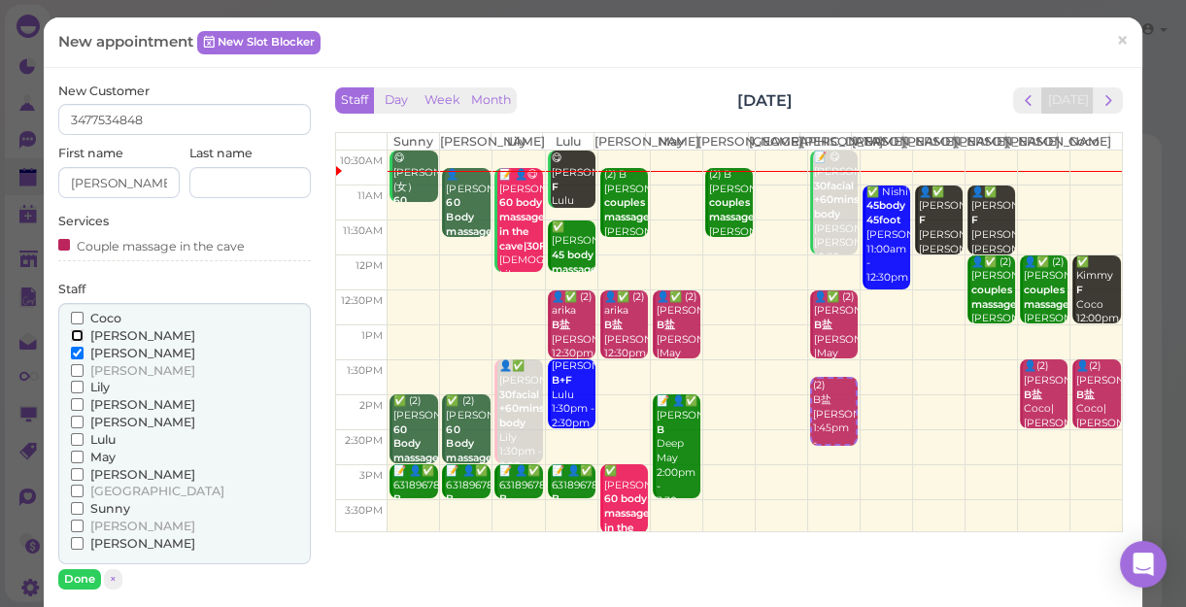
click at [76, 338] on input "[PERSON_NAME]" at bounding box center [77, 335] width 13 height 13
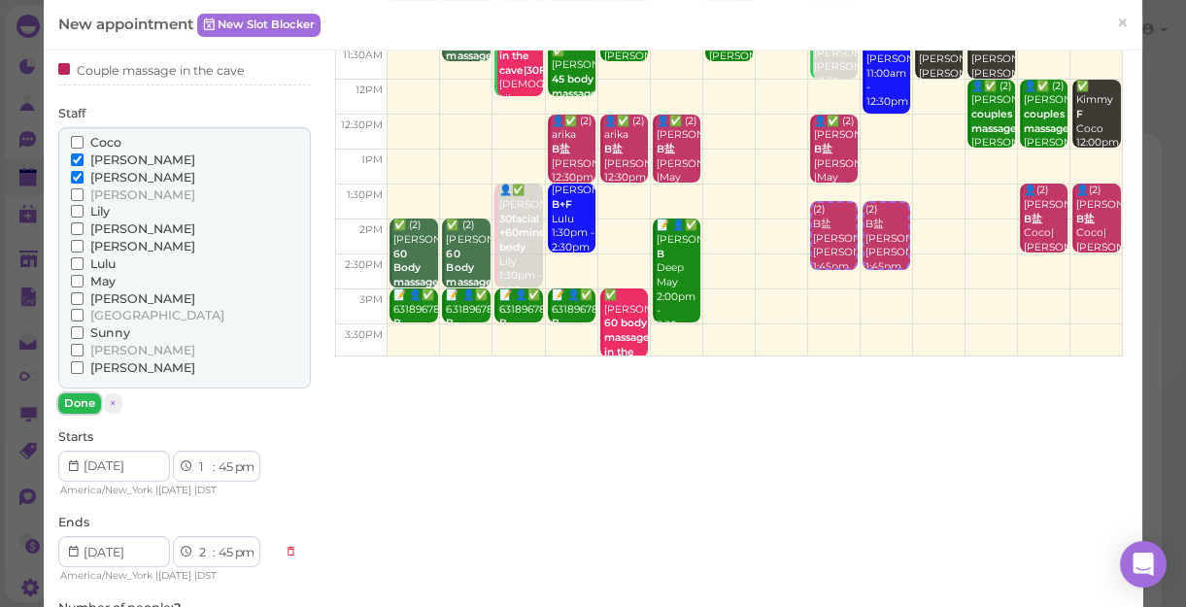
click at [77, 401] on button "Done" at bounding box center [79, 403] width 43 height 20
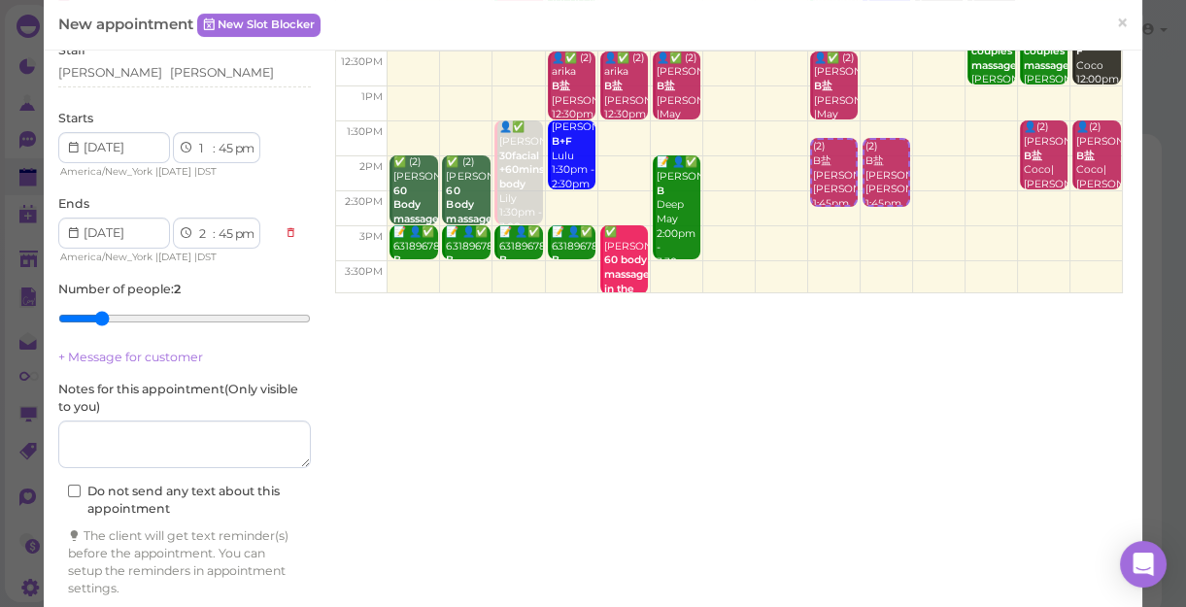
scroll to position [305, 0]
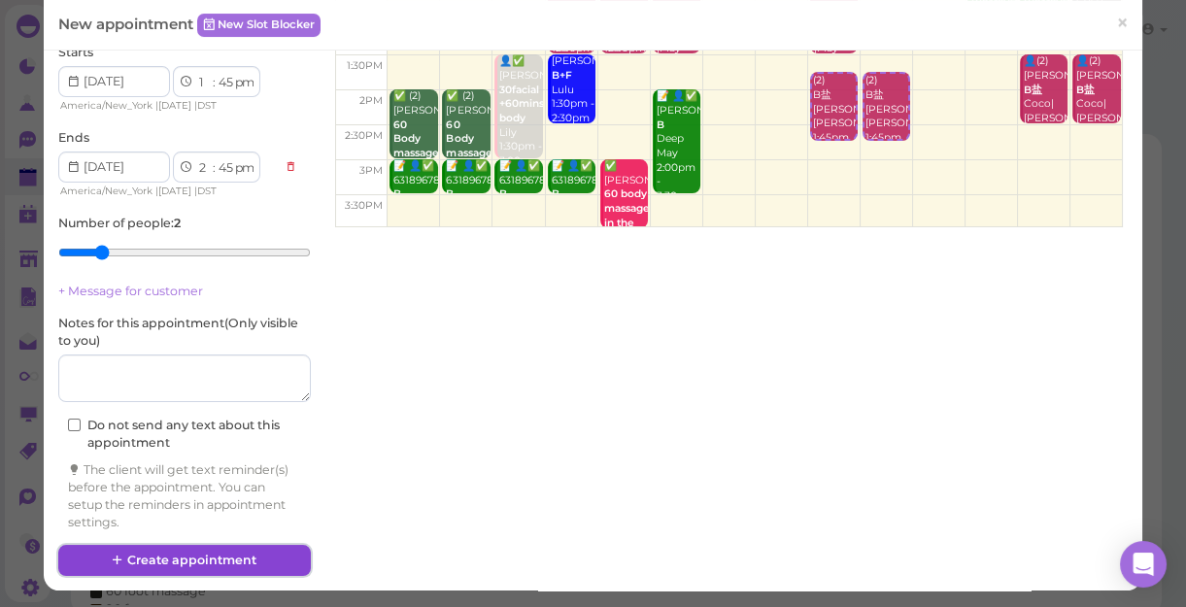
click at [193, 553] on button "Create appointment" at bounding box center [184, 560] width 253 height 31
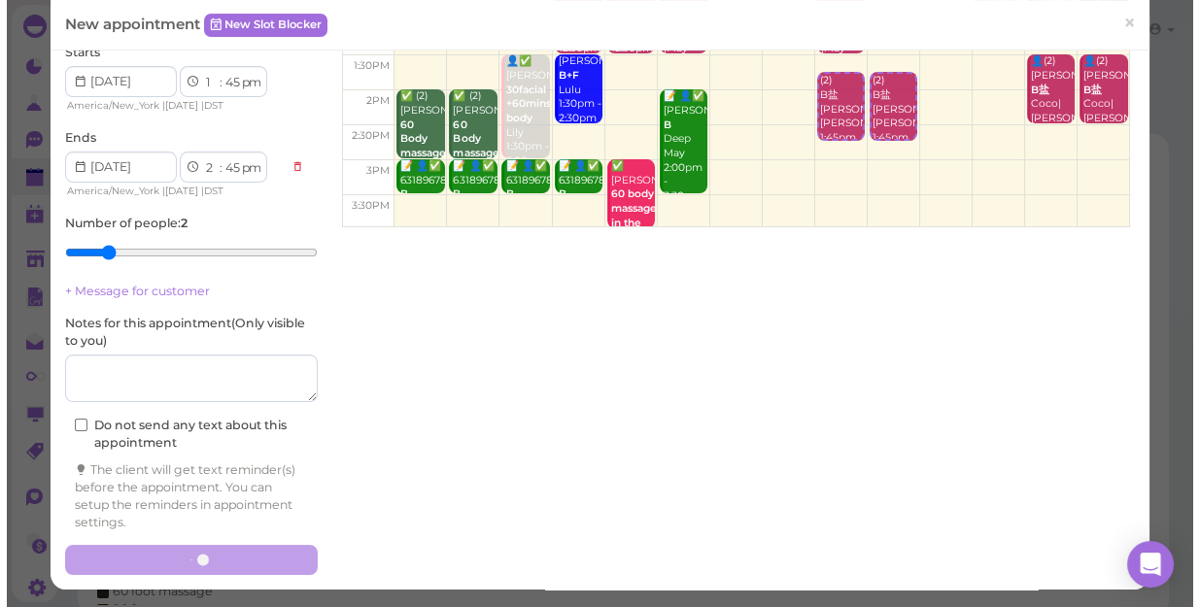
scroll to position [0, 0]
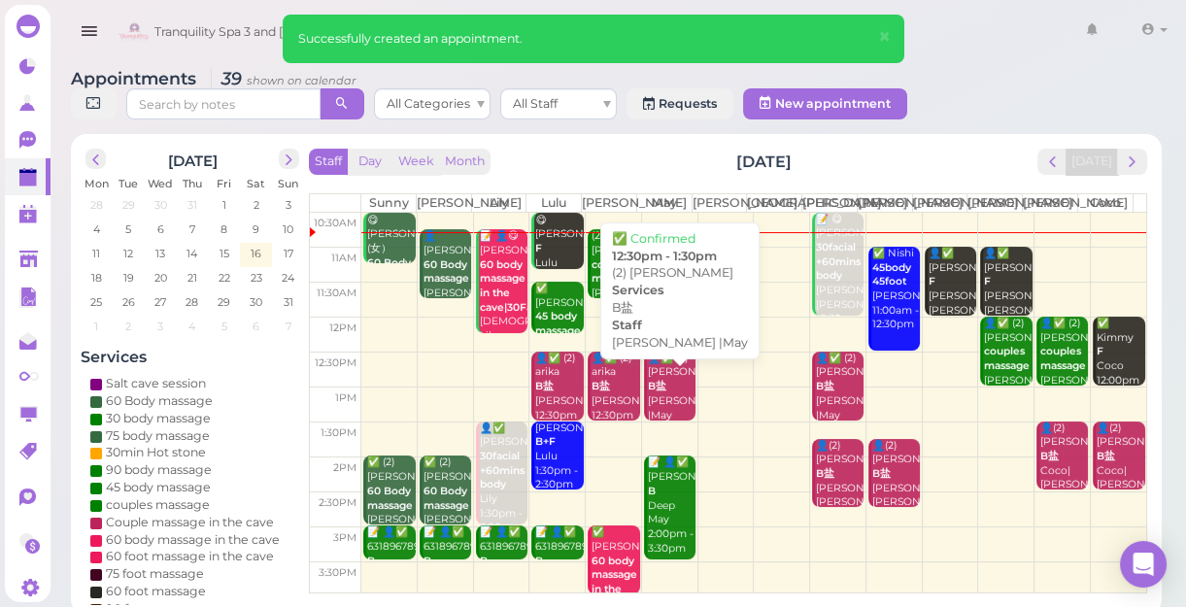
click at [665, 407] on div "👤✅ (2) [PERSON_NAME] [PERSON_NAME] |May 12:30pm - 1:30pm" at bounding box center [671, 402] width 49 height 100
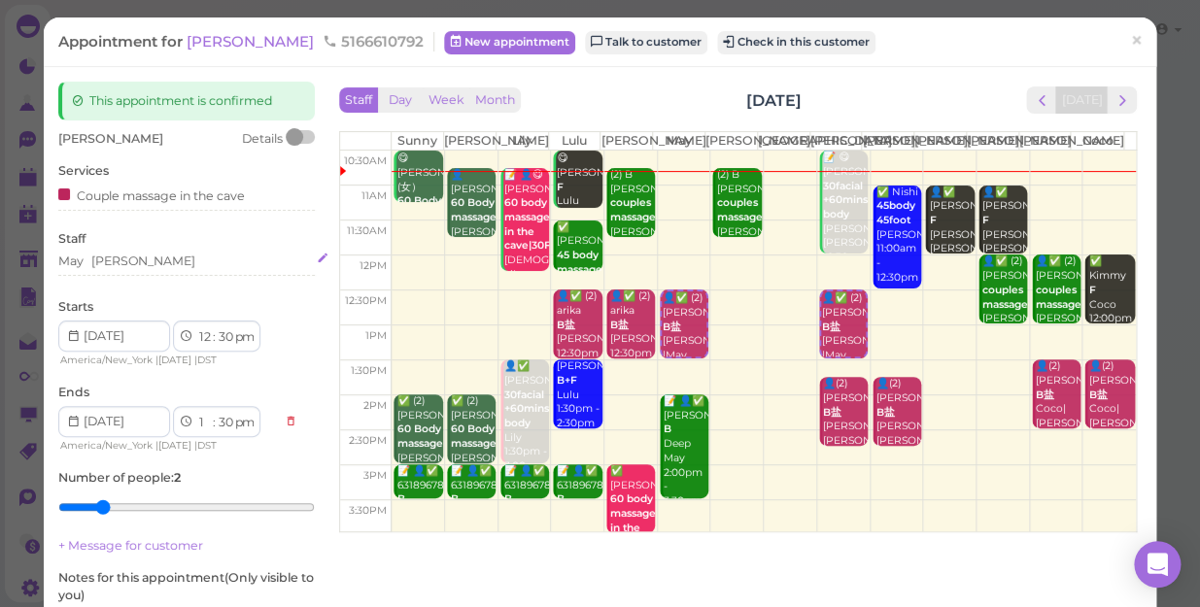
click at [151, 259] on div "May [PERSON_NAME]" at bounding box center [186, 261] width 256 height 17
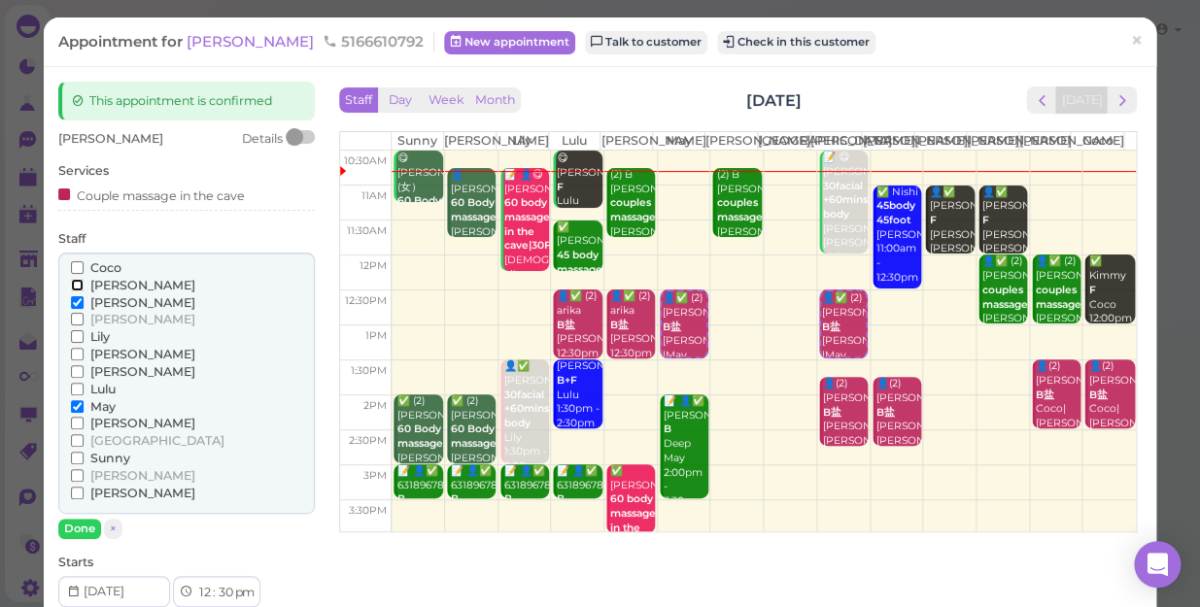
click at [78, 283] on input "[PERSON_NAME]" at bounding box center [77, 285] width 13 height 13
click at [72, 401] on input "May" at bounding box center [77, 406] width 13 height 13
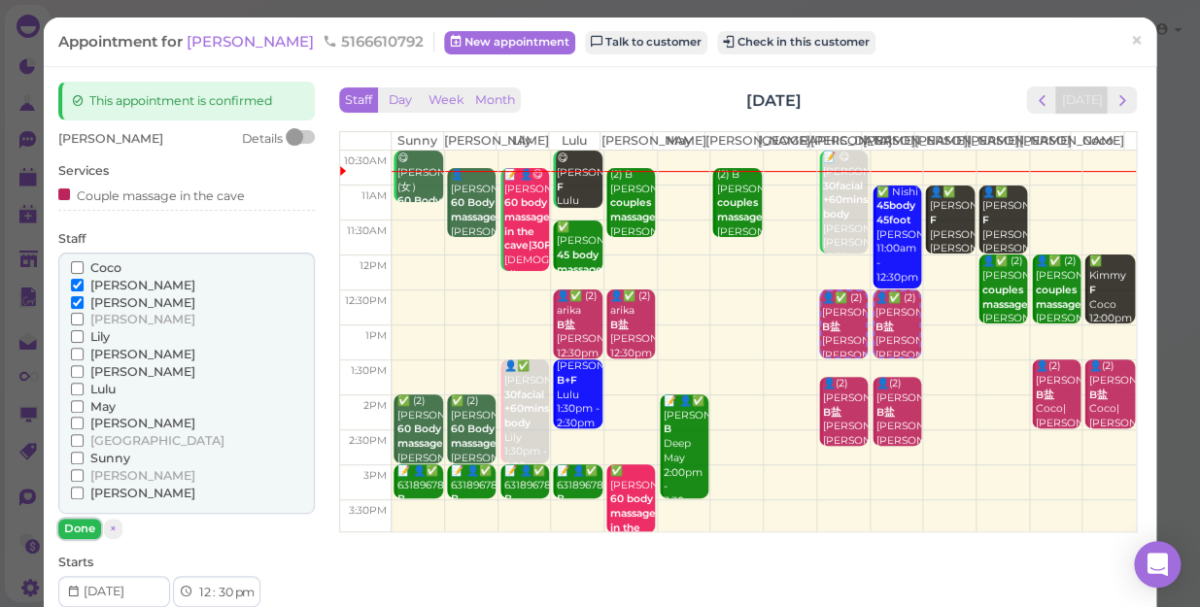
click at [83, 530] on button "Done" at bounding box center [79, 529] width 43 height 20
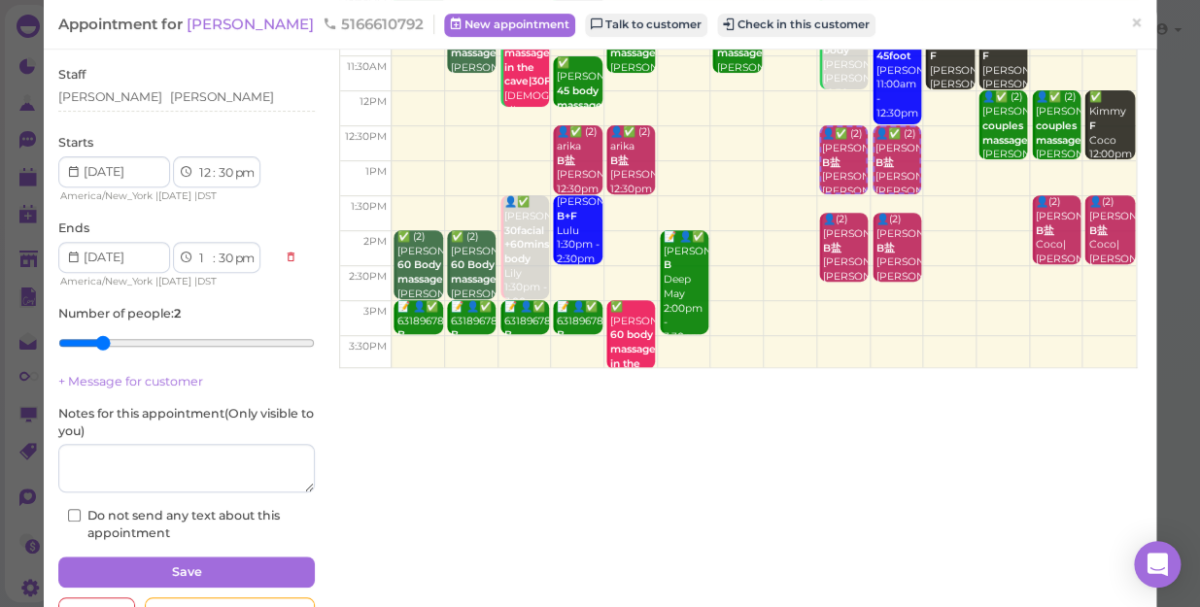
scroll to position [176, 0]
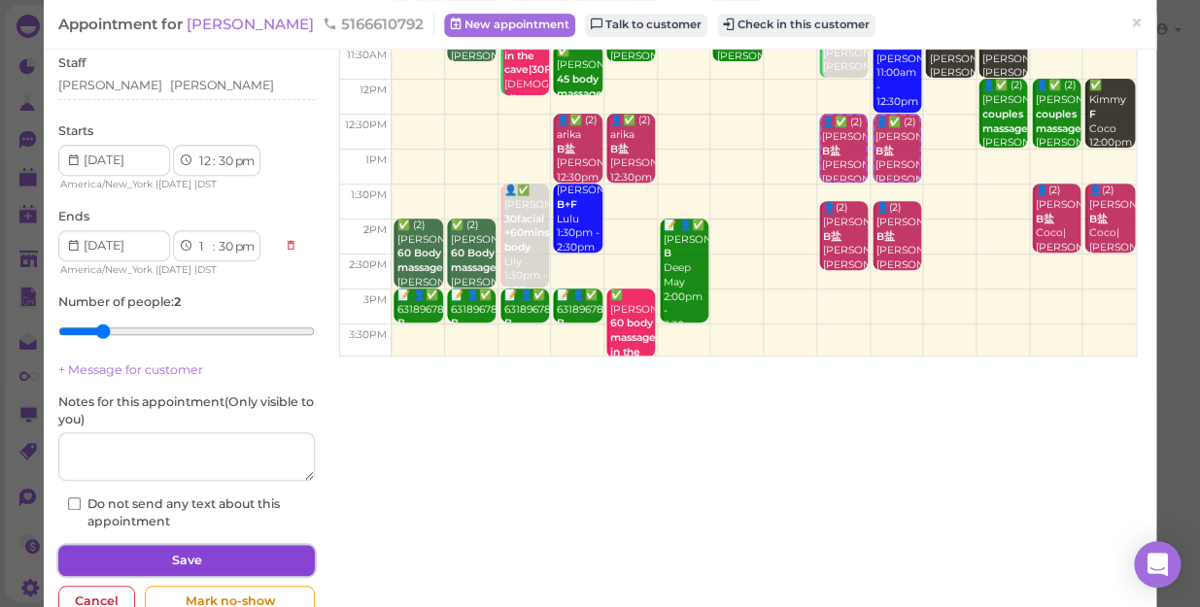
click at [147, 555] on button "Save" at bounding box center [186, 560] width 256 height 31
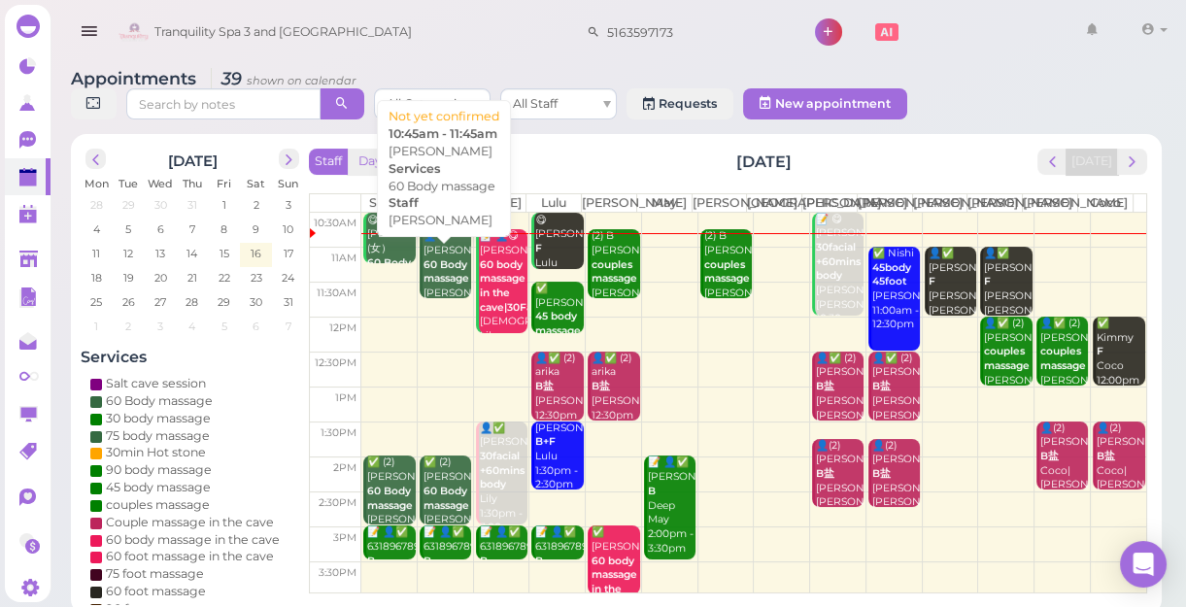
click at [426, 286] on b "60 Body massage" at bounding box center [446, 271] width 46 height 27
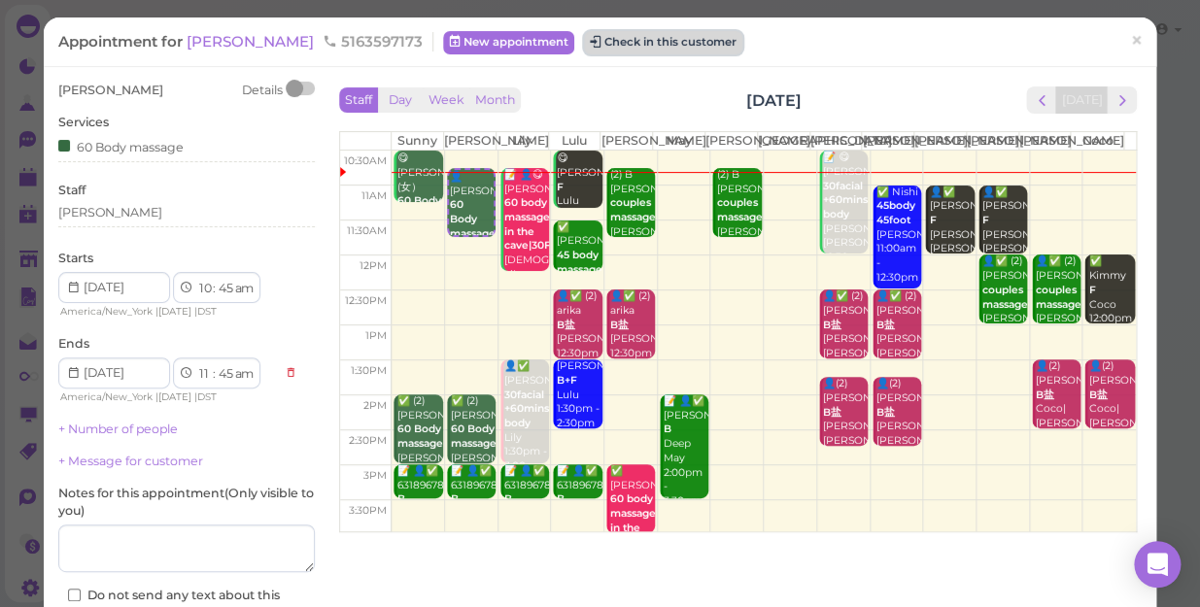
click at [608, 33] on button "Check in this customer" at bounding box center [663, 42] width 158 height 23
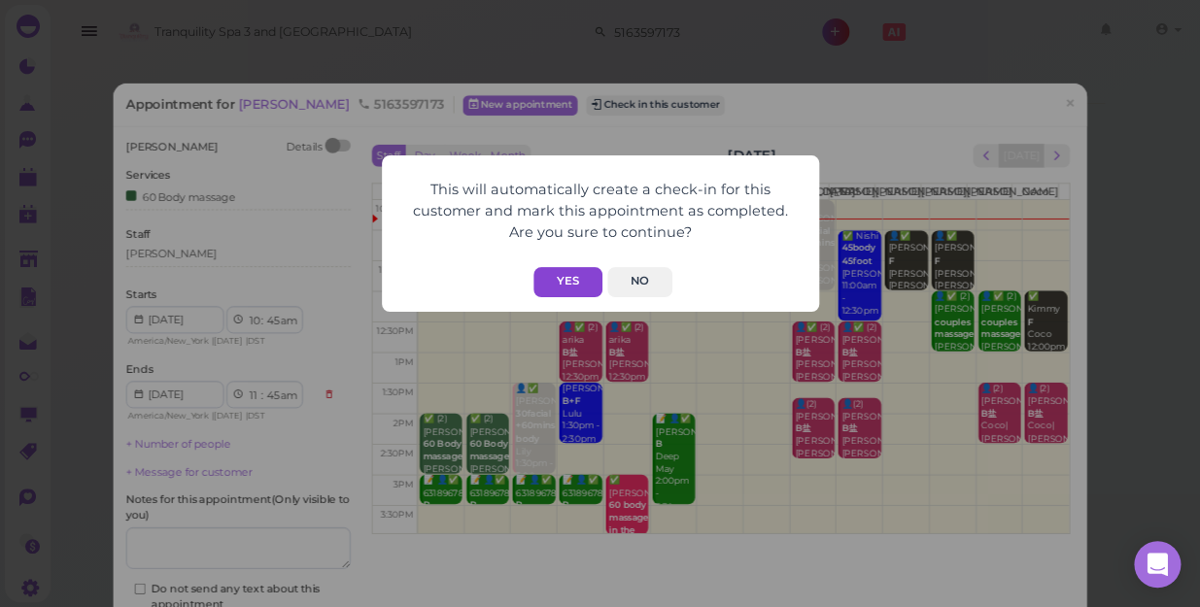
click at [571, 275] on button "Yes" at bounding box center [567, 282] width 69 height 30
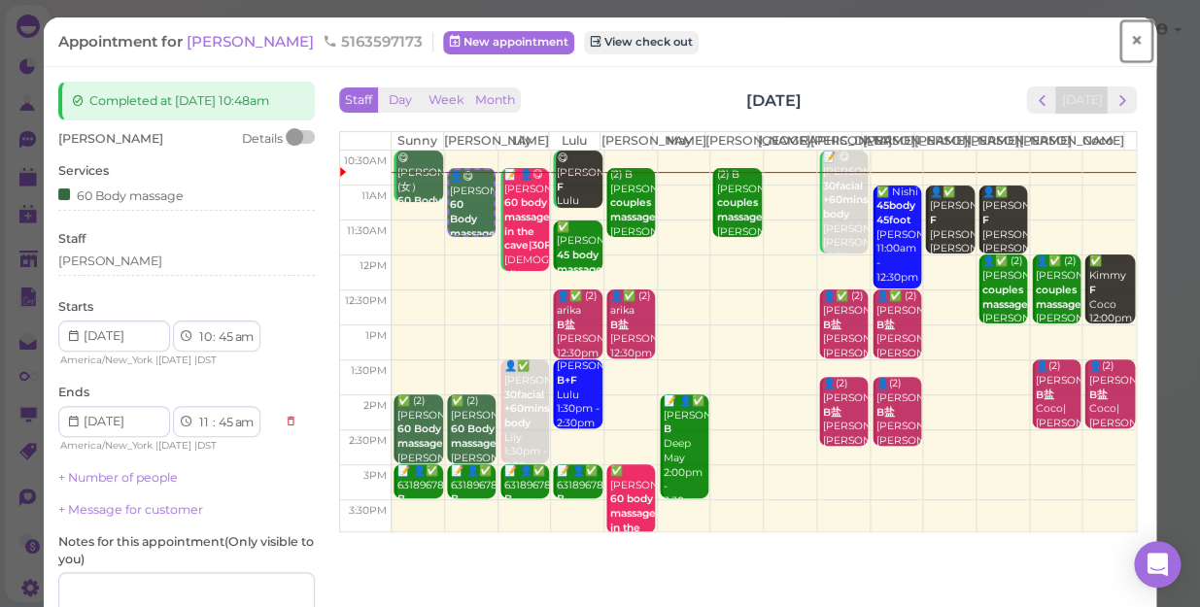
click at [1130, 39] on span "×" at bounding box center [1136, 40] width 13 height 27
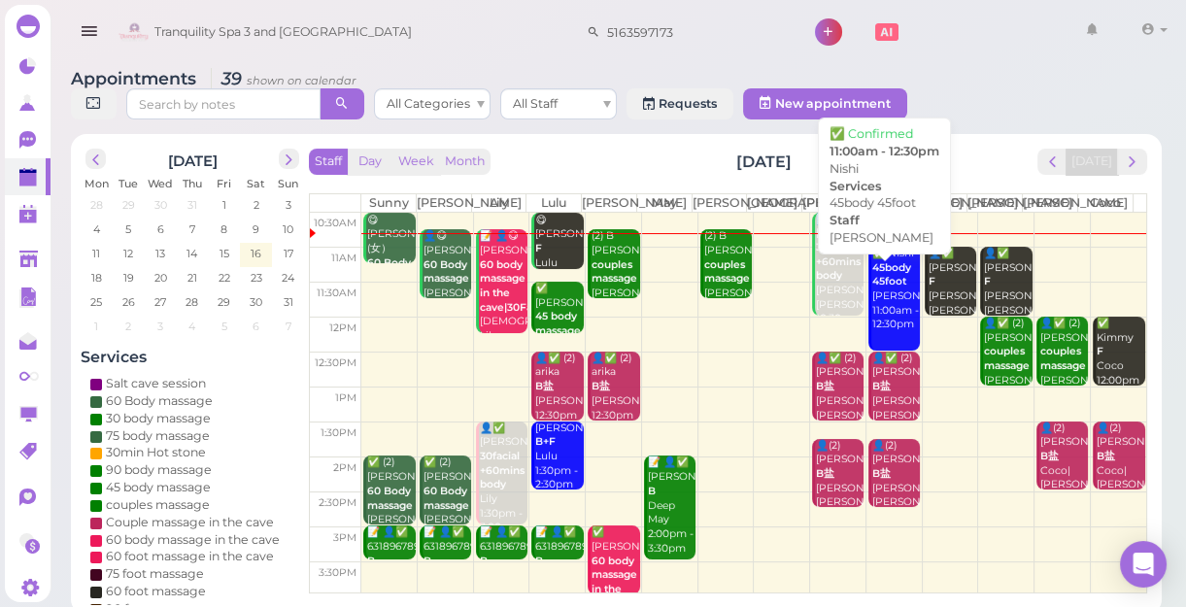
click at [872, 288] on b "45body 45foot" at bounding box center [891, 274] width 39 height 27
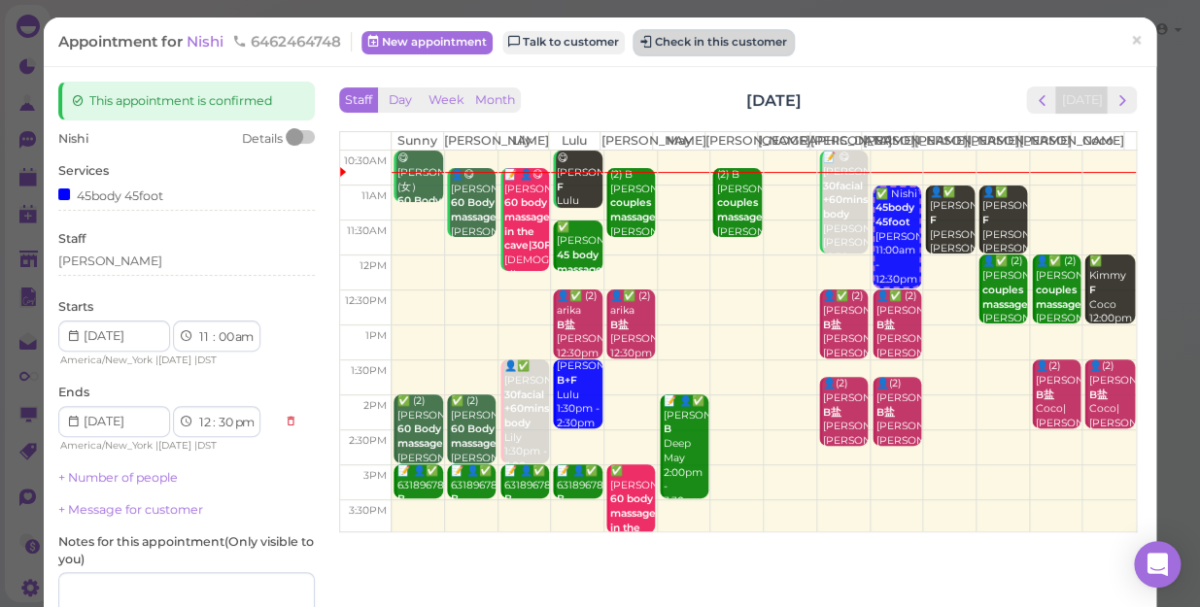
click at [730, 42] on button "Check in this customer" at bounding box center [713, 42] width 158 height 23
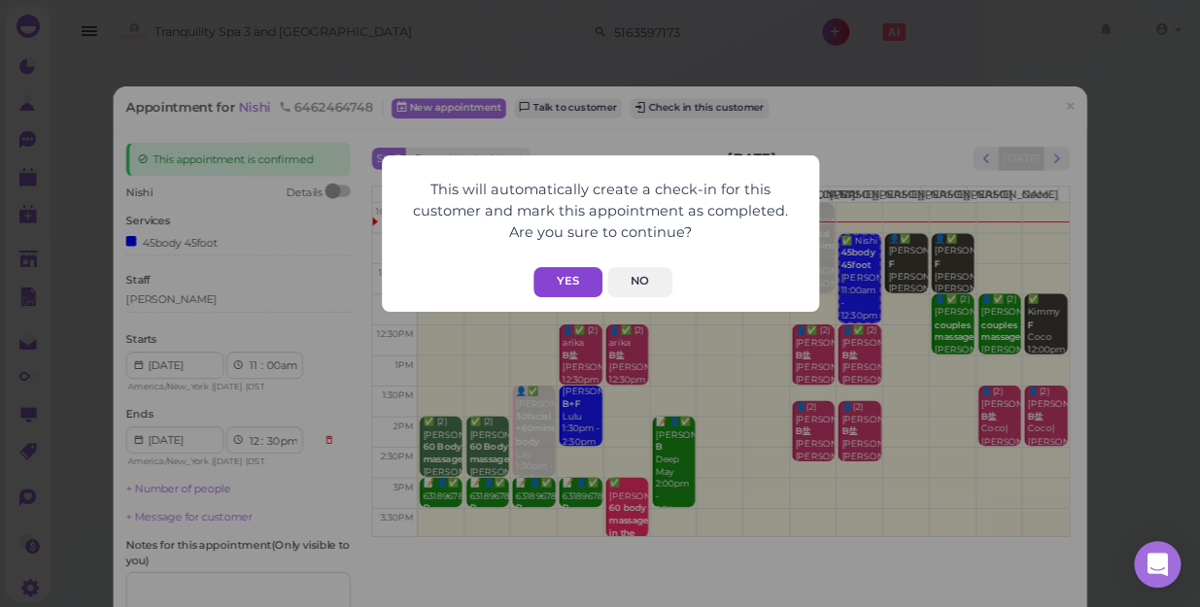
click at [575, 268] on button "Yes" at bounding box center [567, 282] width 69 height 30
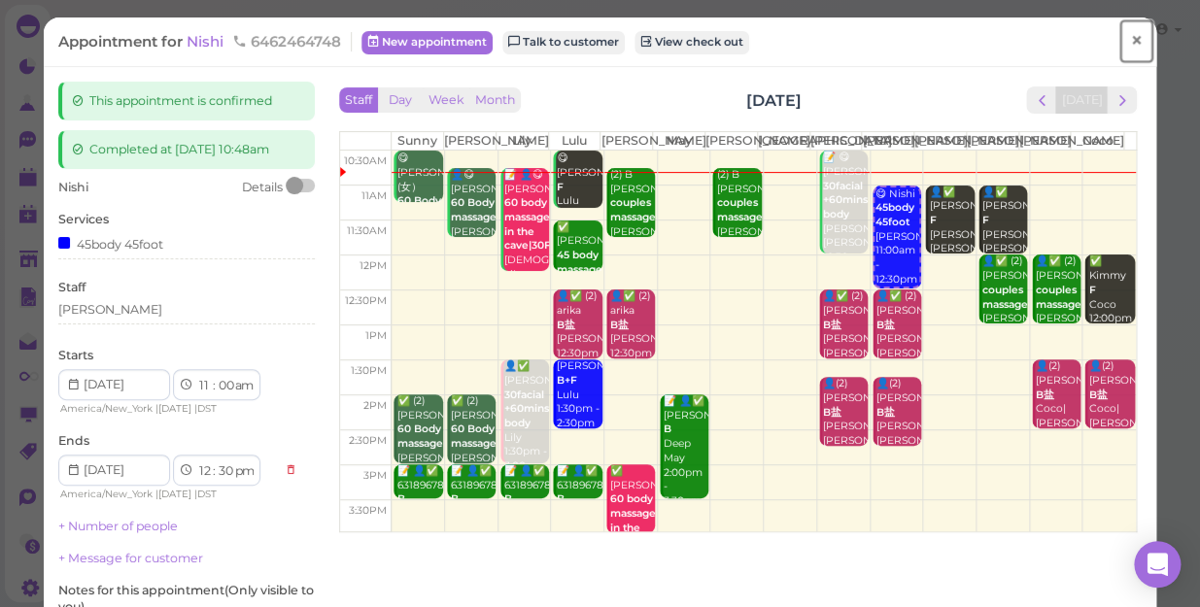
click at [1118, 39] on link "×" at bounding box center [1136, 41] width 36 height 46
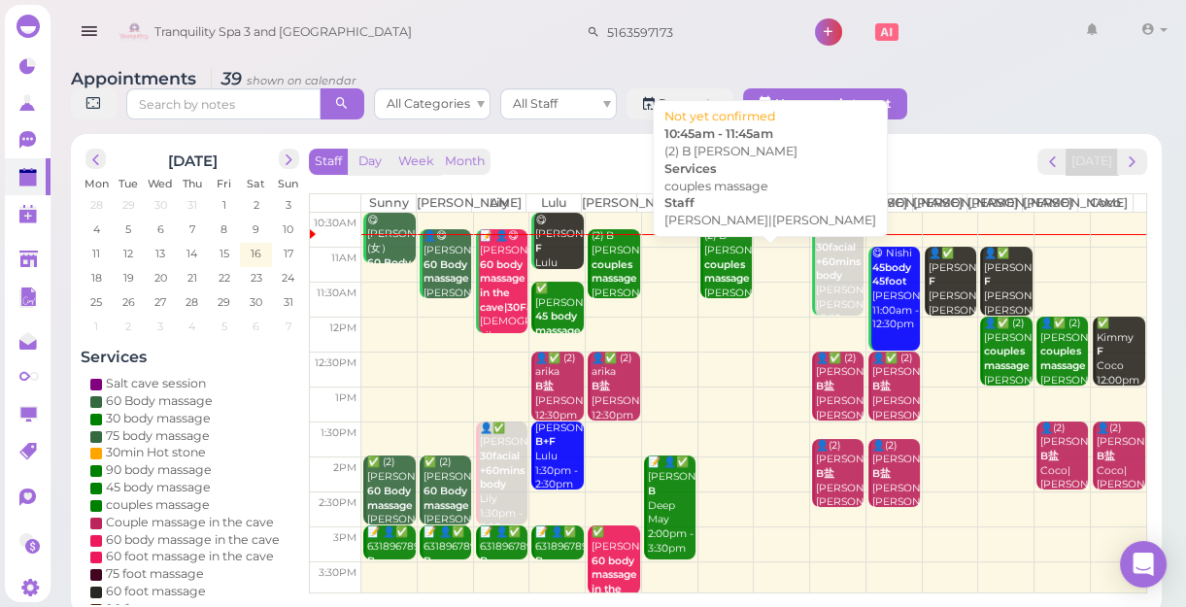
click at [710, 286] on b "couples massage" at bounding box center [727, 271] width 46 height 27
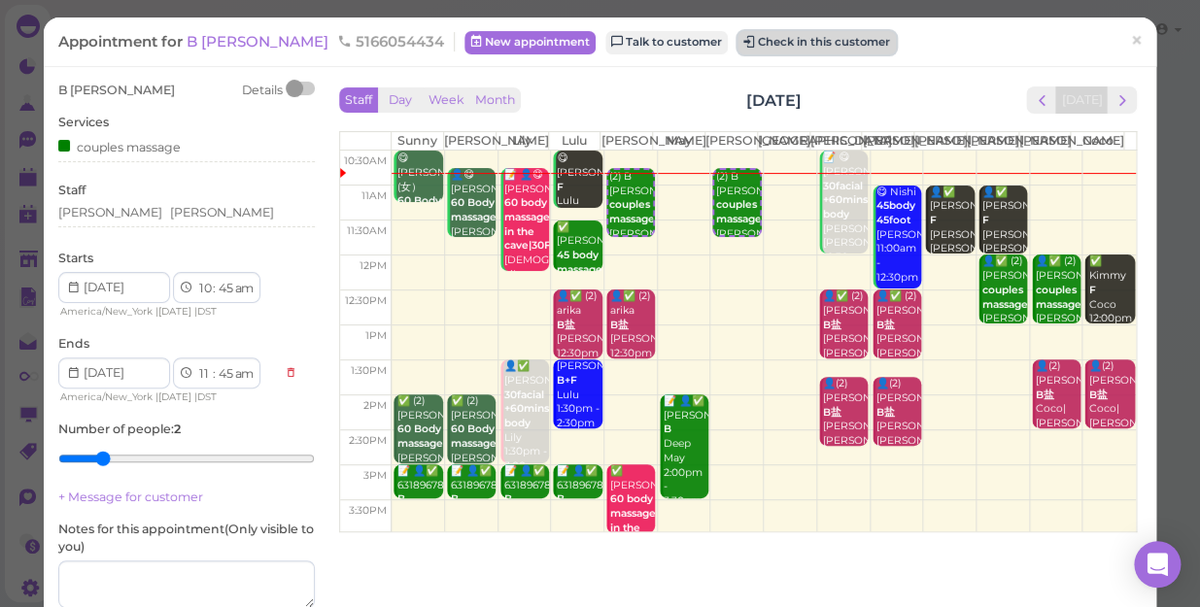
click at [737, 38] on button "Check in this customer" at bounding box center [816, 42] width 158 height 23
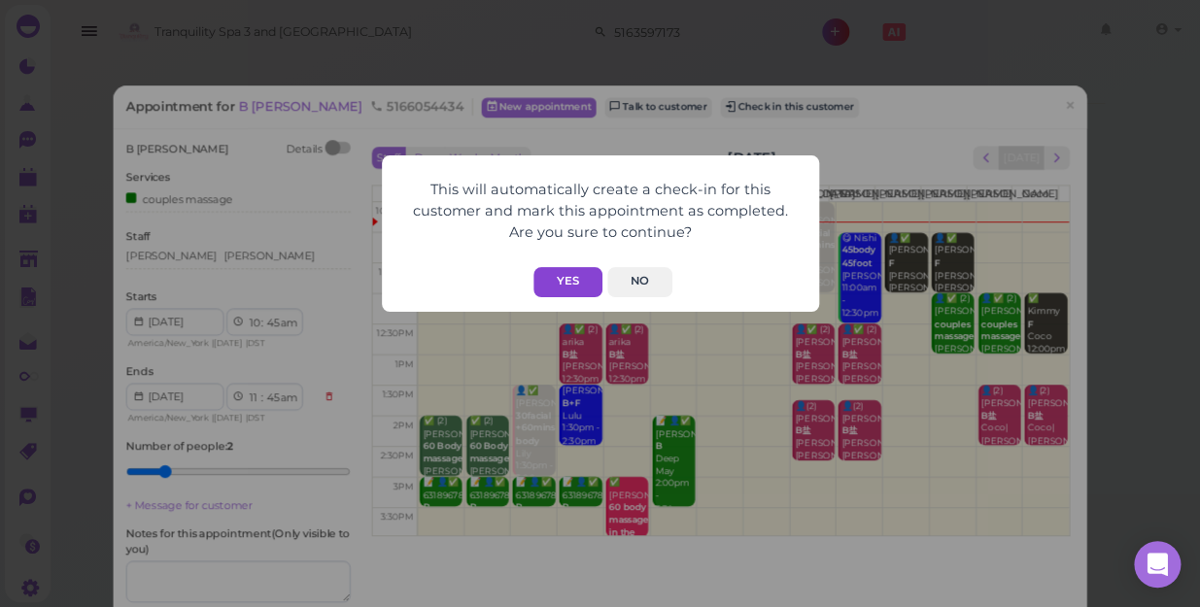
click at [569, 278] on button "Yes" at bounding box center [567, 282] width 69 height 30
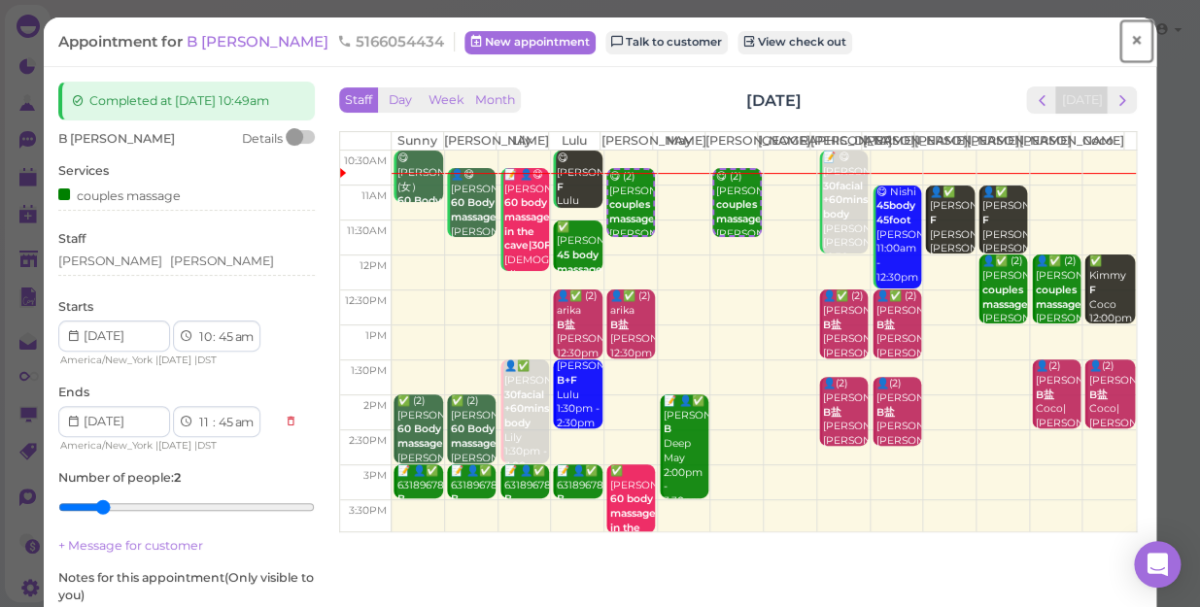
click at [1130, 48] on span "×" at bounding box center [1136, 40] width 13 height 27
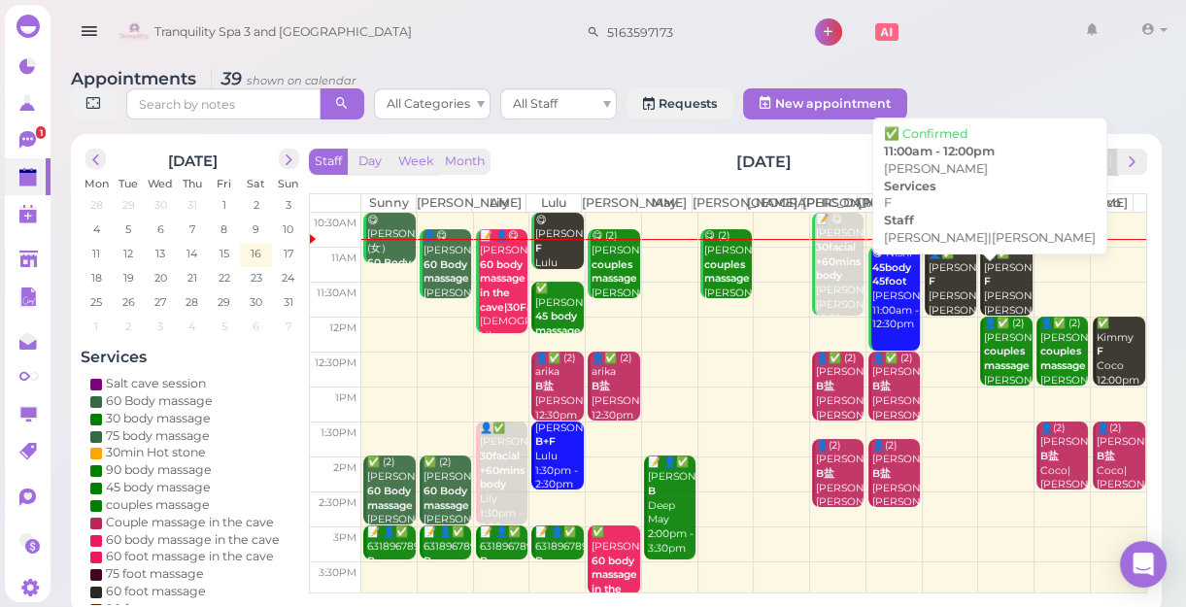
click at [947, 316] on div "👤✅ [PERSON_NAME] F [PERSON_NAME]|[PERSON_NAME] 11:00am - 12:00pm" at bounding box center [952, 297] width 49 height 100
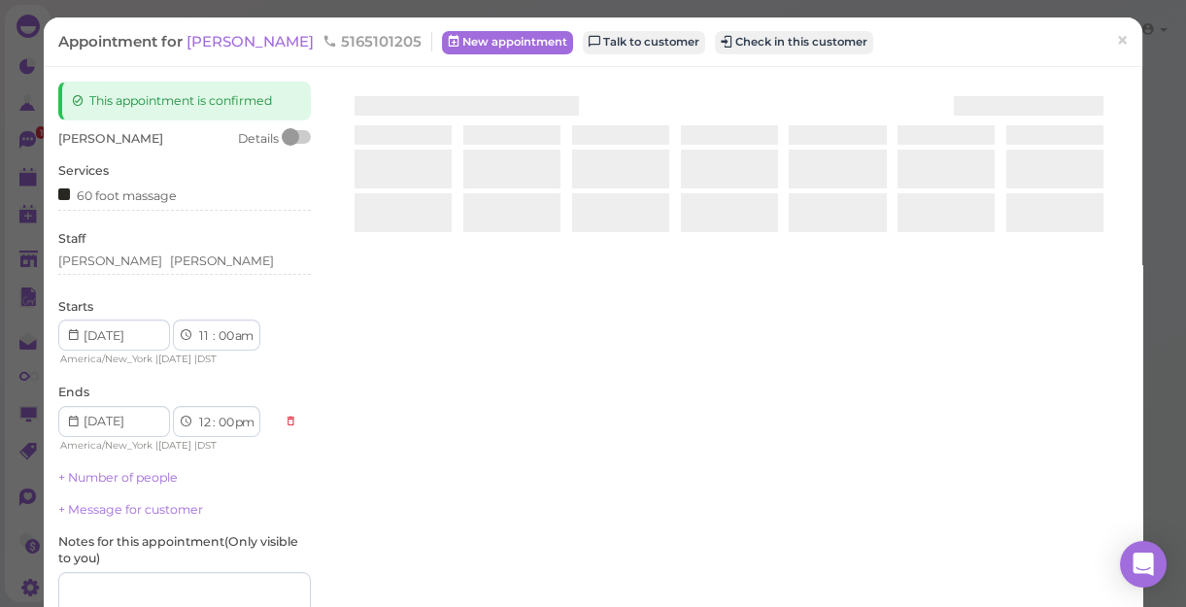
click at [947, 316] on div at bounding box center [728, 312] width 797 height 461
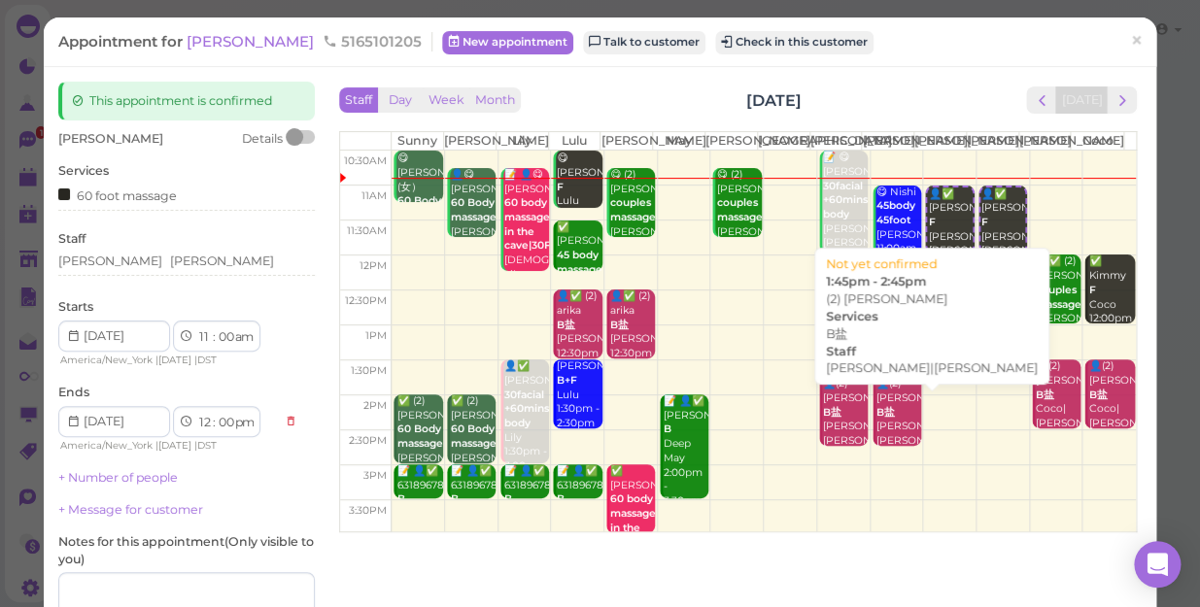
click at [876, 431] on div "👤(2) [PERSON_NAME] B盐 [PERSON_NAME]|[PERSON_NAME] 1:45pm - 2:45pm" at bounding box center [898, 427] width 46 height 100
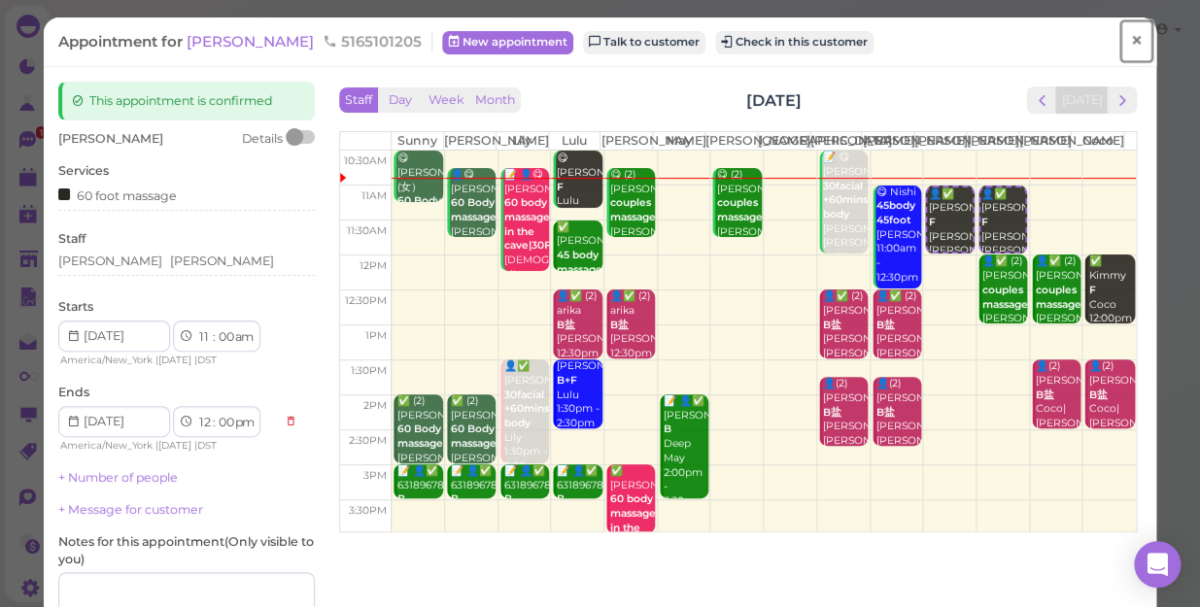
click at [1130, 43] on span "×" at bounding box center [1136, 40] width 13 height 27
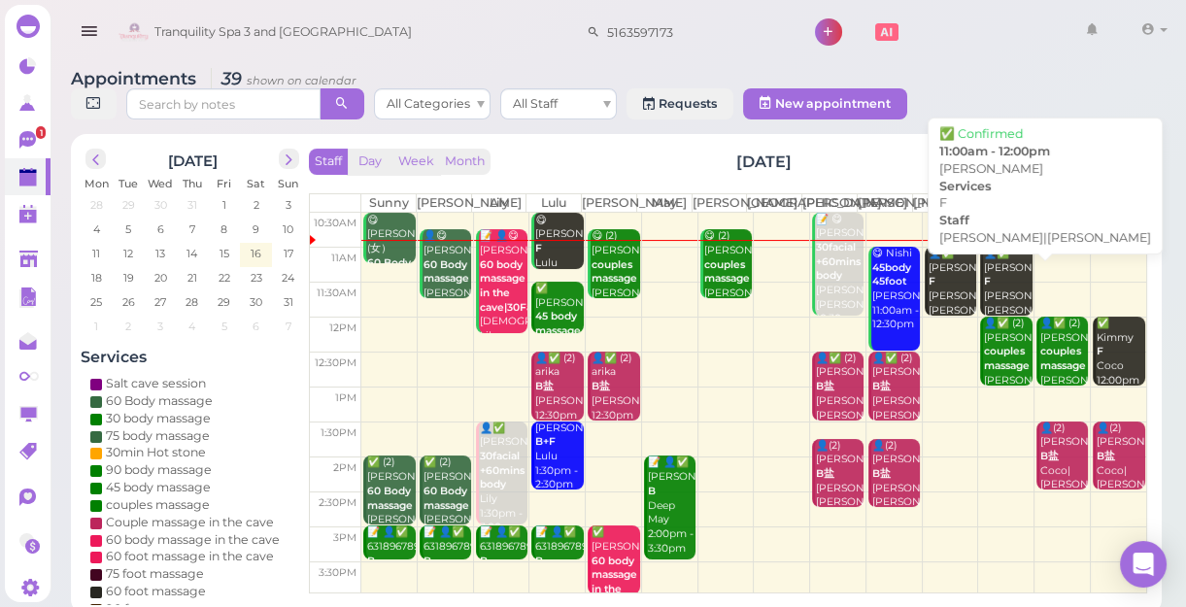
click at [983, 301] on div "👤✅ [PERSON_NAME] F [PERSON_NAME]|[PERSON_NAME] 11:00am - 12:00pm" at bounding box center [1007, 297] width 49 height 100
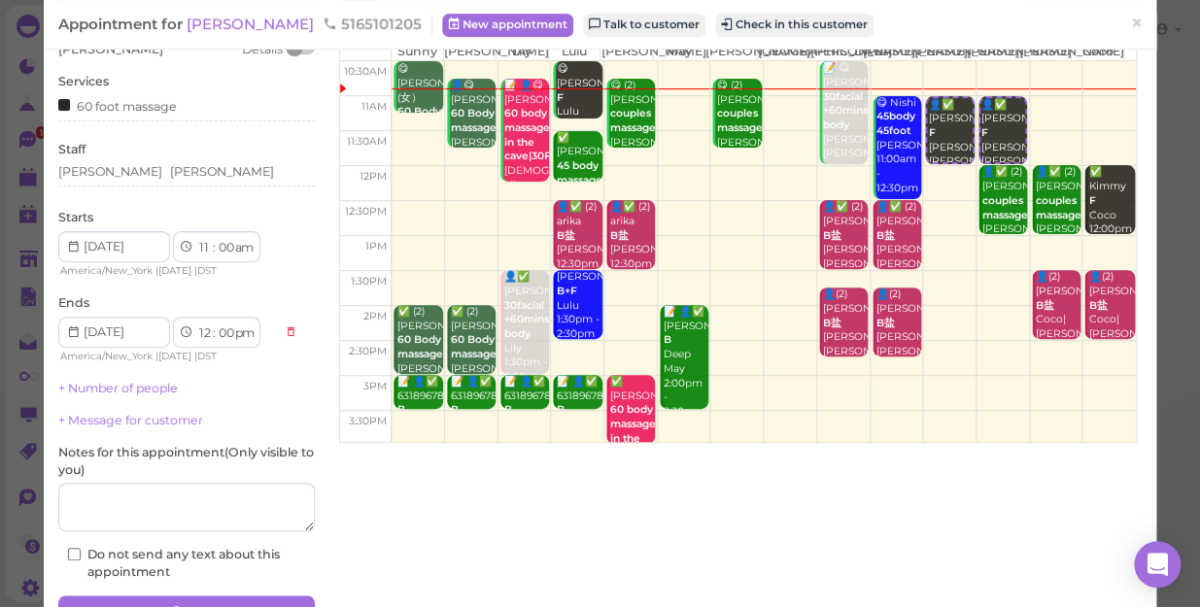
scroll to position [176, 0]
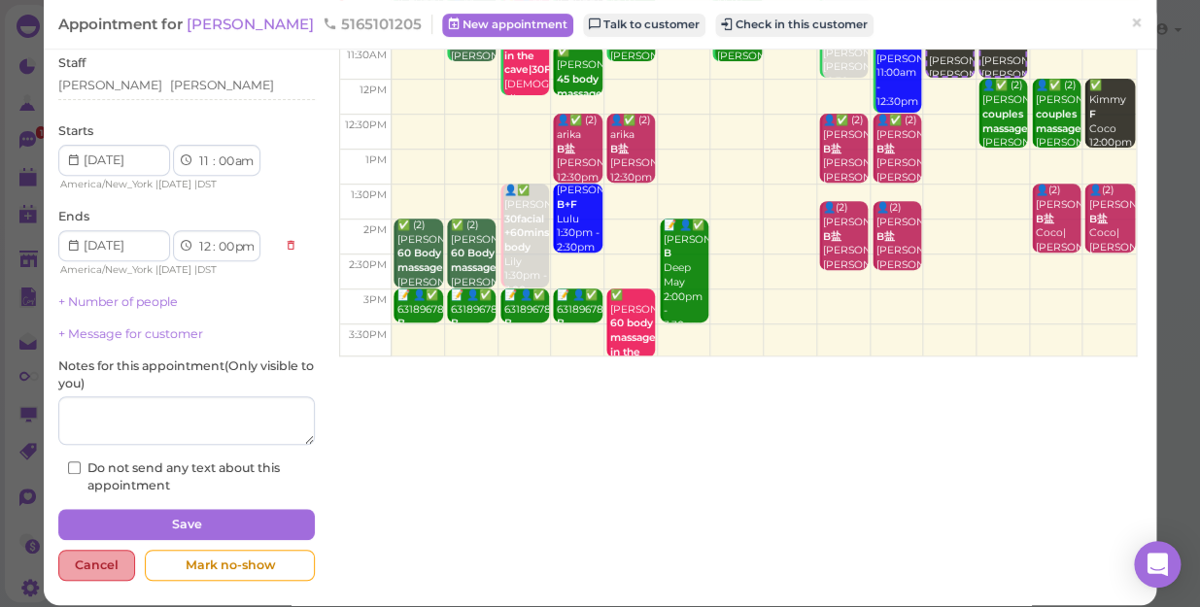
click at [100, 555] on div "Cancel" at bounding box center [96, 565] width 77 height 31
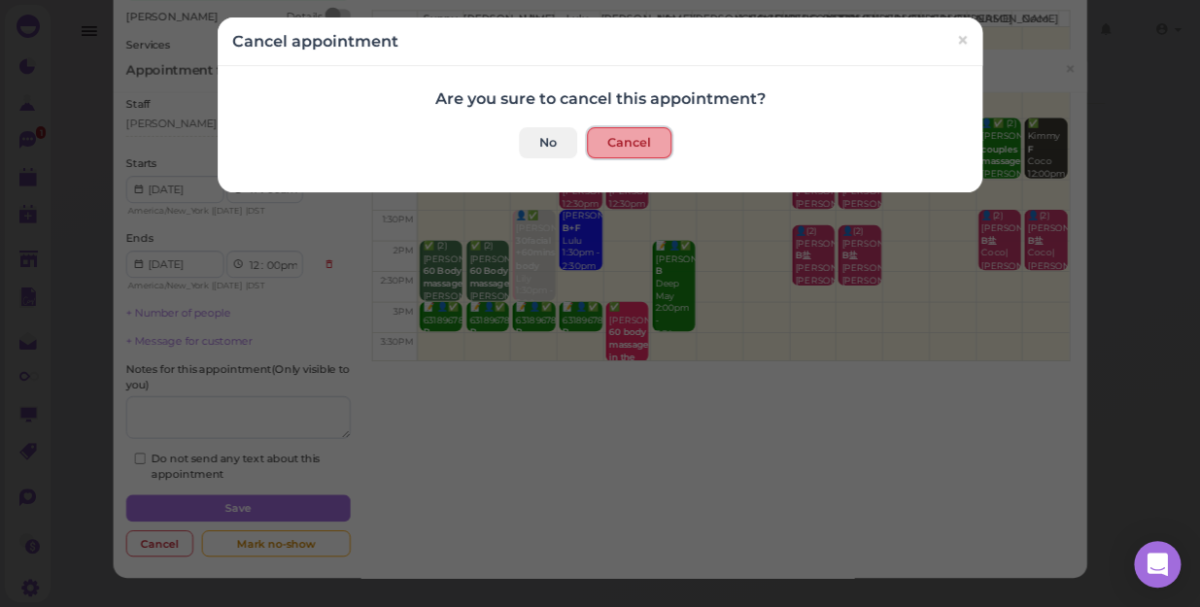
click at [623, 148] on button "Cancel" at bounding box center [629, 142] width 85 height 31
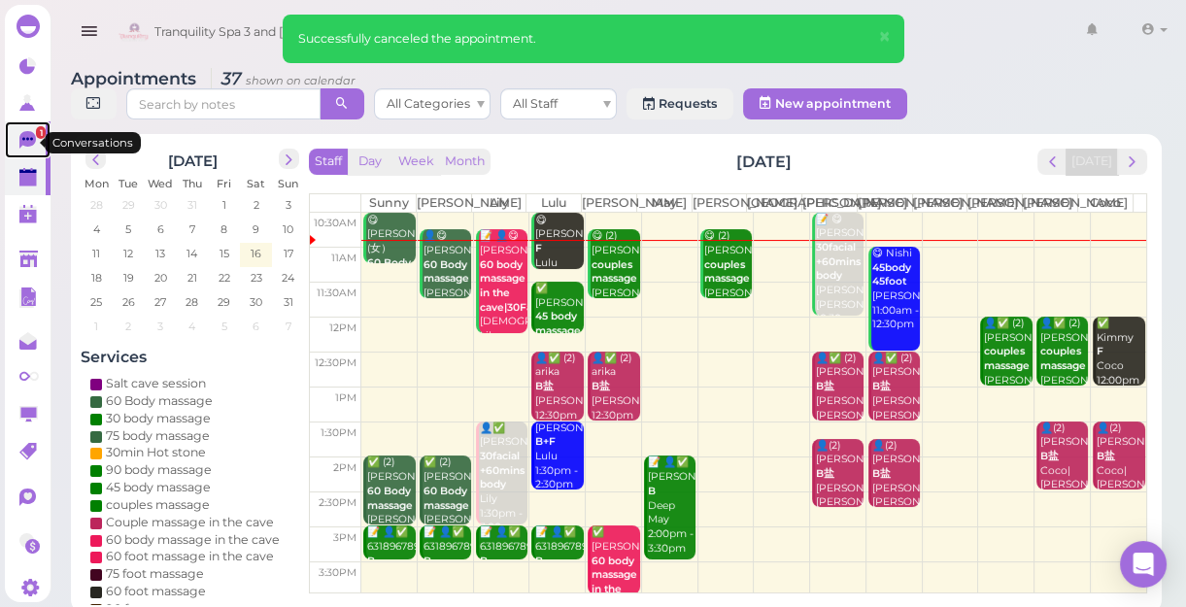
click at [36, 134] on span "1" at bounding box center [41, 132] width 10 height 13
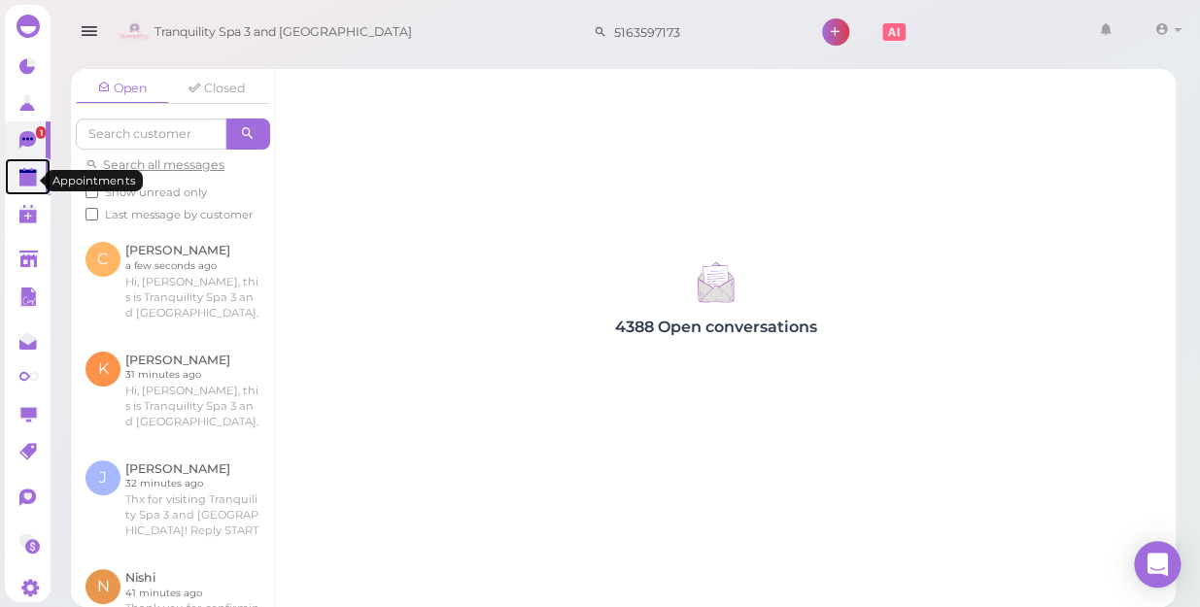
click at [24, 177] on polygon at bounding box center [27, 180] width 17 height 14
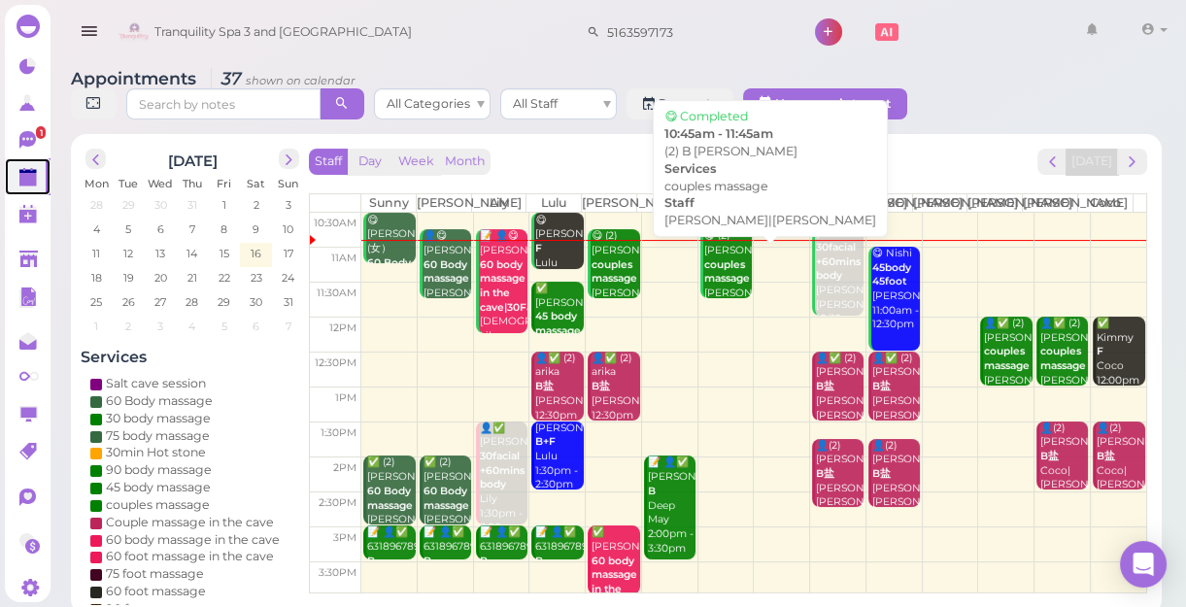
click at [733, 286] on b "couples massage" at bounding box center [727, 271] width 46 height 27
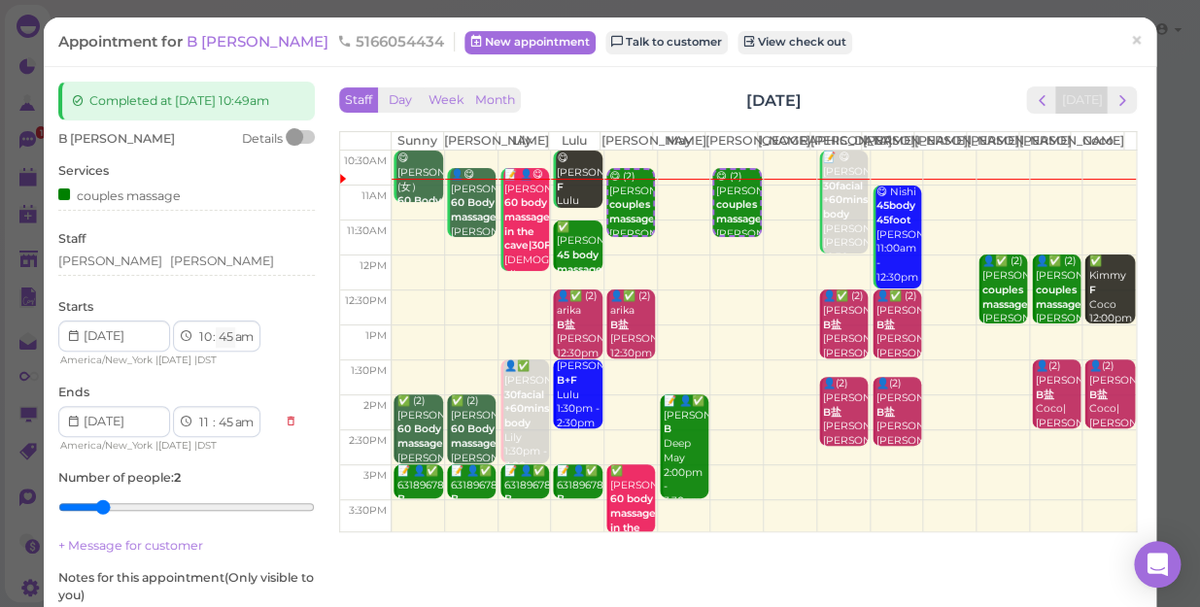
click at [226, 335] on select "00 05 10 15 20 25 30 35 40 45 50 55" at bounding box center [225, 337] width 19 height 20
select select "00"
click at [216, 327] on select "00 05 10 15 20 25 30 35 40 45 50 55" at bounding box center [225, 337] width 19 height 20
select select "00"
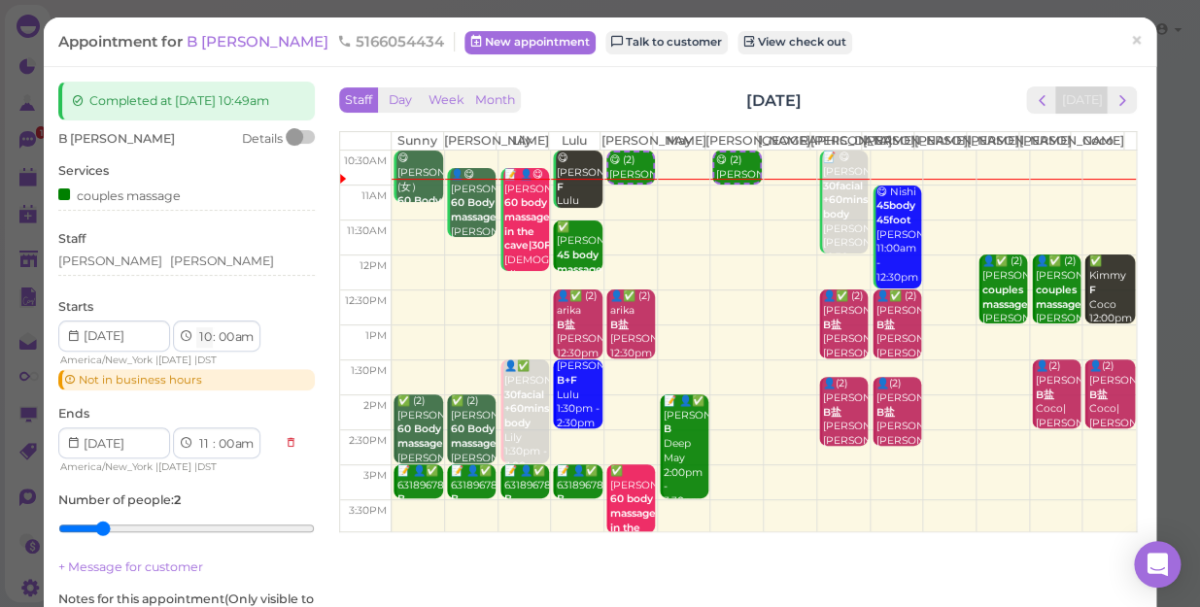
click at [206, 340] on select "1 2 3 4 5 6 7 8 9 10 11 12" at bounding box center [204, 337] width 17 height 20
select select "11"
click at [196, 327] on select "1 2 3 4 5 6 7 8 9 10 11 12" at bounding box center [204, 337] width 17 height 20
select select "12"
select select "pm"
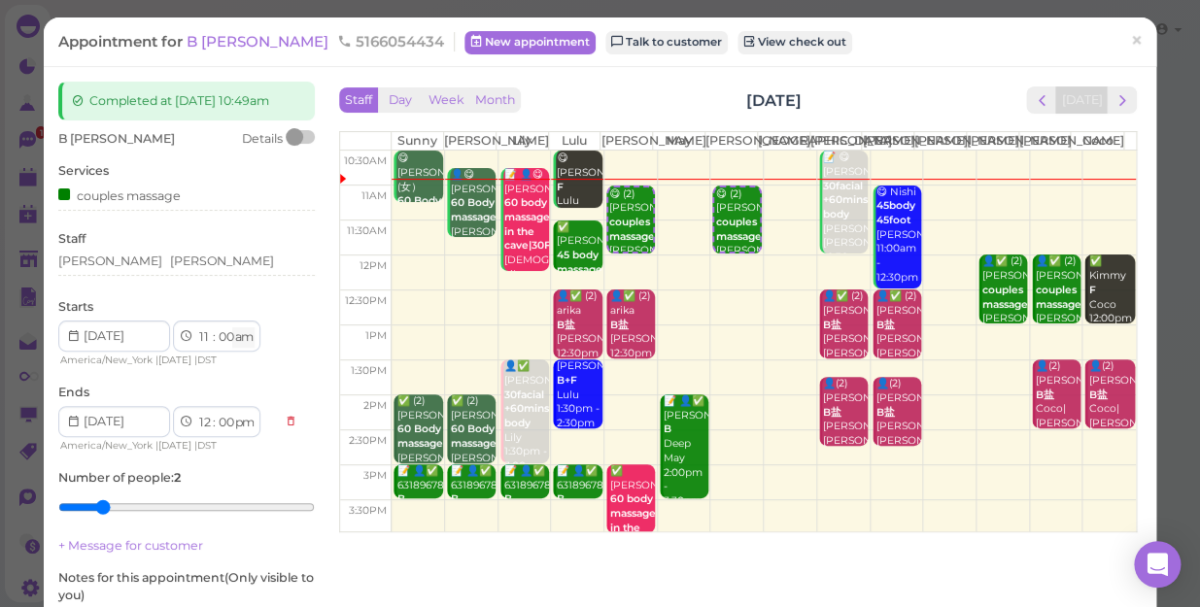
scroll to position [225, 0]
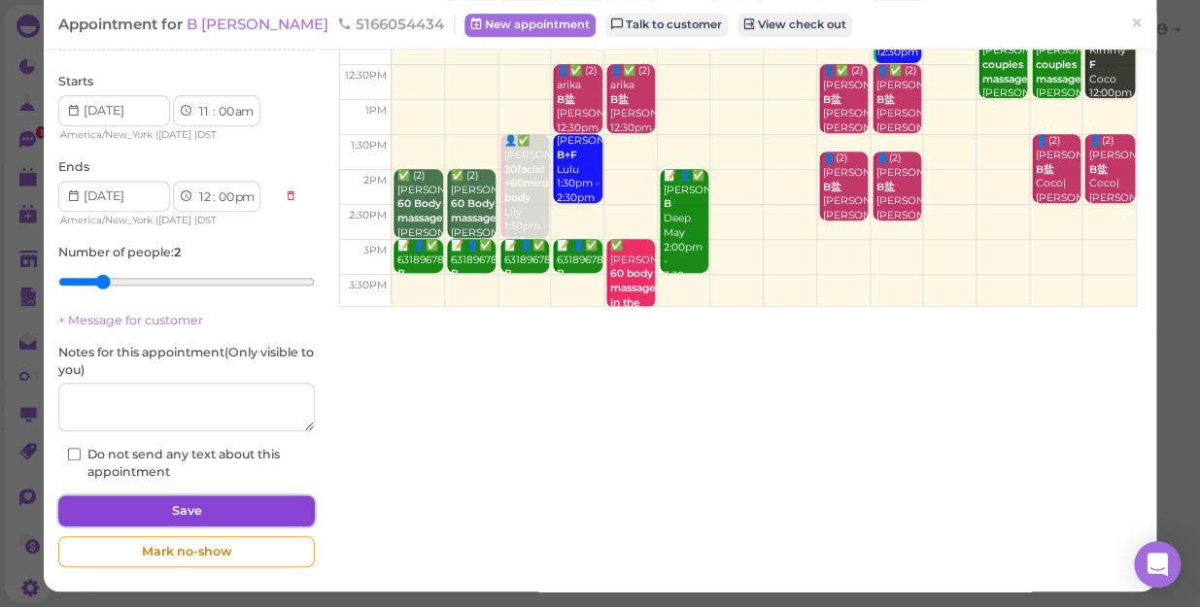
click at [238, 499] on button "Save" at bounding box center [186, 510] width 256 height 31
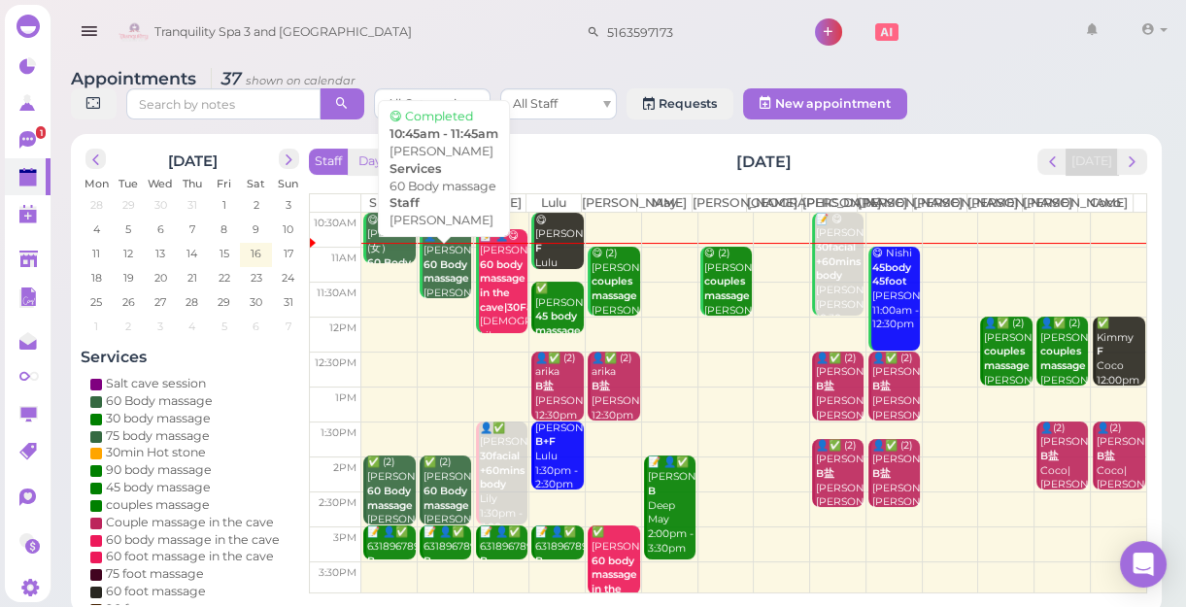
click at [432, 286] on b "60 Body massage" at bounding box center [446, 271] width 46 height 27
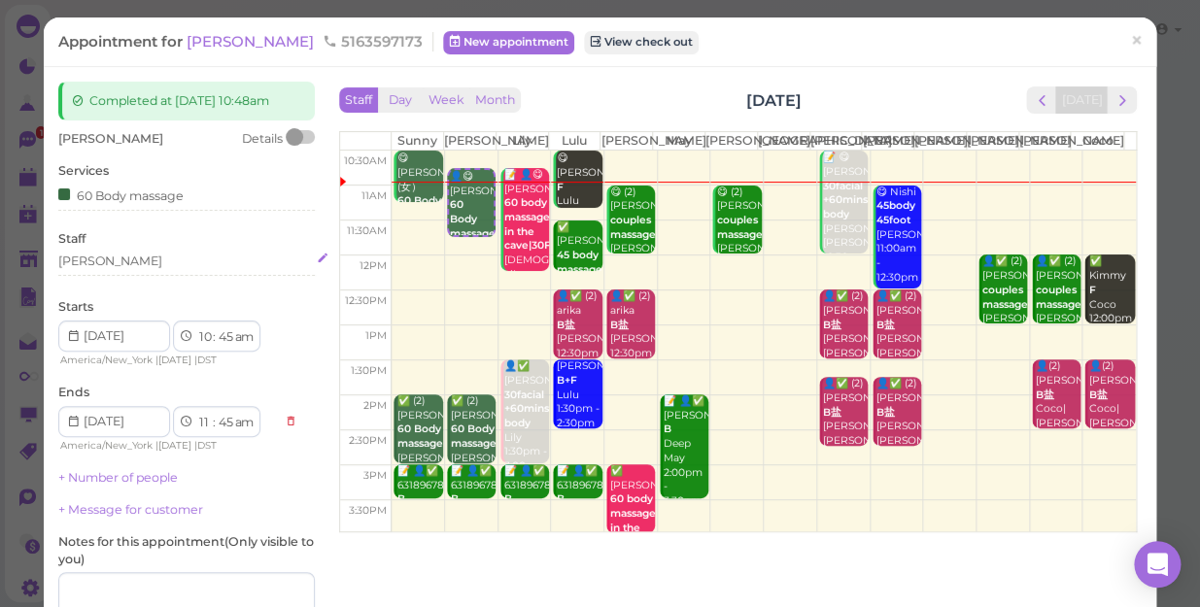
click at [87, 270] on div "[PERSON_NAME]" at bounding box center [186, 264] width 256 height 23
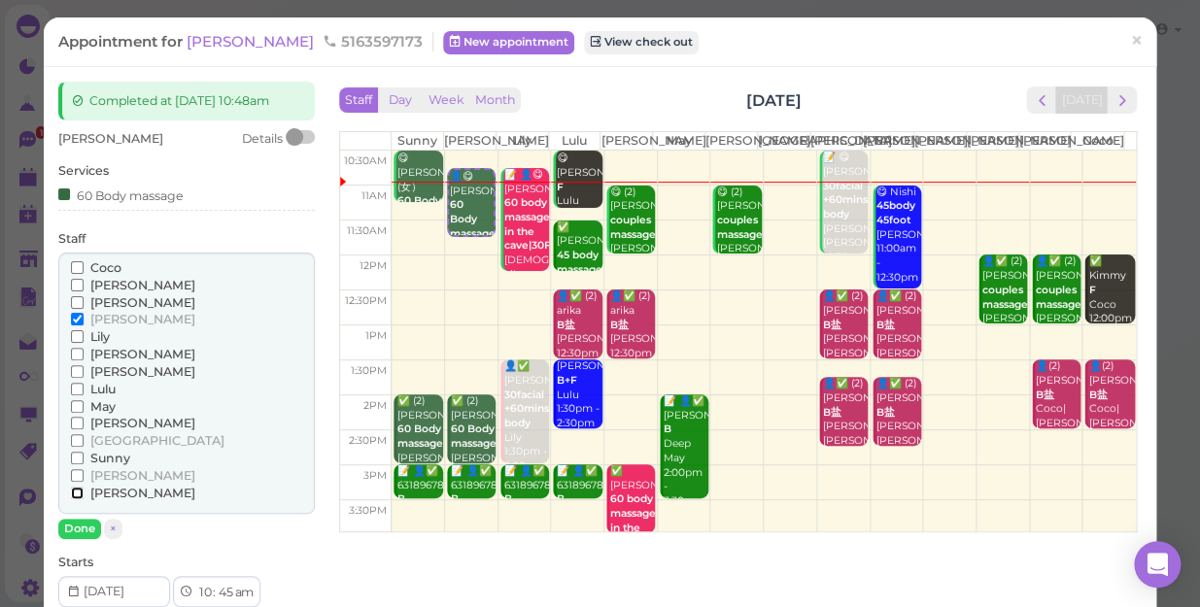
click at [73, 492] on input "[PERSON_NAME]" at bounding box center [77, 493] width 13 height 13
click at [75, 315] on input "[PERSON_NAME]" at bounding box center [77, 319] width 13 height 13
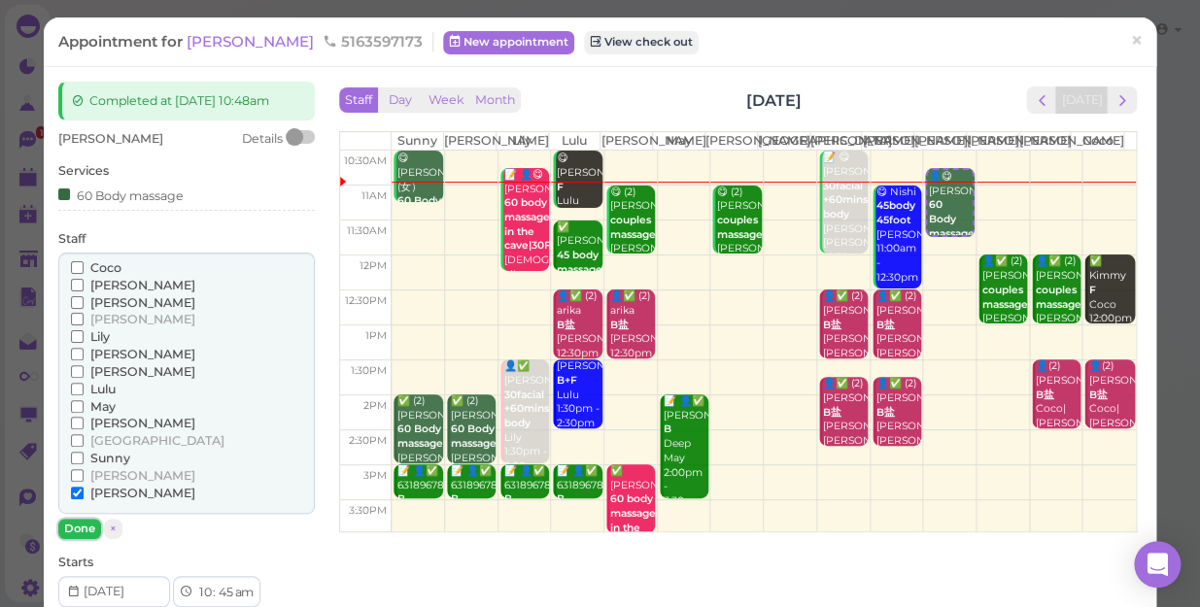
click at [85, 528] on button "Done" at bounding box center [79, 529] width 43 height 20
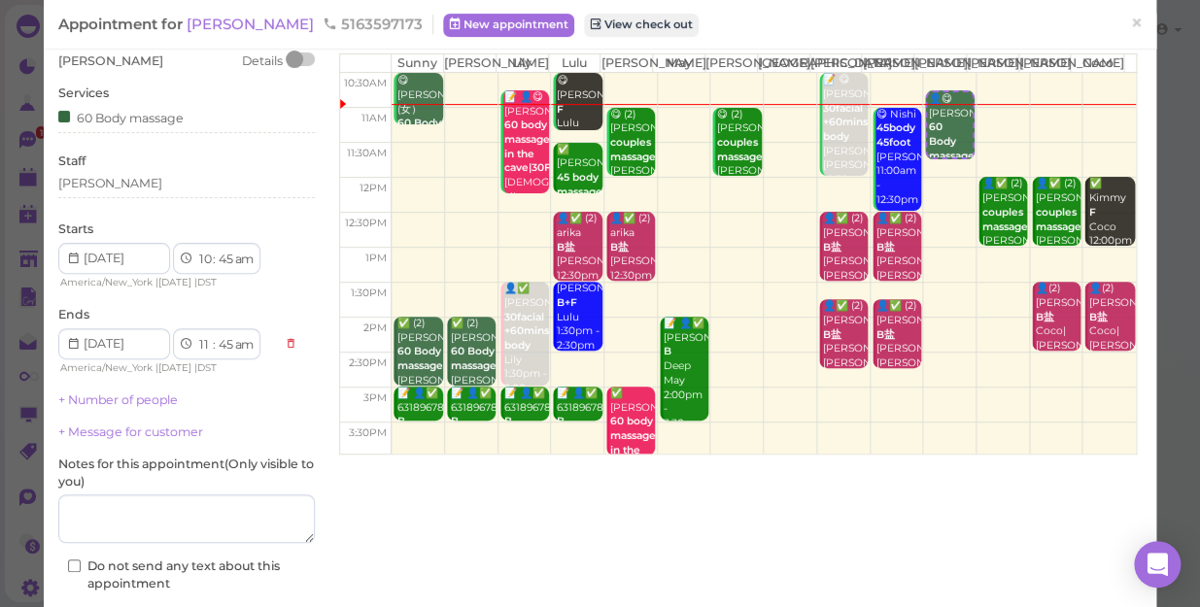
scroll to position [189, 0]
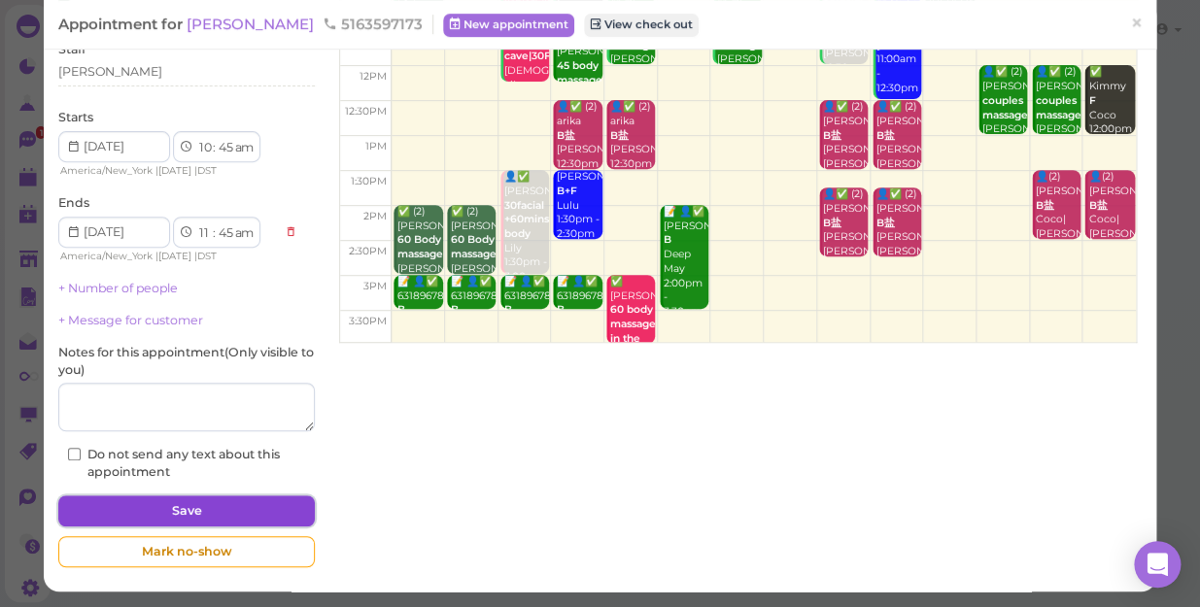
click at [193, 512] on button "Save" at bounding box center [186, 510] width 256 height 31
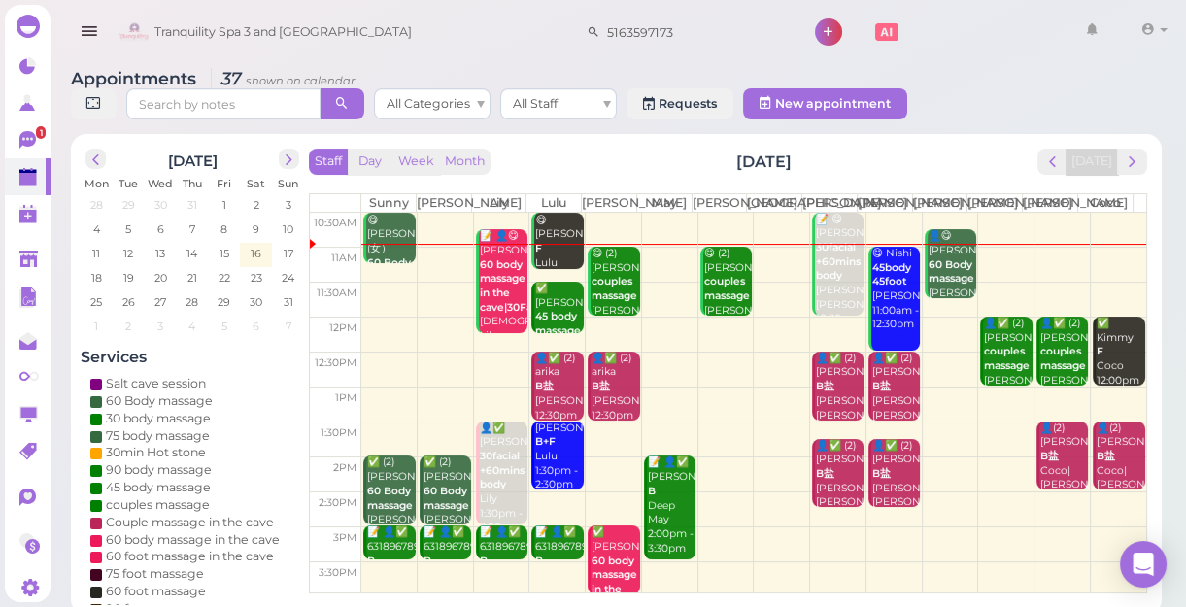
click at [380, 301] on td at bounding box center [753, 299] width 785 height 35
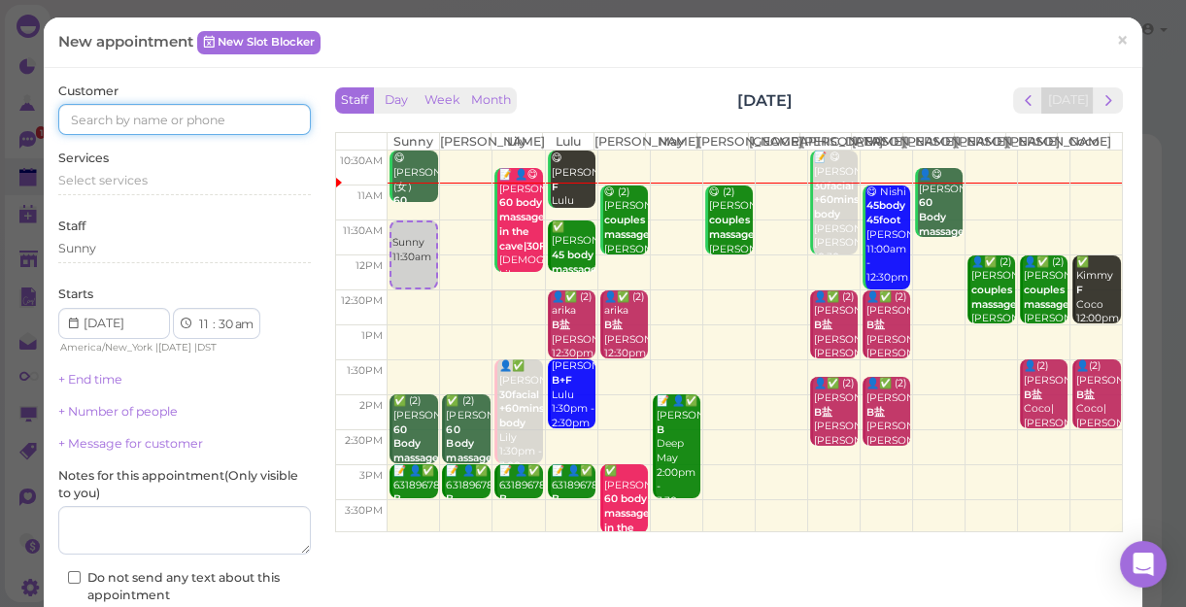
click at [234, 125] on input at bounding box center [184, 119] width 253 height 31
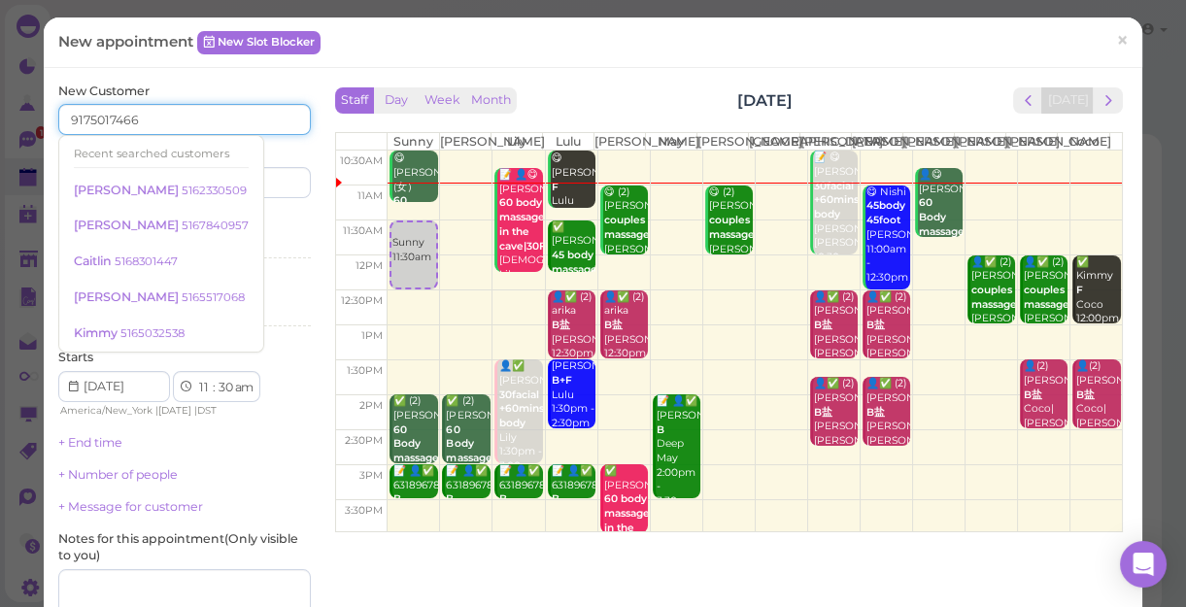
type input "9175017466"
click at [271, 145] on div "Last name" at bounding box center [249, 171] width 121 height 53
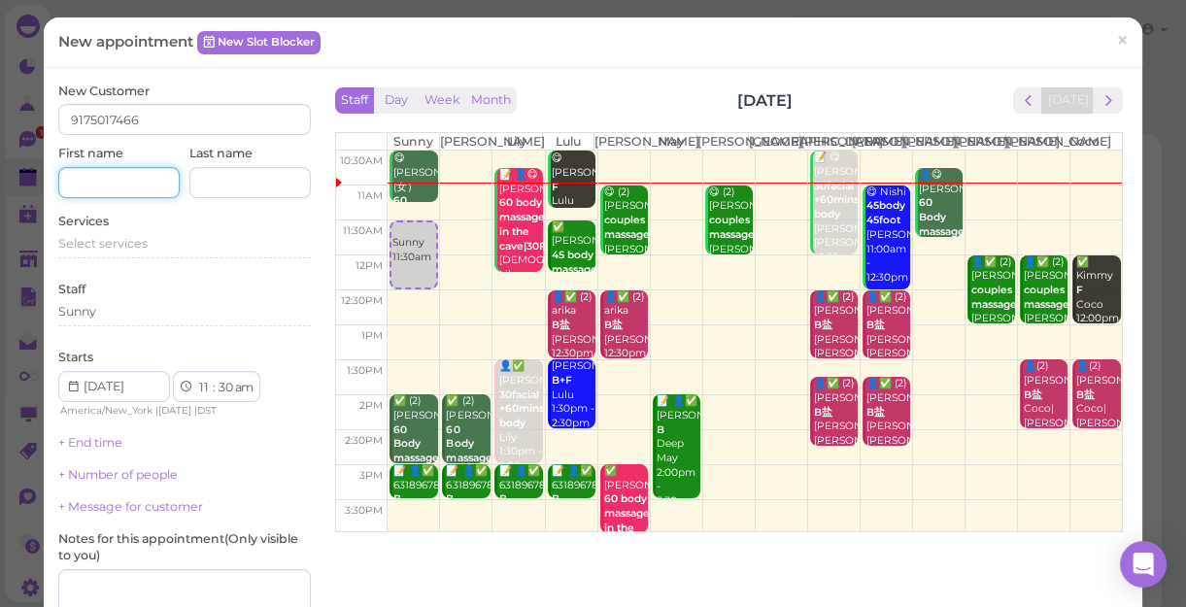
click at [139, 185] on input at bounding box center [118, 182] width 121 height 31
click at [150, 242] on div "Select services" at bounding box center [184, 243] width 253 height 17
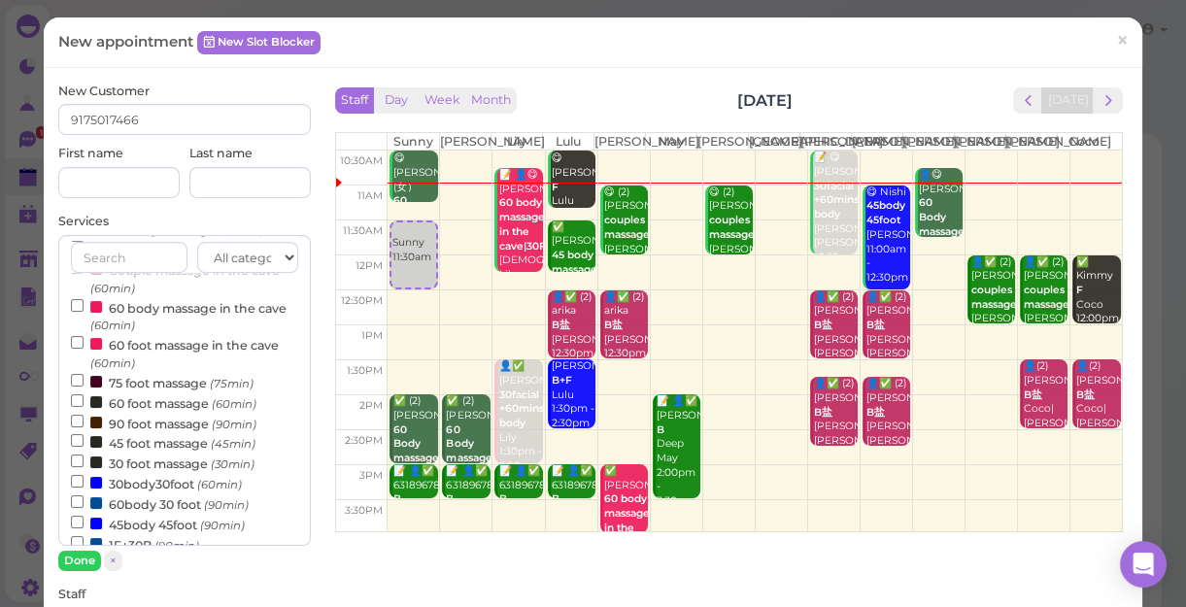
scroll to position [264, 0]
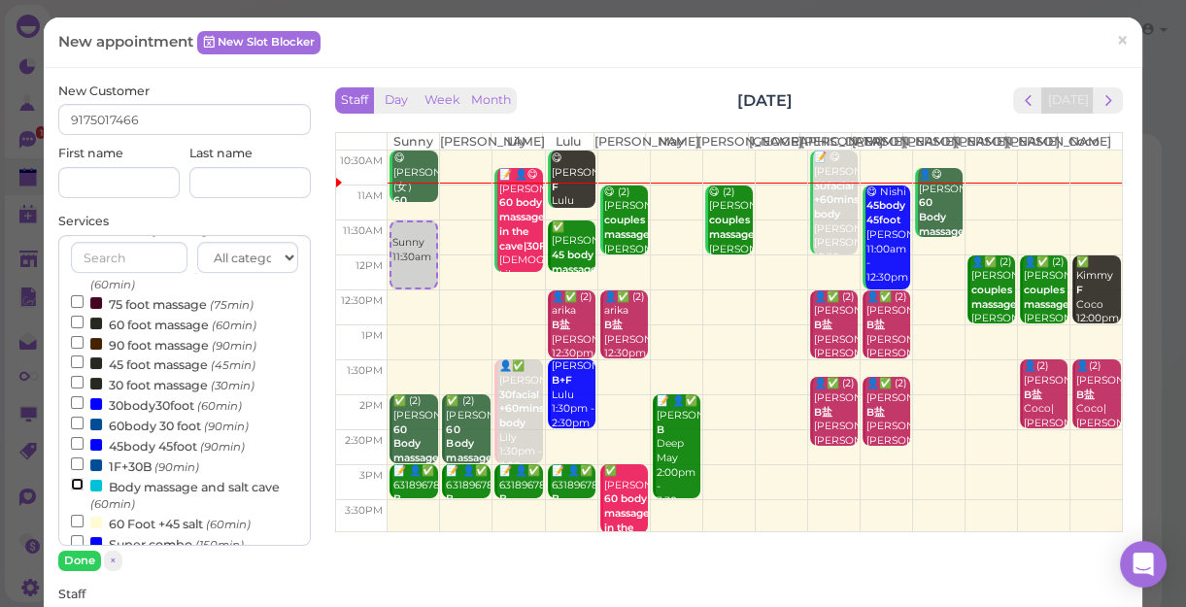
click at [76, 489] on input "Body massage and salt cave (60min)" at bounding box center [77, 484] width 13 height 13
click at [75, 563] on button "Done" at bounding box center [79, 561] width 43 height 20
select select "2"
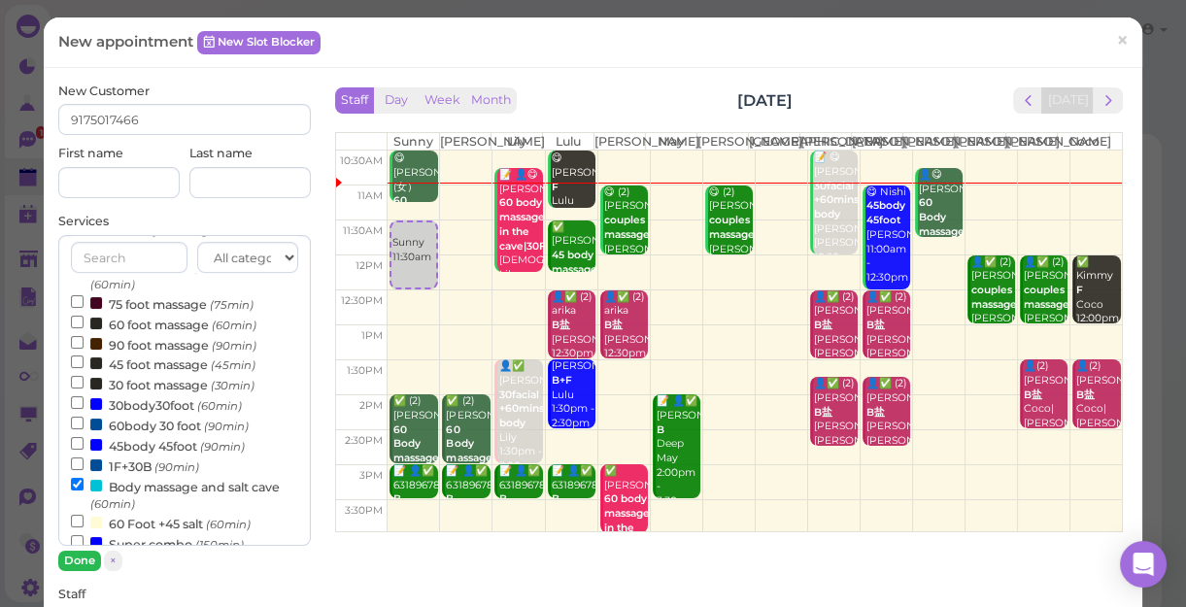
select select "00"
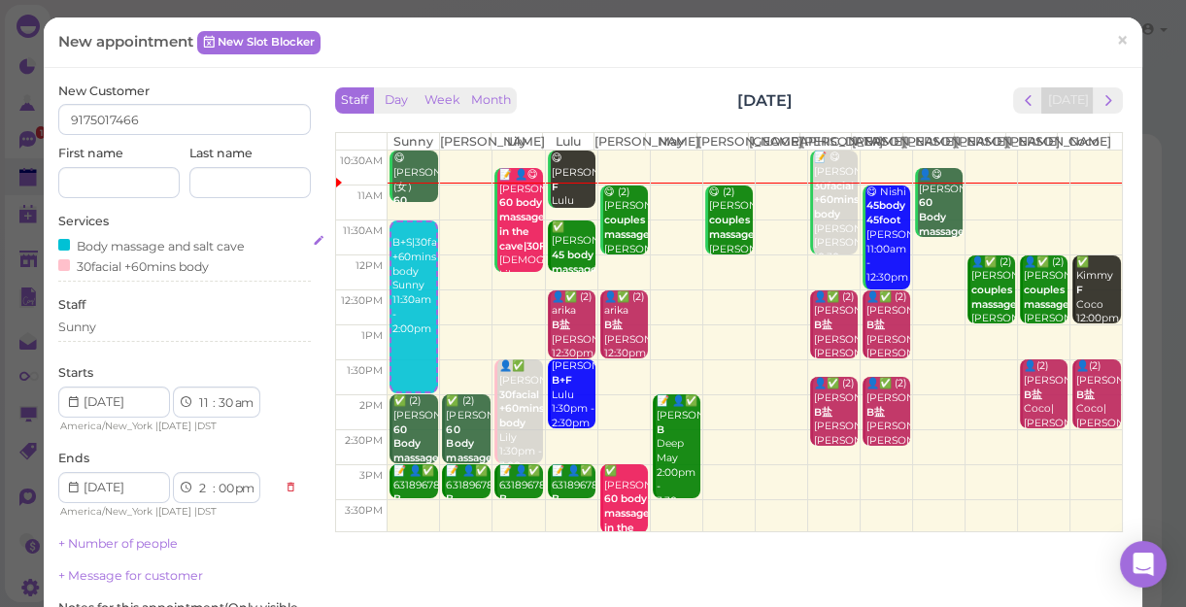
click at [133, 268] on div "30facial +60mins body" at bounding box center [133, 265] width 151 height 20
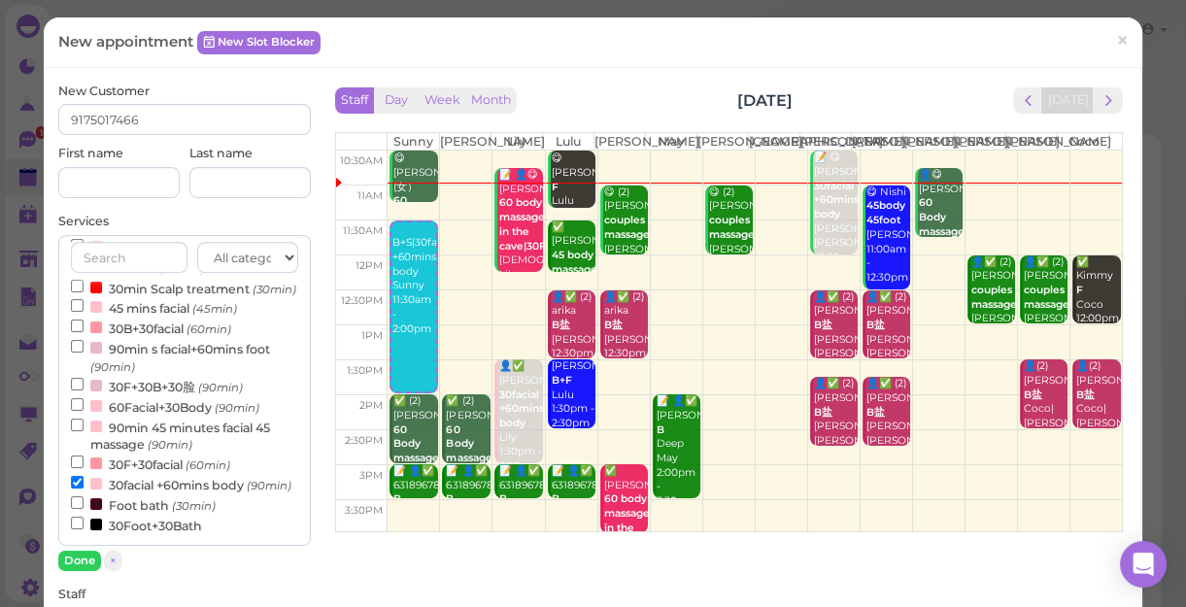
scroll to position [625, 0]
click at [71, 476] on input "30facial +60mins body (90min)" at bounding box center [77, 482] width 13 height 13
select select "12"
select select "30"
click at [74, 558] on button "Done" at bounding box center [79, 561] width 43 height 20
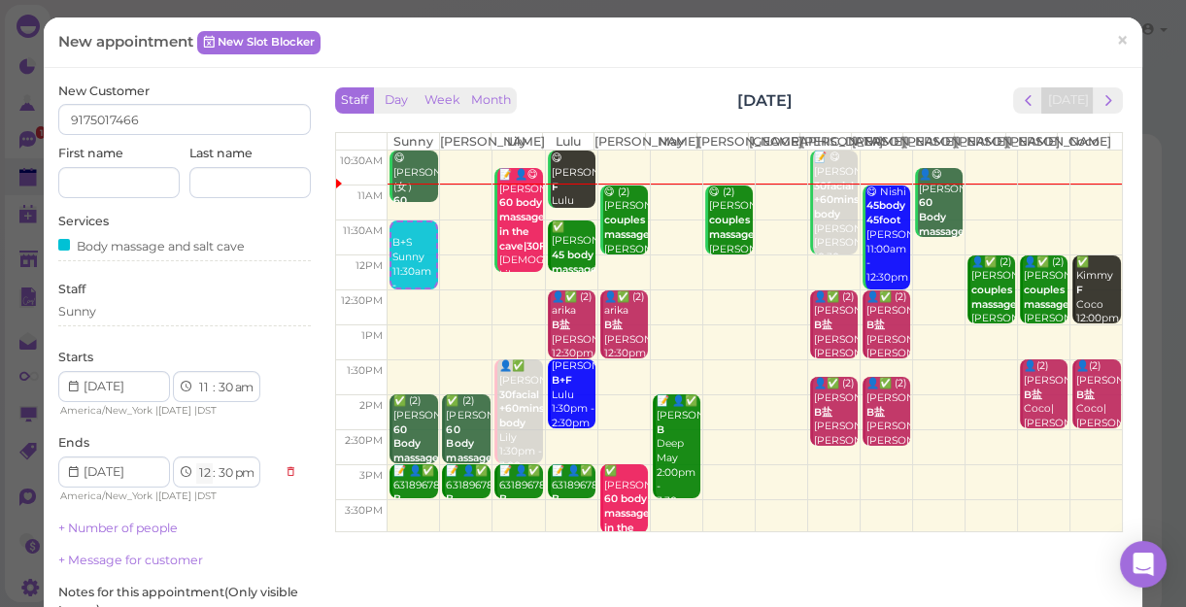
click at [201, 475] on select "1 2 3 4 5 6 7 8 9 10 11 12" at bounding box center [204, 473] width 17 height 20
select select "1"
click at [196, 463] on select "1 2 3 4 5 6 7 8 9 10 11 12" at bounding box center [204, 473] width 17 height 20
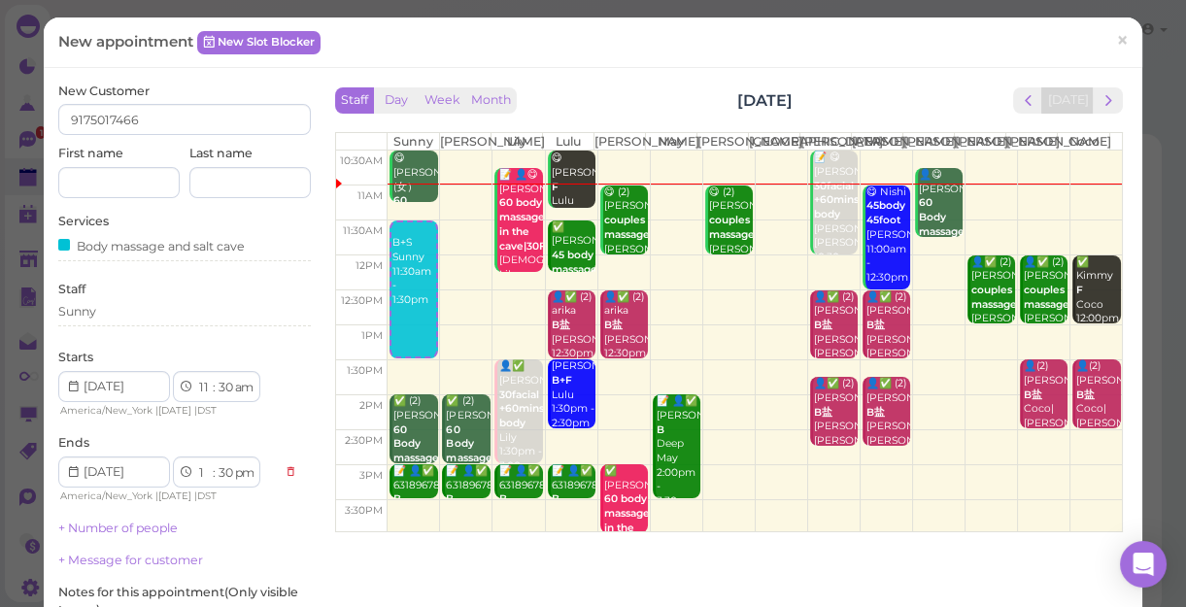
click at [202, 199] on div "New Customer 9175017466 First name Last name Services Body massage and salt cav…" at bounding box center [184, 442] width 253 height 718
click at [224, 472] on select "00 05 10 15 20 25 30 35 40 45 50 55" at bounding box center [225, 473] width 19 height 20
select select "15"
click at [216, 463] on select "00 05 10 15 20 25 30 35 40 45 50 55" at bounding box center [225, 473] width 19 height 20
click at [103, 317] on div "Sunny" at bounding box center [184, 311] width 253 height 17
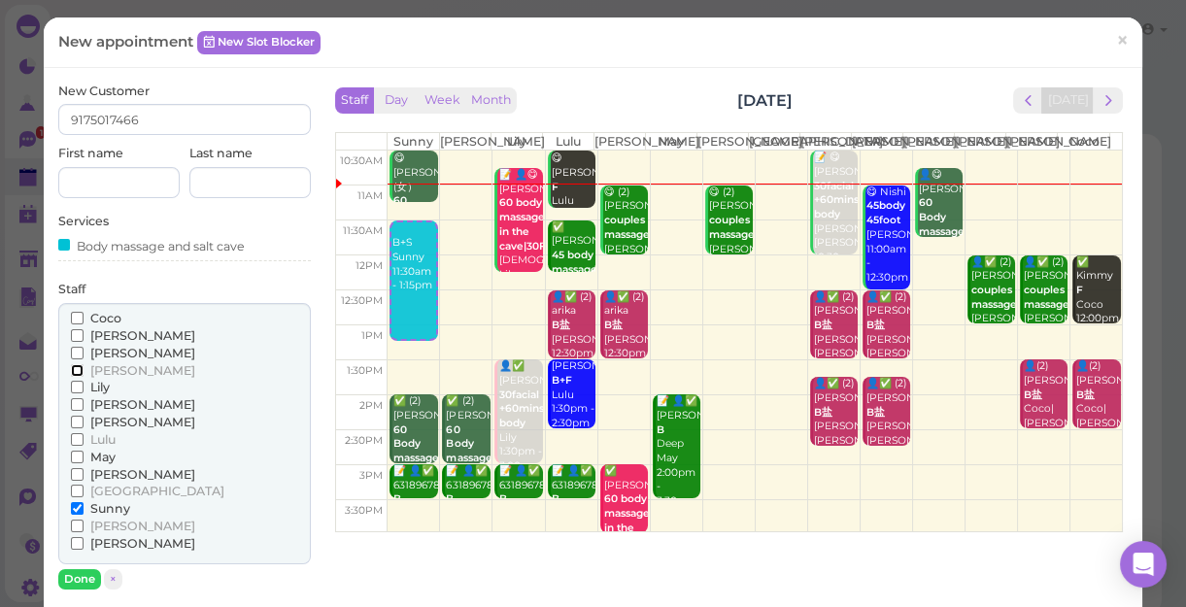
click at [76, 370] on input "[PERSON_NAME]" at bounding box center [77, 370] width 13 height 13
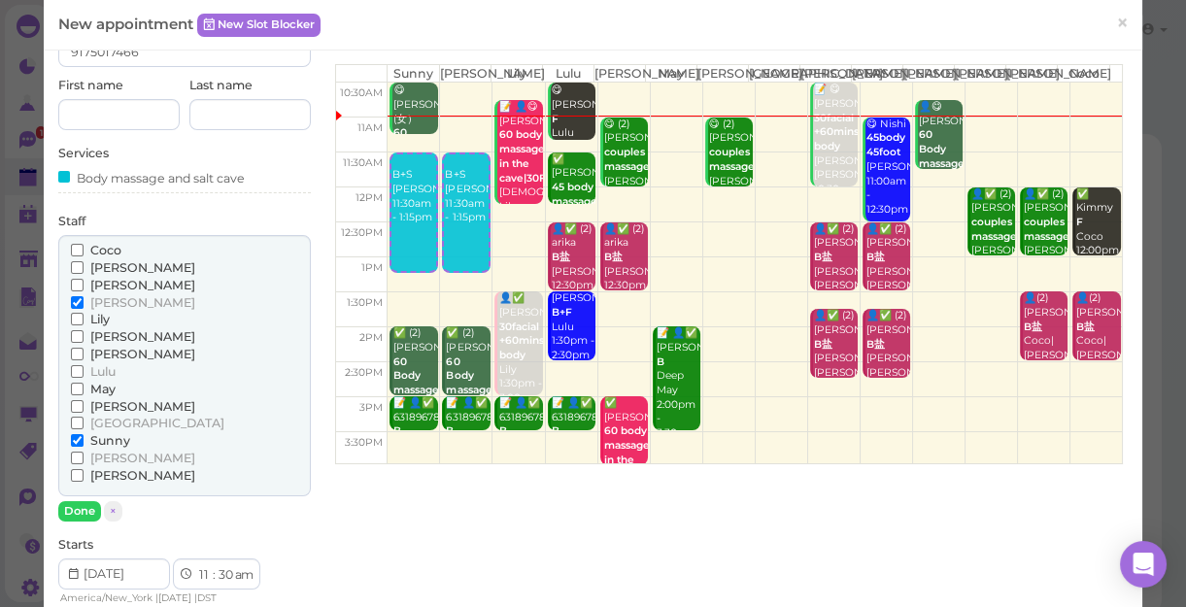
scroll to position [176, 0]
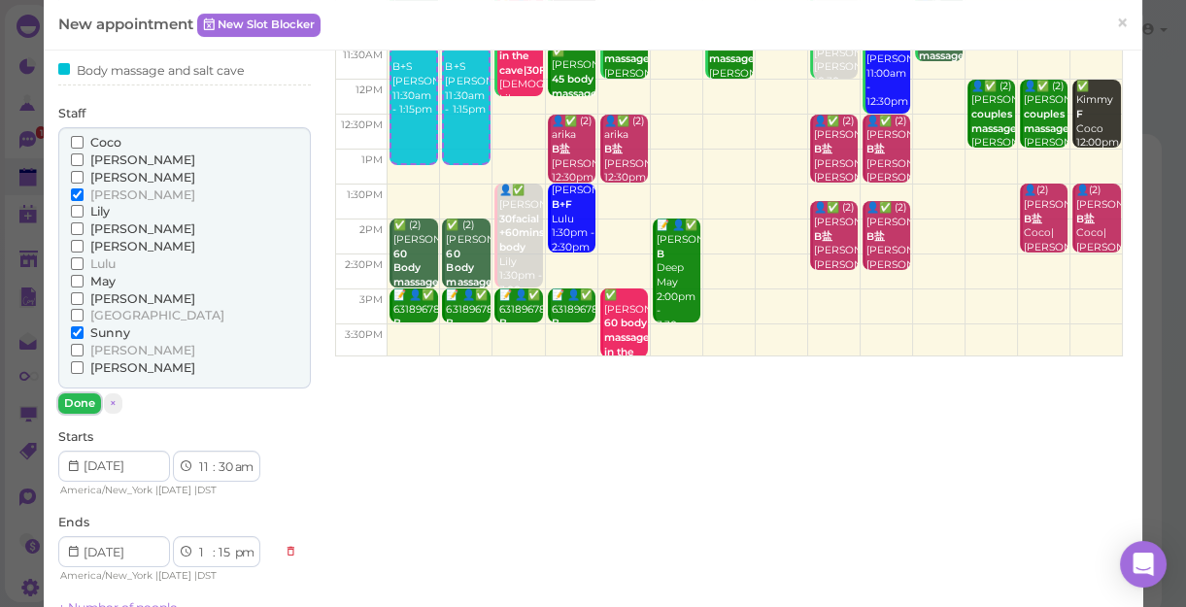
click at [80, 401] on button "Done" at bounding box center [79, 403] width 43 height 20
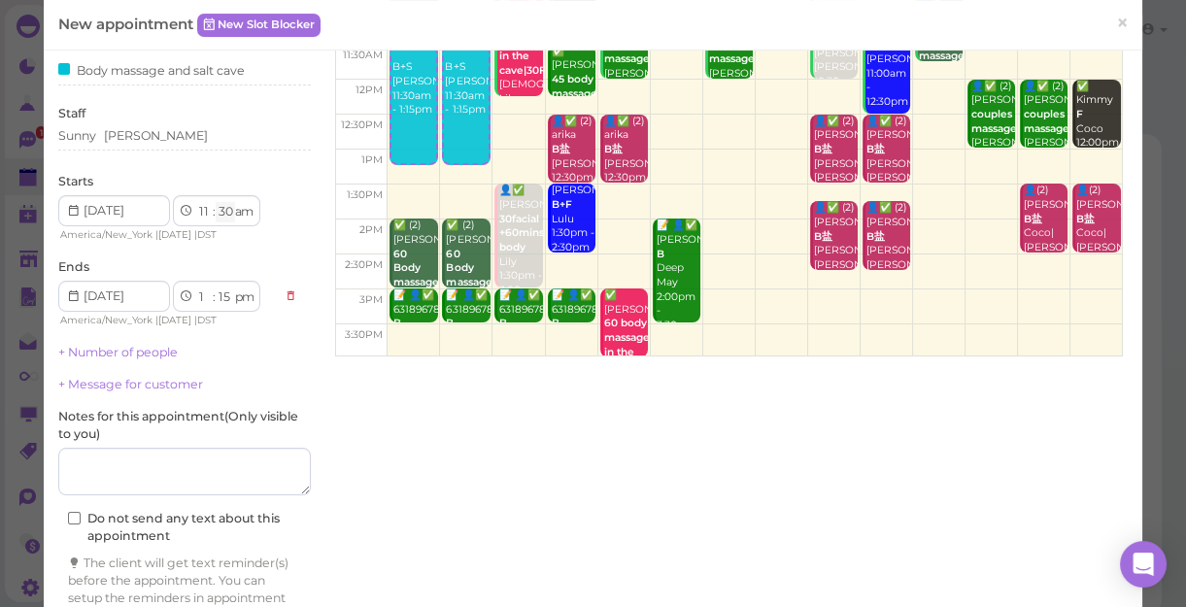
click at [222, 212] on select "00 05 10 15 20 25 30 35 40 45 50 55" at bounding box center [225, 212] width 19 height 20
select select "15"
click at [216, 202] on select "00 05 10 15 20 25 30 35 40 45 50 55" at bounding box center [225, 212] width 19 height 20
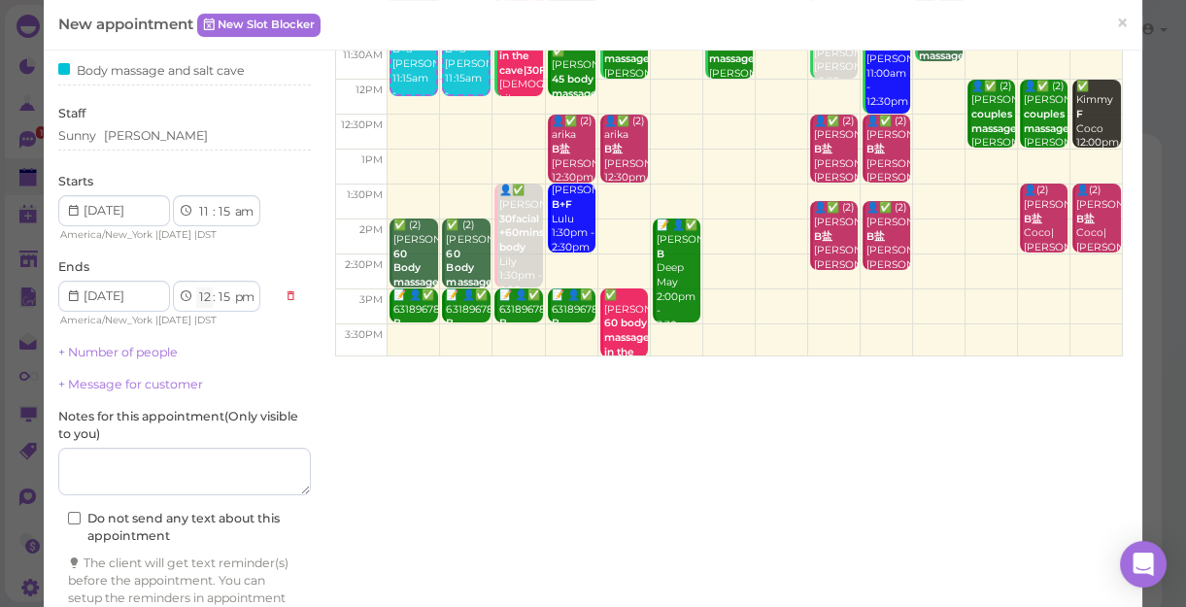
click at [204, 294] on select "1 2 3 4 5 6 7 8 9 10 11 12" at bounding box center [204, 297] width 17 height 20
select select "1"
click at [196, 287] on select "1 2 3 4 5 6 7 8 9 10 11 12" at bounding box center [204, 297] width 17 height 20
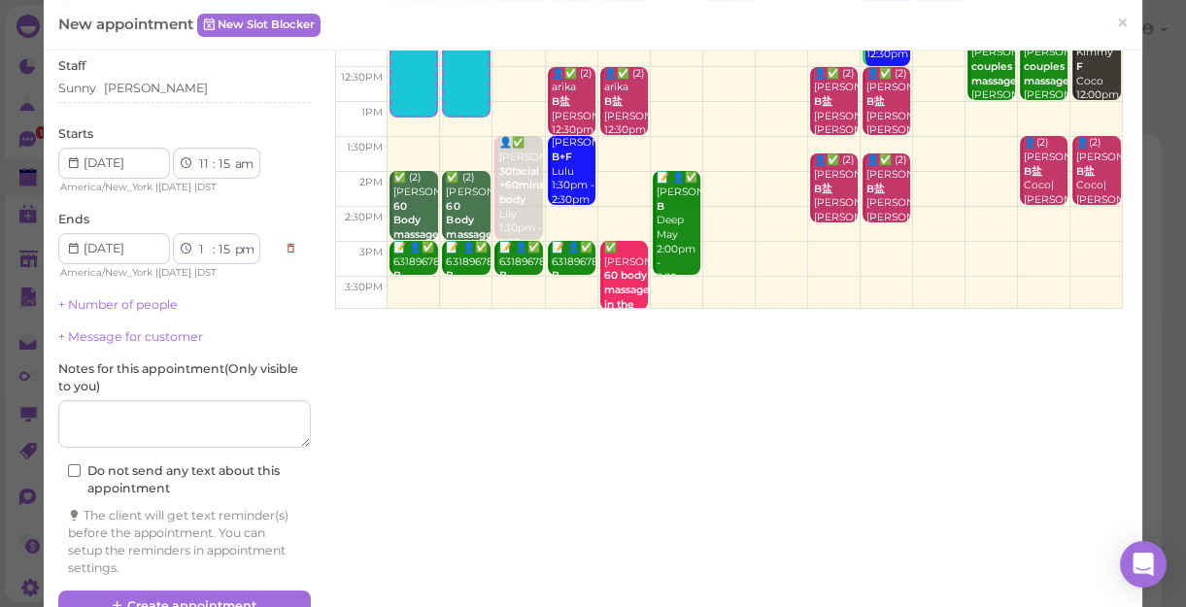
scroll to position [269, 0]
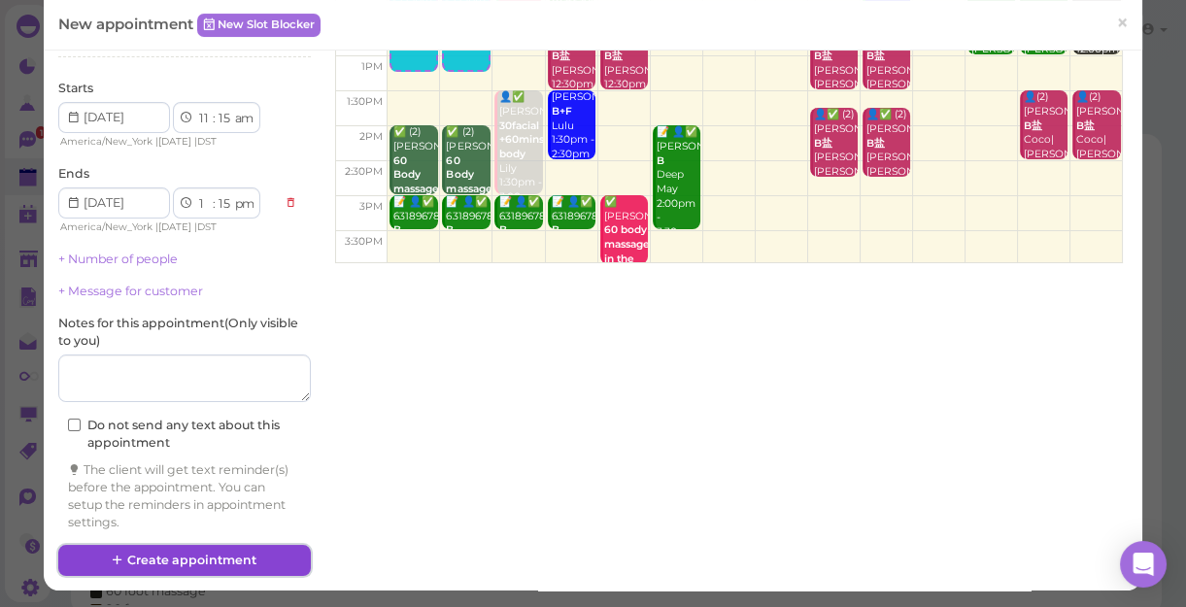
click at [194, 556] on button "Create appointment" at bounding box center [184, 560] width 253 height 31
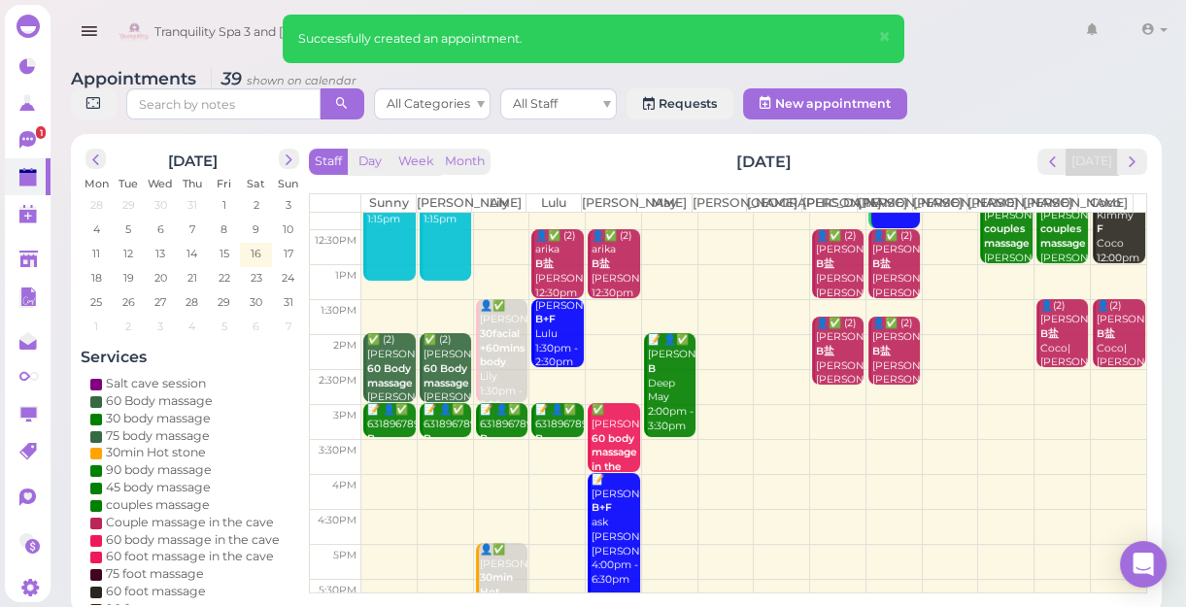
scroll to position [351, 0]
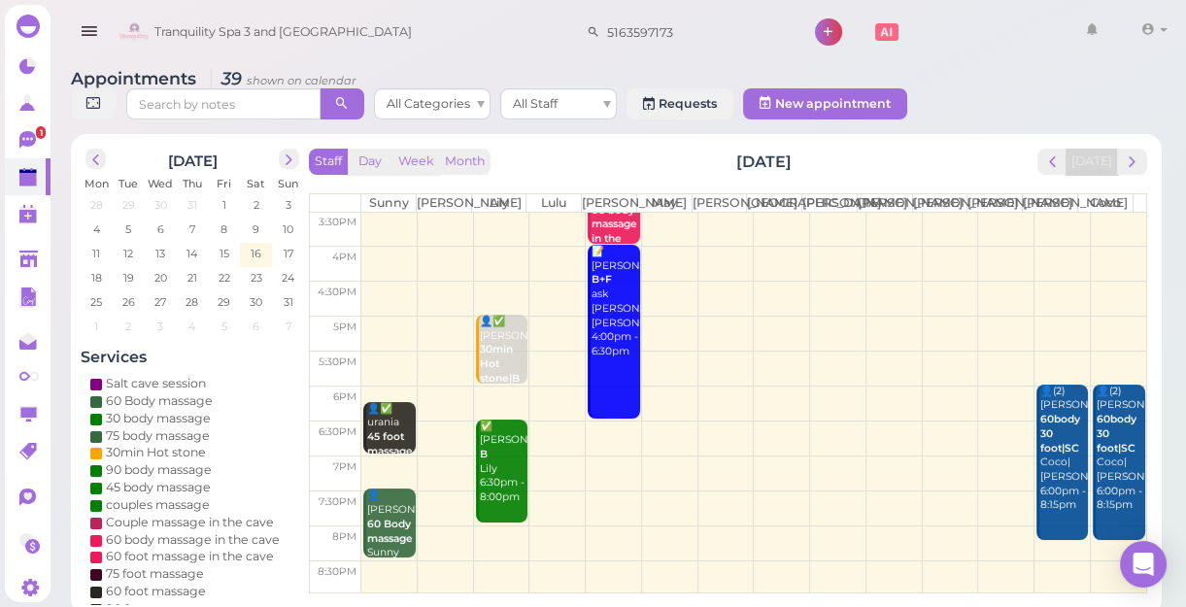
click at [548, 339] on td at bounding box center [753, 333] width 785 height 35
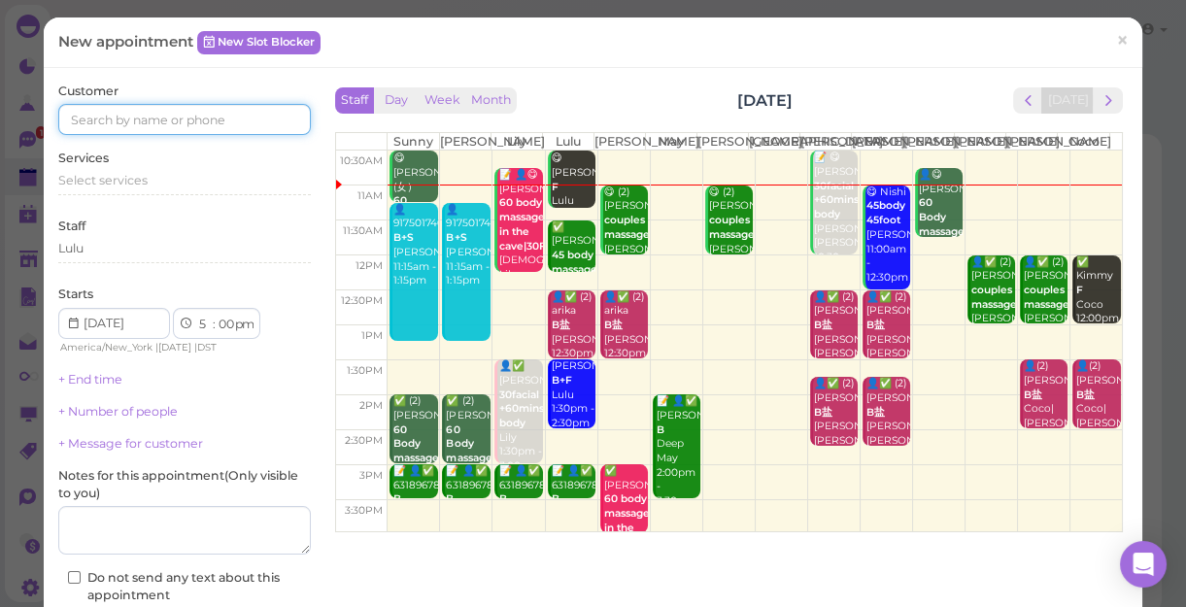
click at [216, 118] on input at bounding box center [184, 119] width 253 height 31
type input "9175017466"
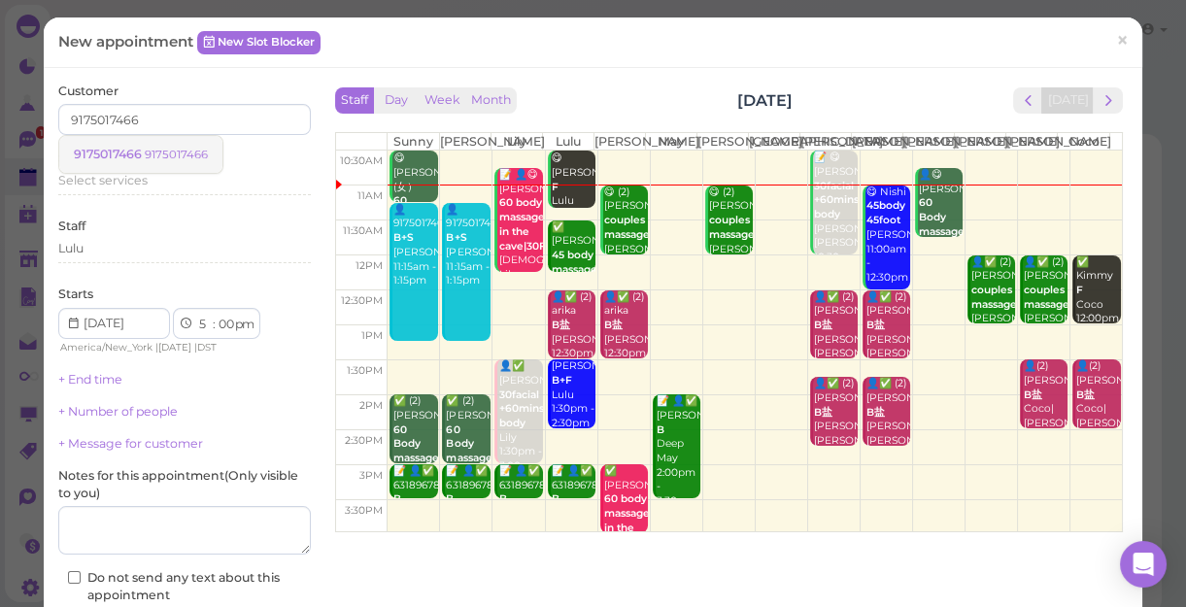
click at [188, 156] on small "9175017466" at bounding box center [176, 155] width 63 height 14
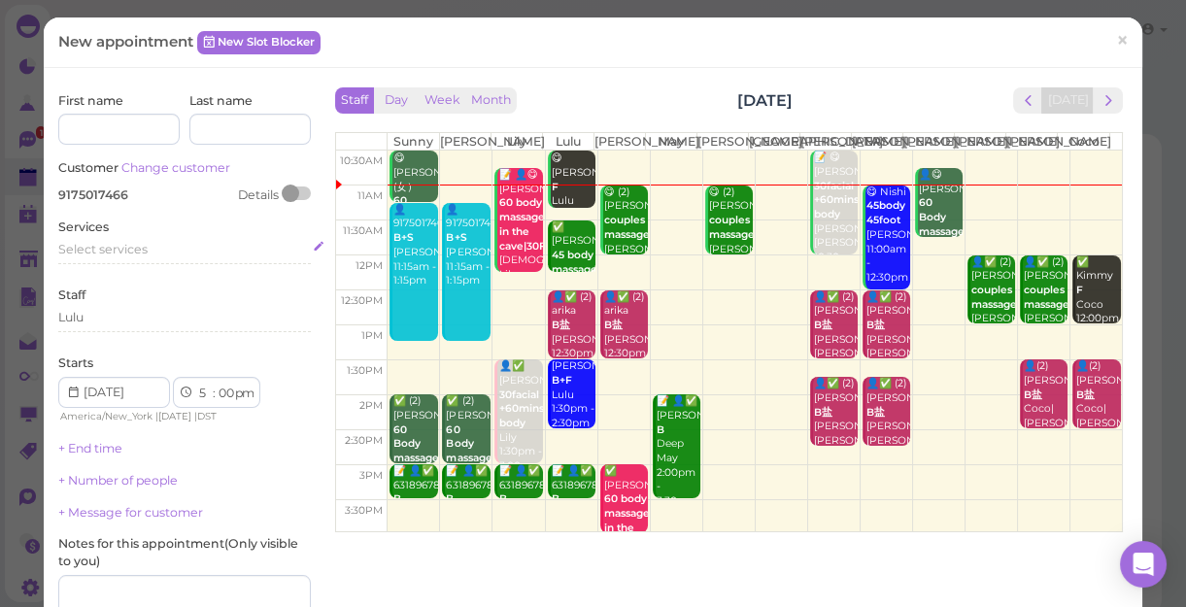
click at [137, 251] on span "Select services" at bounding box center [102, 249] width 89 height 15
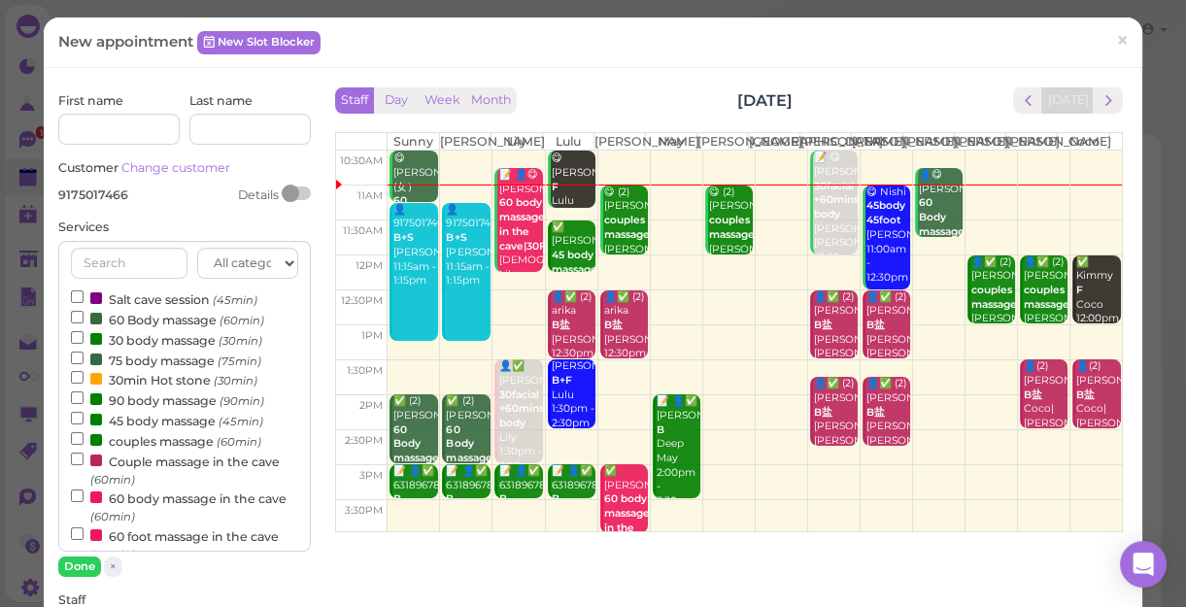
click at [136, 322] on label "60 Body massage (60min)" at bounding box center [167, 319] width 193 height 20
click at [84, 322] on input "60 Body massage (60min)" at bounding box center [77, 317] width 13 height 13
click at [87, 563] on button "Done" at bounding box center [79, 567] width 43 height 20
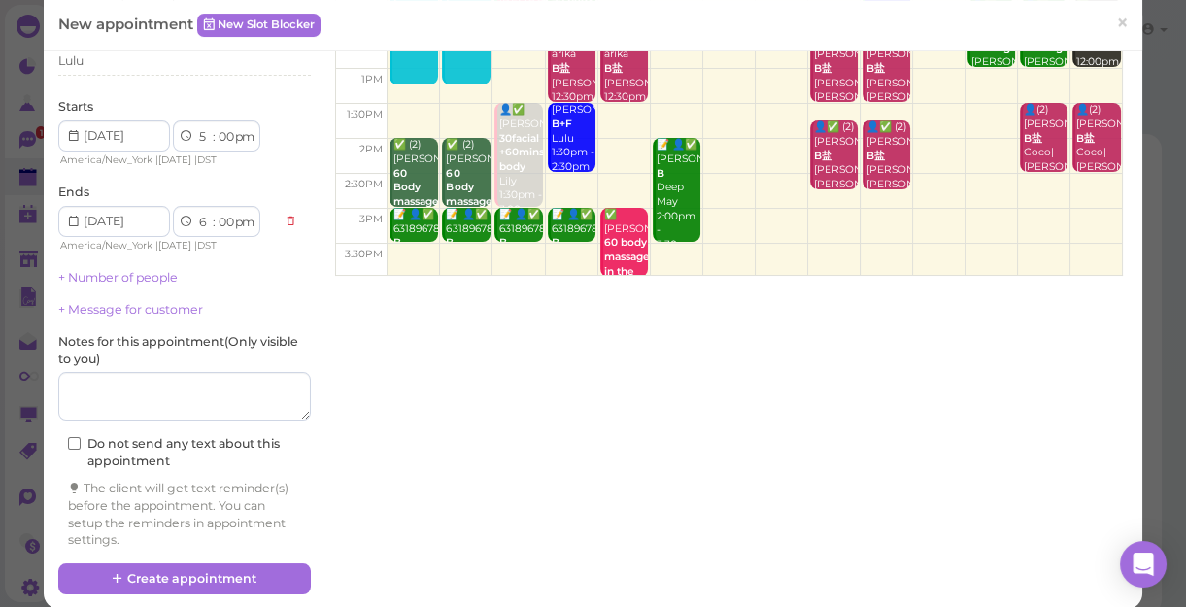
scroll to position [274, 0]
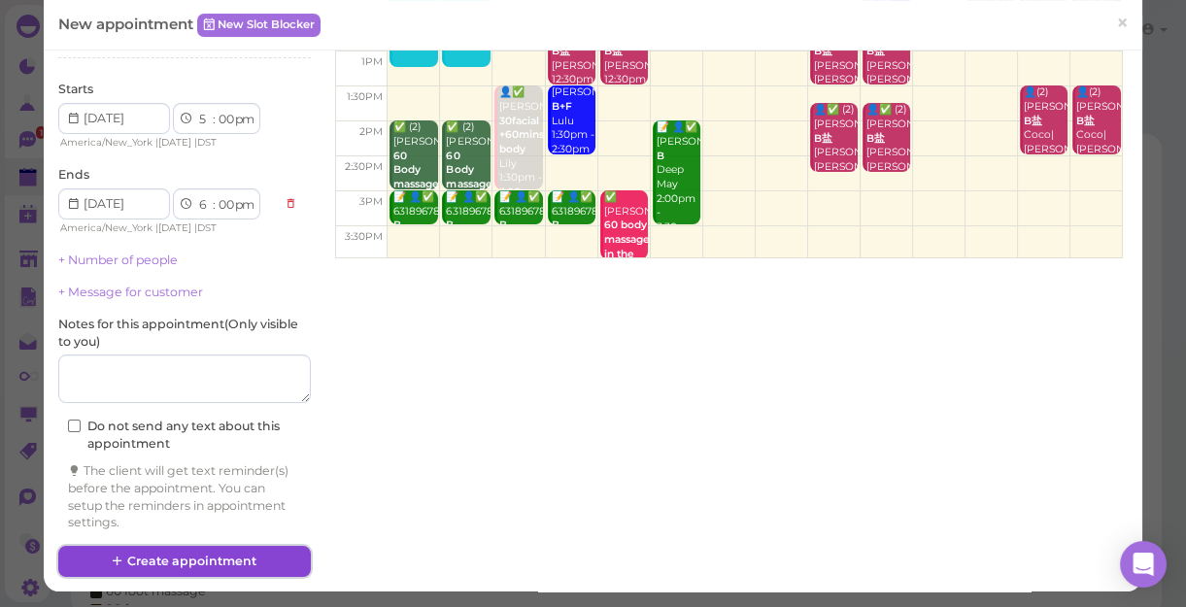
click at [210, 557] on button "Create appointment" at bounding box center [184, 561] width 253 height 31
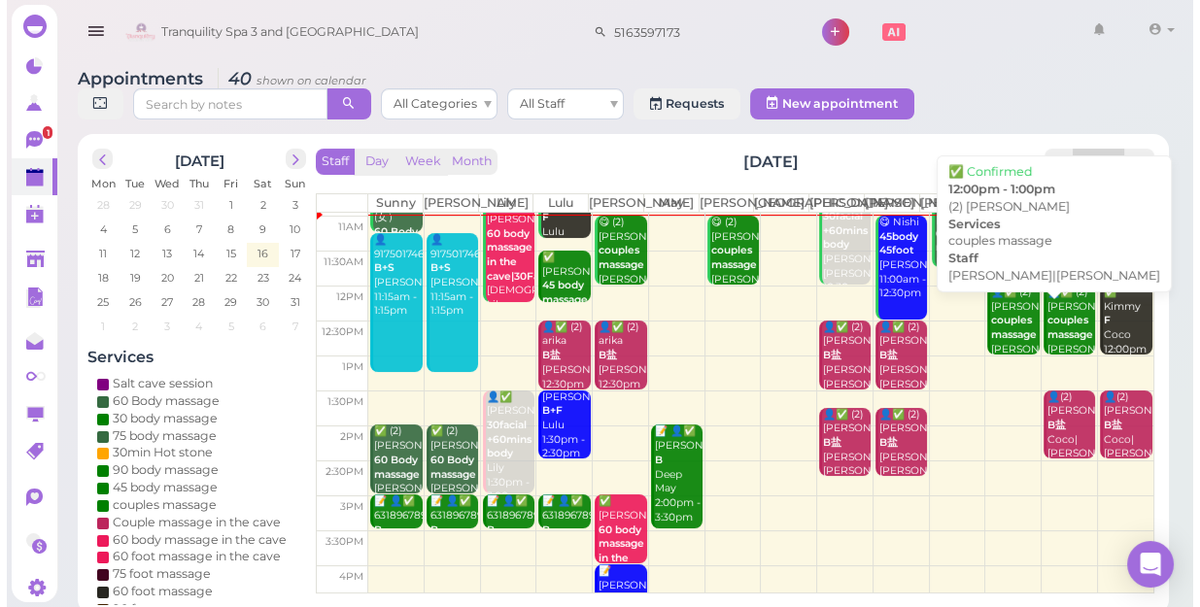
scroll to position [0, 0]
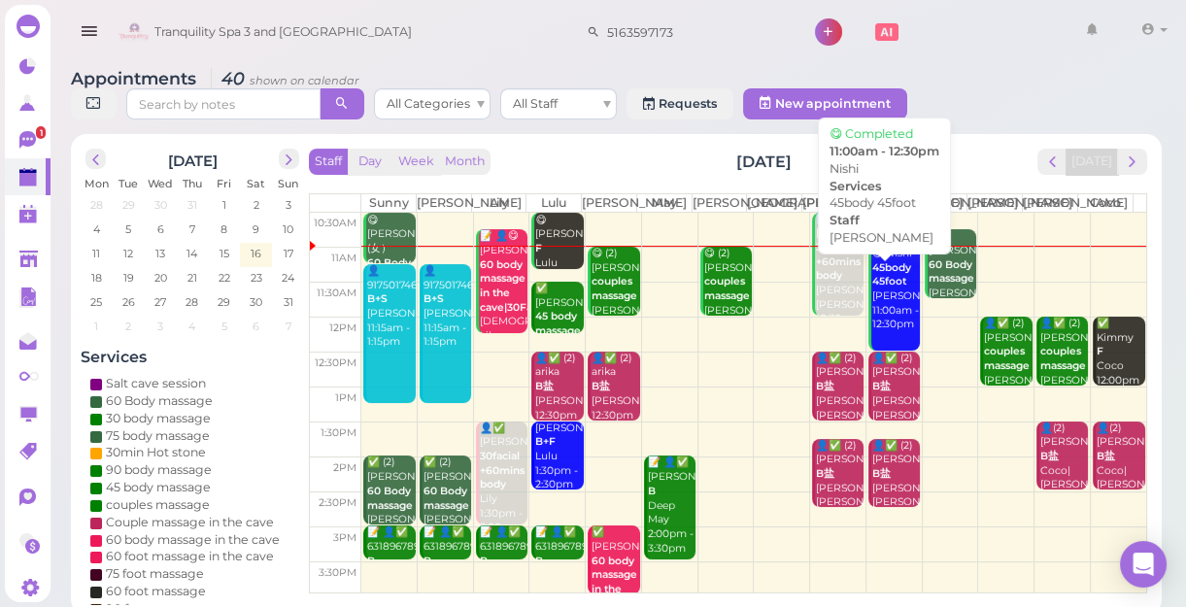
click at [897, 332] on div "😋 Nishi 45body 45foot [PERSON_NAME] 11:00am - 12:30pm" at bounding box center [895, 289] width 49 height 85
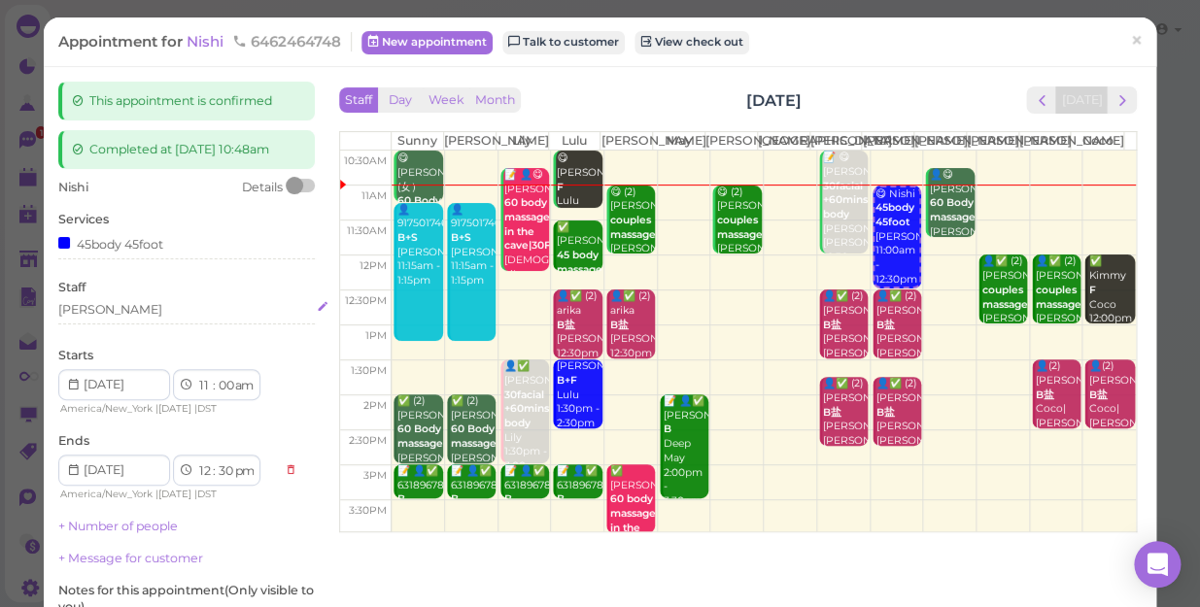
click at [101, 315] on div "[PERSON_NAME]" at bounding box center [186, 309] width 256 height 17
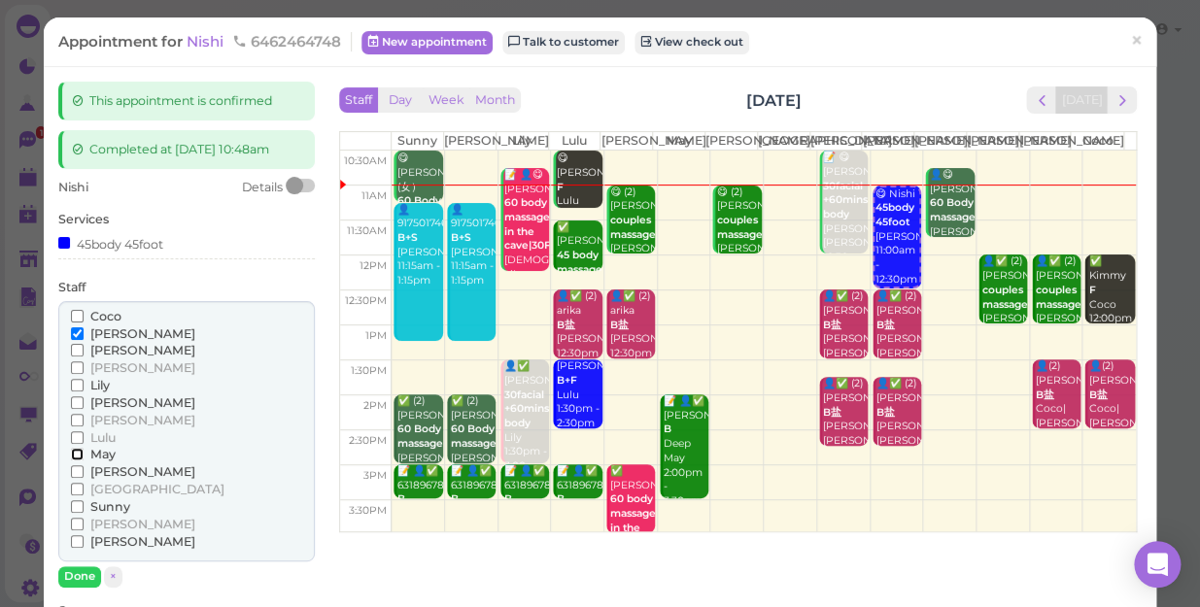
click at [71, 452] on input "May" at bounding box center [77, 454] width 13 height 13
click at [78, 336] on input "[PERSON_NAME]" at bounding box center [77, 333] width 13 height 13
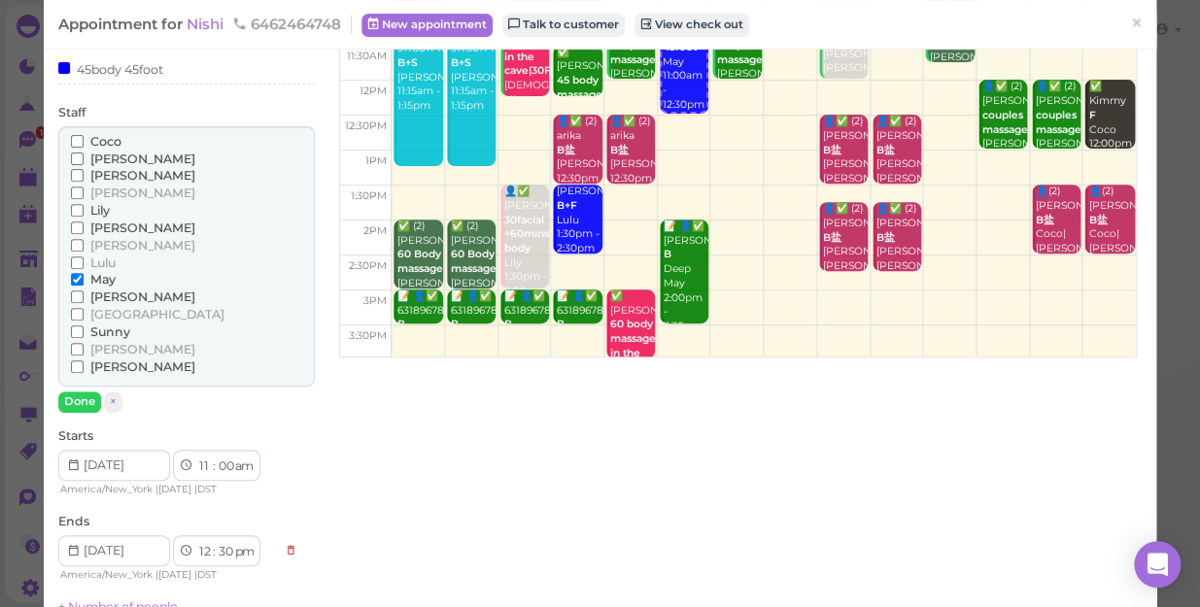
scroll to position [176, 0]
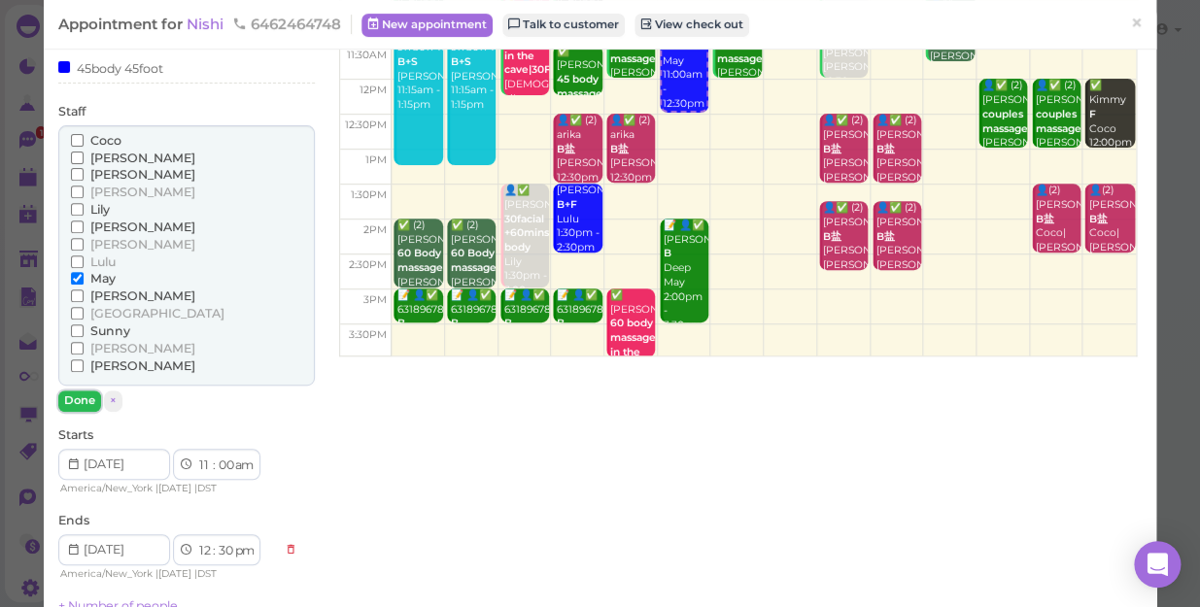
click at [81, 396] on button "Done" at bounding box center [79, 400] width 43 height 20
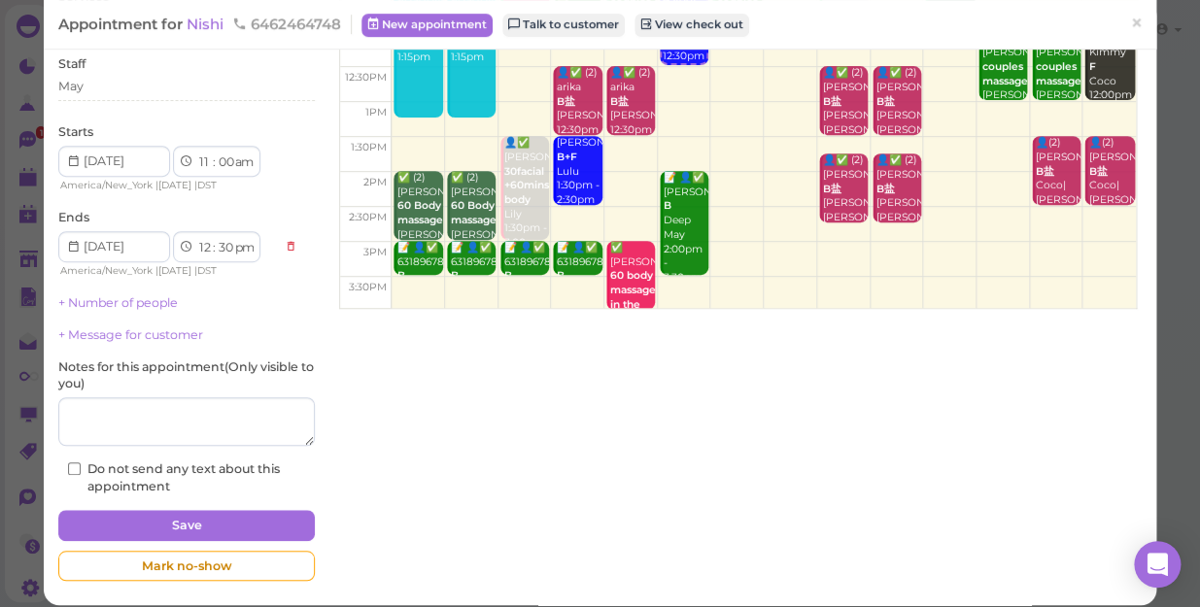
scroll to position [238, 0]
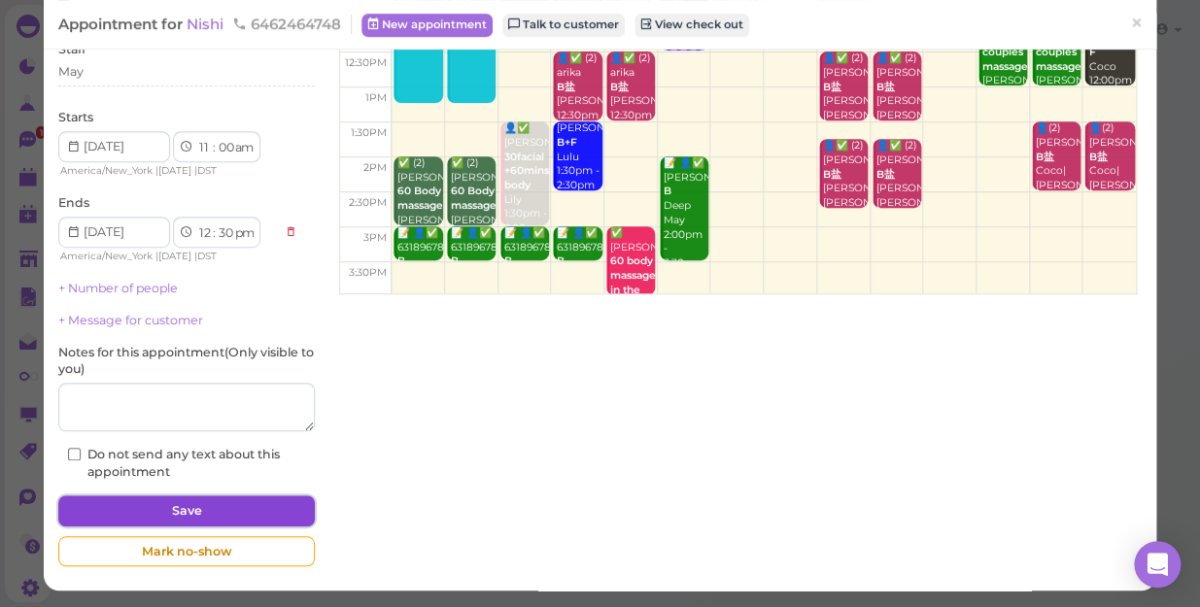
click at [218, 503] on button "Save" at bounding box center [186, 510] width 256 height 31
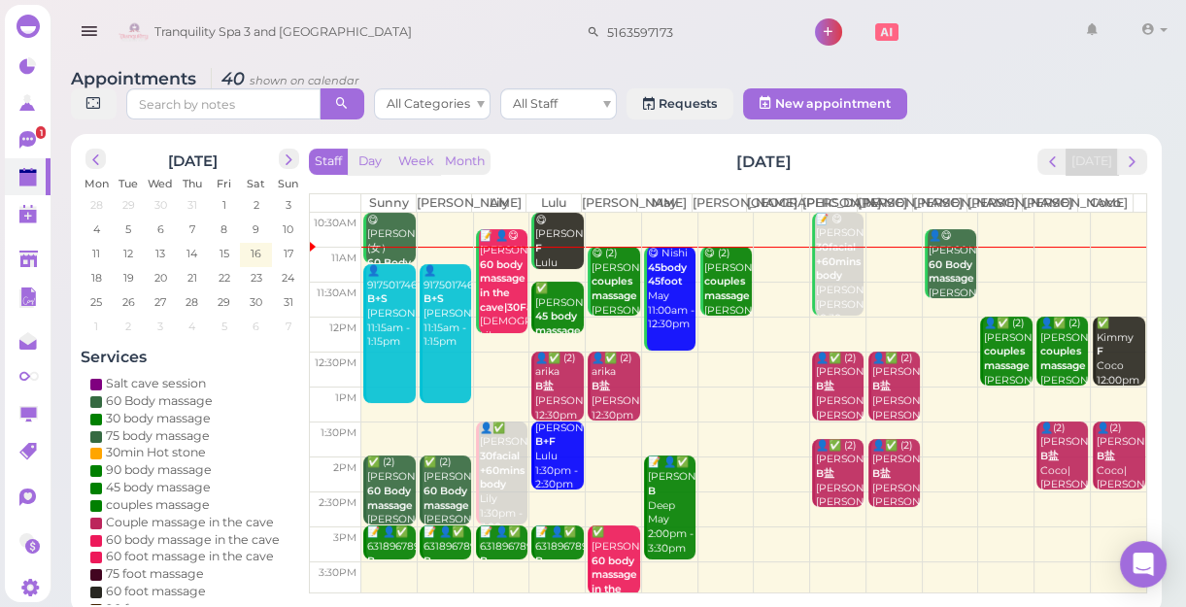
click at [498, 352] on td at bounding box center [753, 334] width 785 height 35
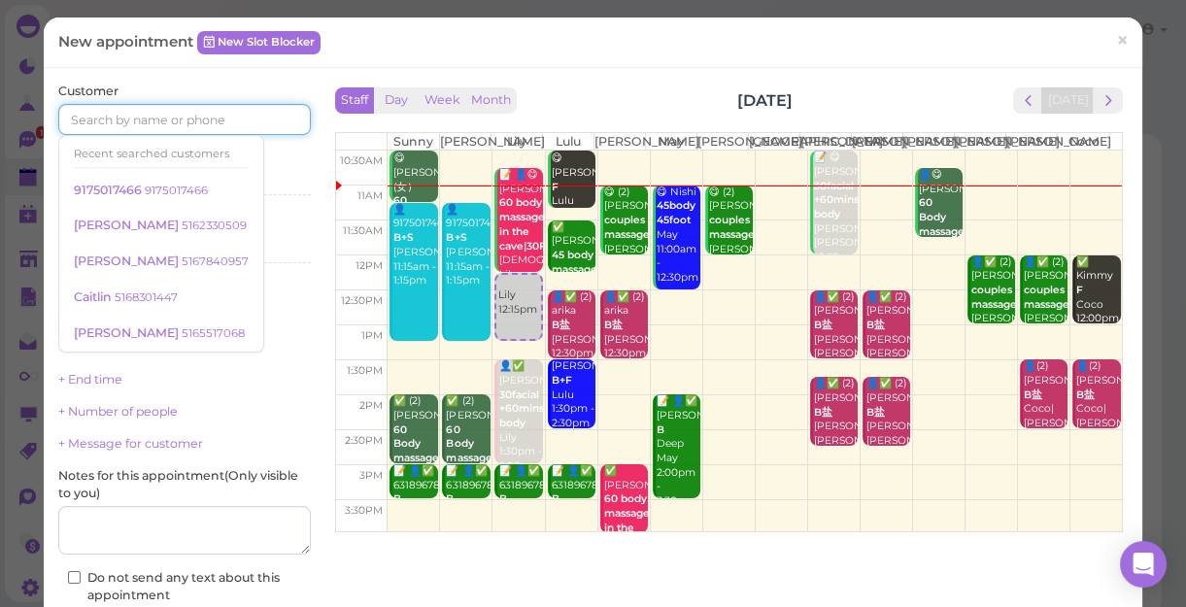
click at [199, 118] on input at bounding box center [184, 119] width 253 height 31
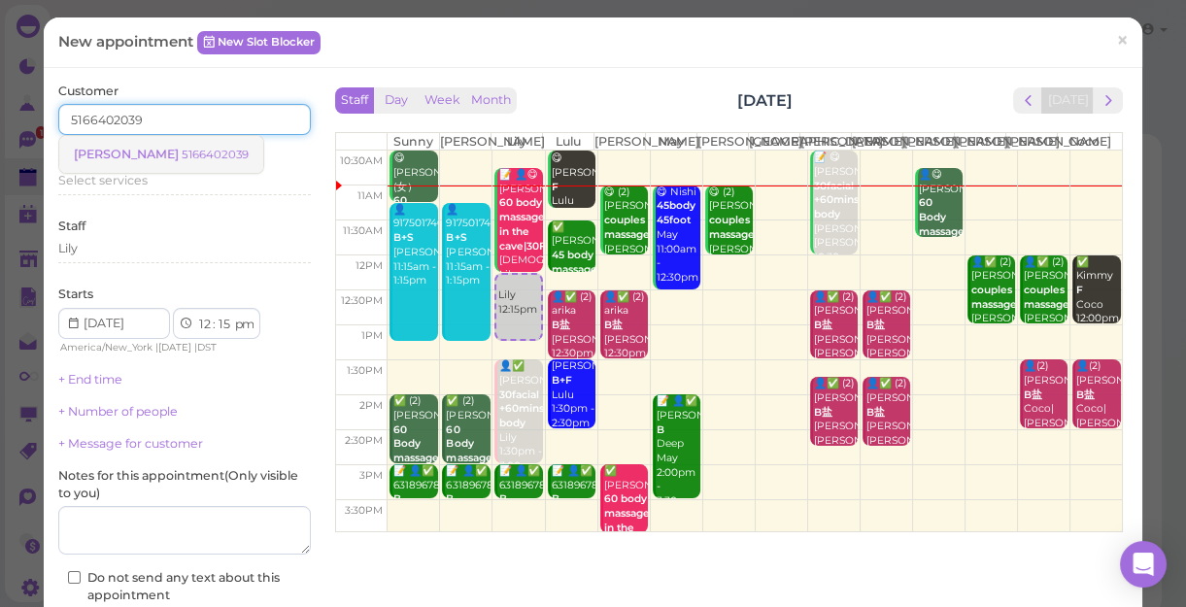
type input "5166402039"
click at [182, 154] on small "5166402039" at bounding box center [215, 155] width 67 height 14
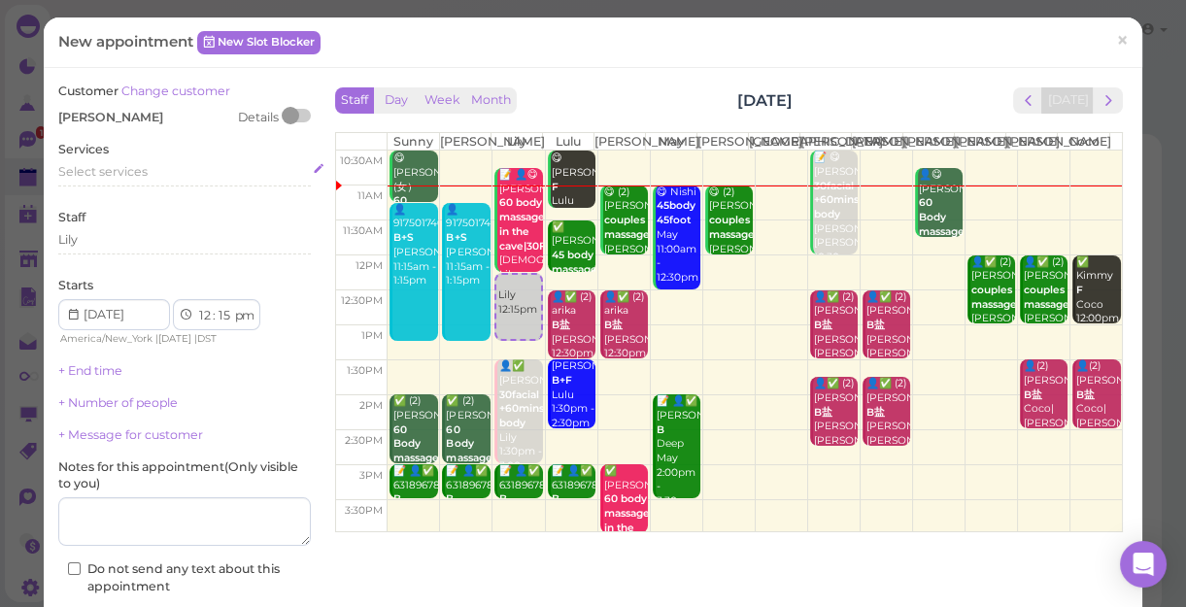
click at [140, 172] on span "Select services" at bounding box center [102, 171] width 89 height 15
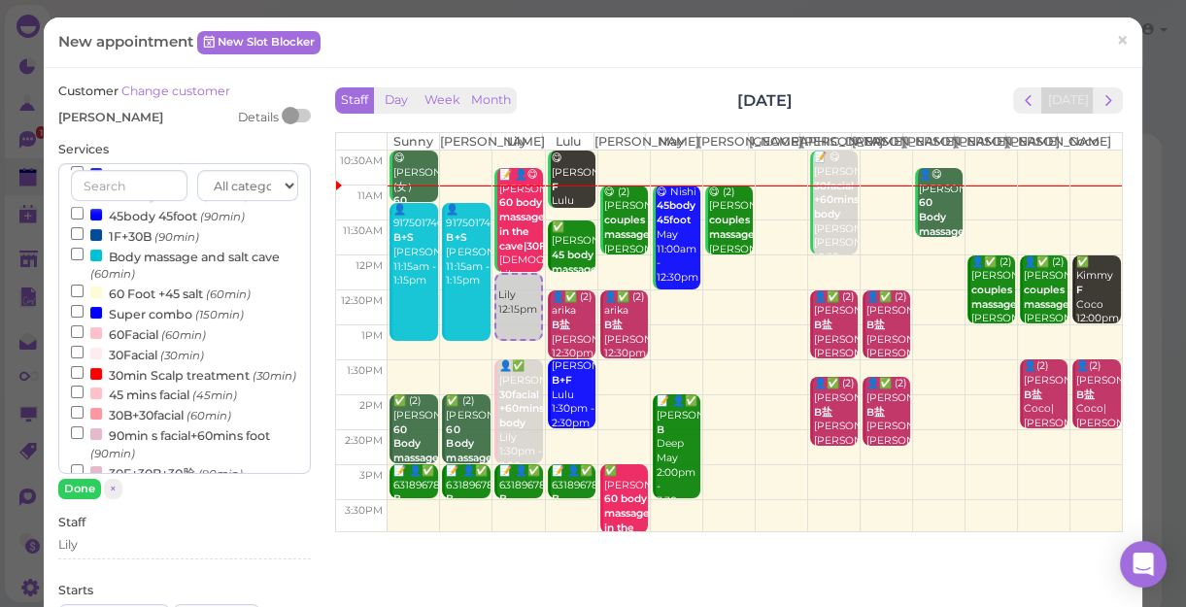
scroll to position [441, 0]
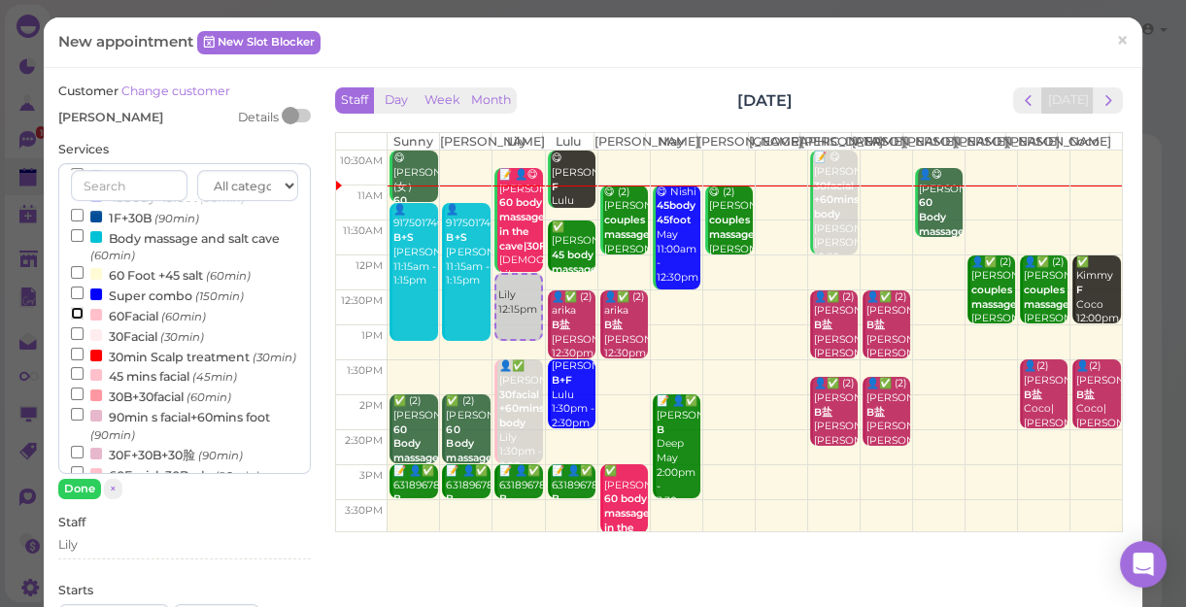
click at [74, 317] on input "60Facial (60min)" at bounding box center [77, 313] width 13 height 13
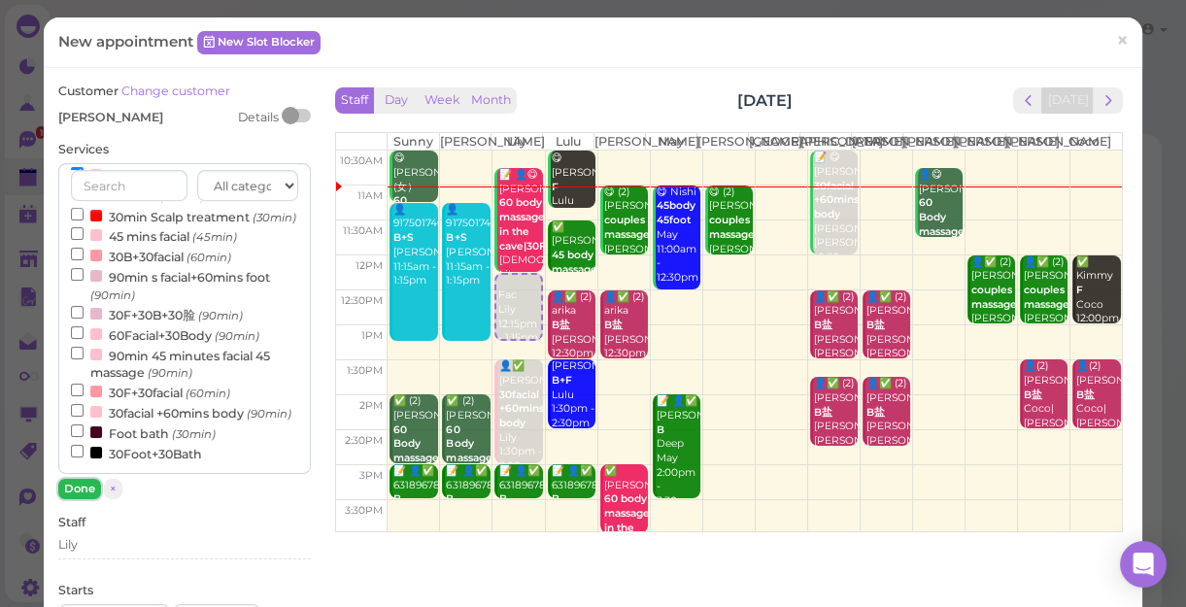
click at [75, 486] on button "Done" at bounding box center [79, 489] width 43 height 20
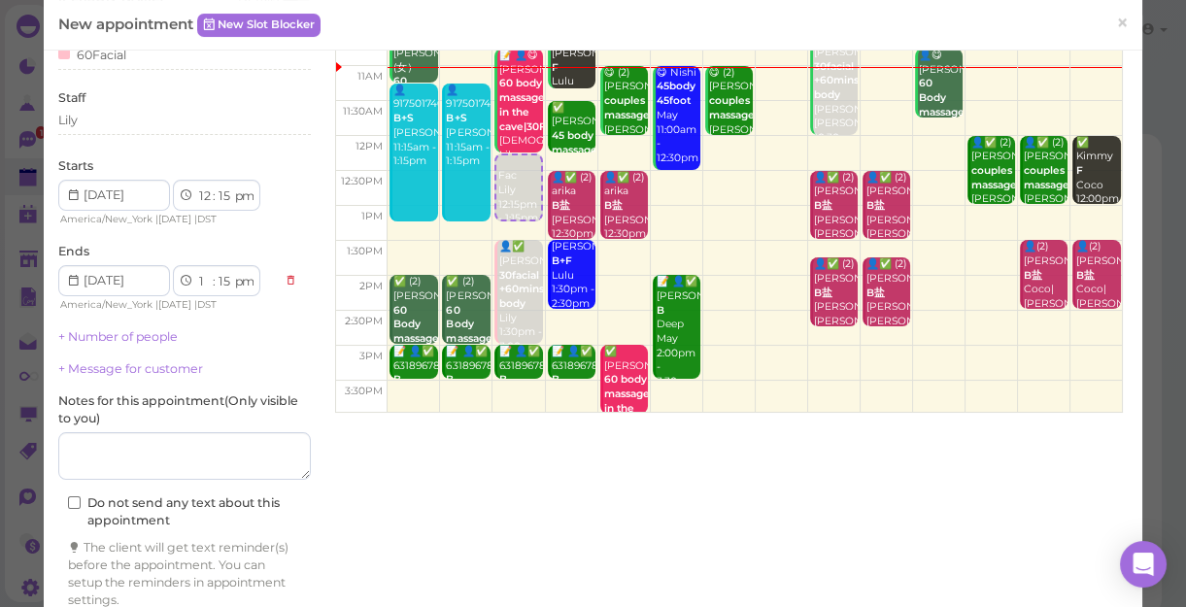
scroll to position [197, 0]
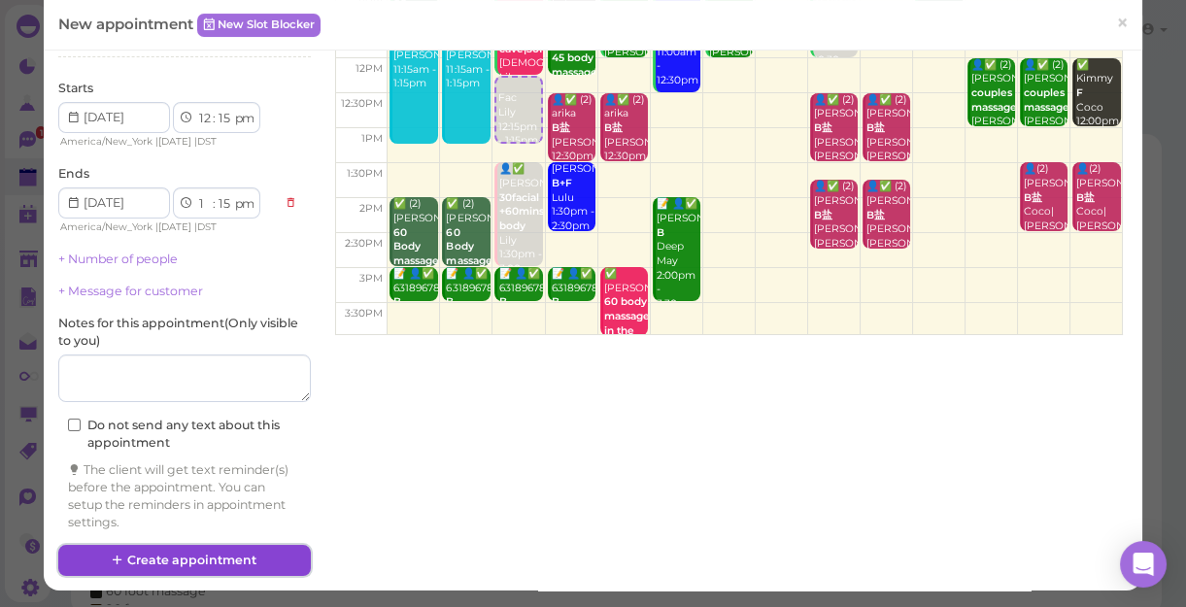
click at [228, 559] on button "Create appointment" at bounding box center [184, 560] width 253 height 31
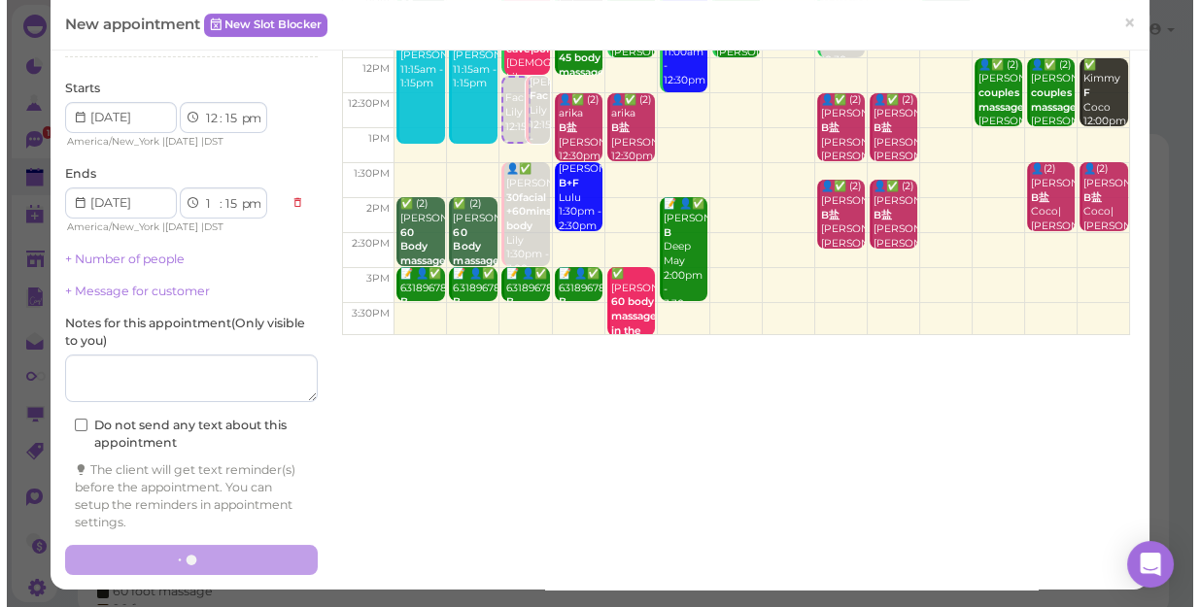
scroll to position [0, 0]
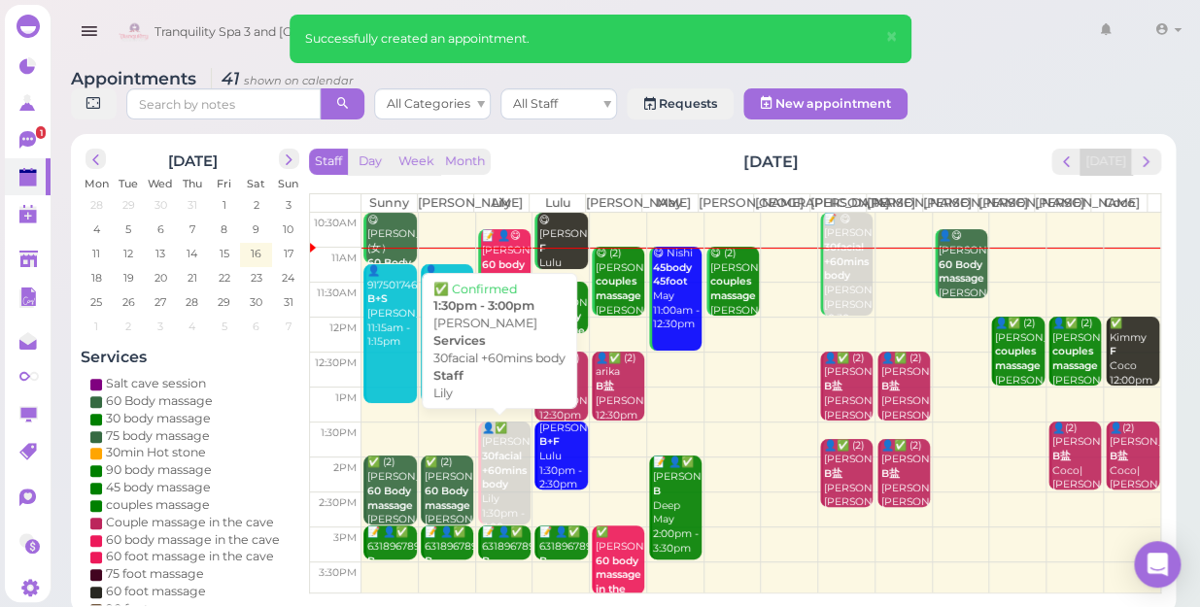
click at [498, 466] on b "30facial +60mins body" at bounding box center [504, 470] width 45 height 41
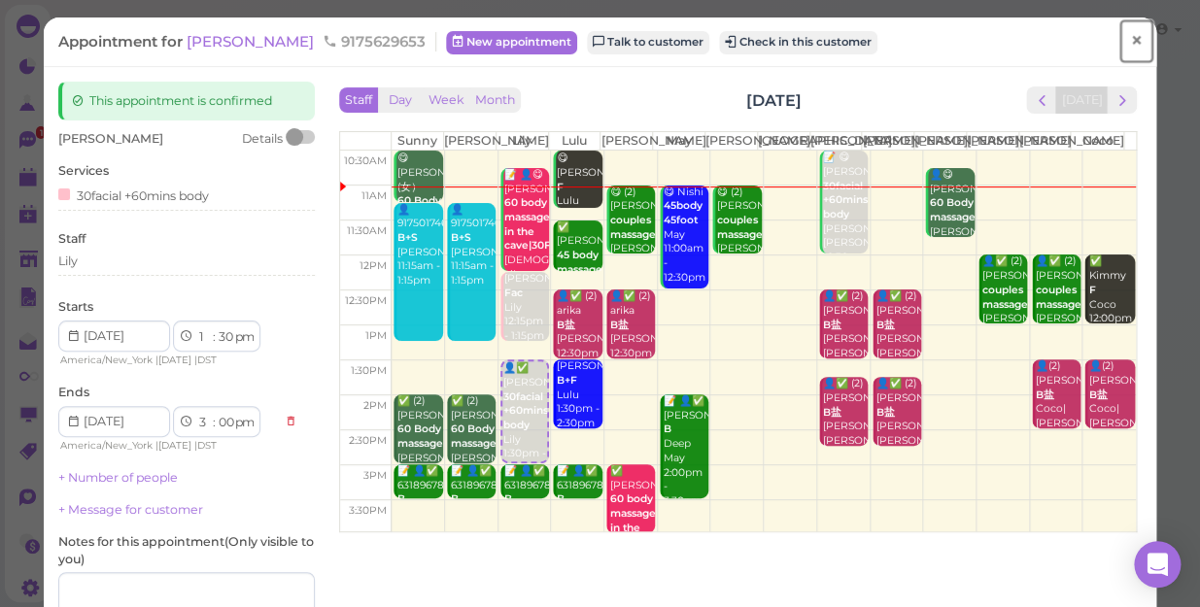
click at [1130, 45] on span "×" at bounding box center [1136, 40] width 13 height 27
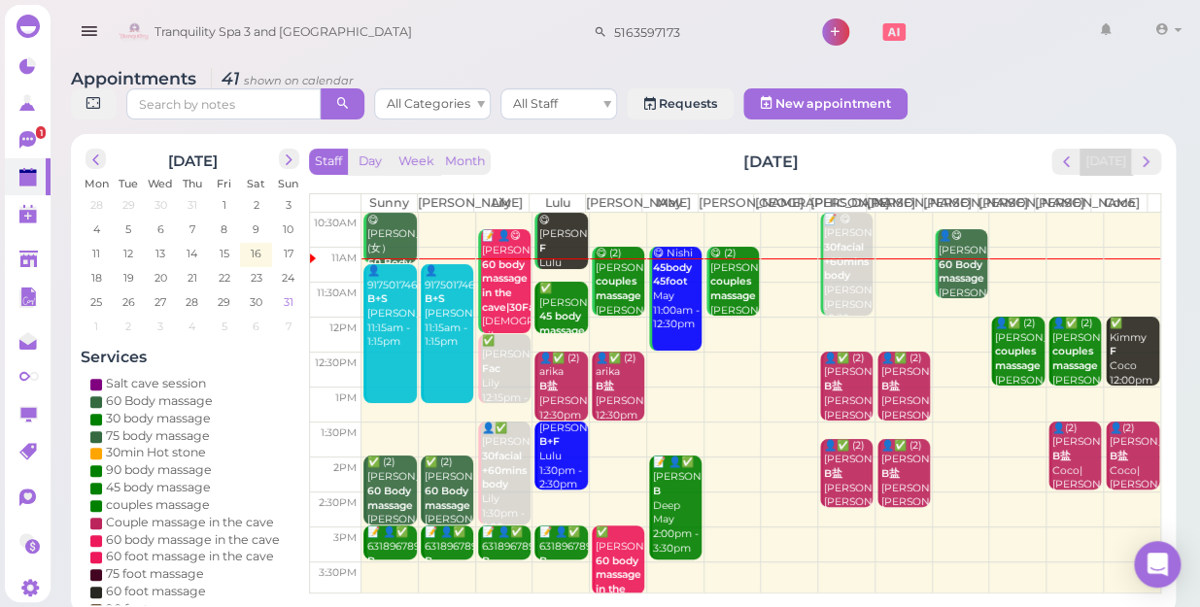
click at [286, 293] on span "31" at bounding box center [289, 301] width 14 height 17
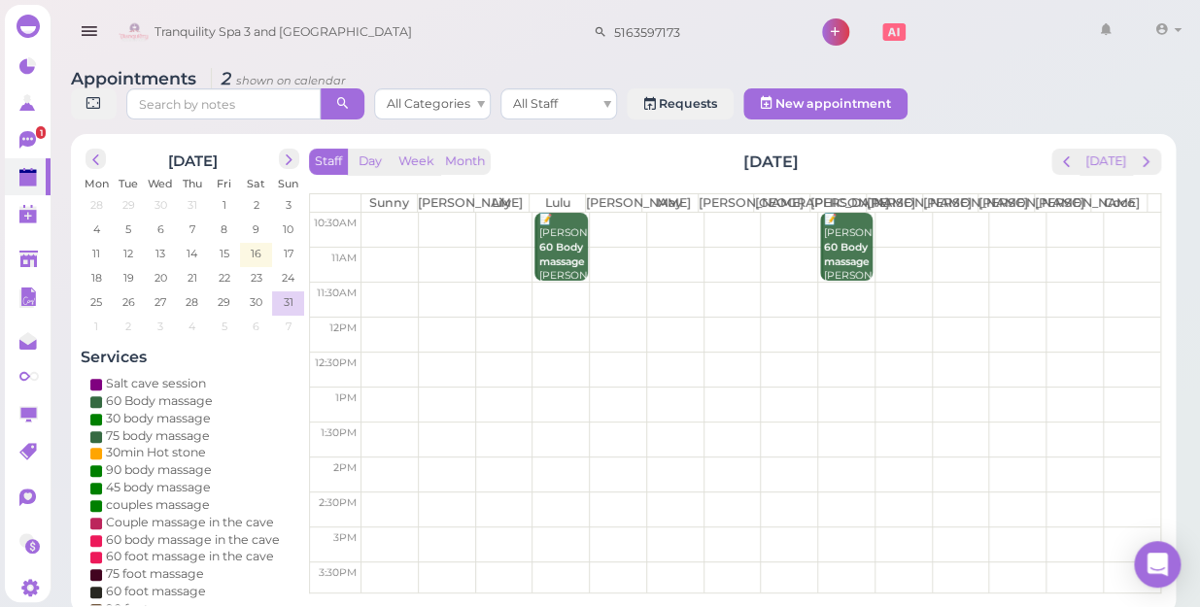
click at [832, 288] on td at bounding box center [760, 299] width 798 height 35
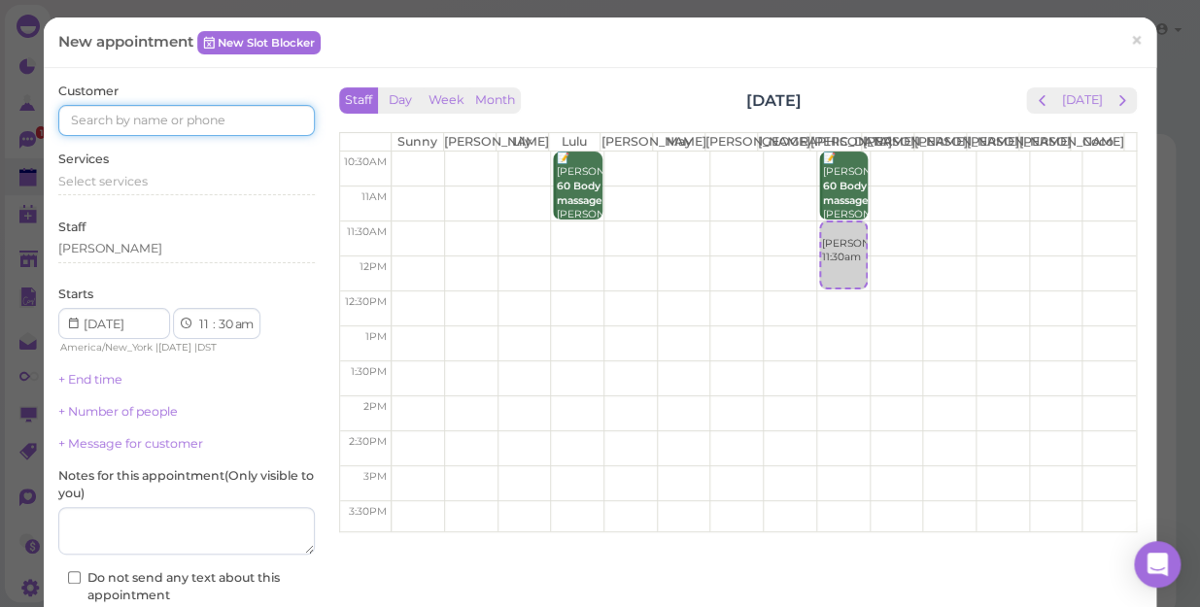
click at [252, 124] on input at bounding box center [186, 120] width 256 height 31
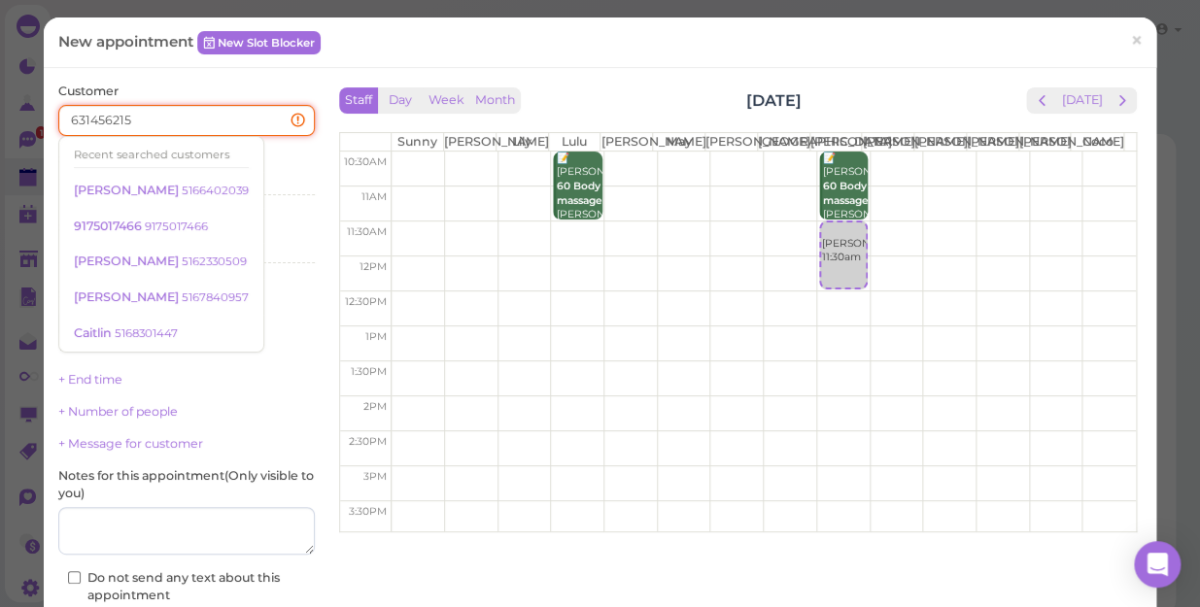
type input "6314562158"
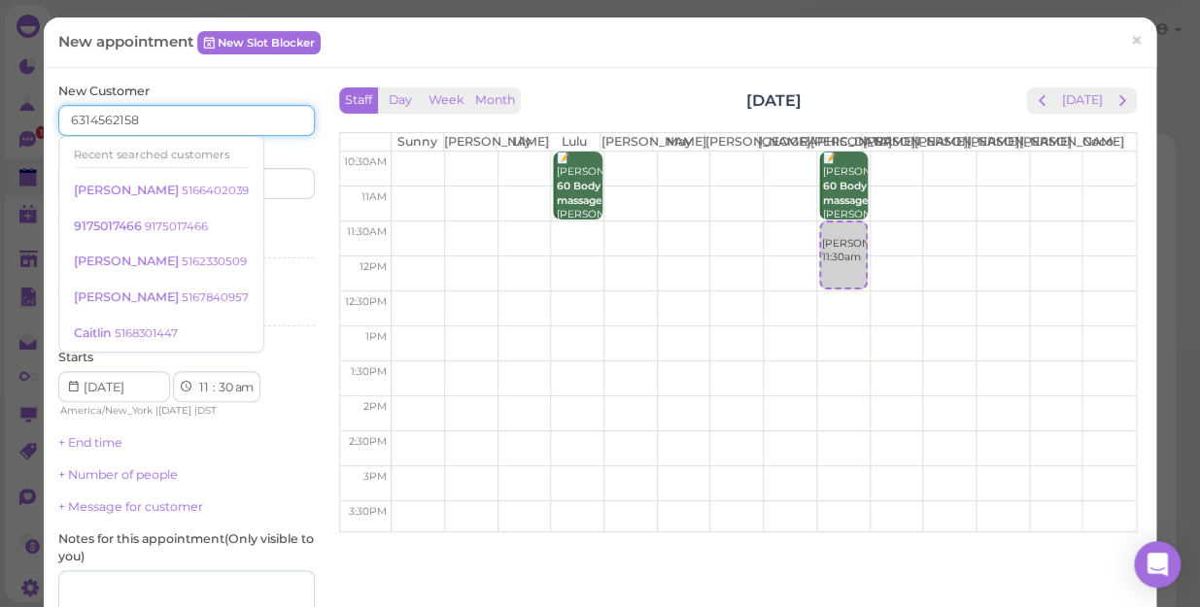
click at [1087, 173] on td at bounding box center [763, 169] width 744 height 35
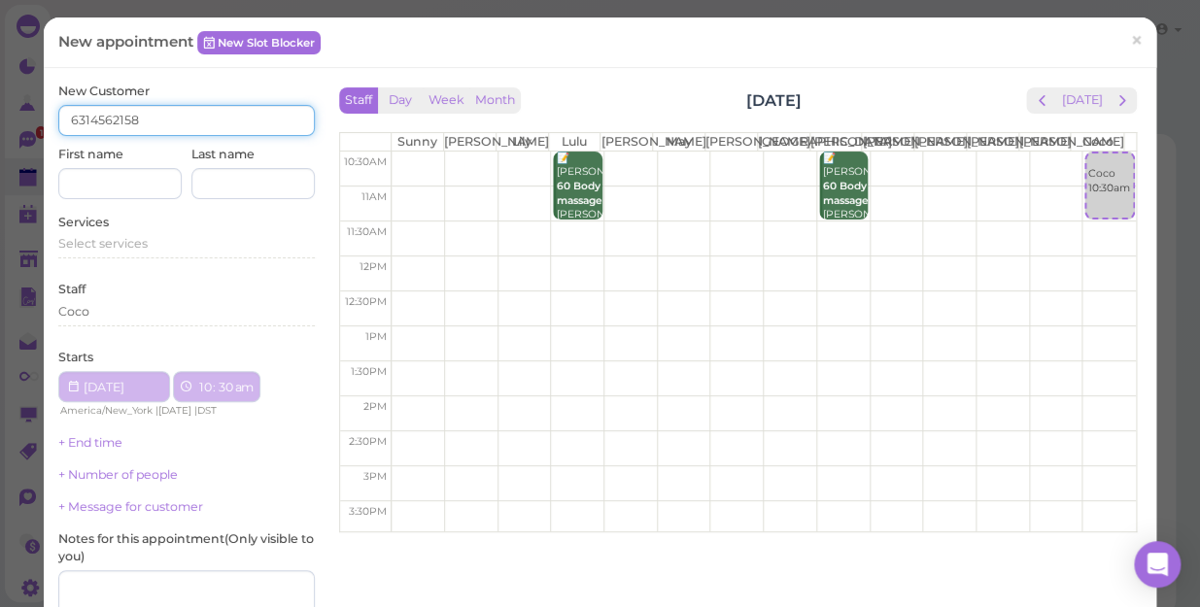
select select "10"
type input "6314562158"
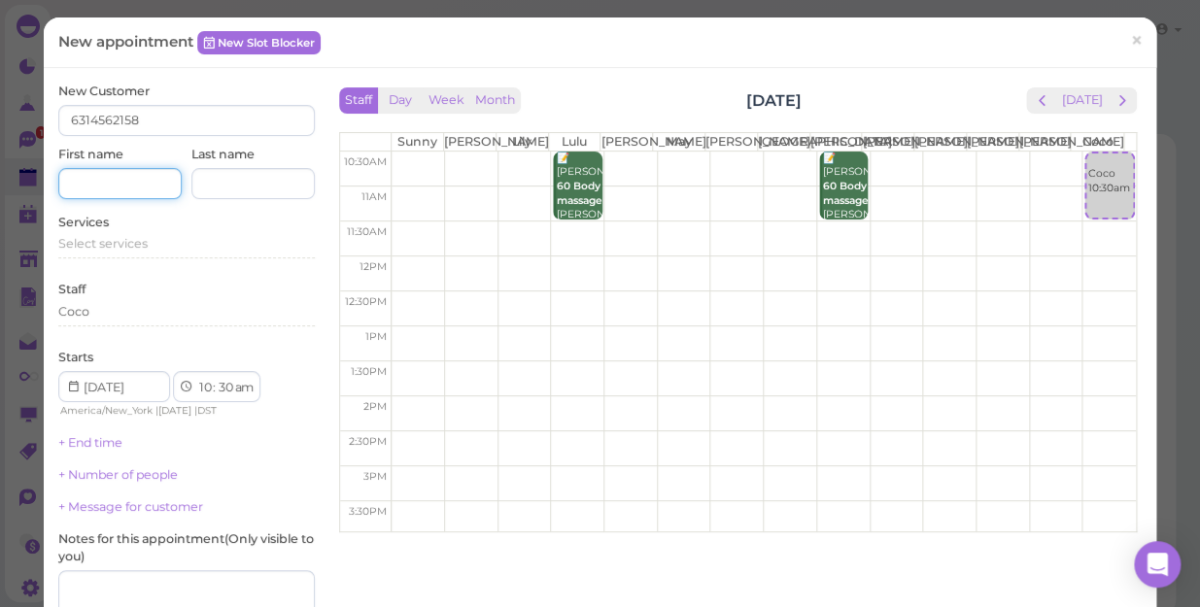
click at [135, 183] on input at bounding box center [119, 183] width 123 height 31
type input "Ashly"
click at [136, 246] on span "Select services" at bounding box center [102, 243] width 89 height 15
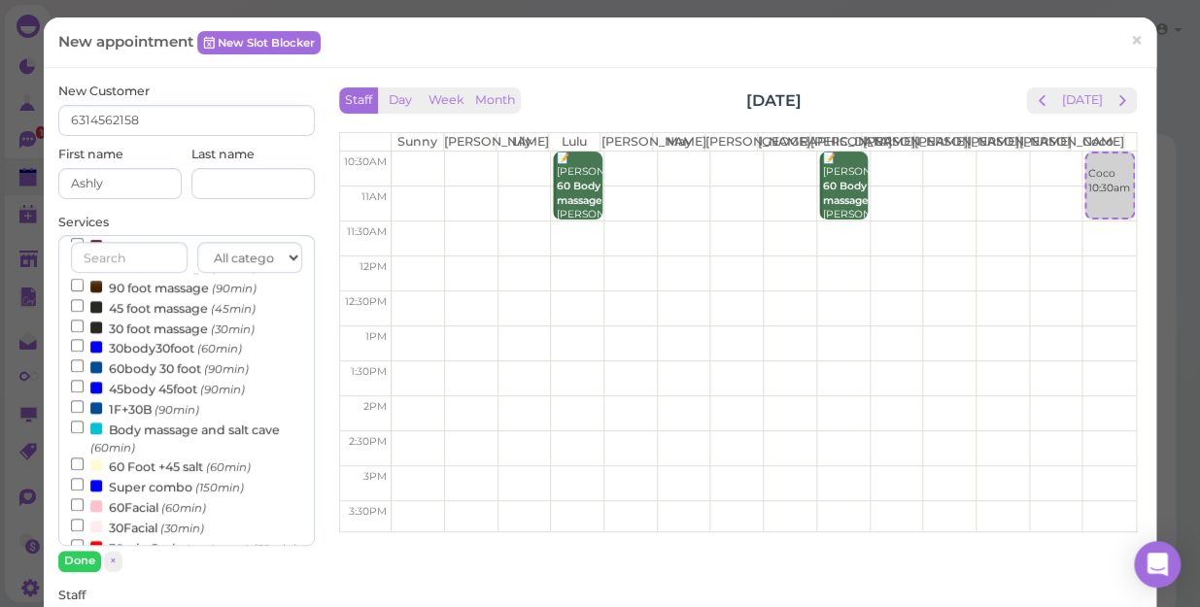
scroll to position [353, 0]
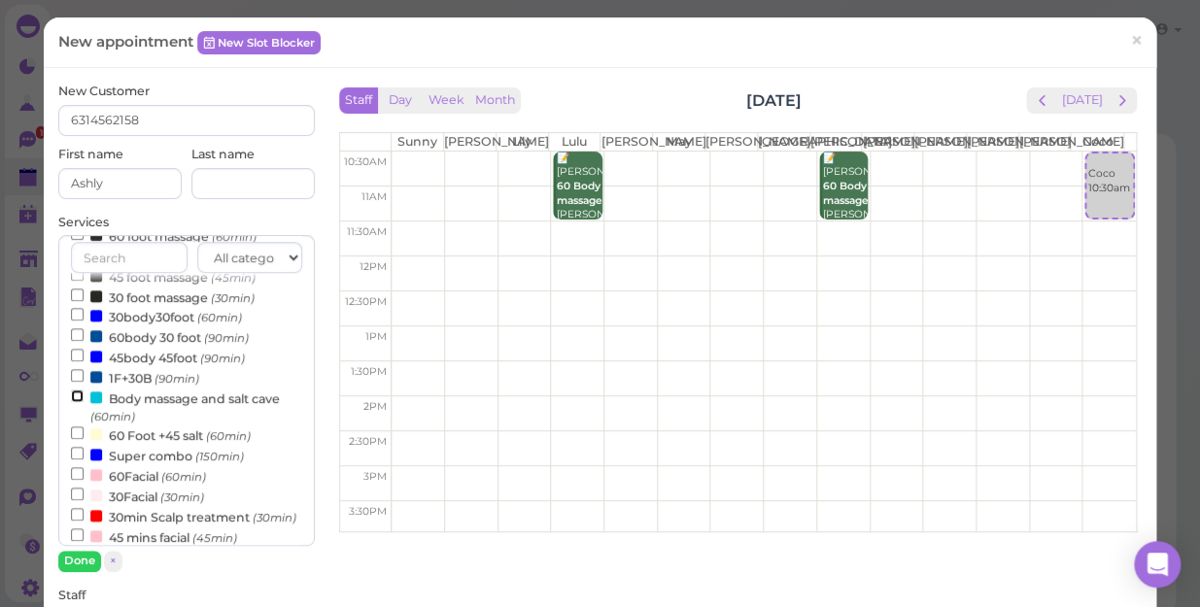
click at [74, 400] on input "Body massage and salt cave (60min)" at bounding box center [77, 395] width 13 height 13
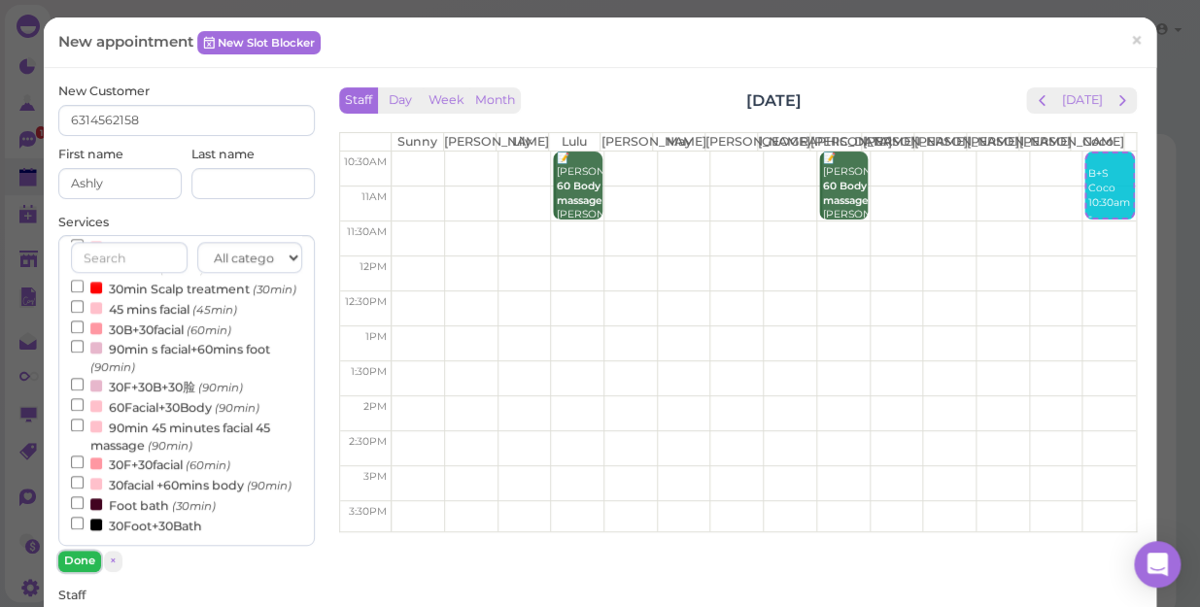
click at [80, 555] on button "Done" at bounding box center [79, 561] width 43 height 20
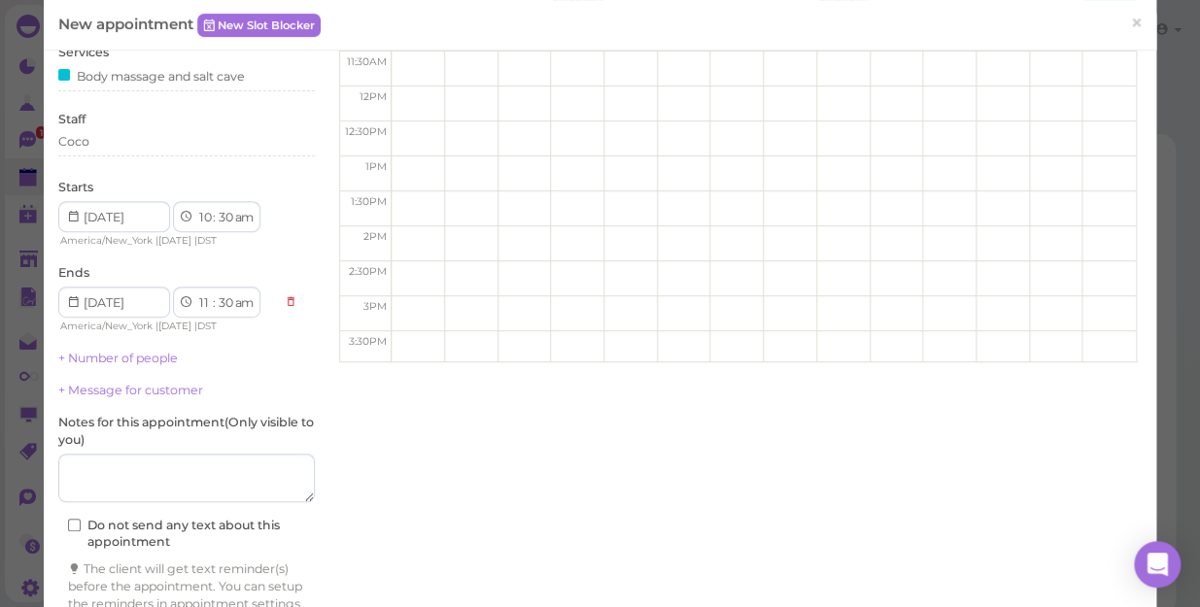
scroll to position [176, 0]
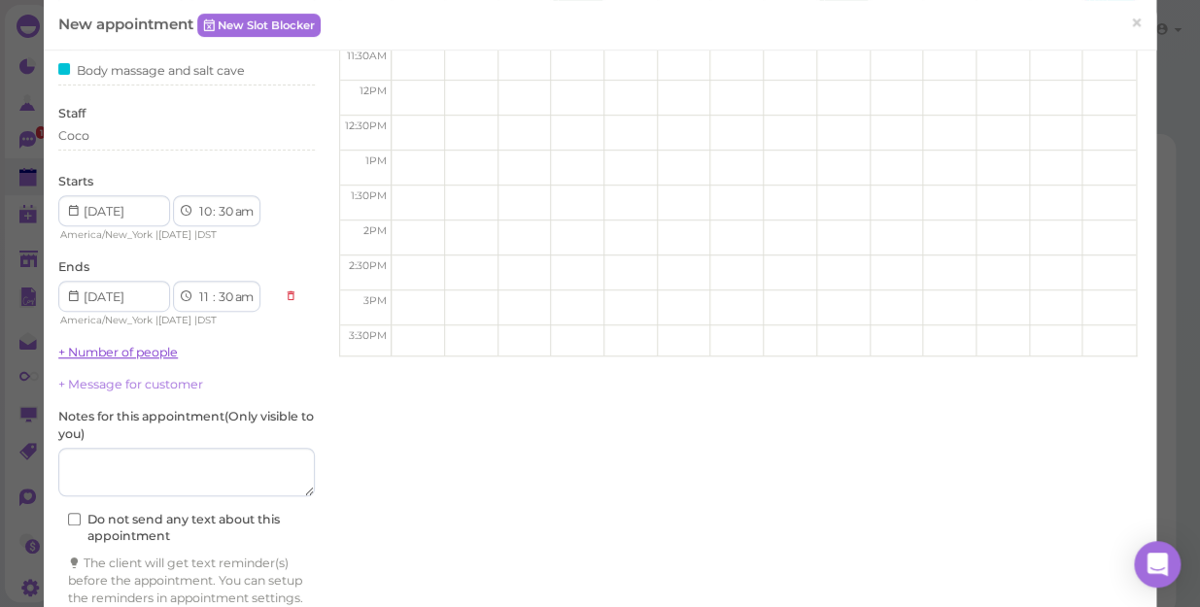
click at [154, 349] on link "+ Number of people" at bounding box center [117, 352] width 119 height 15
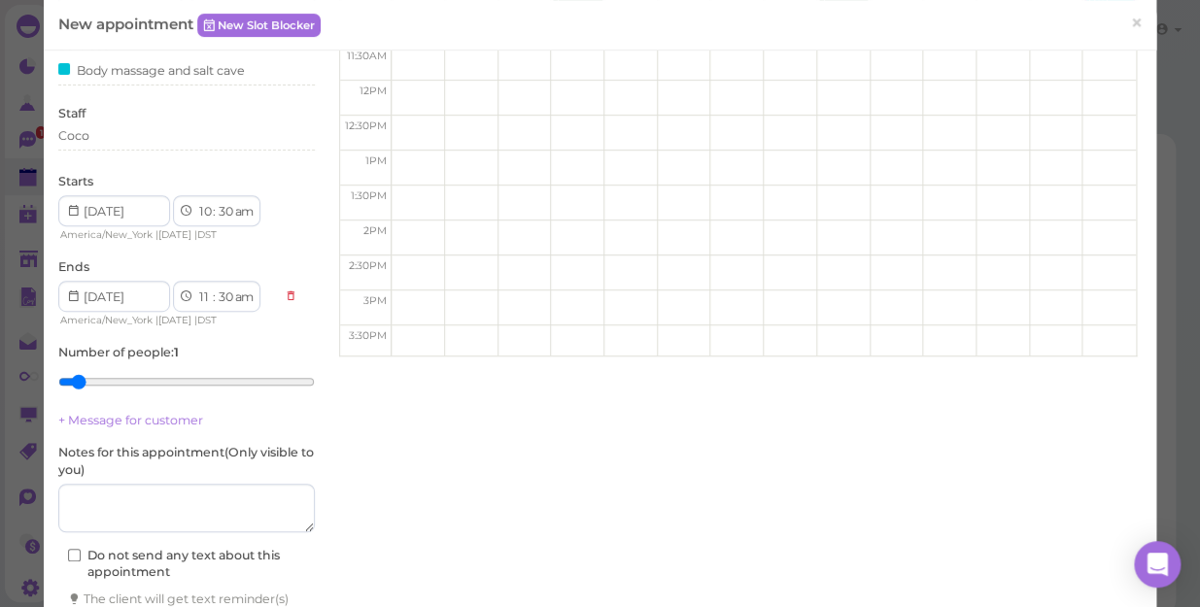
click at [154, 349] on label "Number of people : 1" at bounding box center [118, 352] width 120 height 17
drag, startPoint x: 154, startPoint y: 349, endPoint x: 211, endPoint y: 395, distance: 73.1
click at [211, 395] on input "range" at bounding box center [186, 381] width 256 height 31
type input "8"
click at [245, 381] on input "range" at bounding box center [186, 381] width 256 height 31
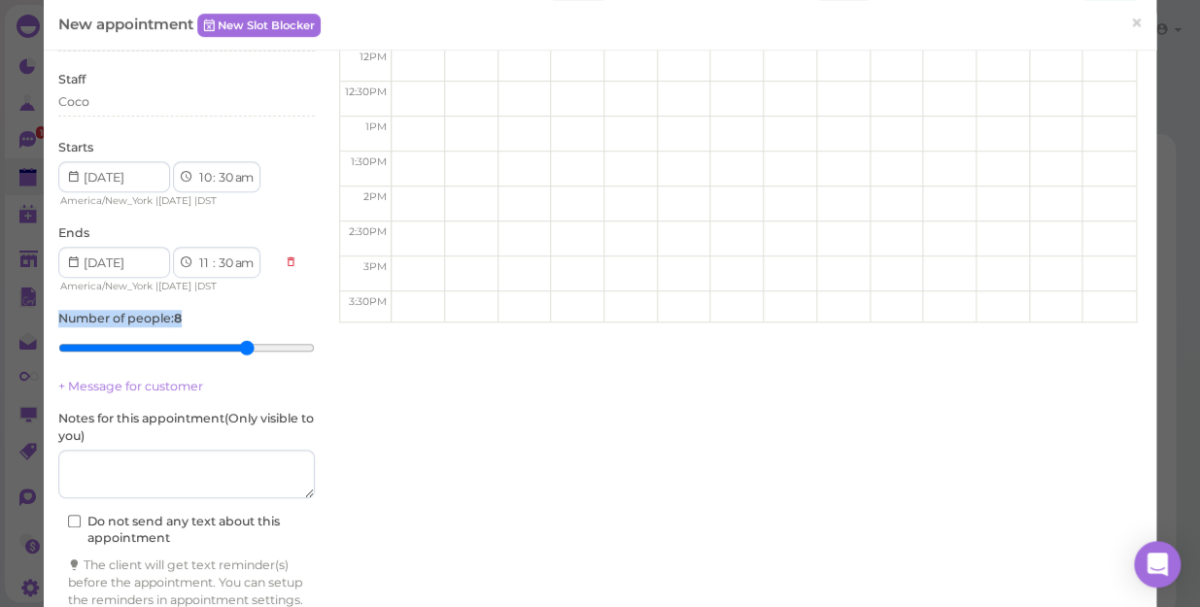
scroll to position [305, 0]
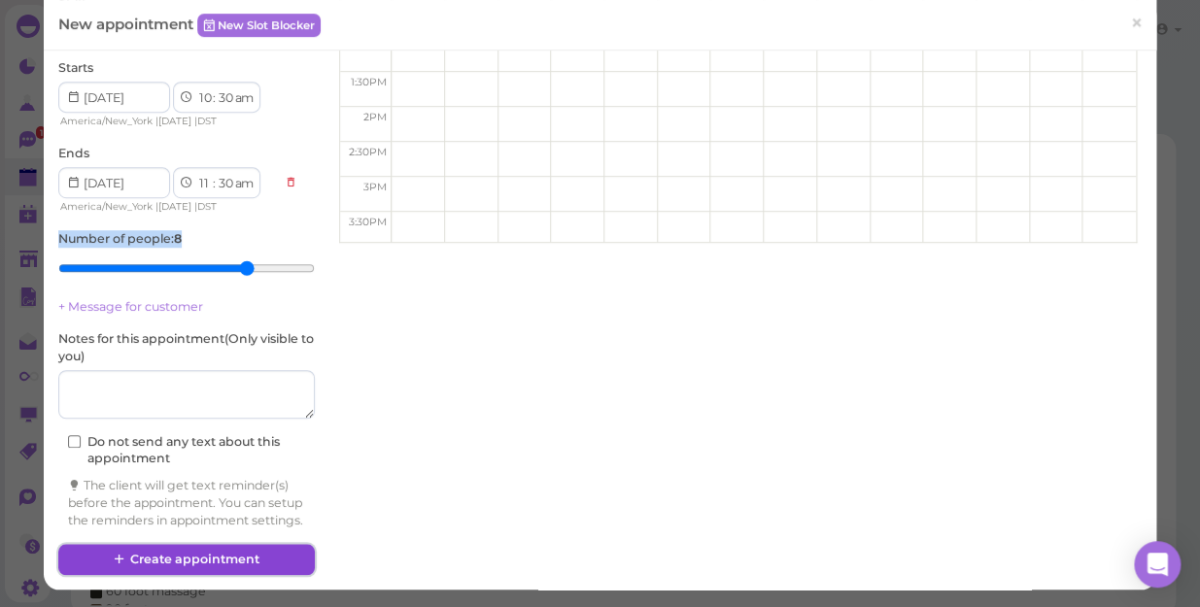
click at [222, 554] on button "Create appointment" at bounding box center [186, 559] width 256 height 31
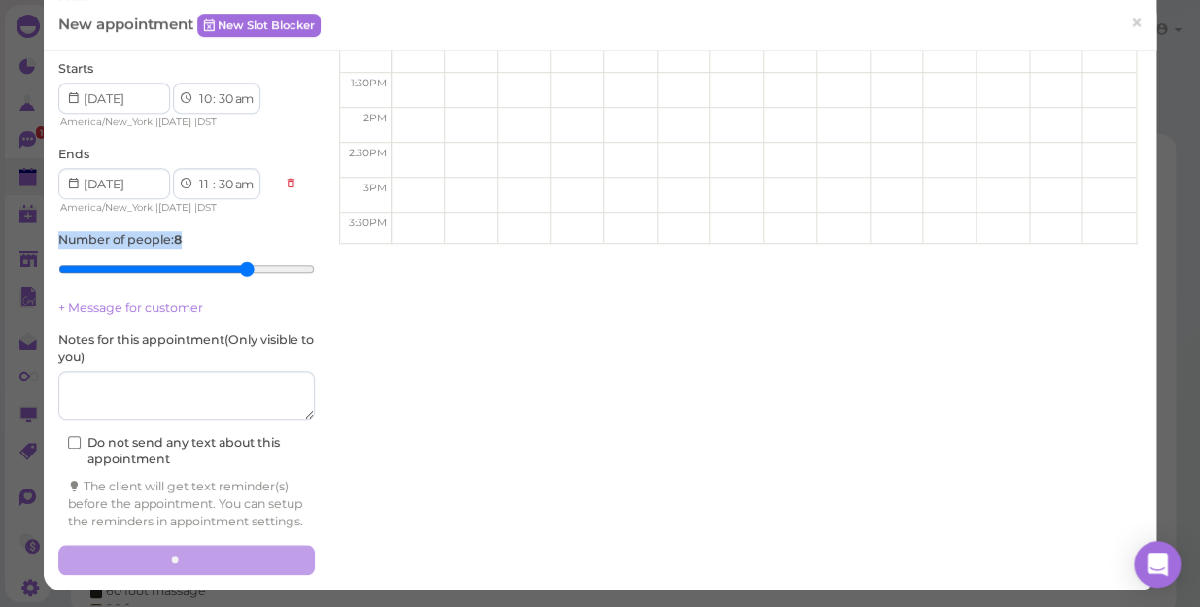
scroll to position [304, 0]
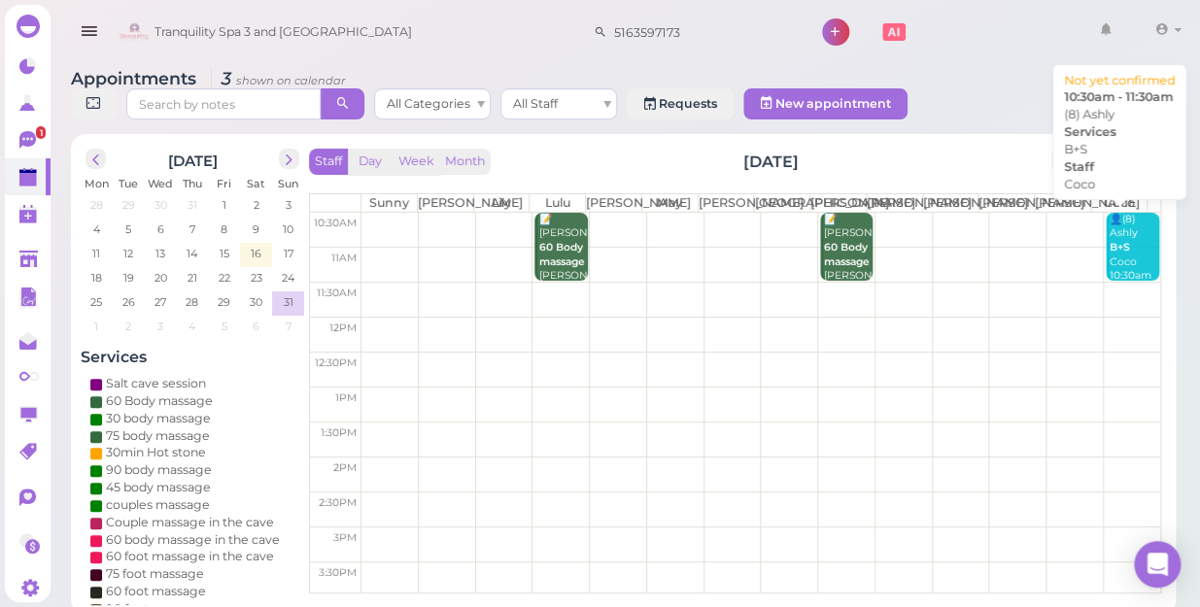
click at [1109, 242] on b "B+S" at bounding box center [1119, 247] width 20 height 13
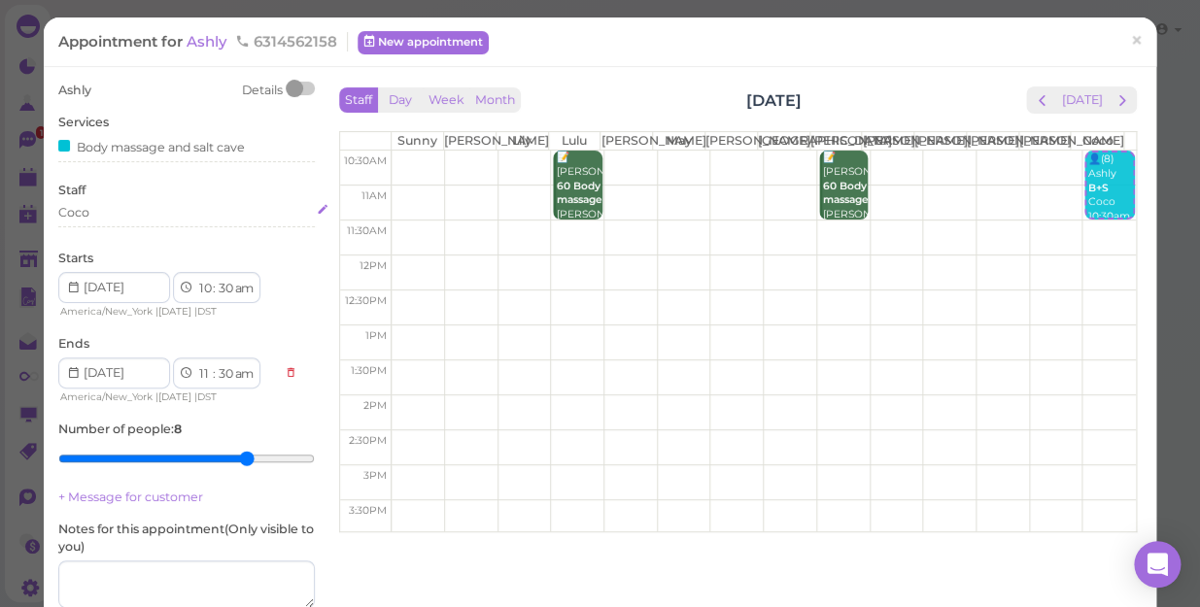
click at [120, 207] on div "Coco" at bounding box center [186, 212] width 256 height 17
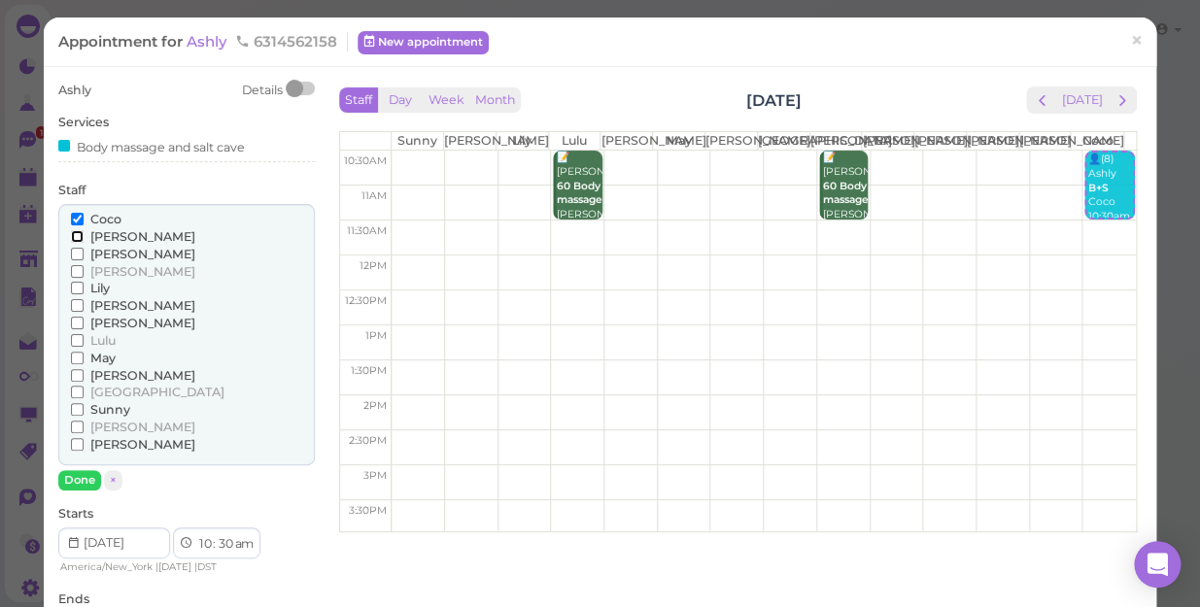
click at [78, 237] on input "[PERSON_NAME]" at bounding box center [77, 236] width 13 height 13
click at [78, 306] on input "[PERSON_NAME]" at bounding box center [77, 305] width 13 height 13
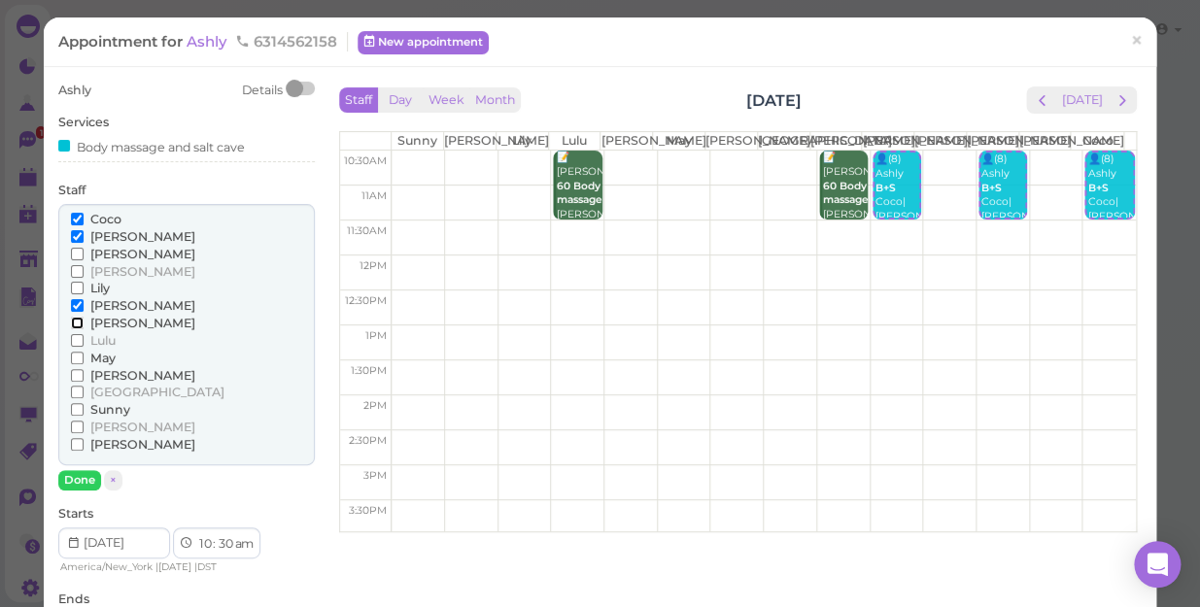
click at [75, 323] on input "[PERSON_NAME]" at bounding box center [77, 323] width 13 height 13
click at [76, 251] on input "[PERSON_NAME]" at bounding box center [77, 254] width 13 height 13
click at [73, 257] on input "[PERSON_NAME]" at bounding box center [77, 254] width 13 height 13
click at [75, 369] on input "[PERSON_NAME]" at bounding box center [77, 375] width 13 height 13
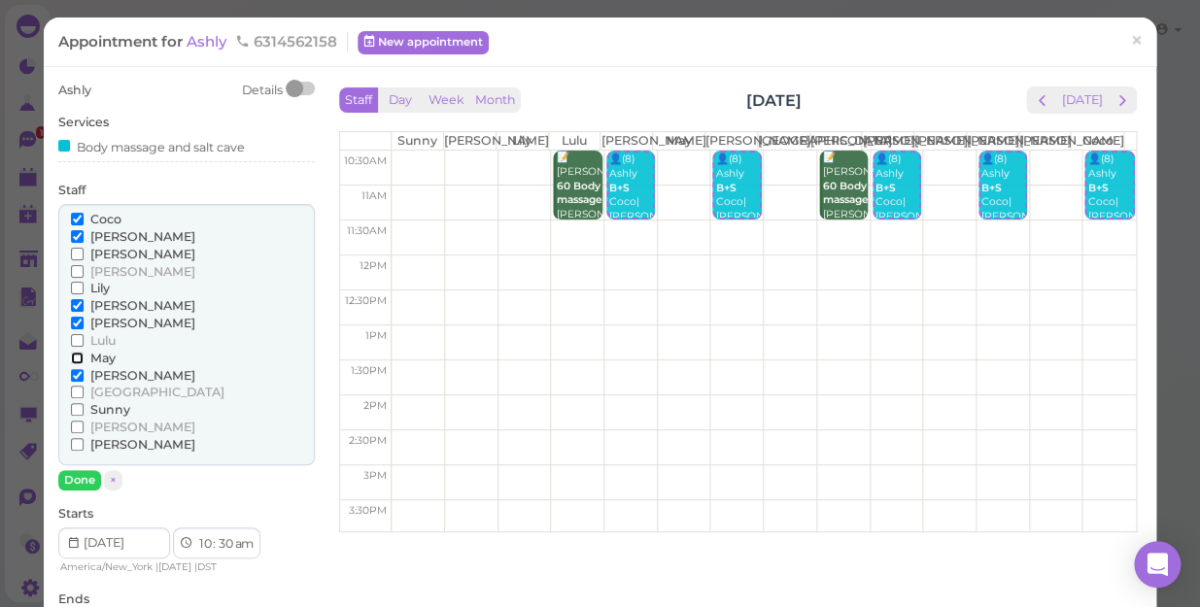
click at [76, 356] on input "May" at bounding box center [77, 358] width 13 height 13
click at [75, 336] on input "Lulu" at bounding box center [77, 340] width 13 height 13
click at [76, 442] on input "[PERSON_NAME]" at bounding box center [77, 444] width 13 height 13
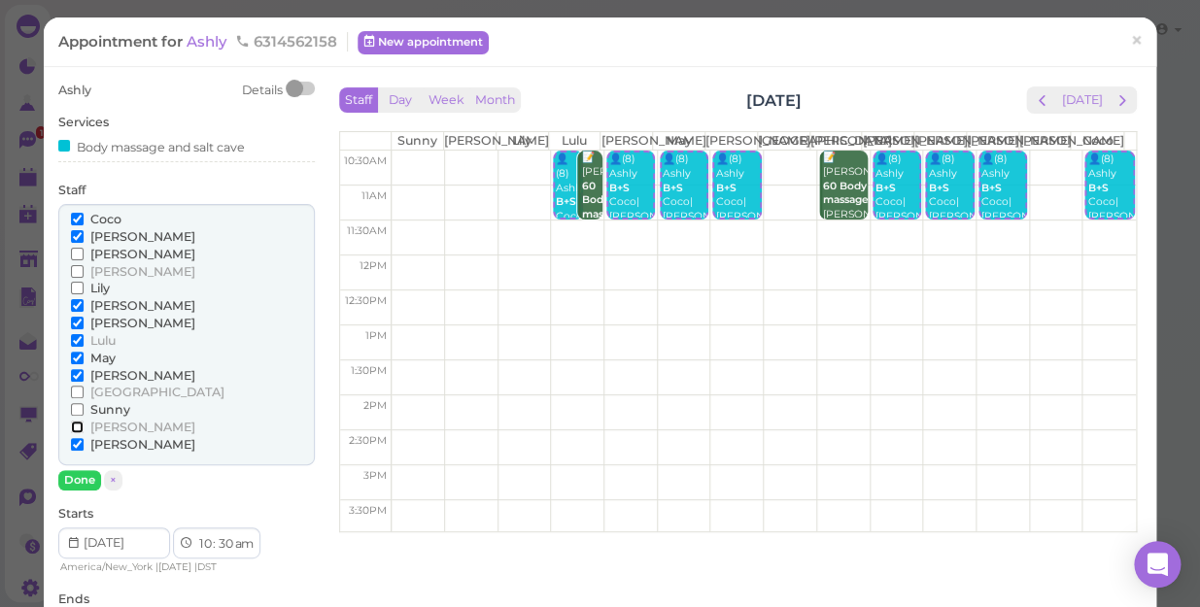
click at [78, 426] on input "[PERSON_NAME]" at bounding box center [77, 427] width 13 height 13
click at [75, 412] on input "Sunny" at bounding box center [77, 409] width 13 height 13
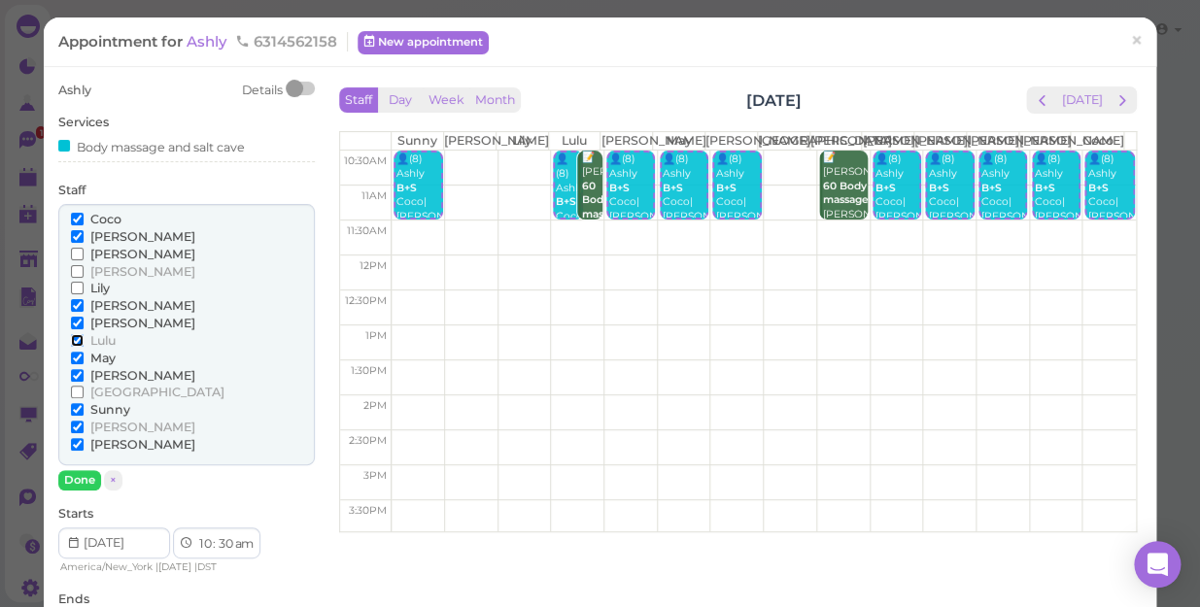
click at [78, 340] on input "Lulu" at bounding box center [77, 340] width 13 height 13
click at [71, 476] on button "Done" at bounding box center [79, 480] width 43 height 20
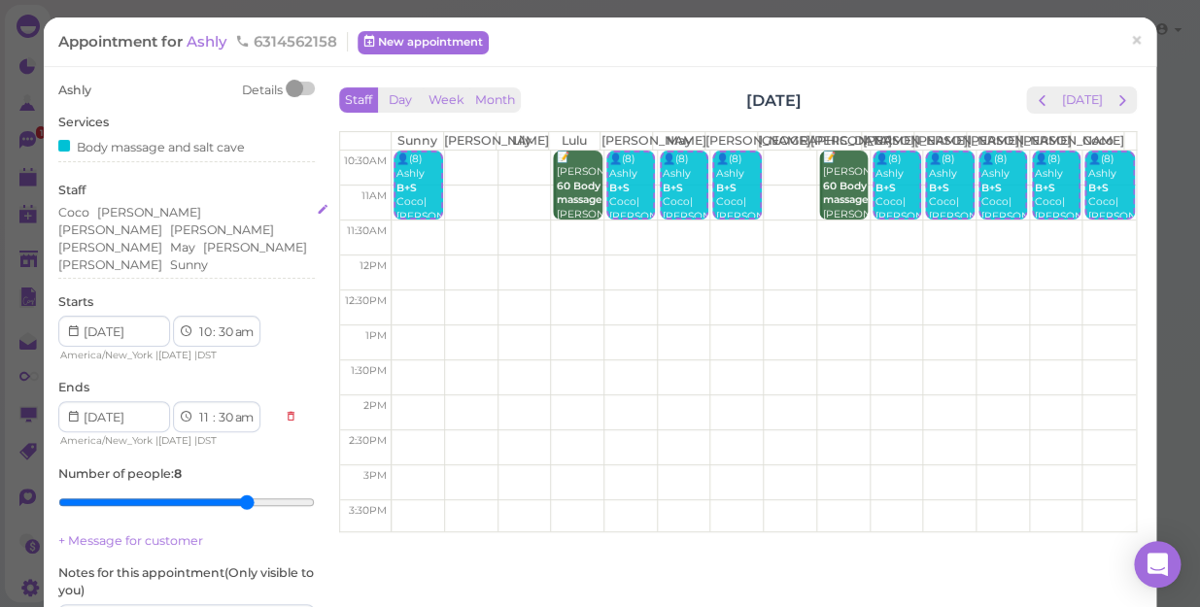
click at [167, 232] on div "[PERSON_NAME] [PERSON_NAME] [PERSON_NAME] [PERSON_NAME] [PERSON_NAME] [PERSON_N…" at bounding box center [186, 238] width 256 height 69
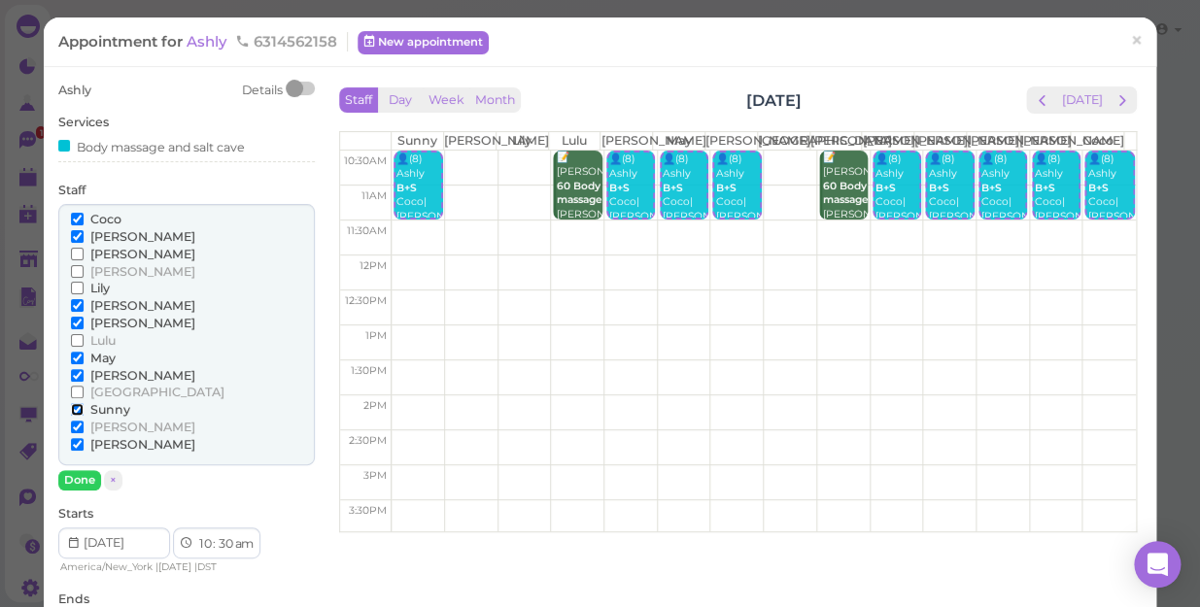
click at [75, 409] on input "Sunny" at bounding box center [77, 409] width 13 height 13
click at [75, 477] on button "Done" at bounding box center [79, 480] width 43 height 20
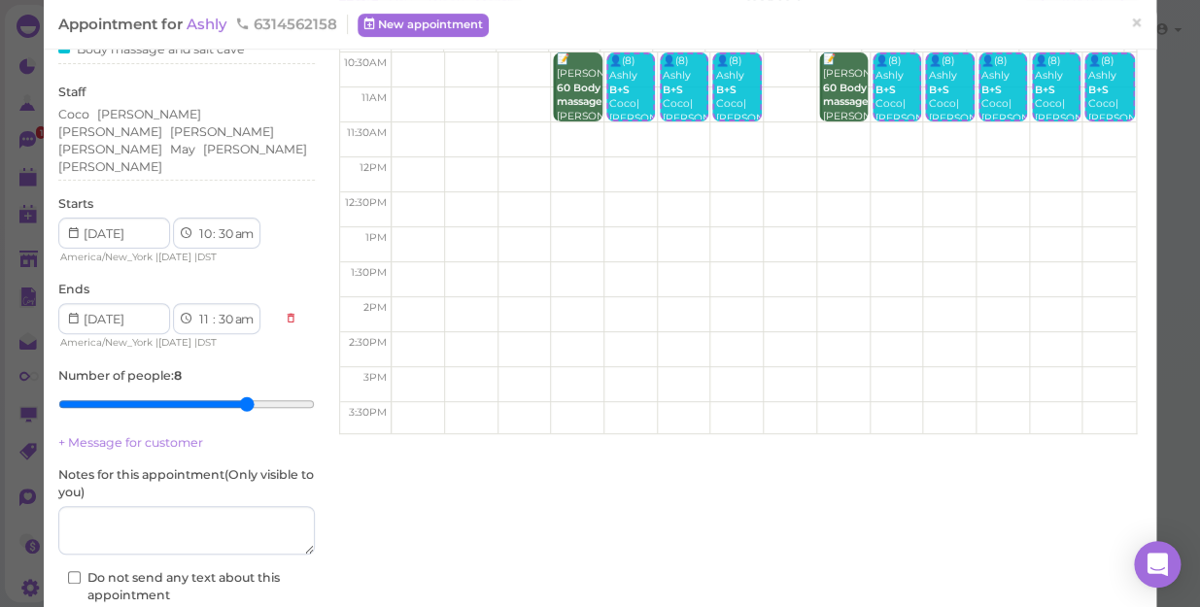
scroll to position [176, 0]
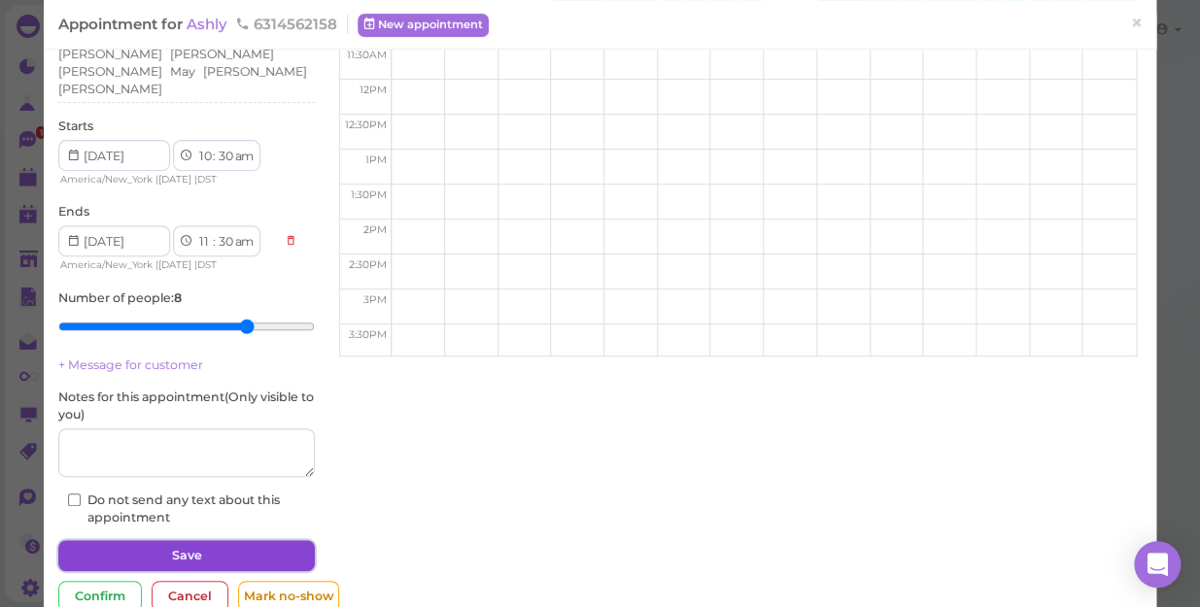
click at [221, 540] on button "Save" at bounding box center [186, 555] width 256 height 31
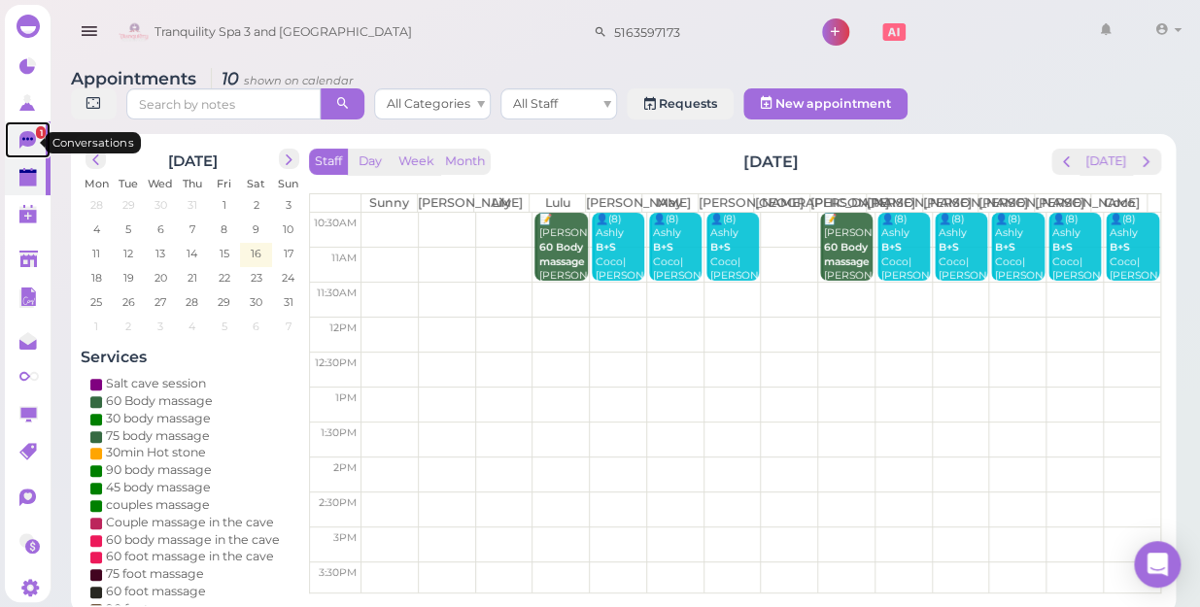
click at [30, 140] on icon at bounding box center [27, 138] width 11 height 3
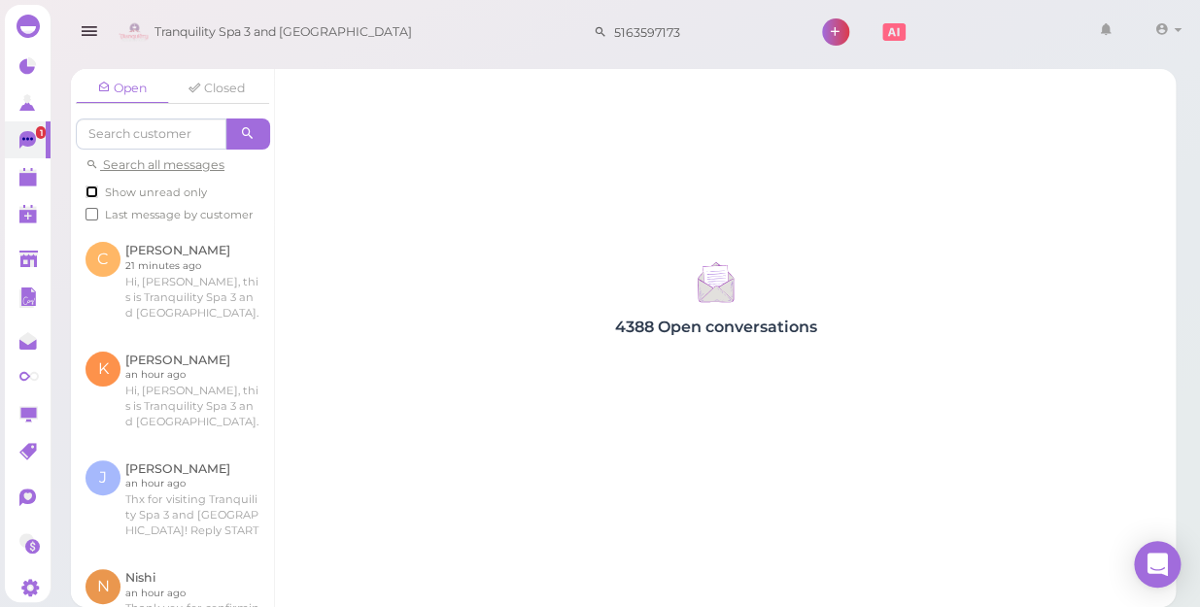
click at [85, 191] on input "Show unread only" at bounding box center [91, 192] width 13 height 13
click at [91, 186] on input "Show unread only" at bounding box center [91, 192] width 13 height 13
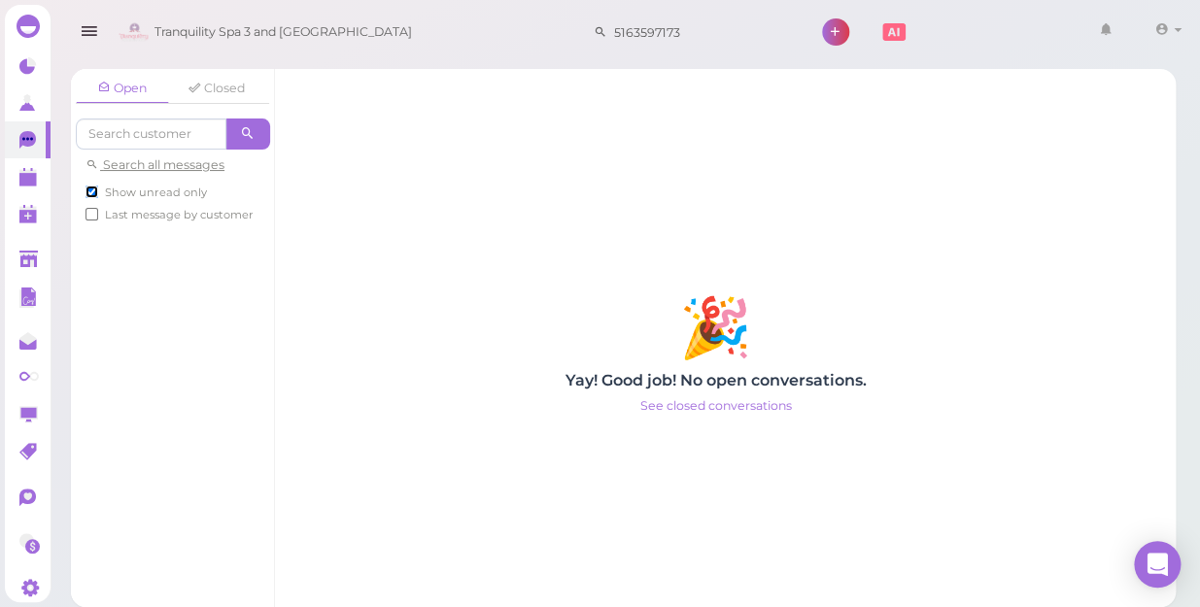
click at [91, 186] on input "Show unread only" at bounding box center [91, 192] width 13 height 13
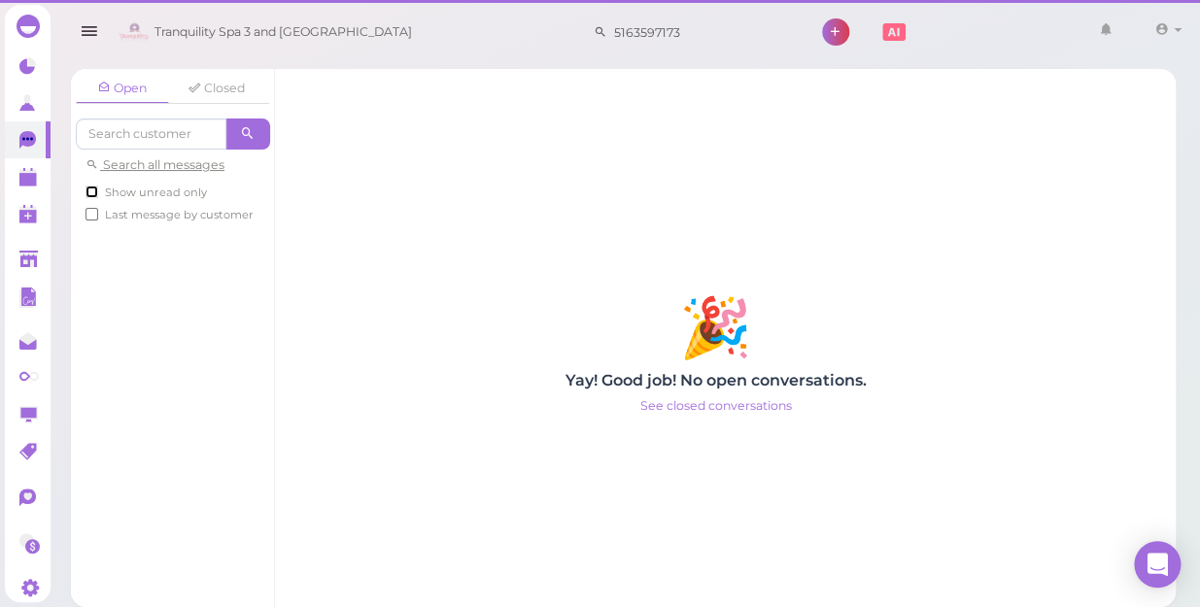
click at [91, 186] on input "Show unread only" at bounding box center [91, 192] width 13 height 13
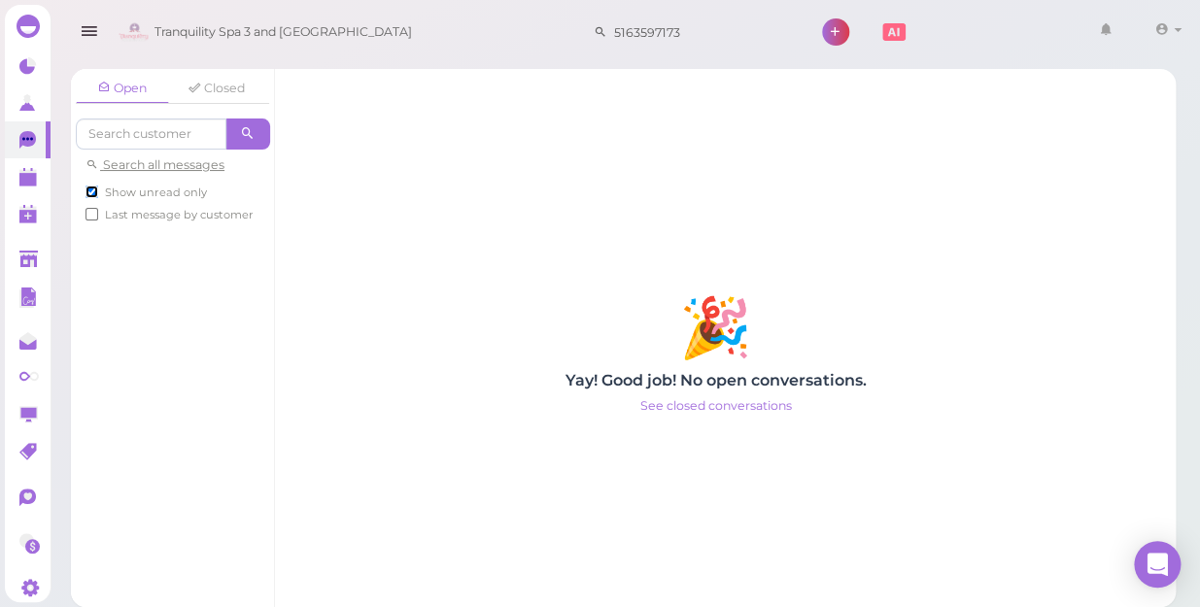
click at [91, 189] on input "Show unread only" at bounding box center [91, 192] width 13 height 13
checkbox input "false"
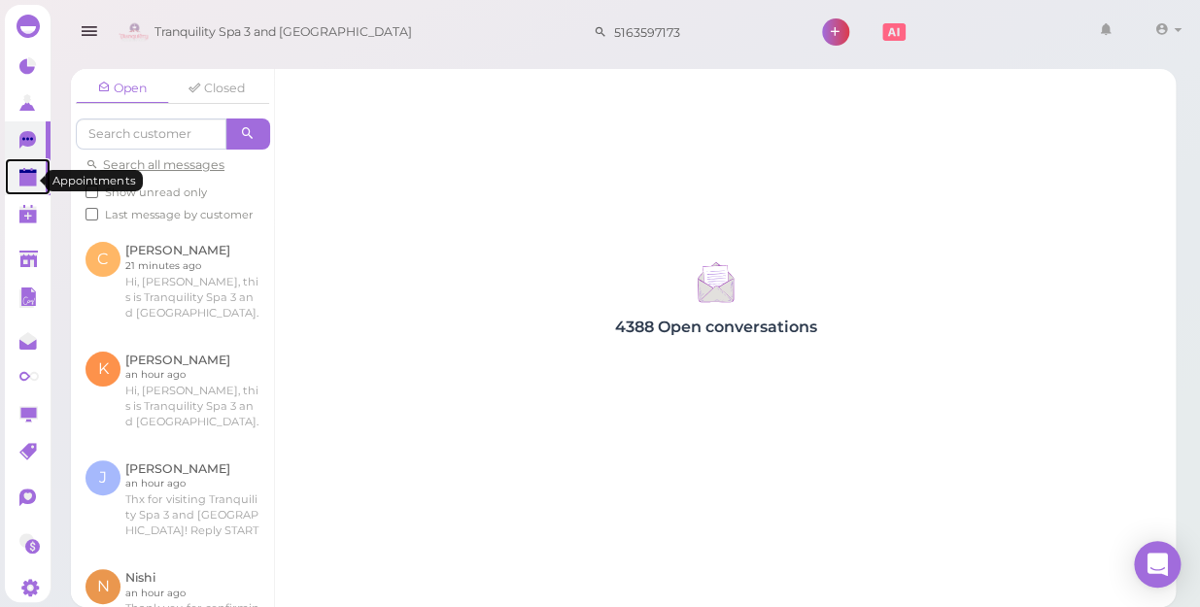
click at [27, 172] on icon at bounding box center [29, 178] width 20 height 20
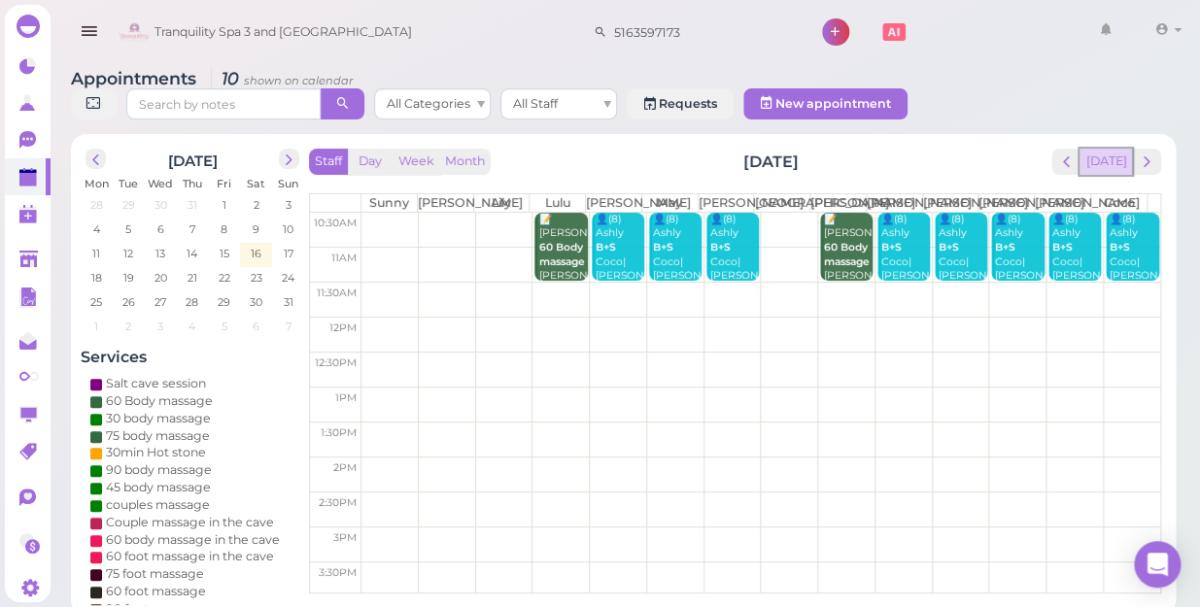
click at [1103, 149] on button "[DATE]" at bounding box center [1105, 162] width 52 height 26
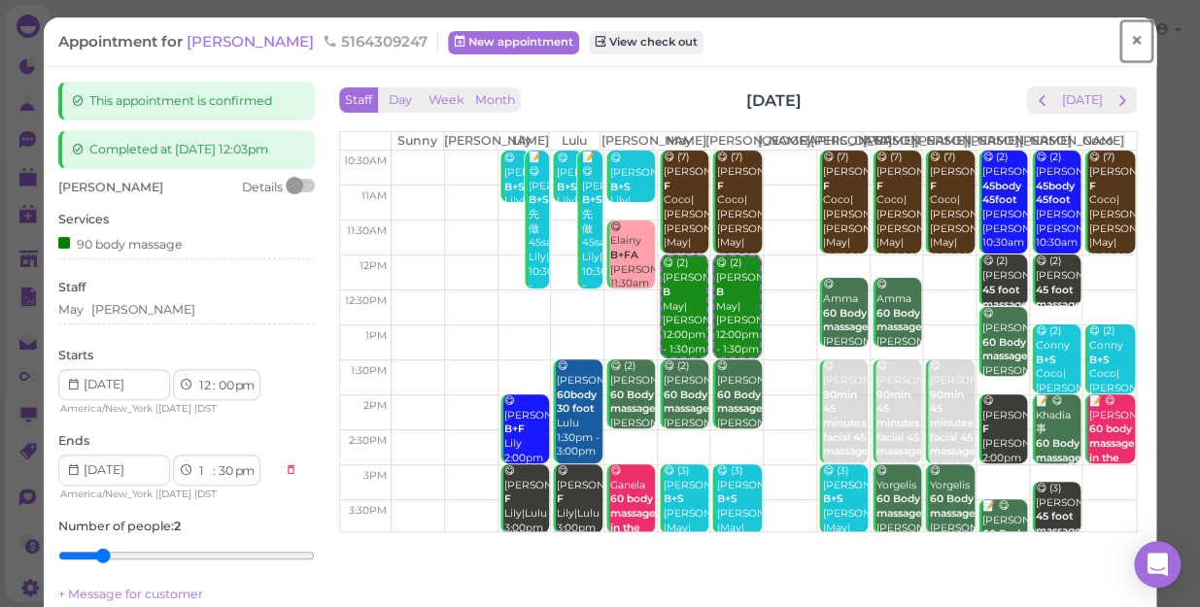
click at [1130, 39] on span "×" at bounding box center [1136, 40] width 13 height 27
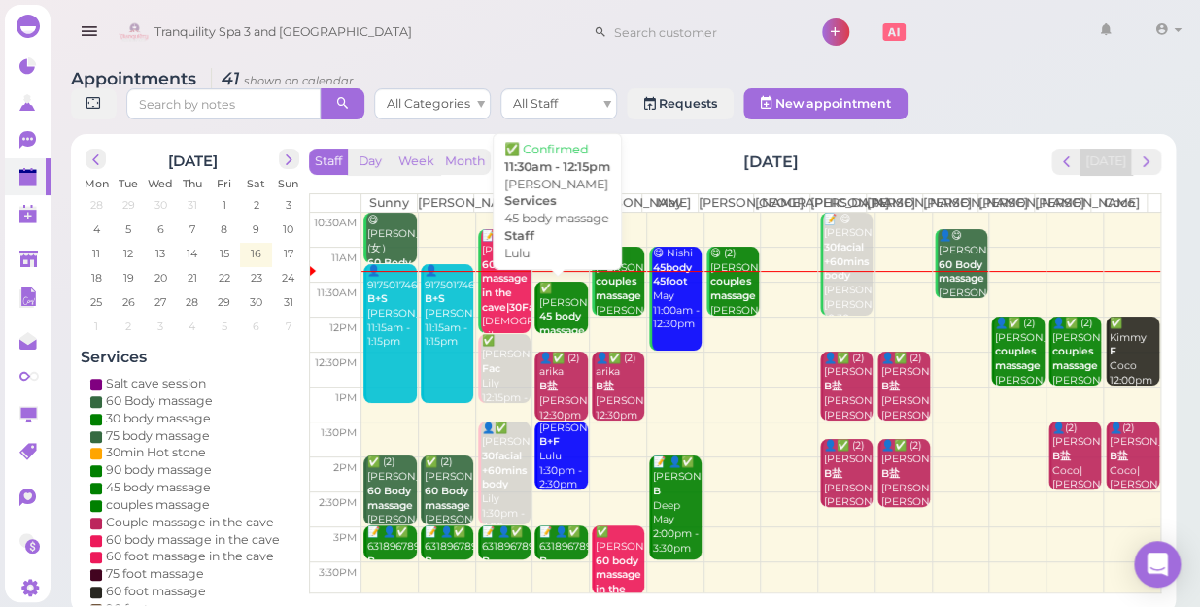
click at [564, 314] on div "✅ gabriella gaudio 45 body massage Lulu 11:30am - 12:15pm" at bounding box center [562, 332] width 50 height 100
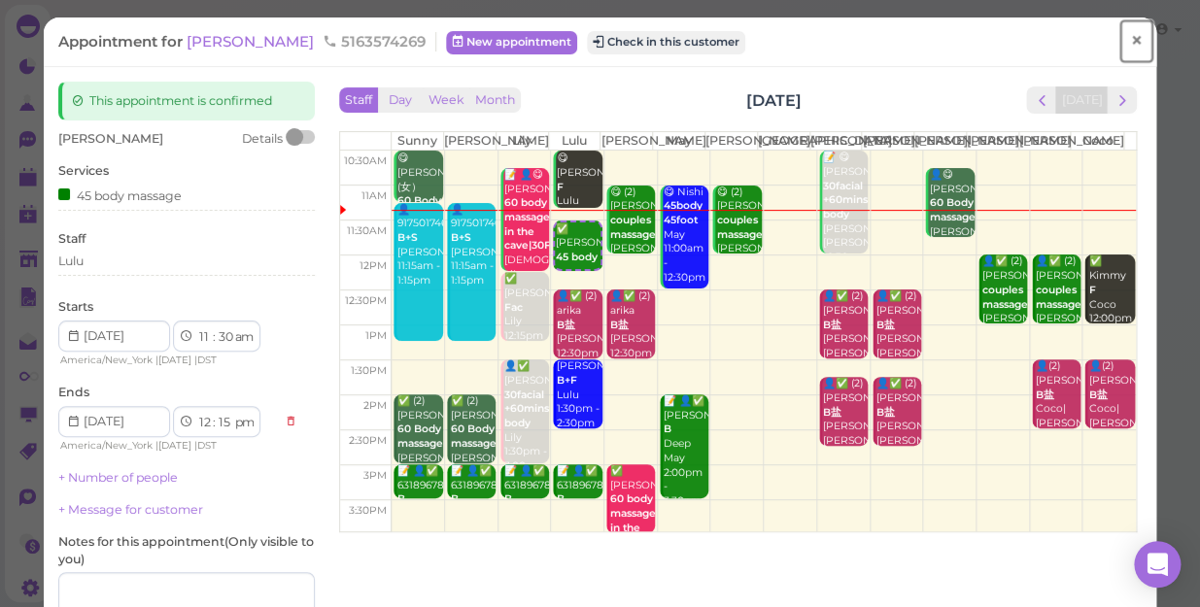
click at [1130, 42] on span "×" at bounding box center [1136, 40] width 13 height 27
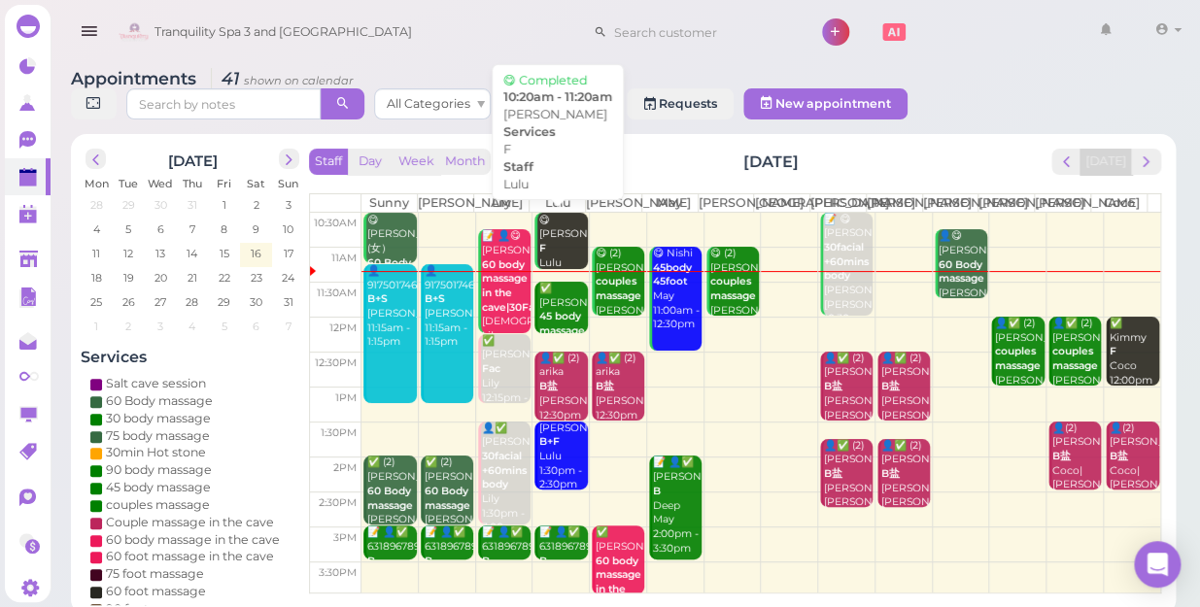
click at [550, 242] on div "😋 Lin F Lulu 10:20am - 11:20am" at bounding box center [562, 256] width 50 height 85
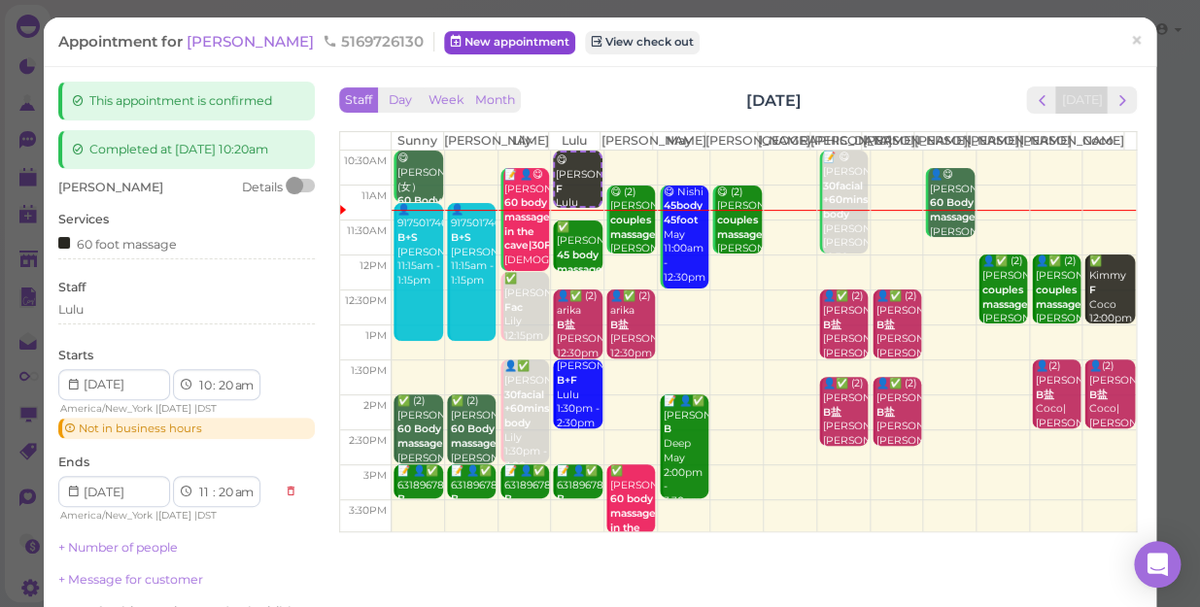
click at [444, 46] on link "New appointment" at bounding box center [509, 42] width 131 height 23
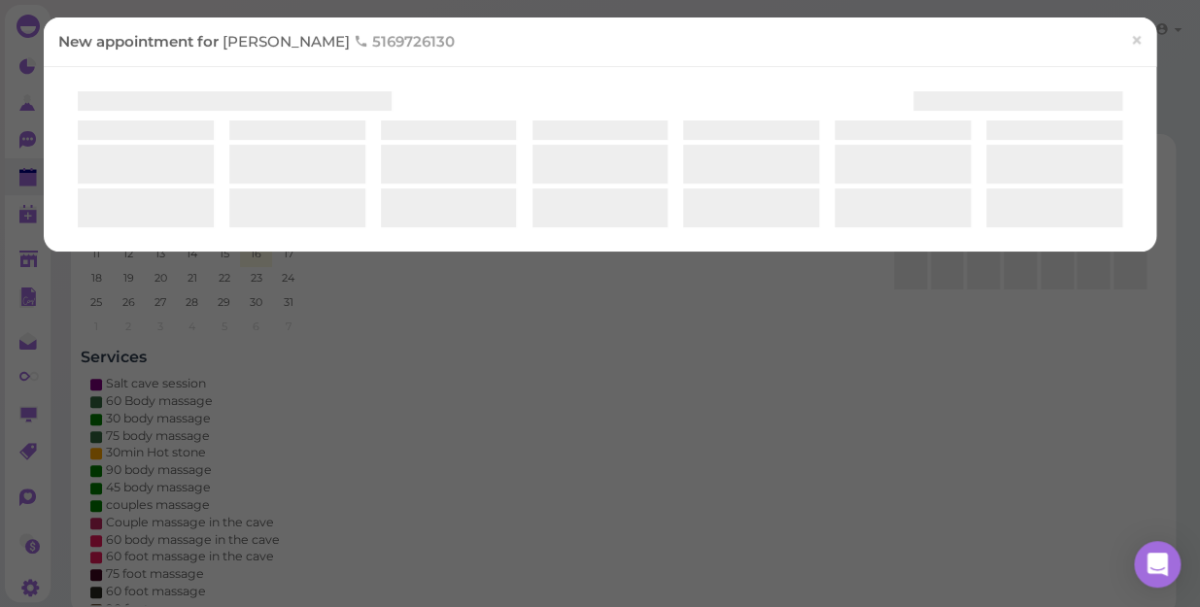
select select "1"
select select "00"
select select "am"
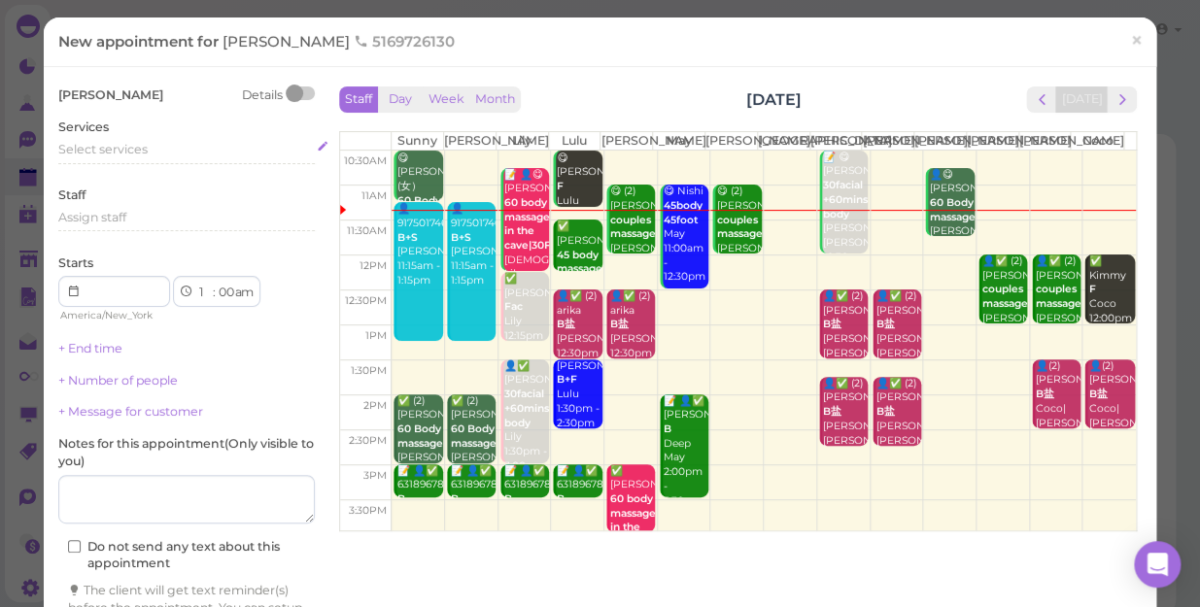
click at [159, 154] on div "Select services" at bounding box center [186, 149] width 256 height 17
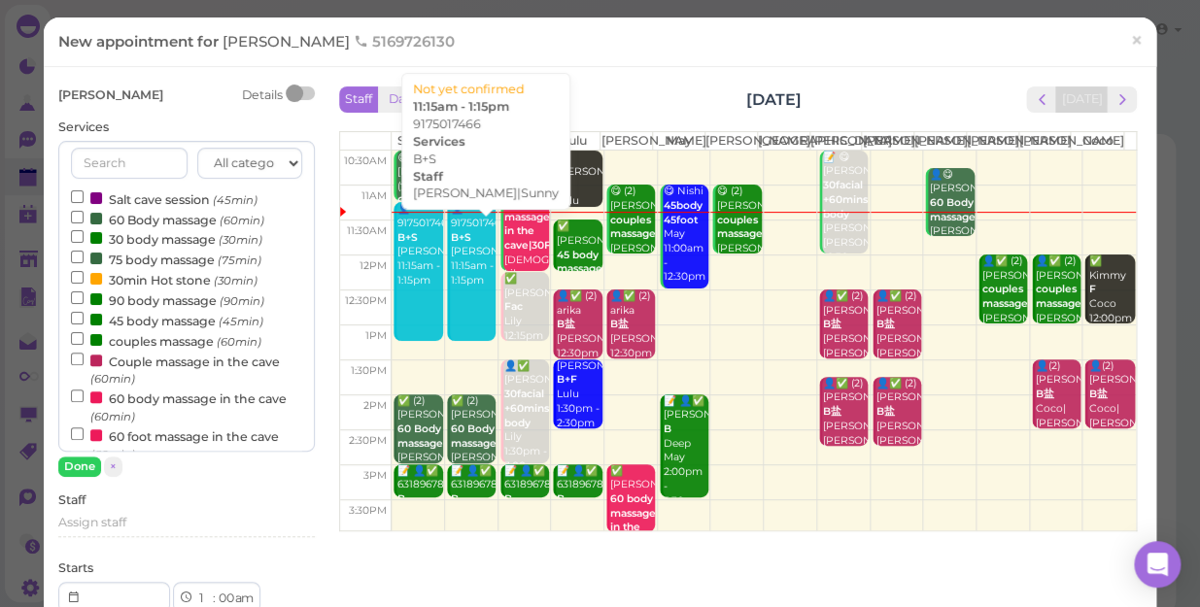
click at [456, 340] on link "👤9175017466 B+S Kelly|Sunny 11:15am - 1:15pm" at bounding box center [471, 271] width 49 height 139
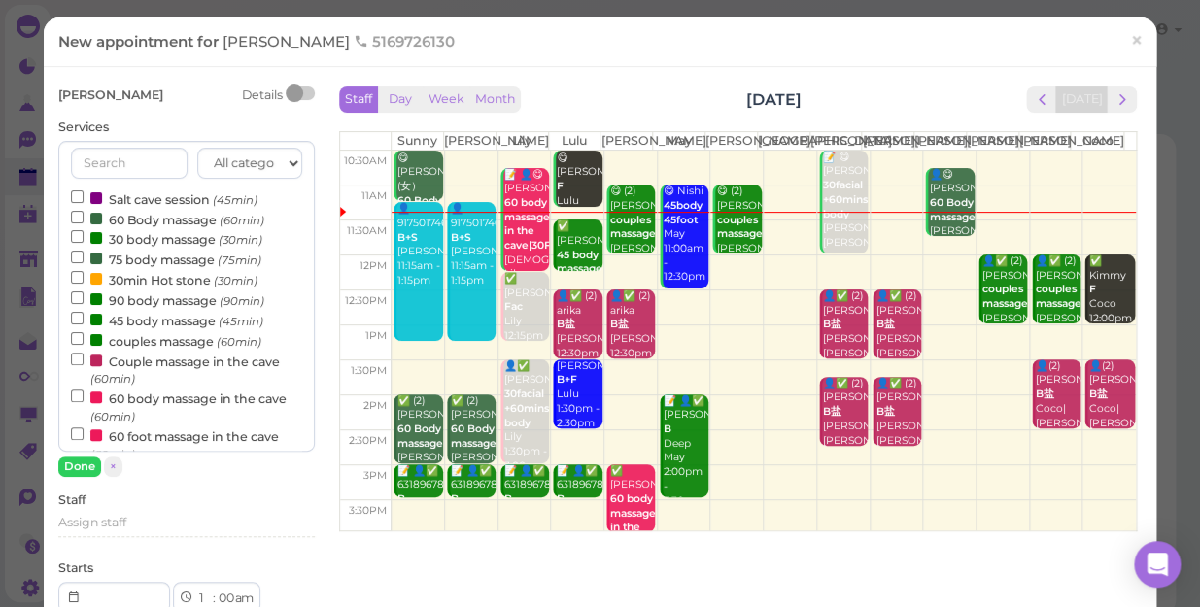
click at [457, 327] on link "👤9175017466 B+S Kelly|Sunny 11:15am - 1:15pm" at bounding box center [471, 271] width 49 height 139
click at [1130, 43] on span "×" at bounding box center [1136, 40] width 13 height 27
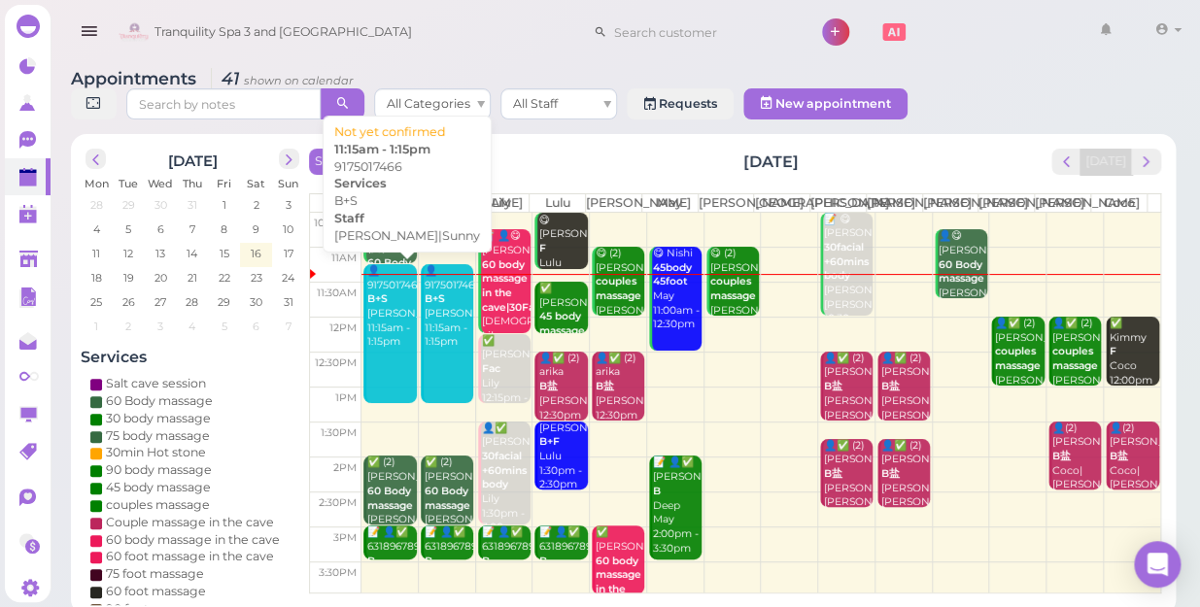
click at [392, 349] on link "👤9175017466 B+S Kelly|Sunny 11:15am - 1:15pm" at bounding box center [389, 333] width 52 height 139
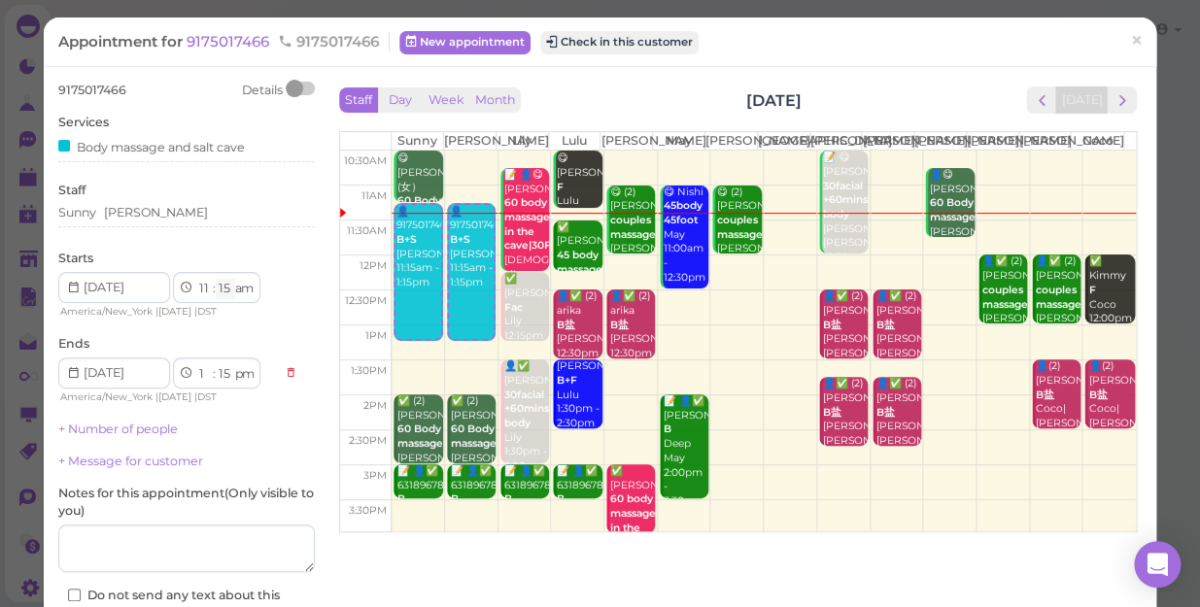
click at [228, 291] on select "00 05 10 15 20 25 30 35 40 45 50 55" at bounding box center [225, 289] width 19 height 20
select select "30"
click at [216, 279] on select "00 05 10 15 20 25 30 35 40 45 50 55" at bounding box center [225, 289] width 19 height 20
select select "12"
select select "30"
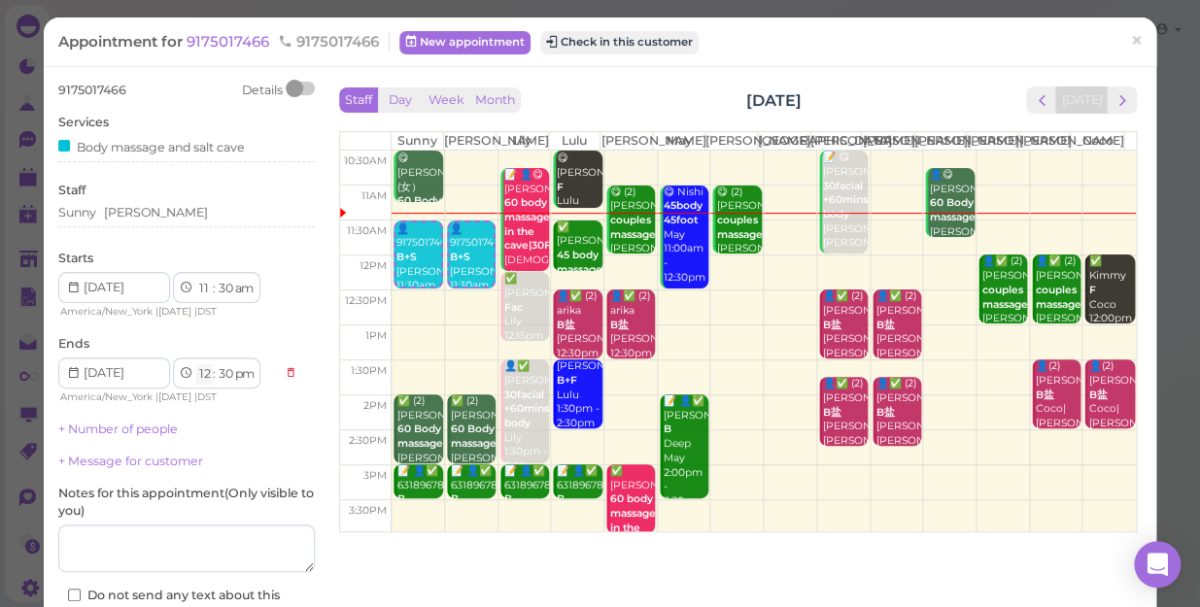
click at [203, 378] on select "1 2 3 4 5 6 7 8 9 10 11 12" at bounding box center [204, 374] width 17 height 20
click at [209, 373] on select "1 2 3 4 5 6 7 8 9 10 11 12" at bounding box center [204, 374] width 17 height 20
select select "1"
click at [196, 364] on select "1 2 3 4 5 6 7 8 9 10 11 12" at bounding box center [204, 374] width 17 height 20
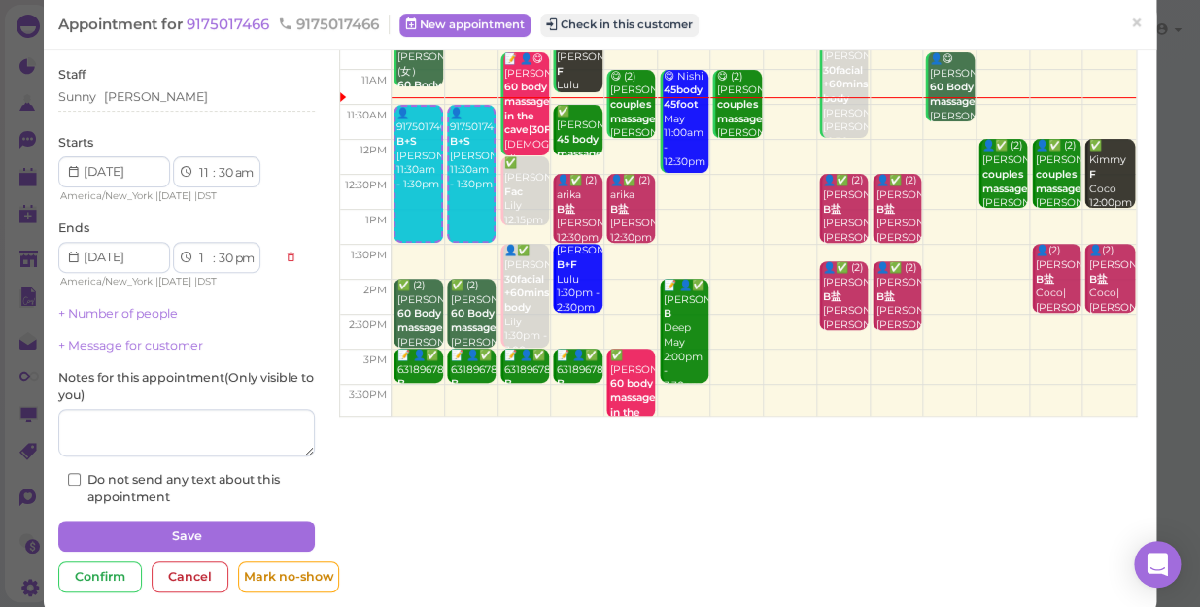
scroll to position [141, 0]
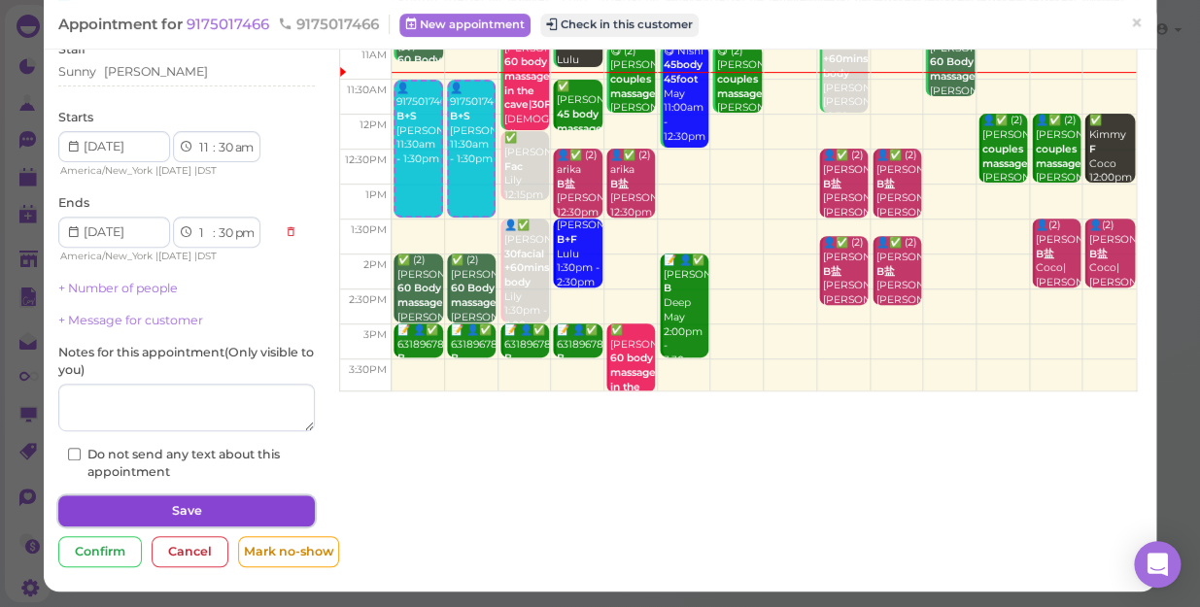
click at [234, 501] on button "Save" at bounding box center [186, 510] width 256 height 31
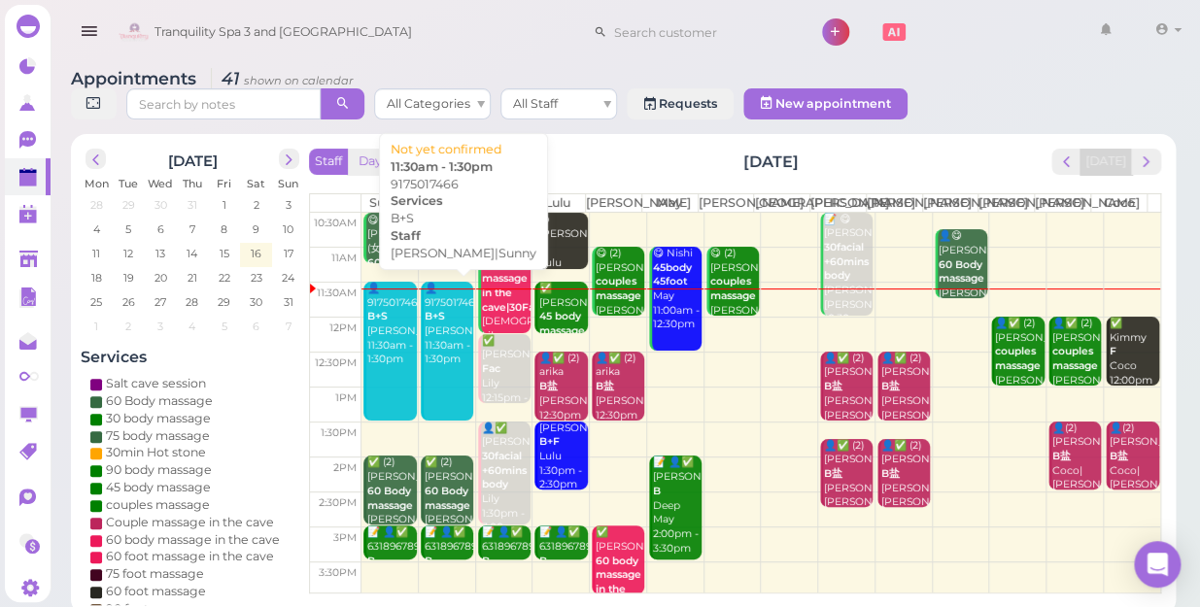
click at [445, 340] on div "👤9175017466 B+S Kelly|Sunny 11:30am - 1:30pm" at bounding box center [448, 324] width 50 height 85
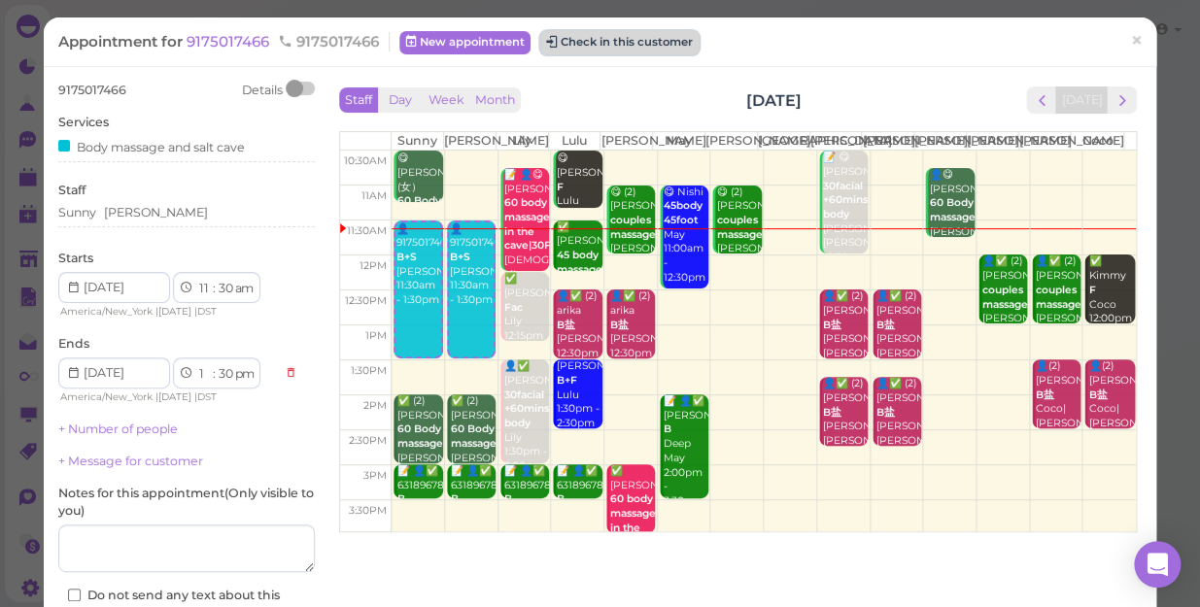
click at [626, 49] on button "Check in this customer" at bounding box center [619, 42] width 158 height 23
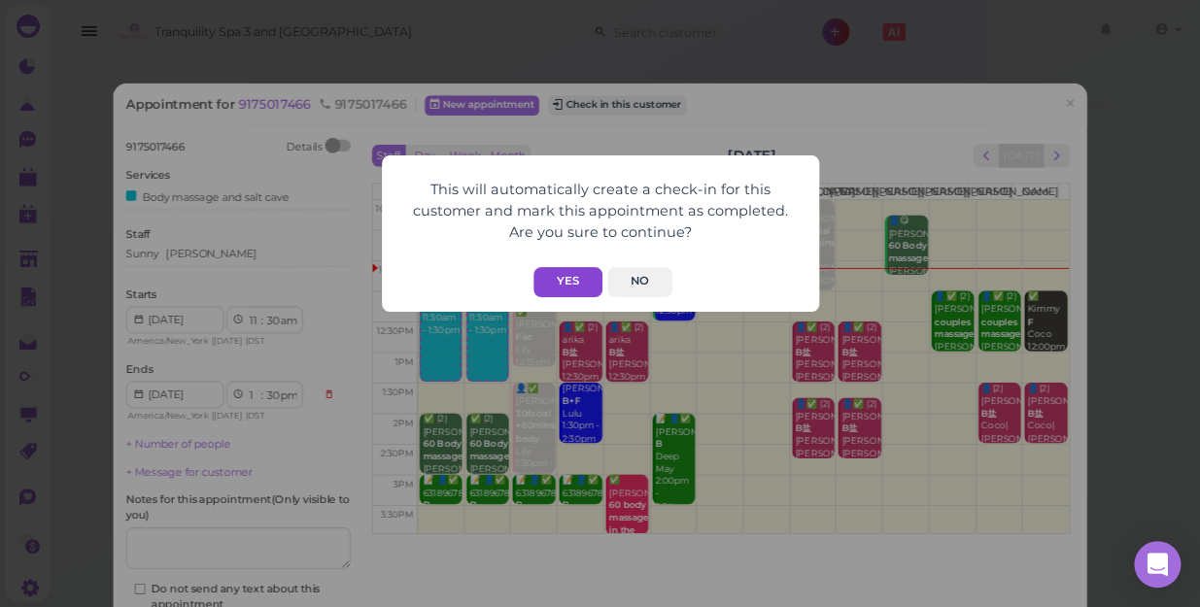
click at [563, 279] on button "Yes" at bounding box center [567, 282] width 69 height 30
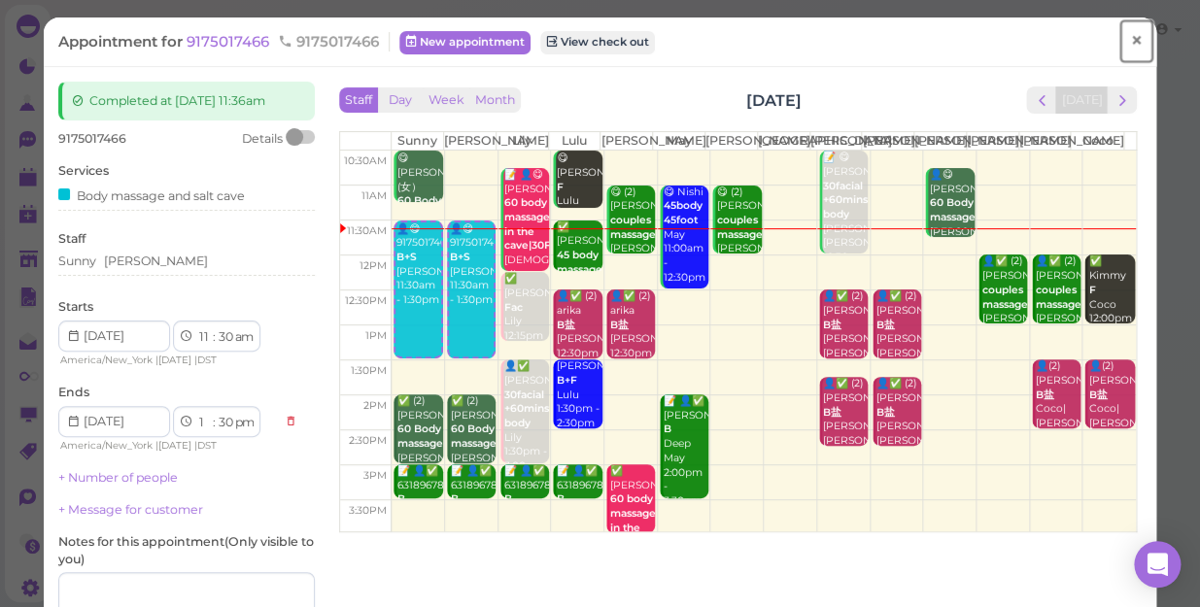
click at [1130, 37] on span "×" at bounding box center [1136, 40] width 13 height 27
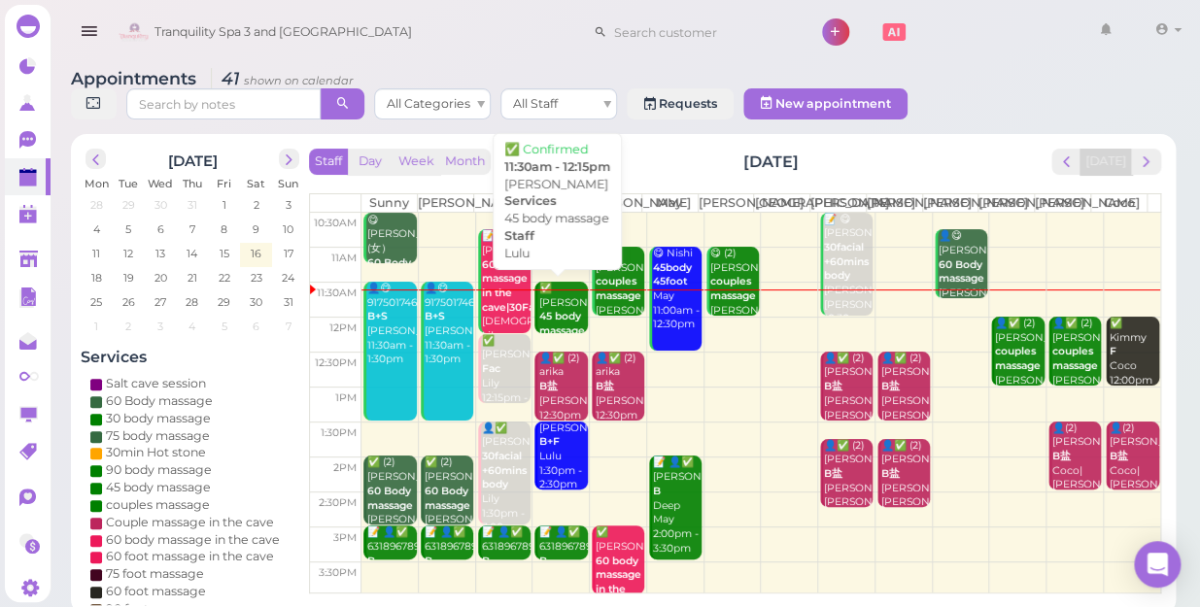
click at [547, 305] on div "✅ gabriella gaudio 45 body massage Lulu 11:30am - 12:15pm" at bounding box center [562, 332] width 50 height 100
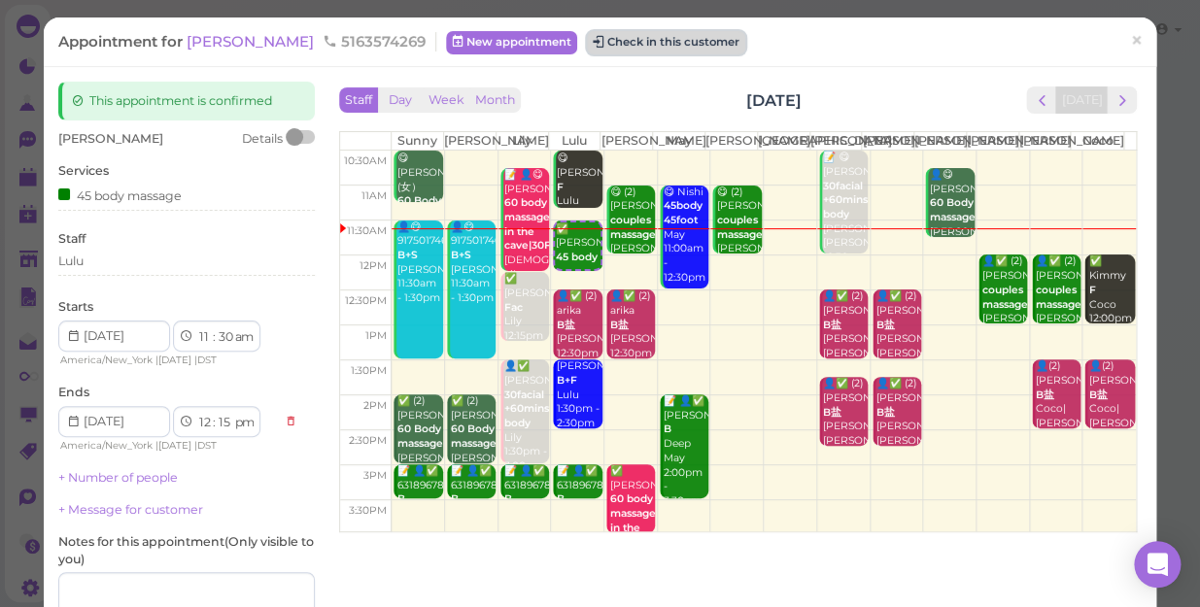
click at [668, 45] on button "Check in this customer" at bounding box center [666, 42] width 158 height 23
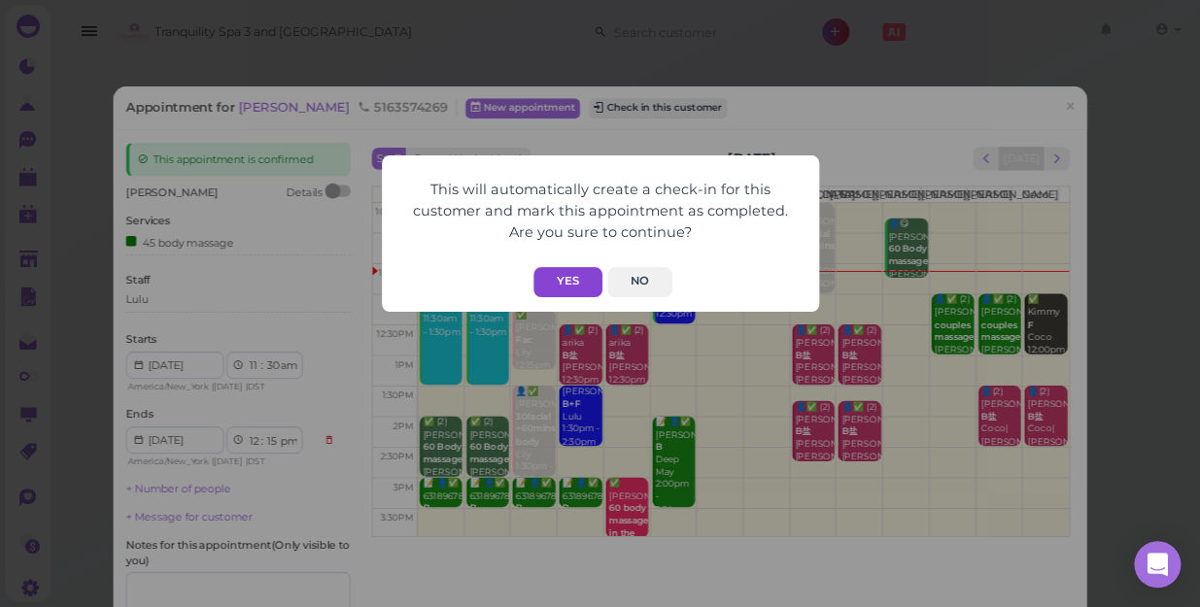
click at [572, 283] on button "Yes" at bounding box center [567, 282] width 69 height 30
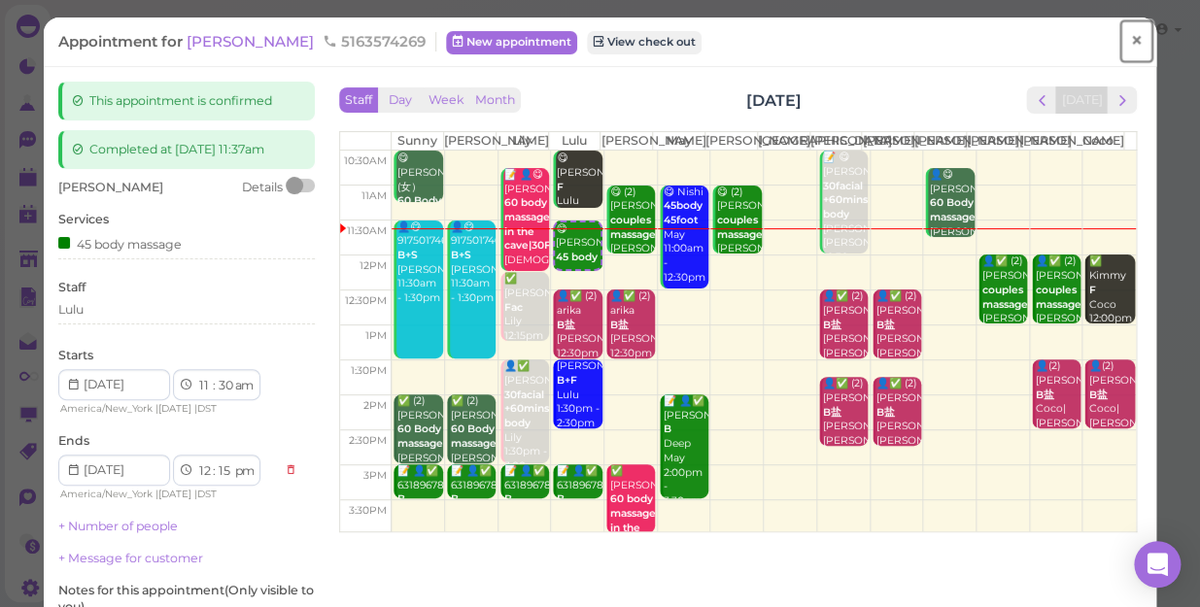
click at [1130, 42] on span "×" at bounding box center [1136, 40] width 13 height 27
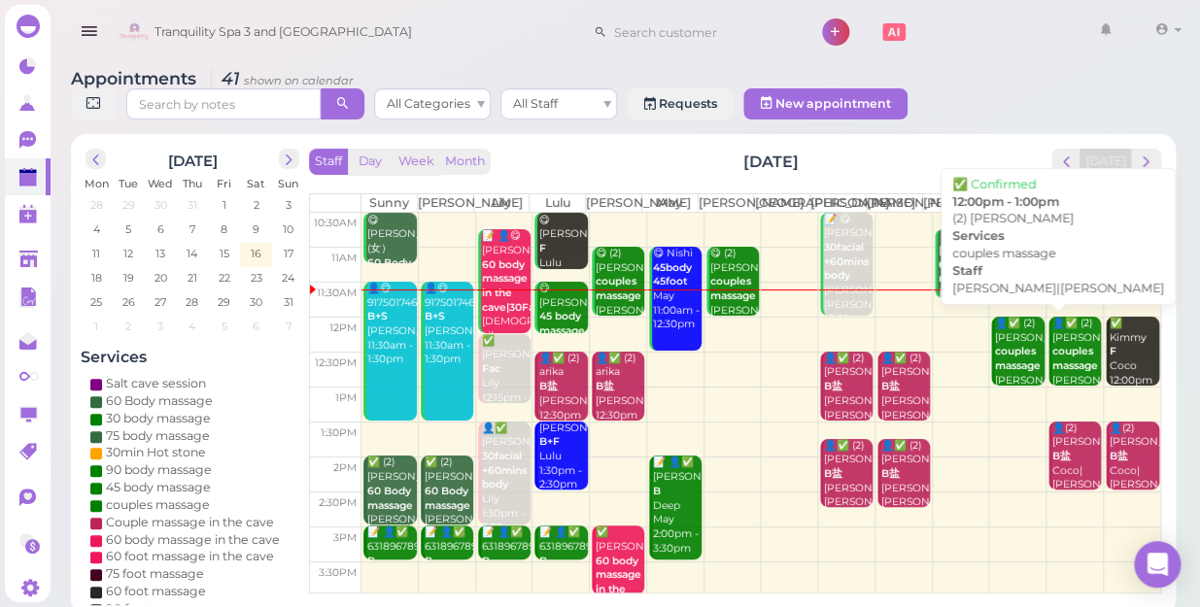
click at [1010, 347] on b "couples massage" at bounding box center [1018, 358] width 46 height 27
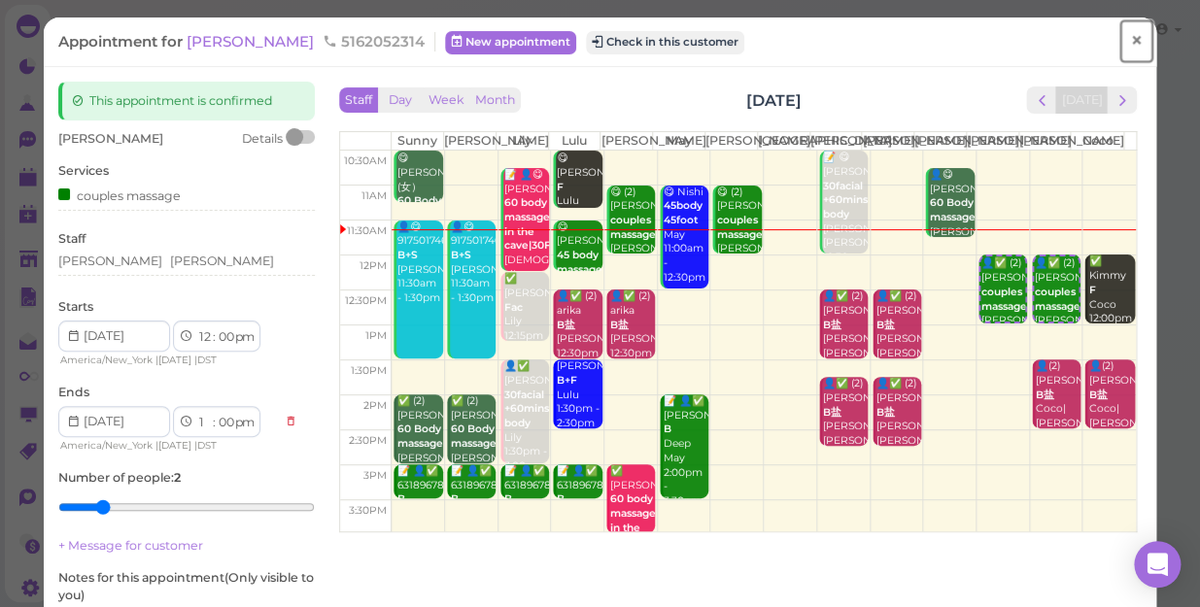
click at [1130, 33] on span "×" at bounding box center [1136, 40] width 13 height 27
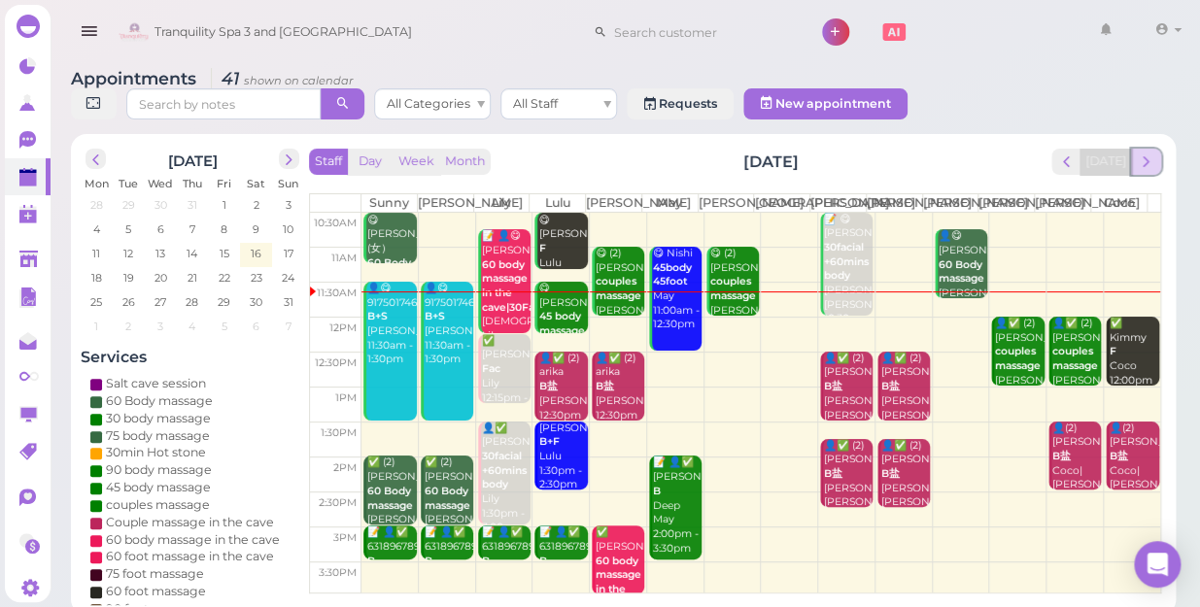
click at [1150, 152] on span "next" at bounding box center [1145, 161] width 18 height 18
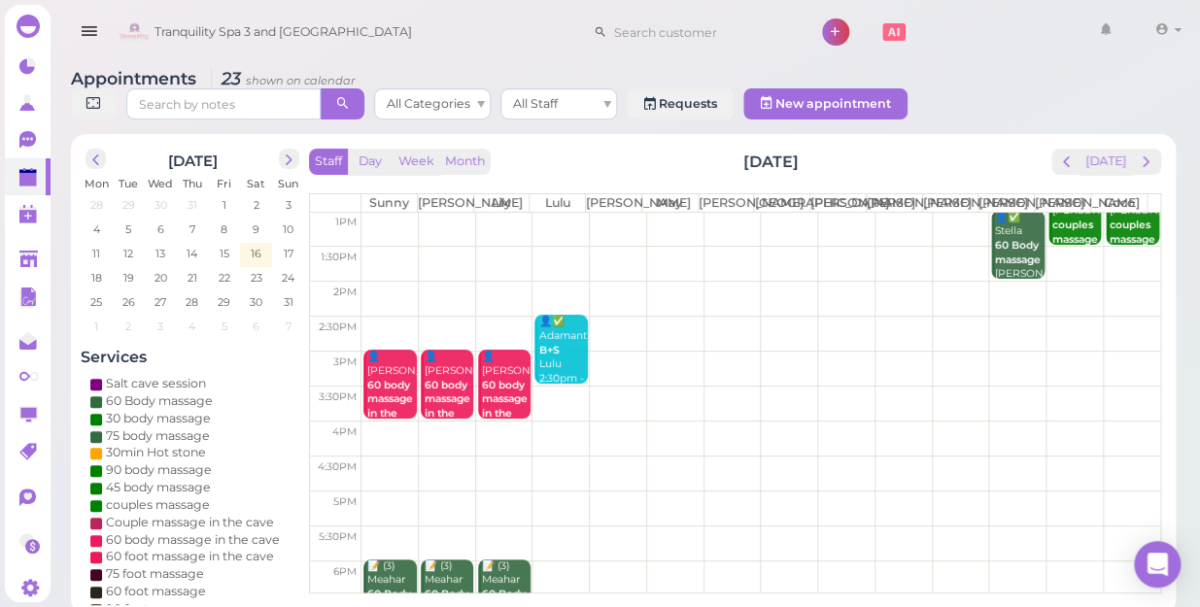
scroll to position [87, 0]
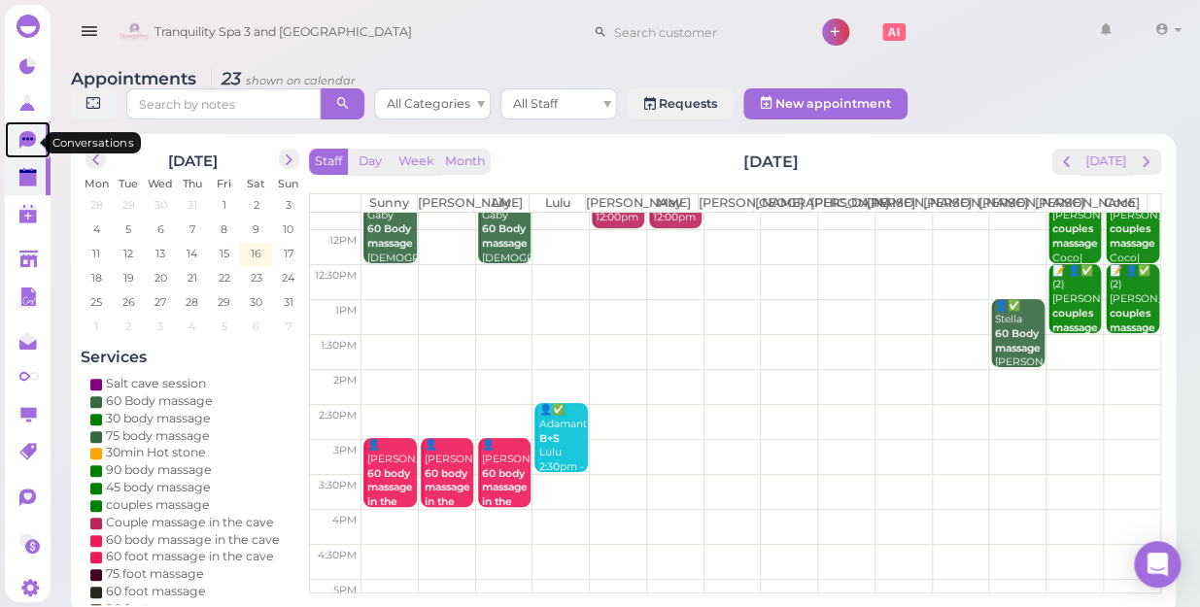
click at [23, 140] on icon at bounding box center [27, 138] width 11 height 3
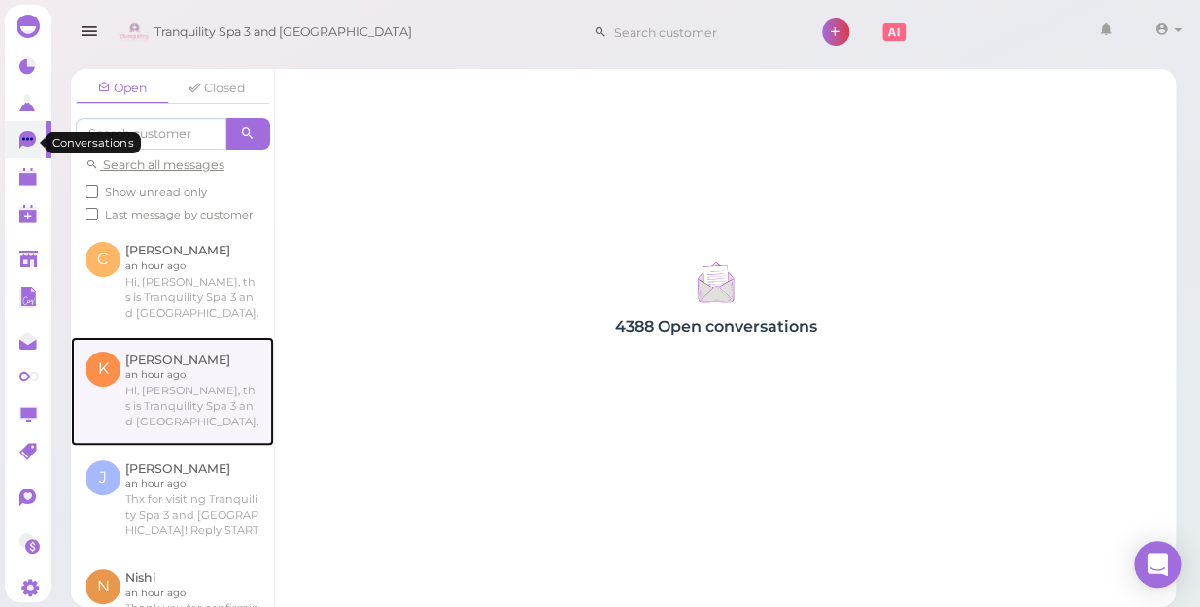
click at [179, 399] on link at bounding box center [172, 391] width 203 height 109
click at [172, 419] on link at bounding box center [172, 391] width 203 height 109
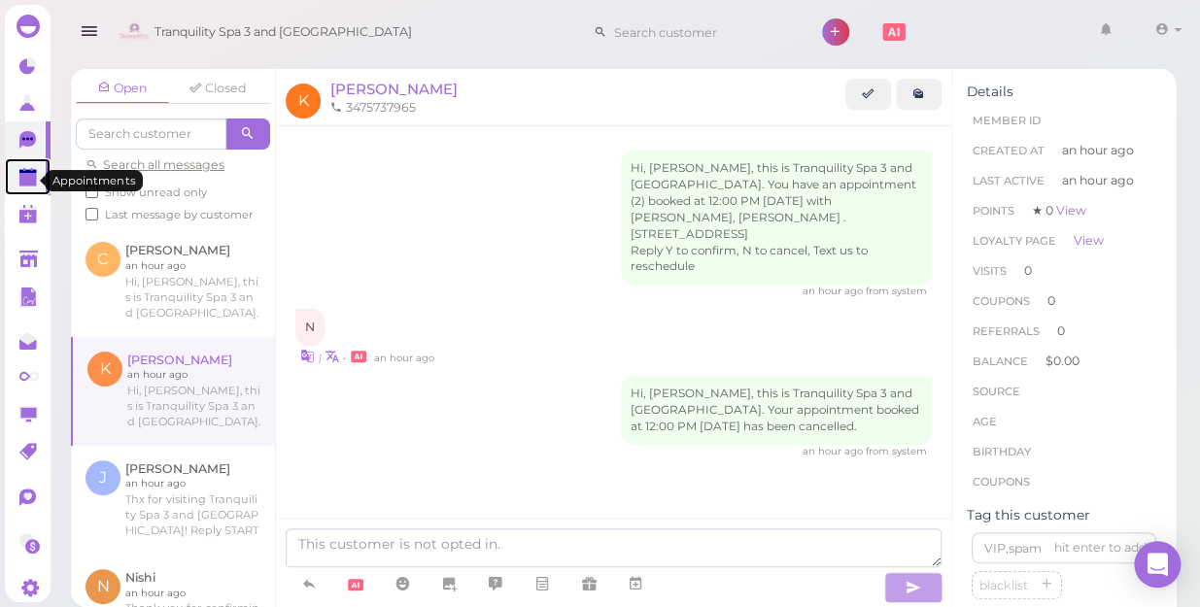
click at [25, 186] on polygon at bounding box center [27, 180] width 17 height 14
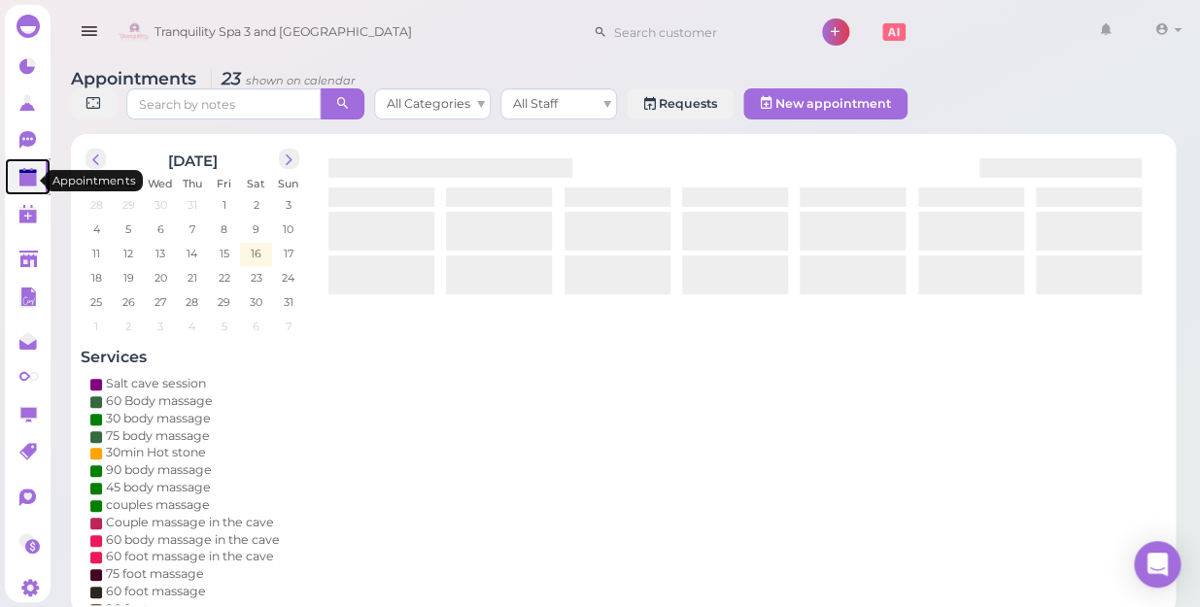
click at [25, 177] on polygon at bounding box center [27, 180] width 17 height 14
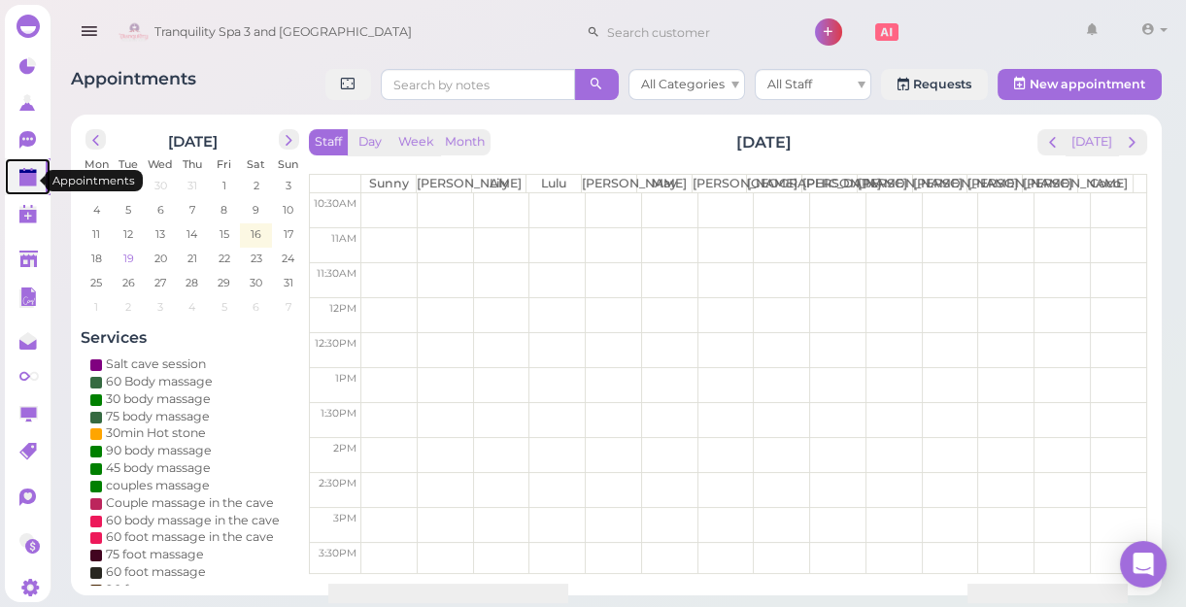
click at [128, 256] on span "19" at bounding box center [128, 258] width 15 height 17
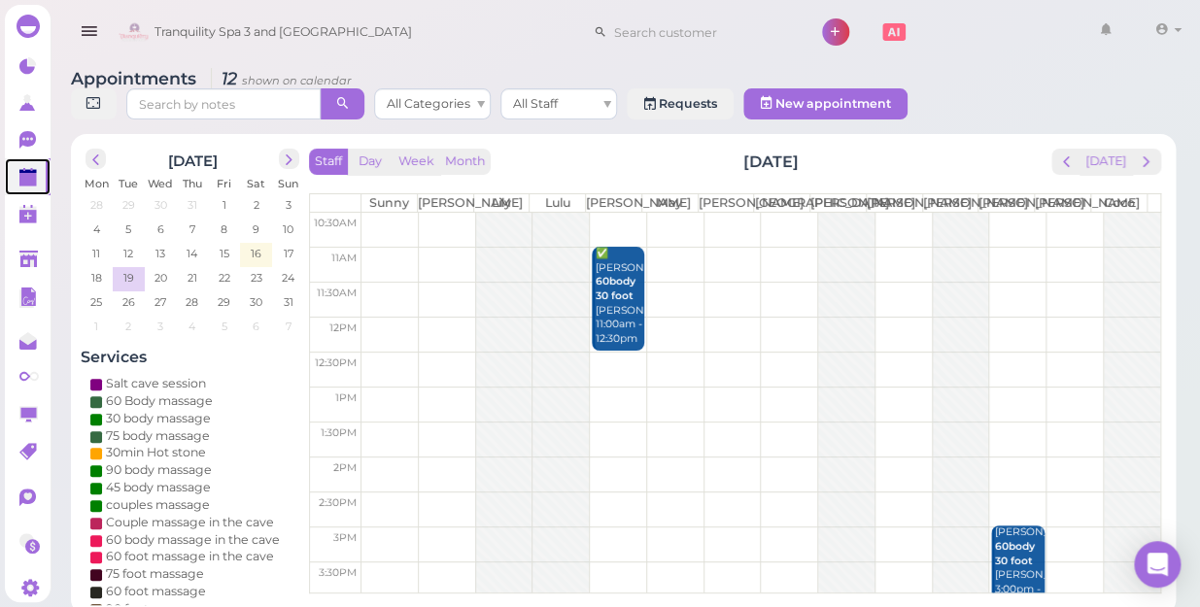
click at [1000, 324] on td at bounding box center [760, 334] width 798 height 35
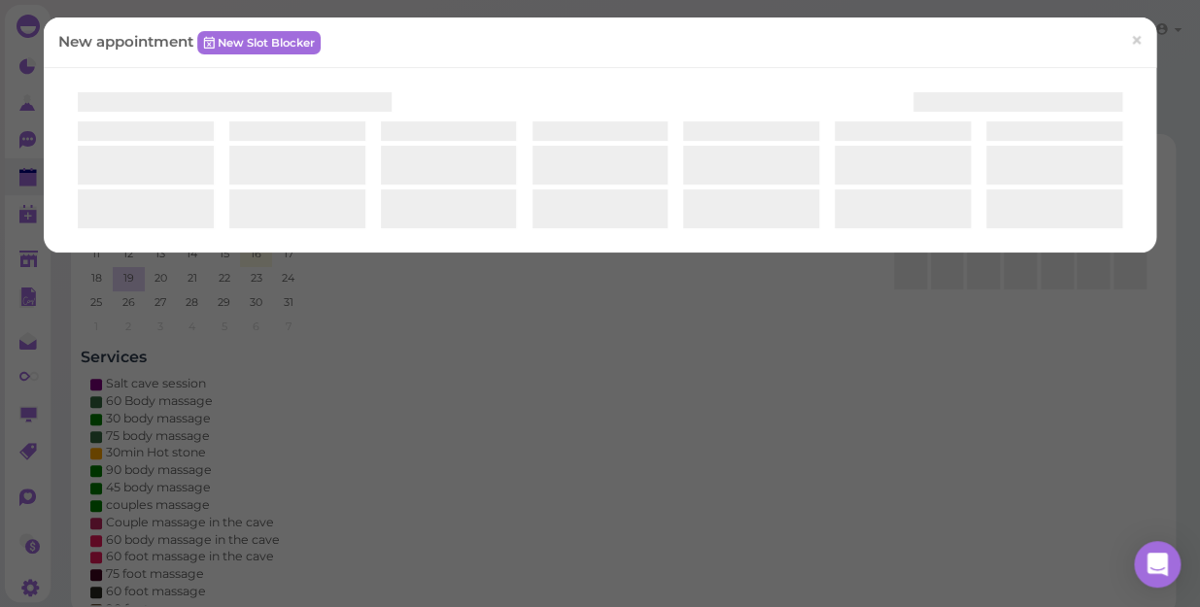
click at [1000, 321] on div "New appointment New Slot Blocker ×" at bounding box center [600, 303] width 1200 height 607
click at [1002, 319] on div "New appointment New Slot Blocker ×" at bounding box center [600, 303] width 1200 height 607
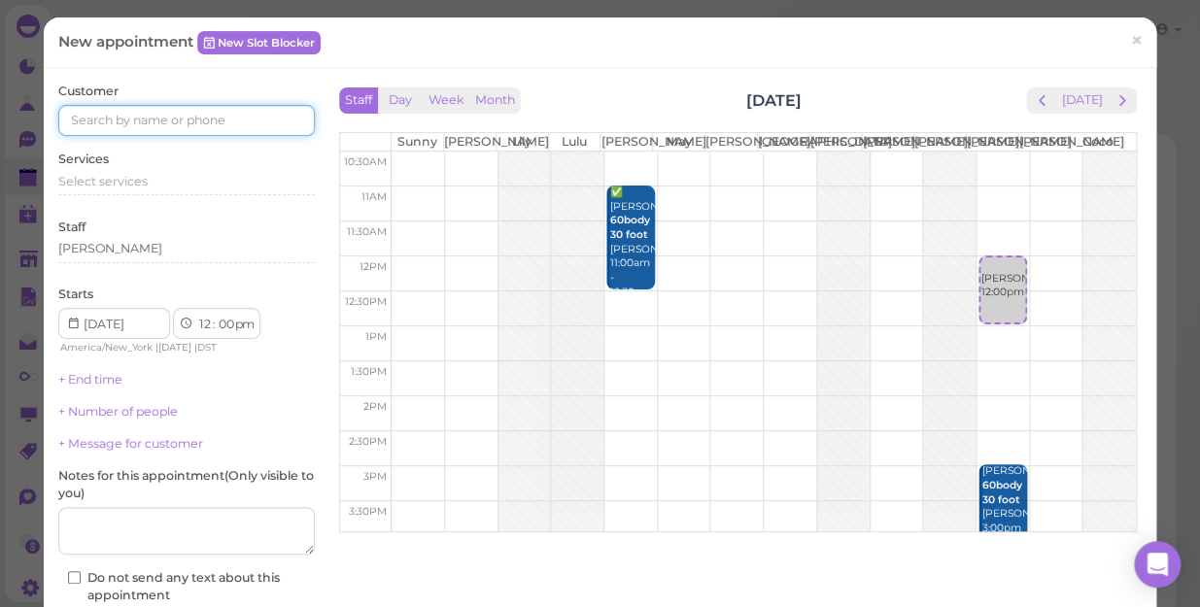
click at [213, 120] on input at bounding box center [186, 120] width 256 height 31
type input "3475737965"
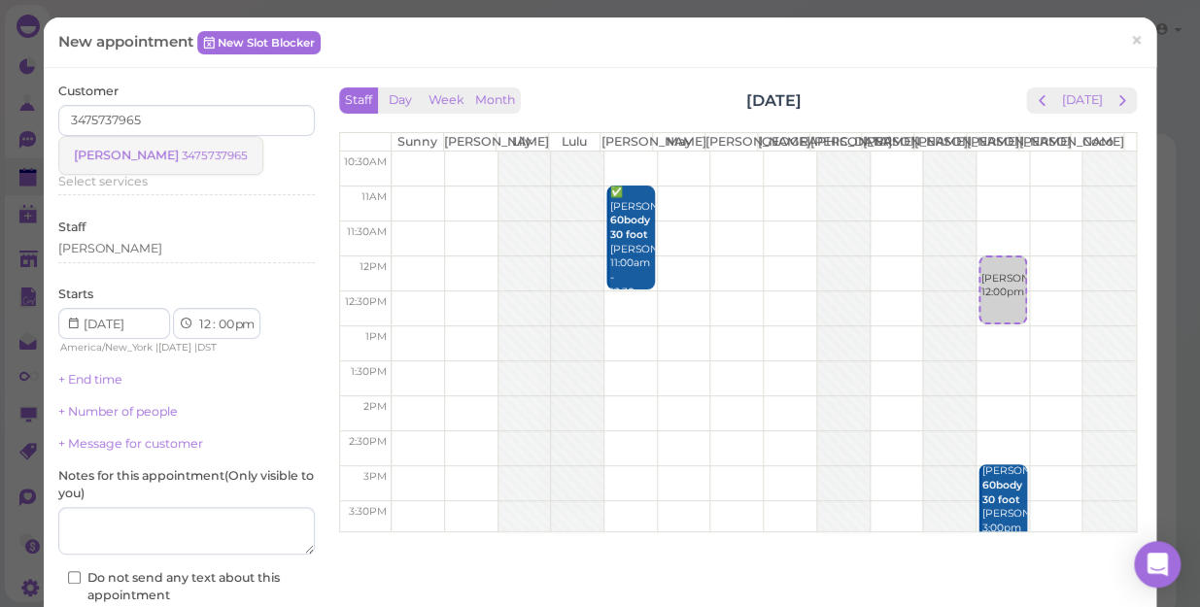
click at [182, 152] on small "3475737965" at bounding box center [215, 156] width 66 height 14
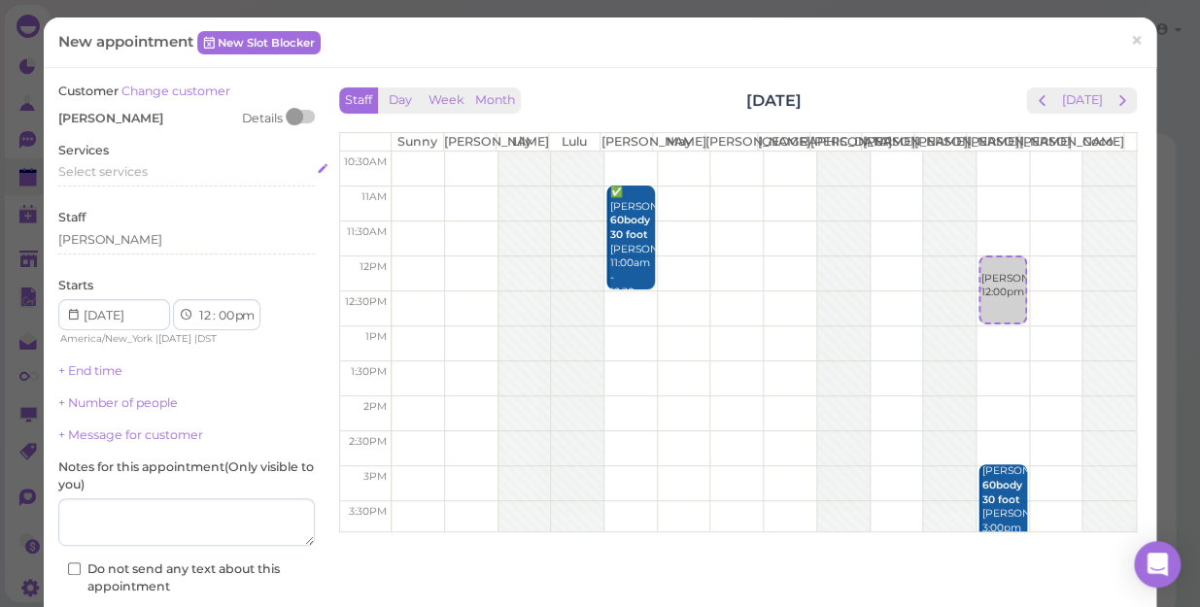
click at [152, 172] on div "Select services" at bounding box center [186, 171] width 256 height 17
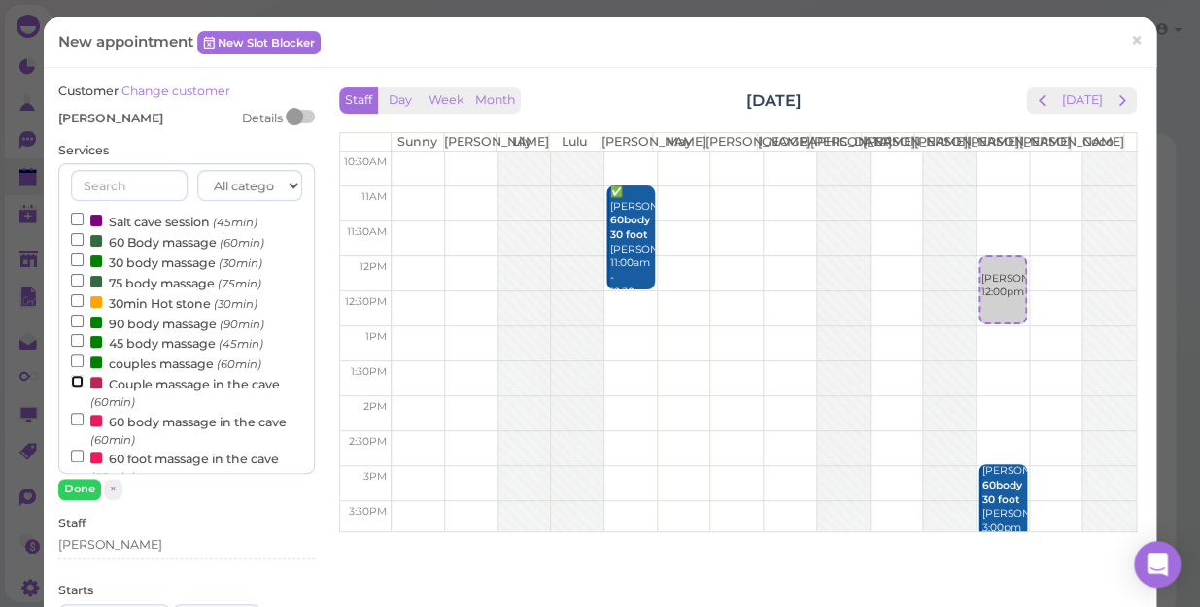
click at [79, 383] on input "Couple massage in the cave (60min)" at bounding box center [77, 381] width 13 height 13
click at [75, 380] on input "Couple massage in the cave (60min)" at bounding box center [77, 381] width 13 height 13
click at [74, 488] on button "Done" at bounding box center [79, 489] width 43 height 20
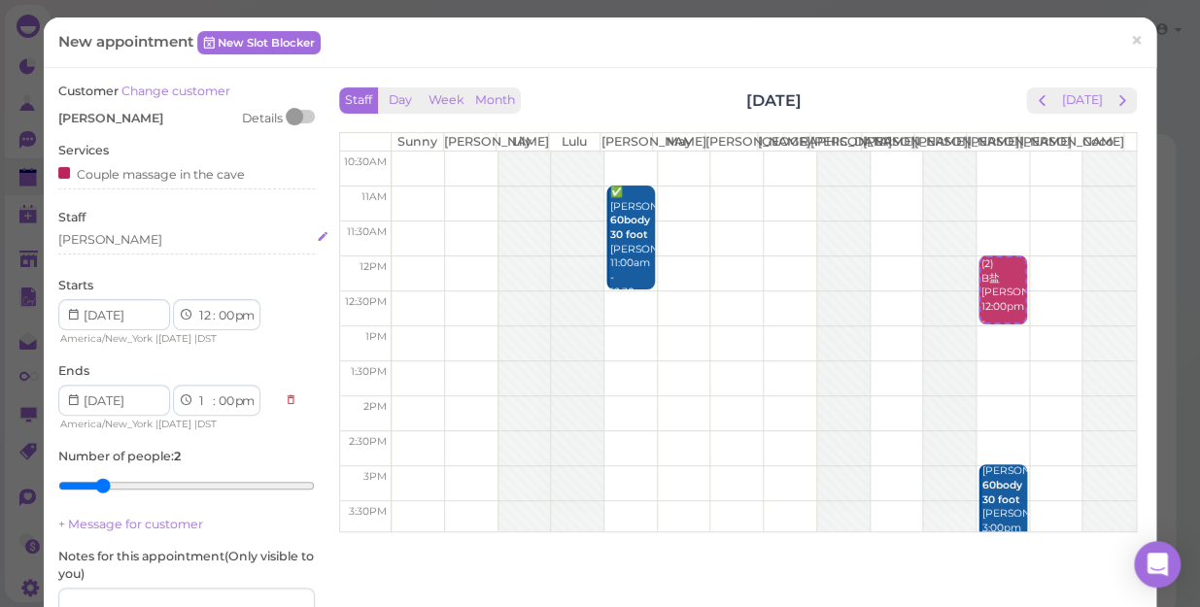
click at [107, 236] on div "[PERSON_NAME]" at bounding box center [186, 239] width 256 height 17
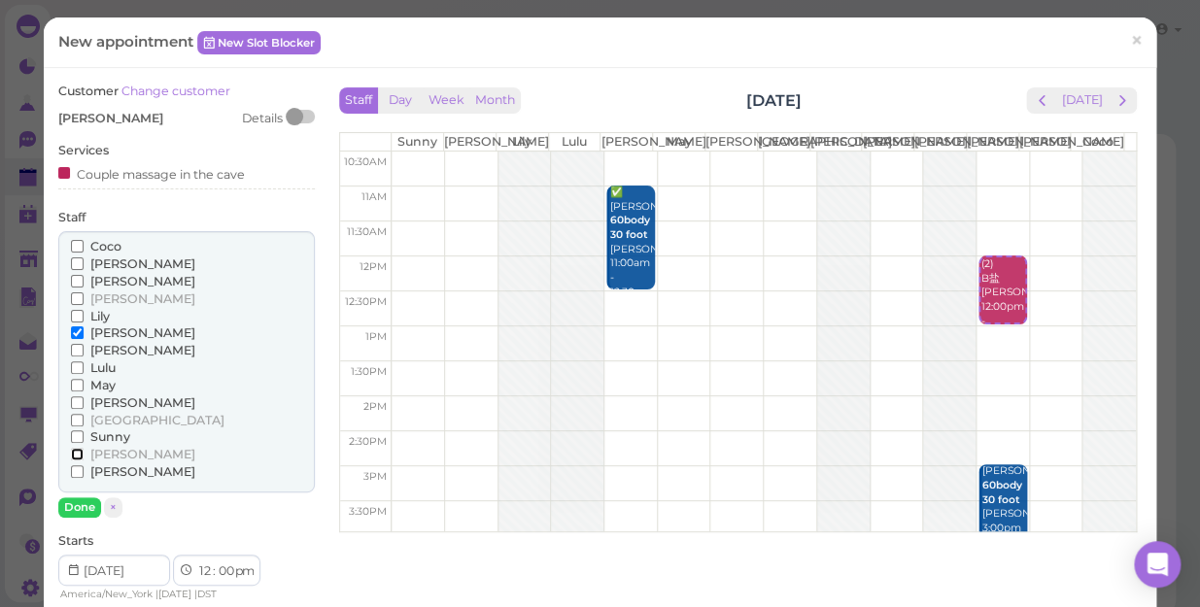
click at [77, 450] on input "[PERSON_NAME]" at bounding box center [77, 454] width 13 height 13
drag, startPoint x: 78, startPoint y: 505, endPoint x: 80, endPoint y: 495, distance: 9.9
click at [78, 505] on button "Done" at bounding box center [79, 507] width 43 height 20
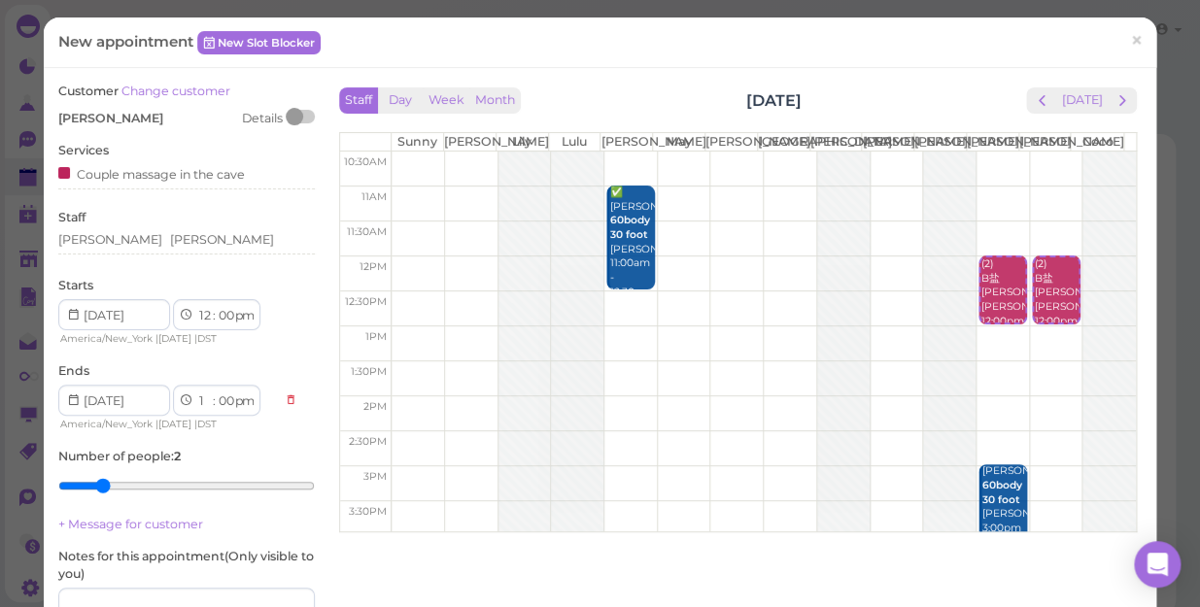
scroll to position [233, 0]
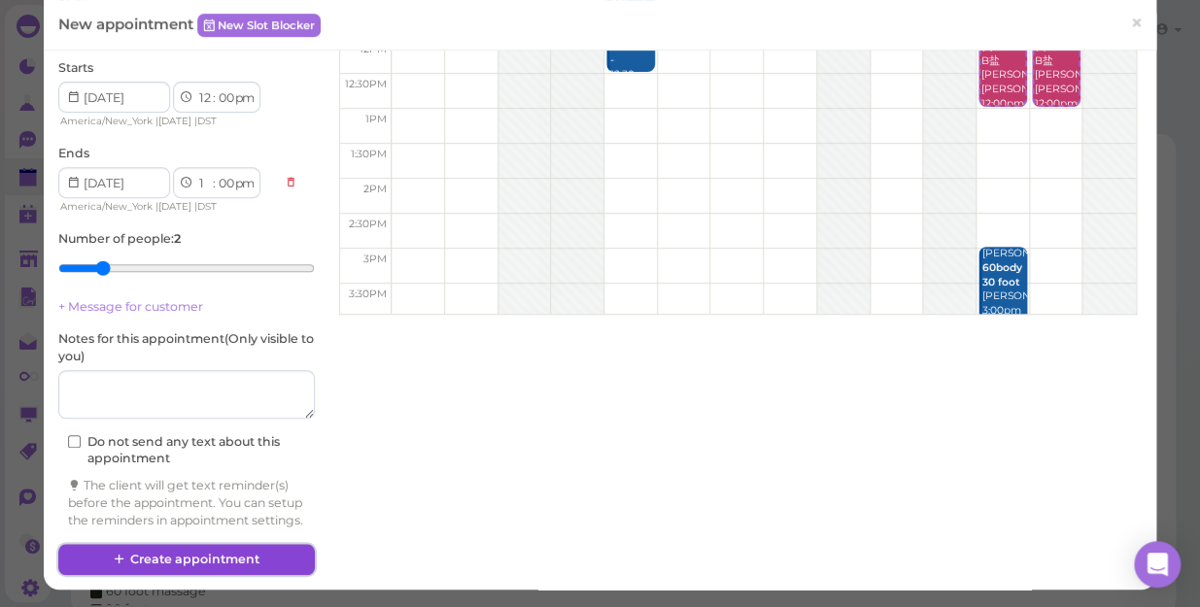
click at [232, 549] on button "Create appointment" at bounding box center [186, 559] width 256 height 31
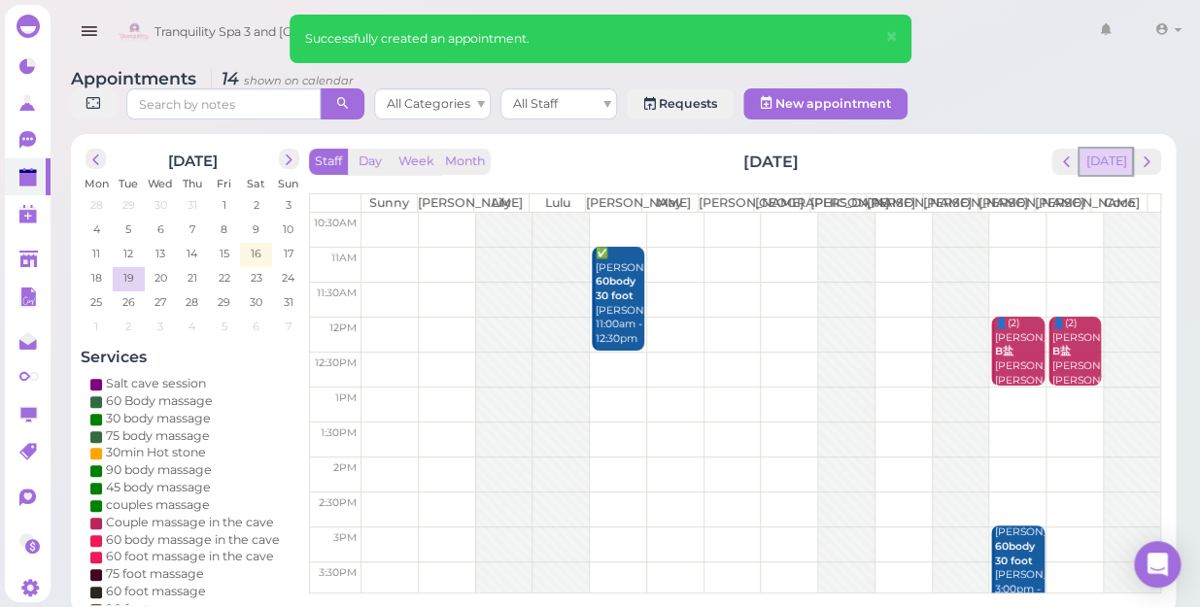
click at [1099, 152] on button "[DATE]" at bounding box center [1105, 162] width 52 height 26
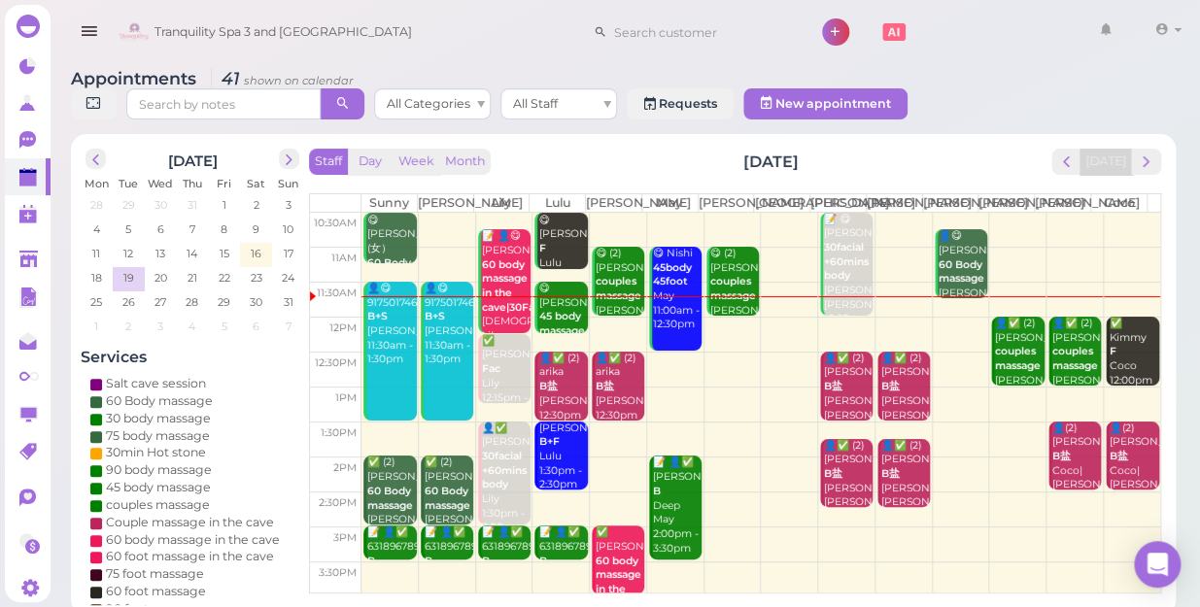
drag, startPoint x: 1178, startPoint y: 523, endPoint x: 1010, endPoint y: 346, distance: 243.9
click at [1199, 606] on html "Dashboard Reports Customers Conversations 0" at bounding box center [600, 307] width 1200 height 615
click at [1010, 346] on b "couples massage" at bounding box center [1018, 358] width 46 height 27
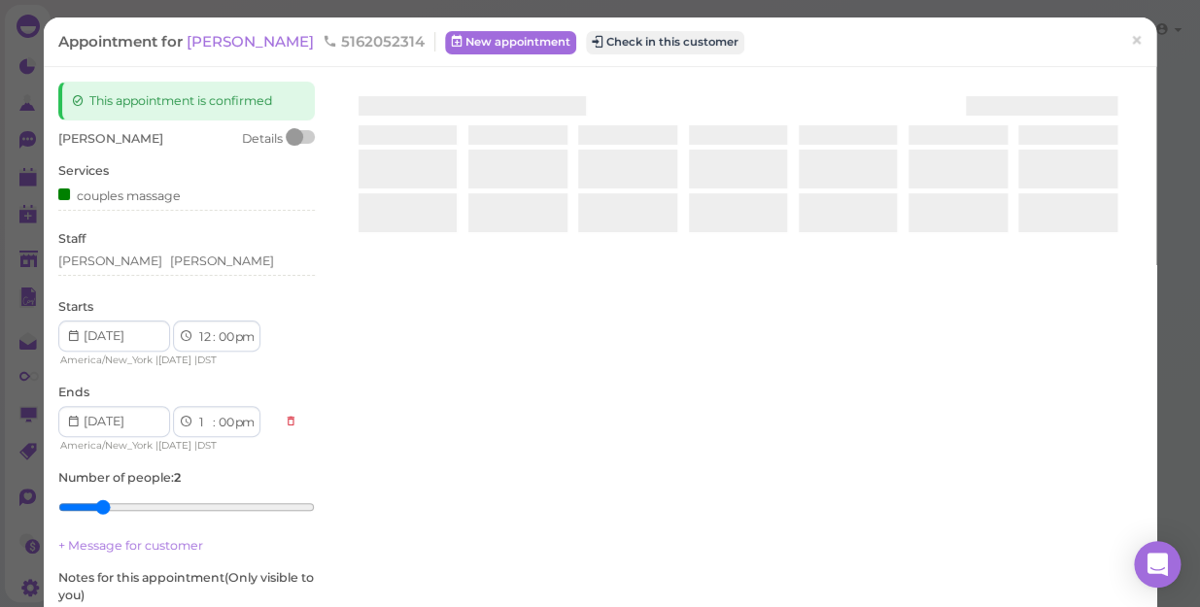
click at [1122, 456] on div at bounding box center [737, 312] width 807 height 461
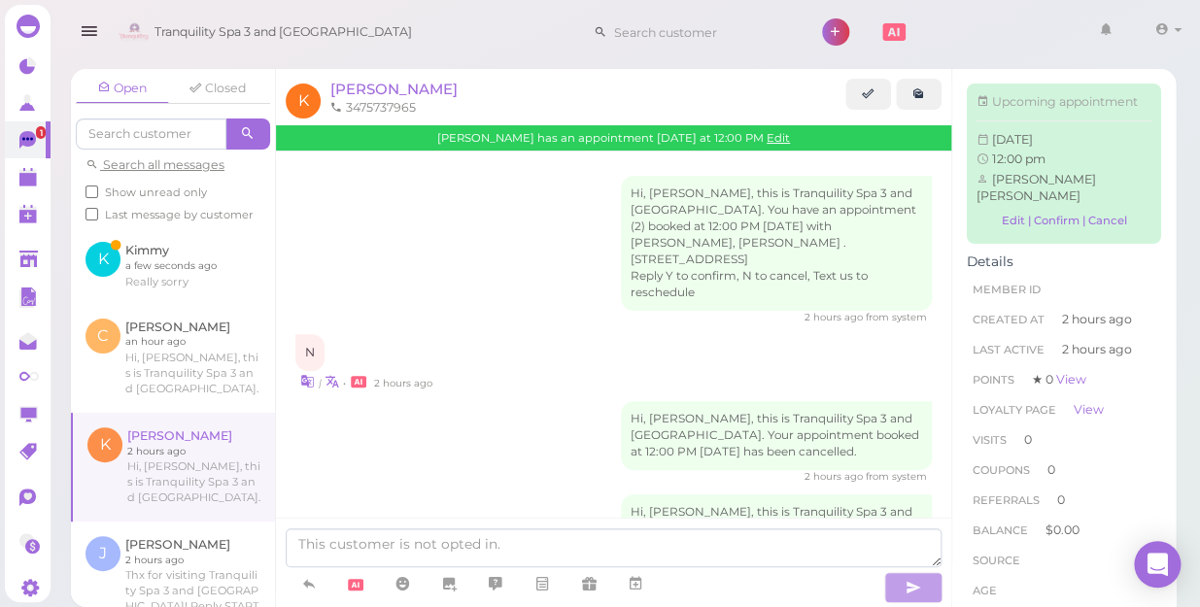
scroll to position [124, 0]
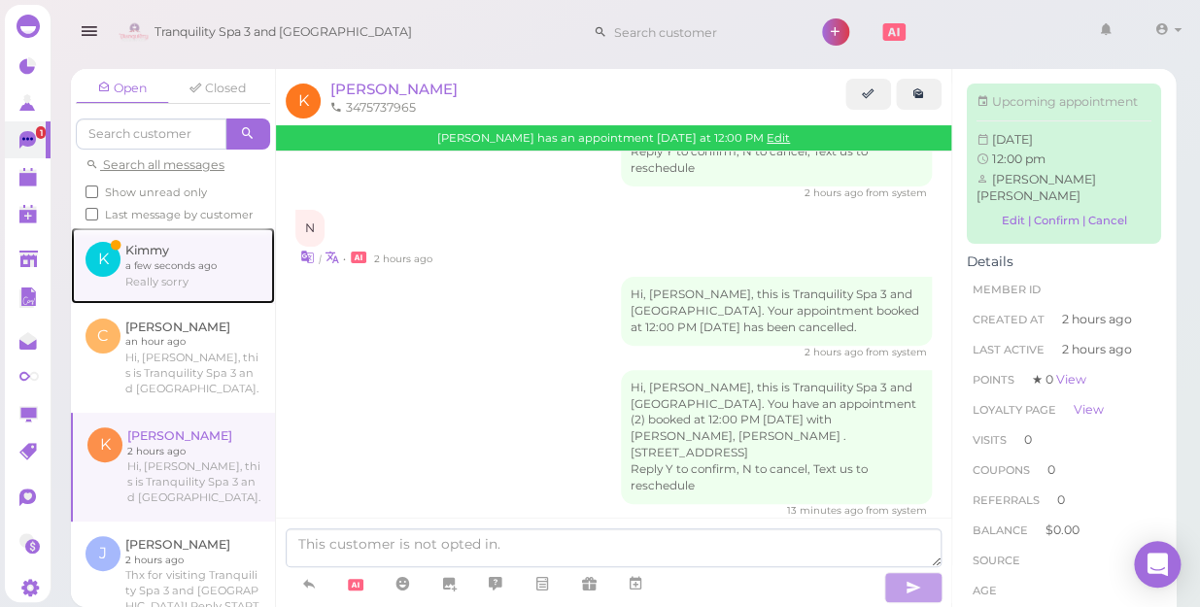
click at [152, 286] on link at bounding box center [173, 265] width 204 height 76
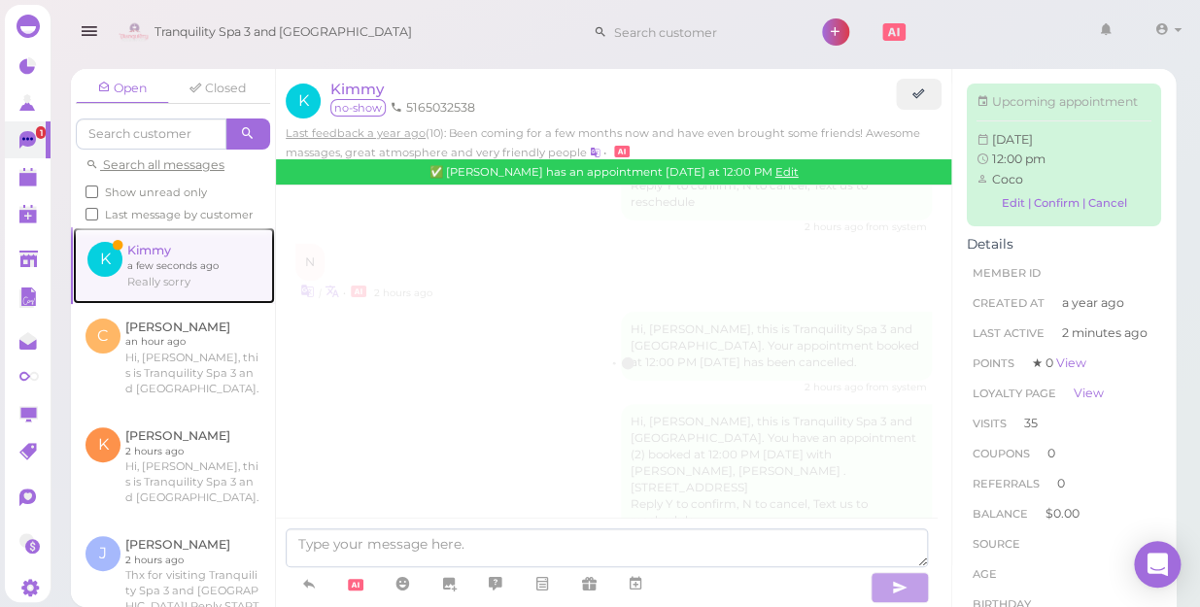
click at [125, 264] on link at bounding box center [174, 265] width 202 height 76
click at [145, 272] on link at bounding box center [174, 265] width 202 height 76
click at [157, 282] on link at bounding box center [174, 265] width 202 height 76
